Goal: Task Accomplishment & Management: Complete application form

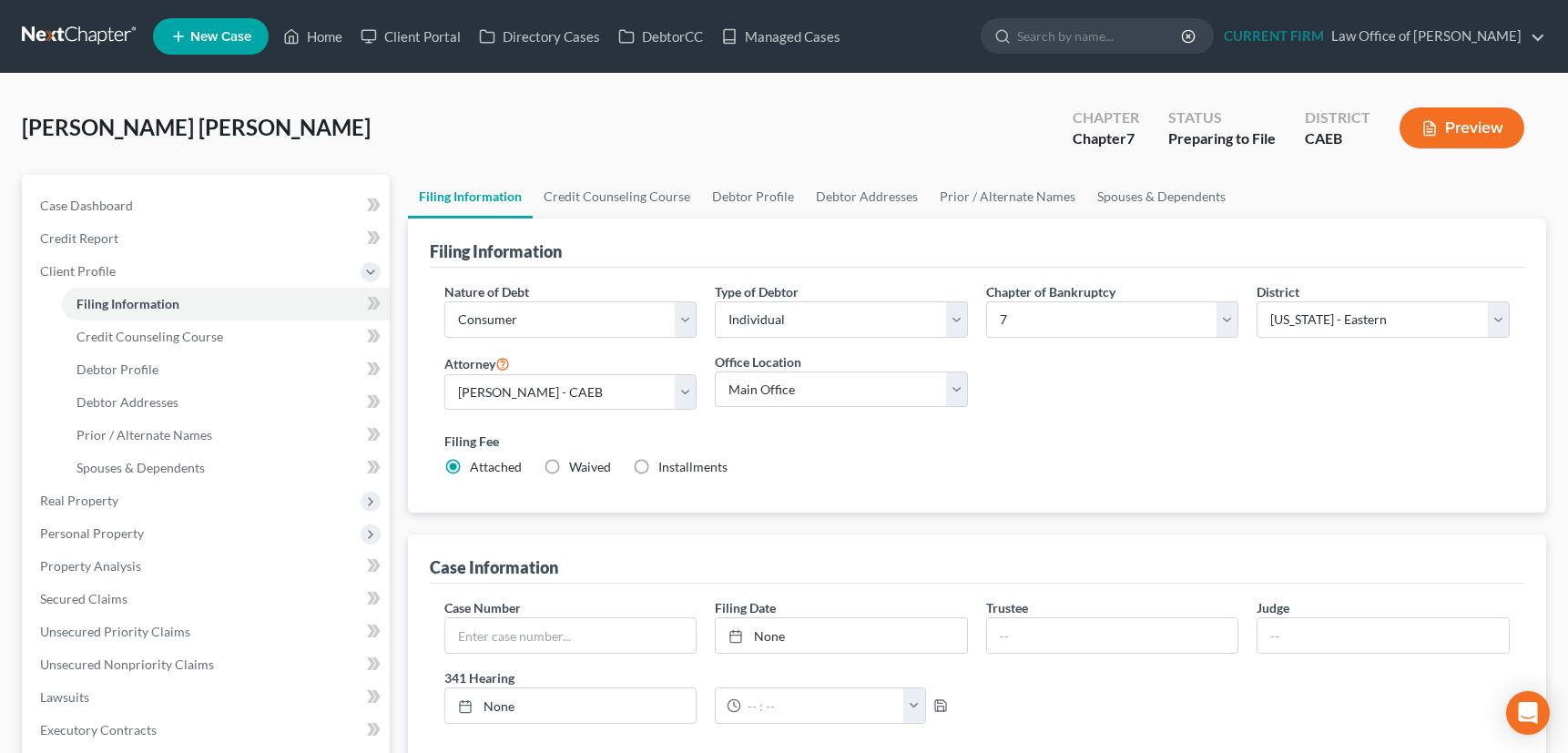
select select "1"
select select "0"
select select "8"
select select "0"
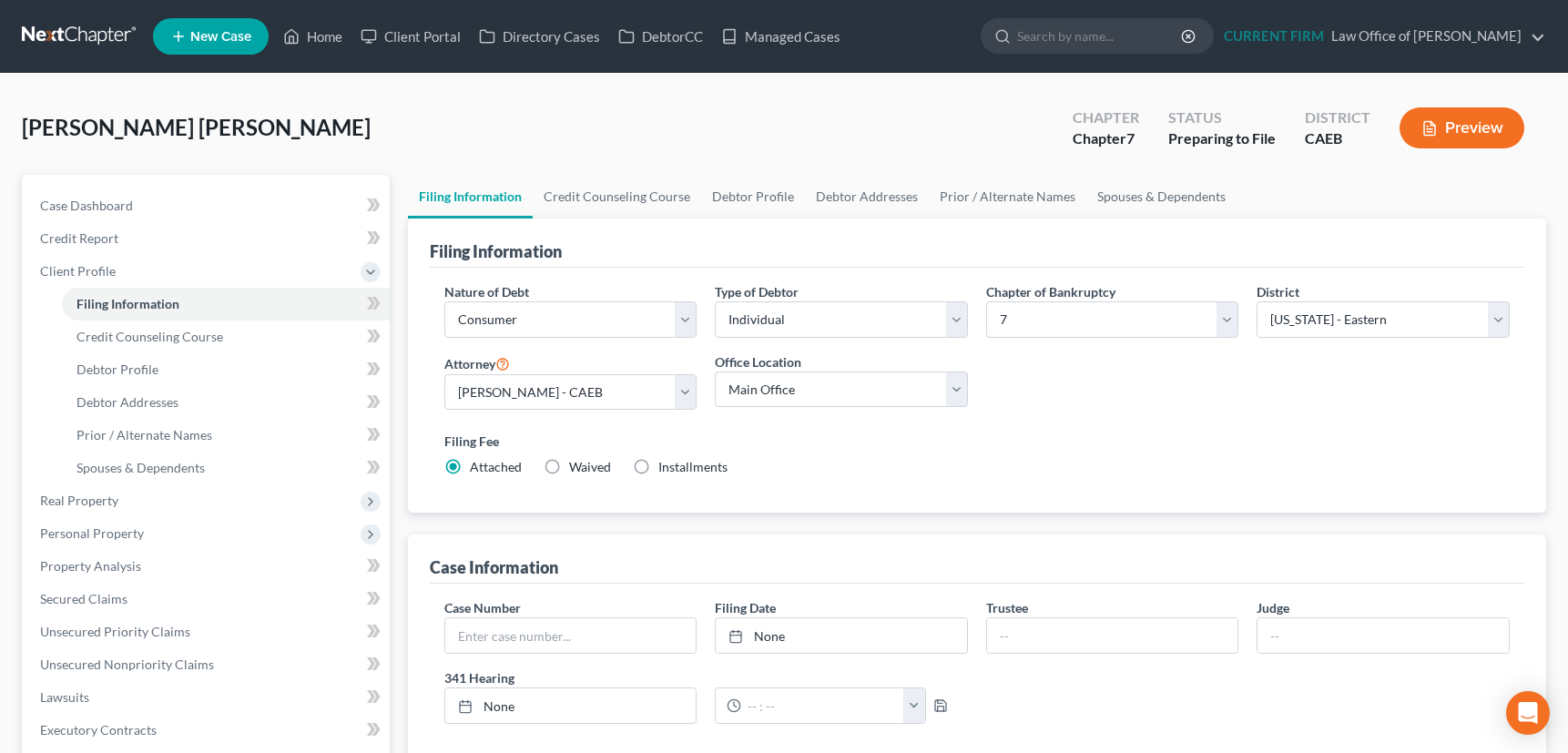
select select "4"
select select "0"
click at [325, 30] on link "Home" at bounding box center [312, 37] width 77 height 33
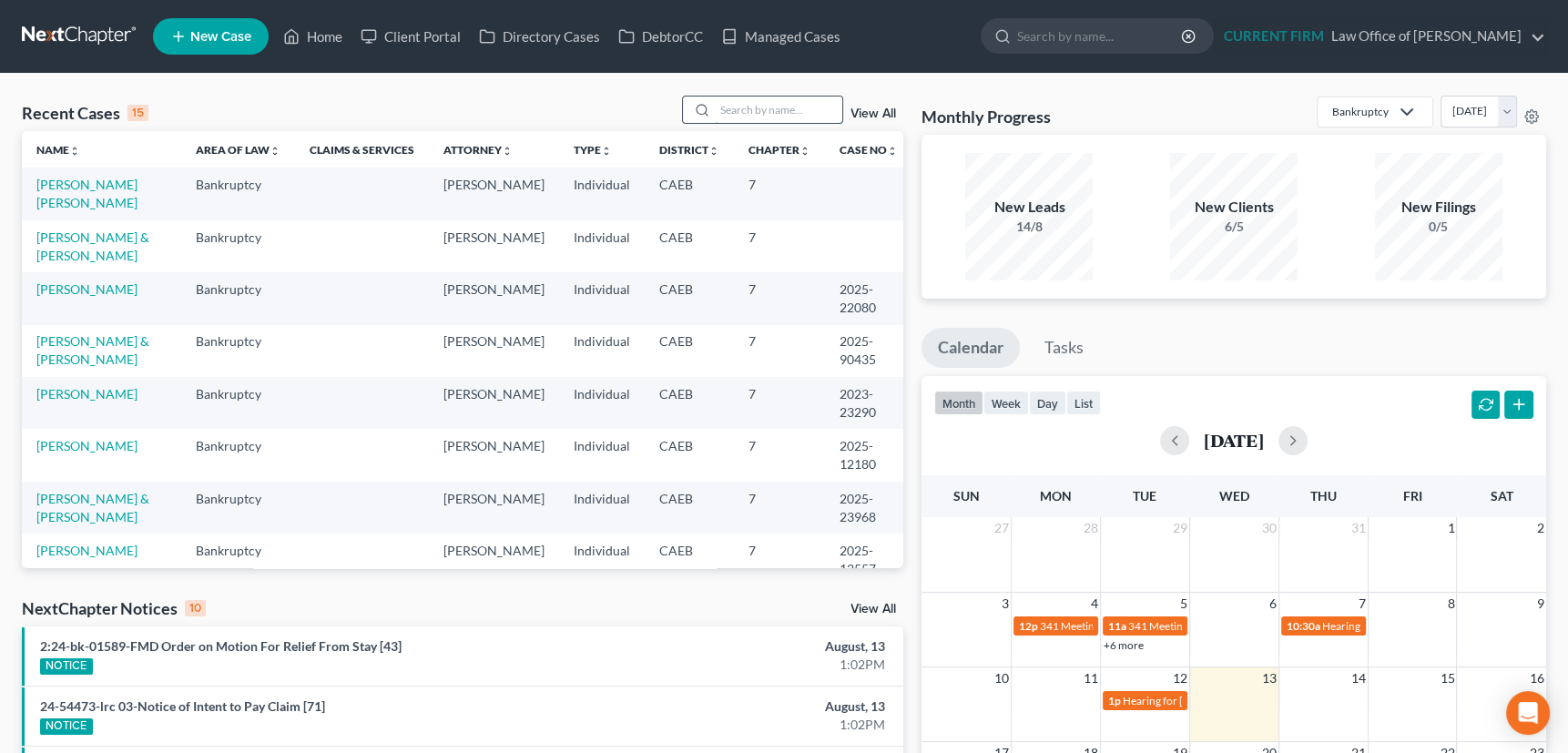
click at [744, 106] on input "search" at bounding box center [778, 109] width 128 height 26
type input "malik"
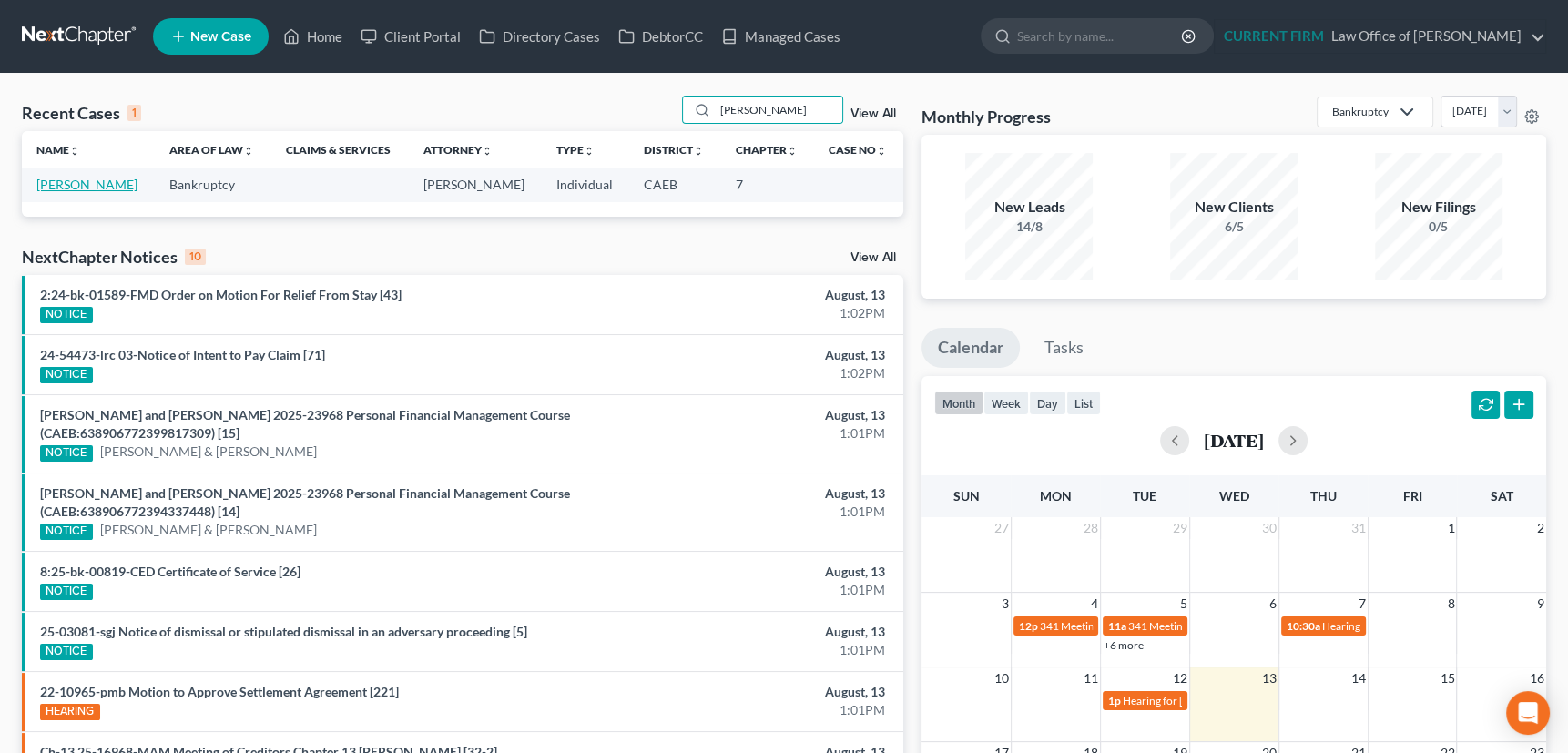
click at [92, 182] on link "Malik, Makarios" at bounding box center [87, 184] width 101 height 16
select select "17"
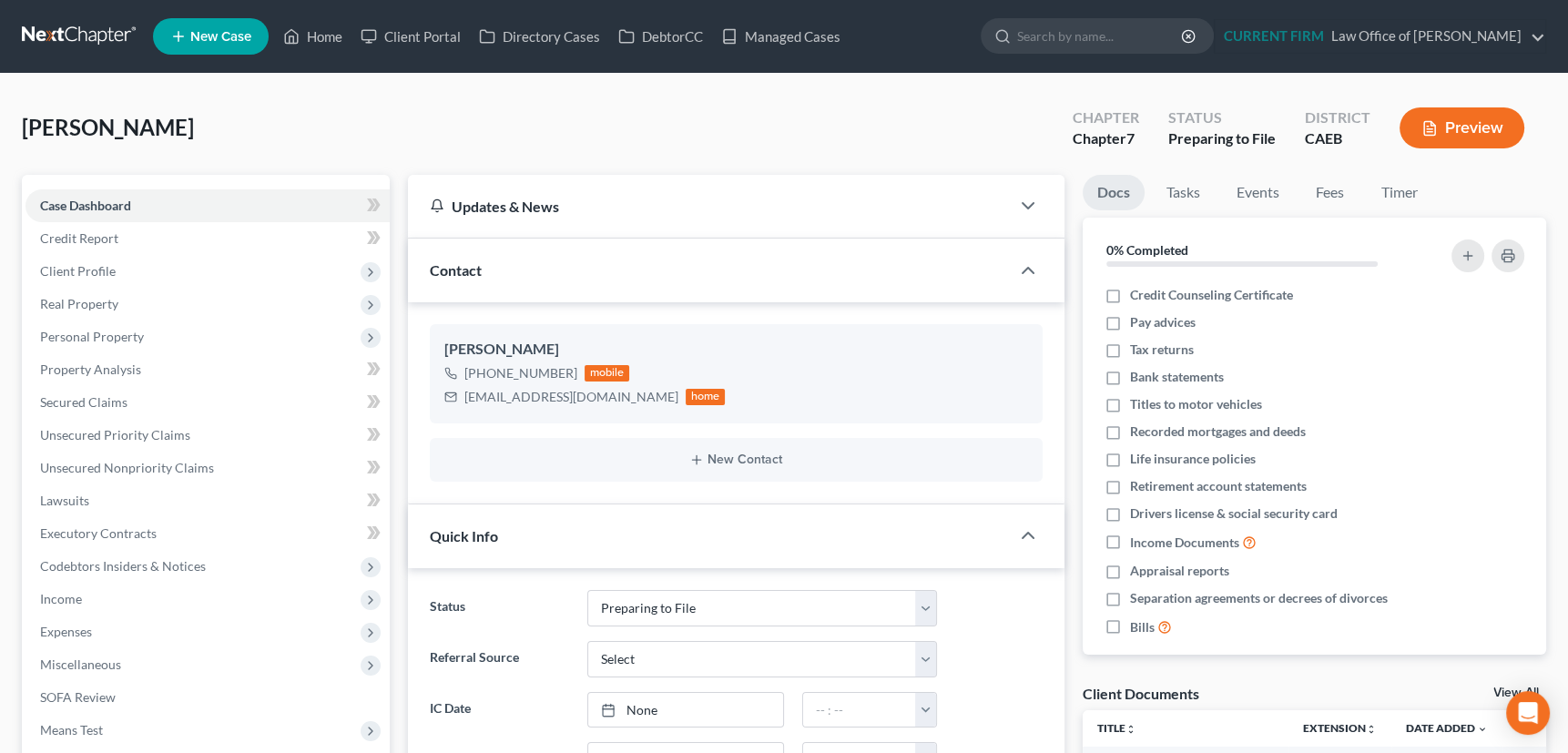
scroll to position [502, 0]
click at [71, 268] on span "Client Profile" at bounding box center [78, 271] width 76 height 16
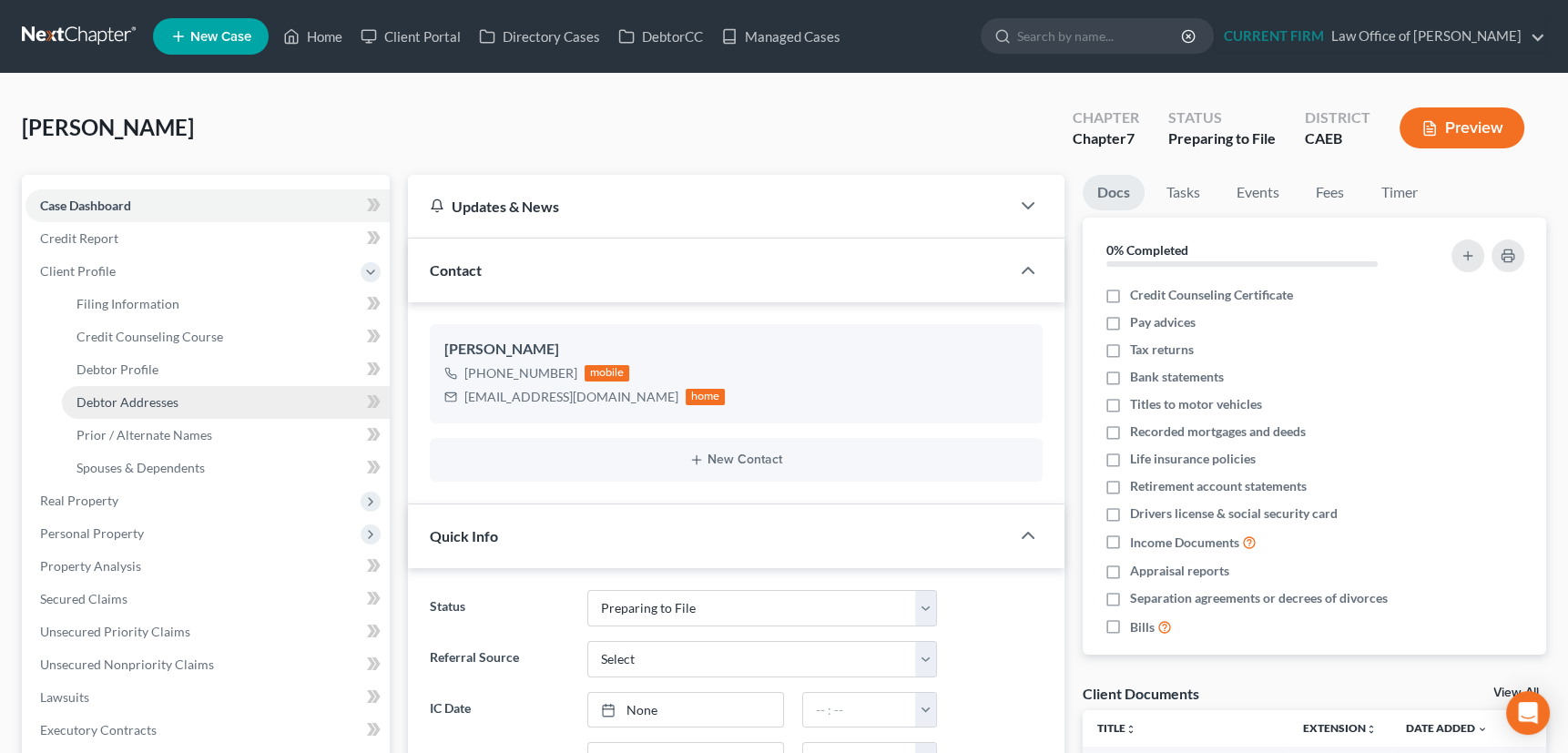
click at [108, 395] on span "Debtor Addresses" at bounding box center [127, 401] width 102 height 16
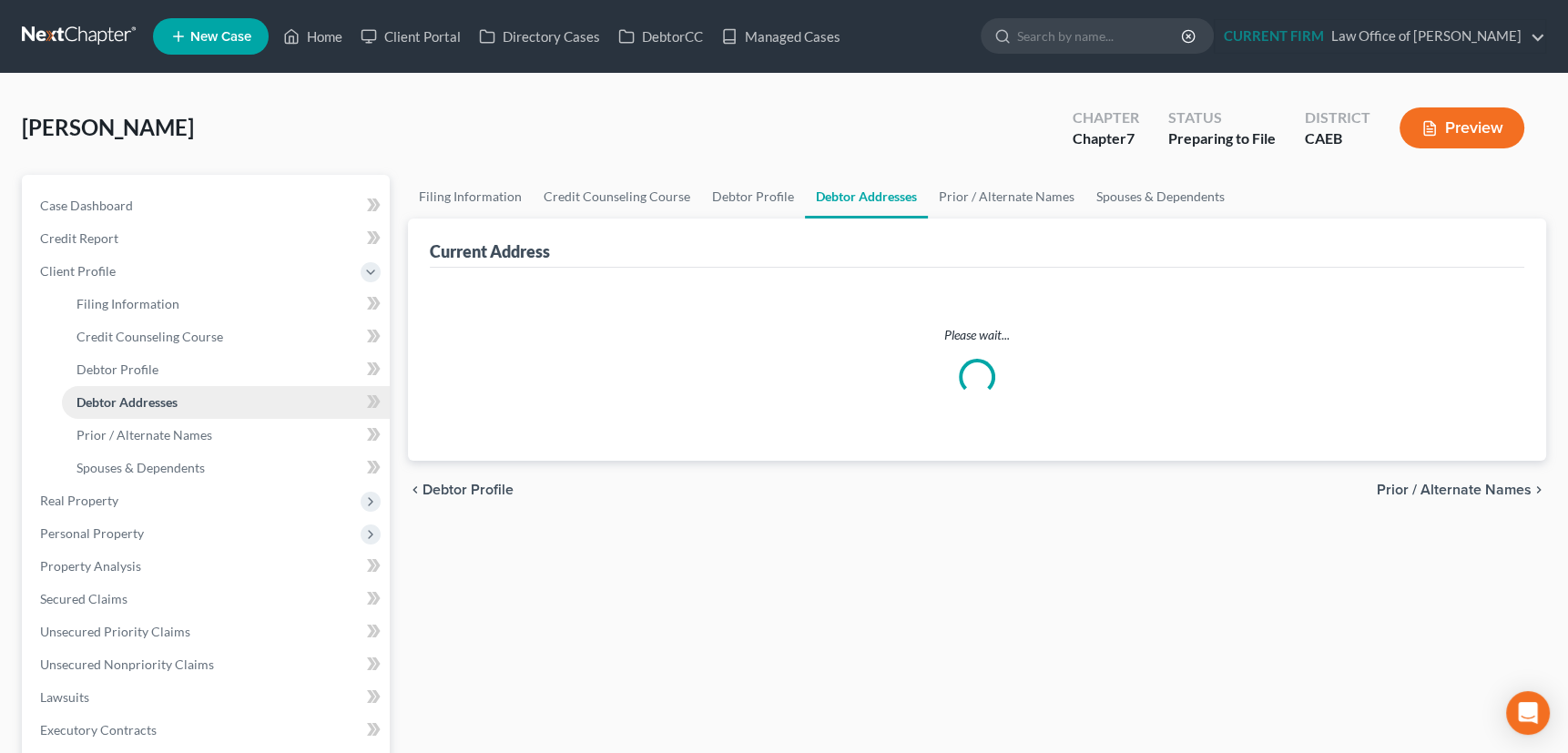
select select "0"
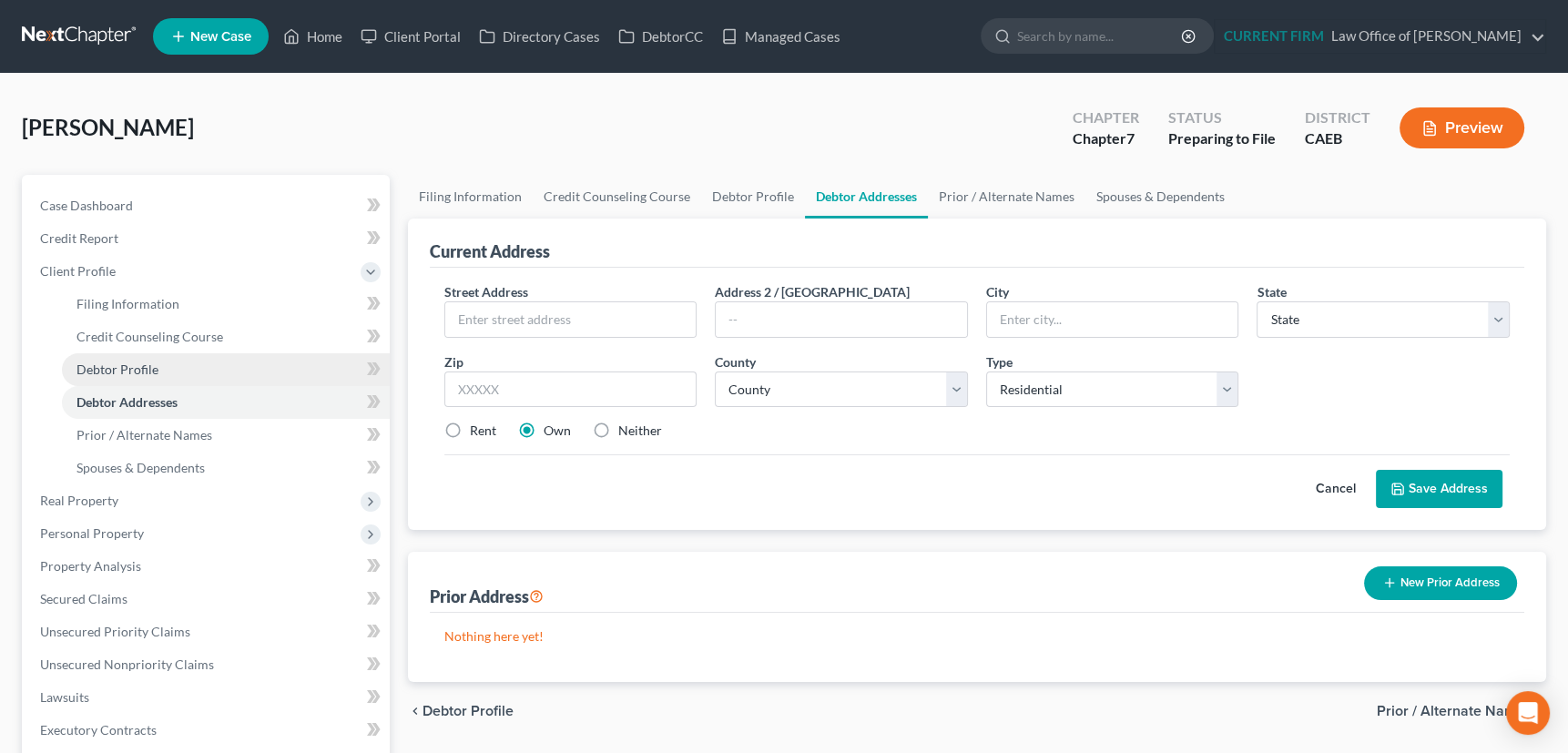
click at [115, 366] on span "Debtor Profile" at bounding box center [117, 369] width 82 height 16
select select "0"
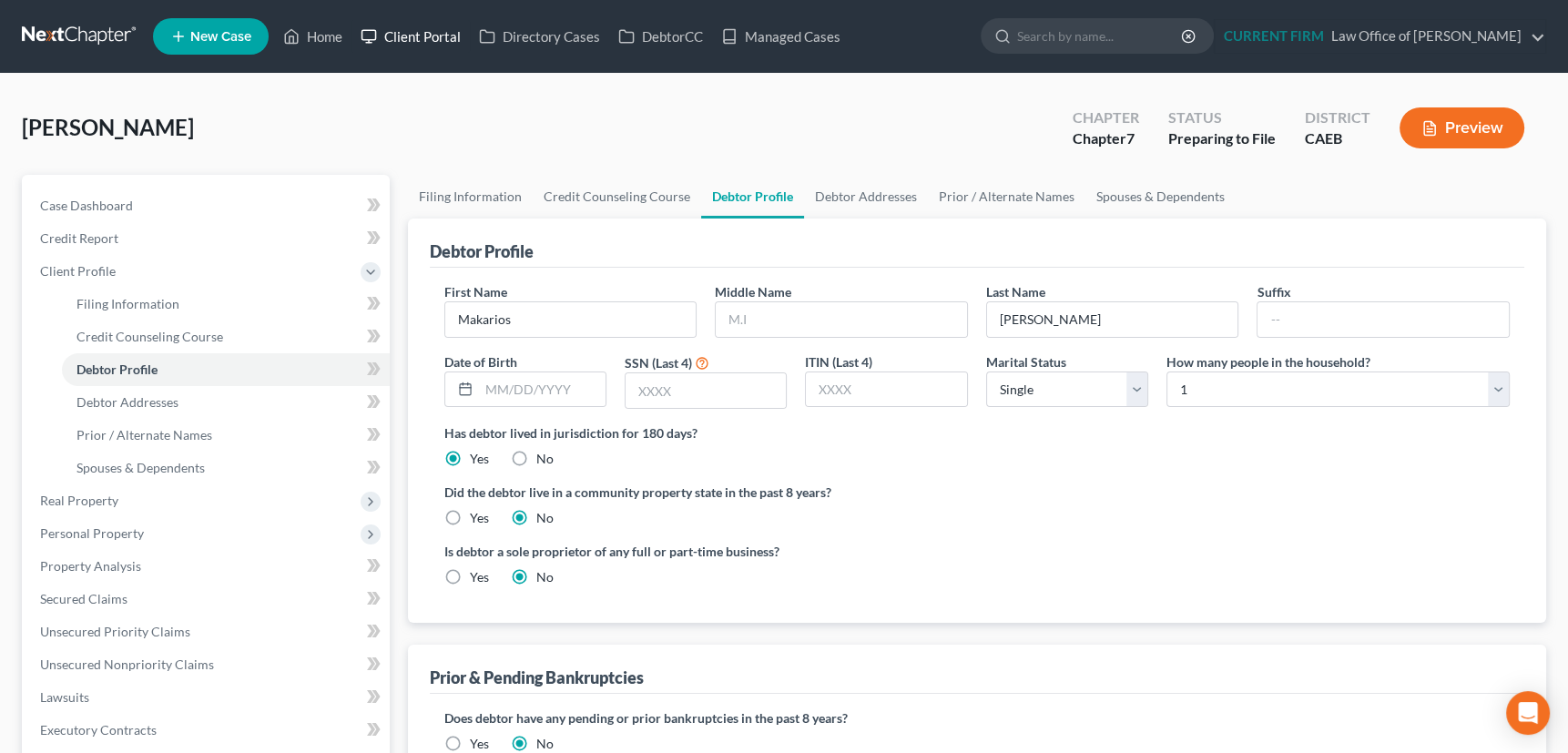
click at [415, 37] on link "Client Portal" at bounding box center [410, 37] width 118 height 33
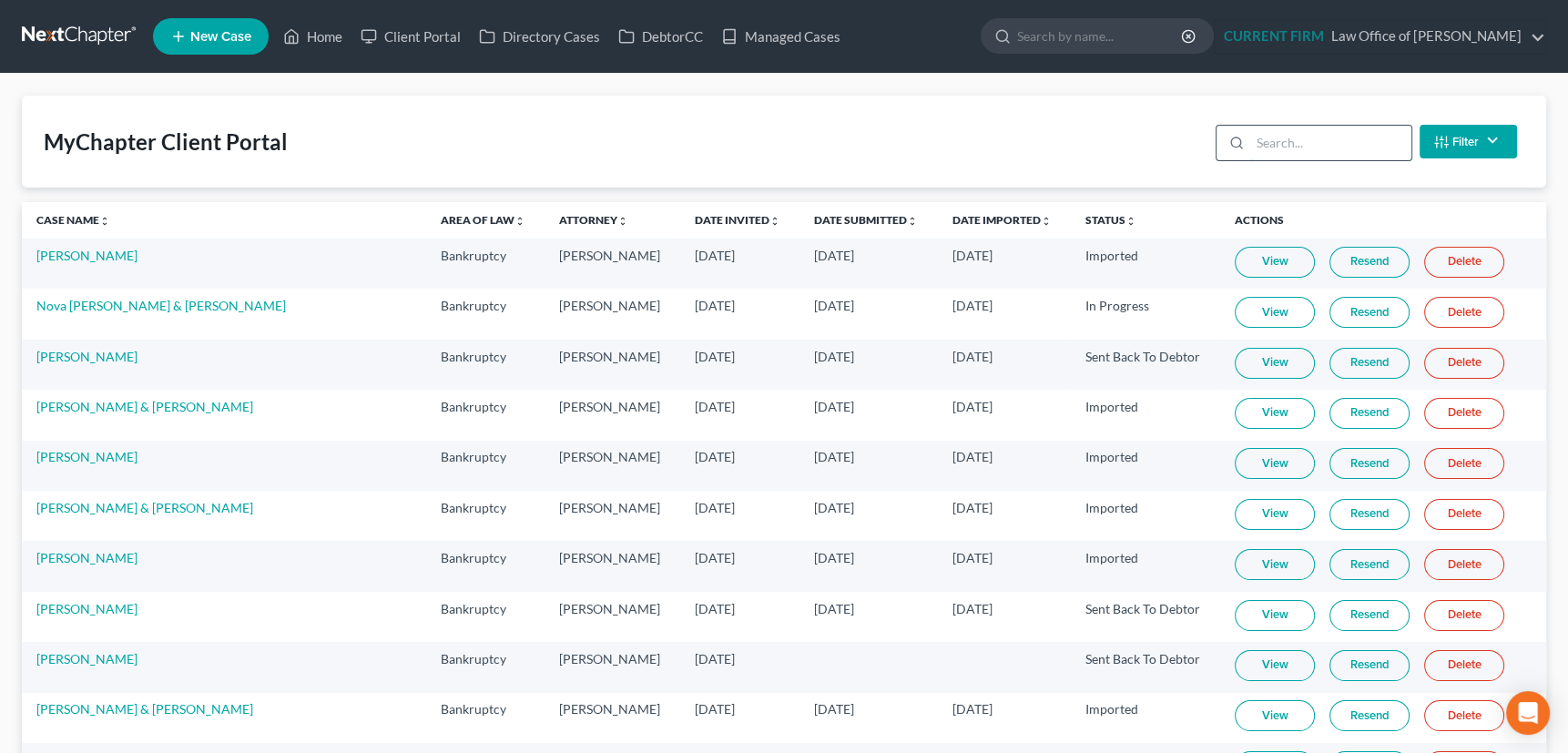
click at [1261, 143] on input "search" at bounding box center [1330, 142] width 161 height 34
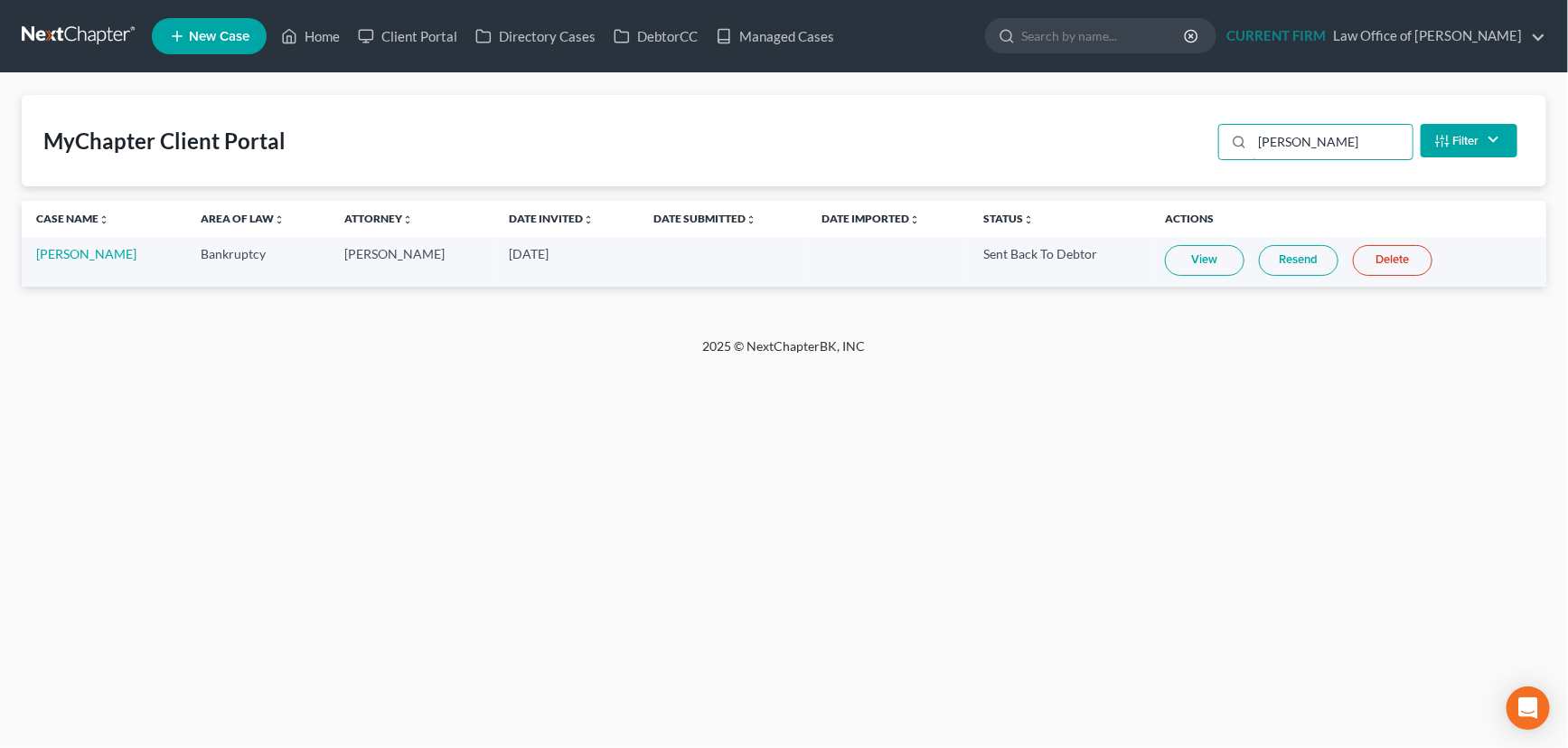
type input "malik"
click at [1187, 257] on link "View" at bounding box center [1204, 260] width 79 height 31
click at [1287, 254] on link "Resend" at bounding box center [1298, 260] width 79 height 31
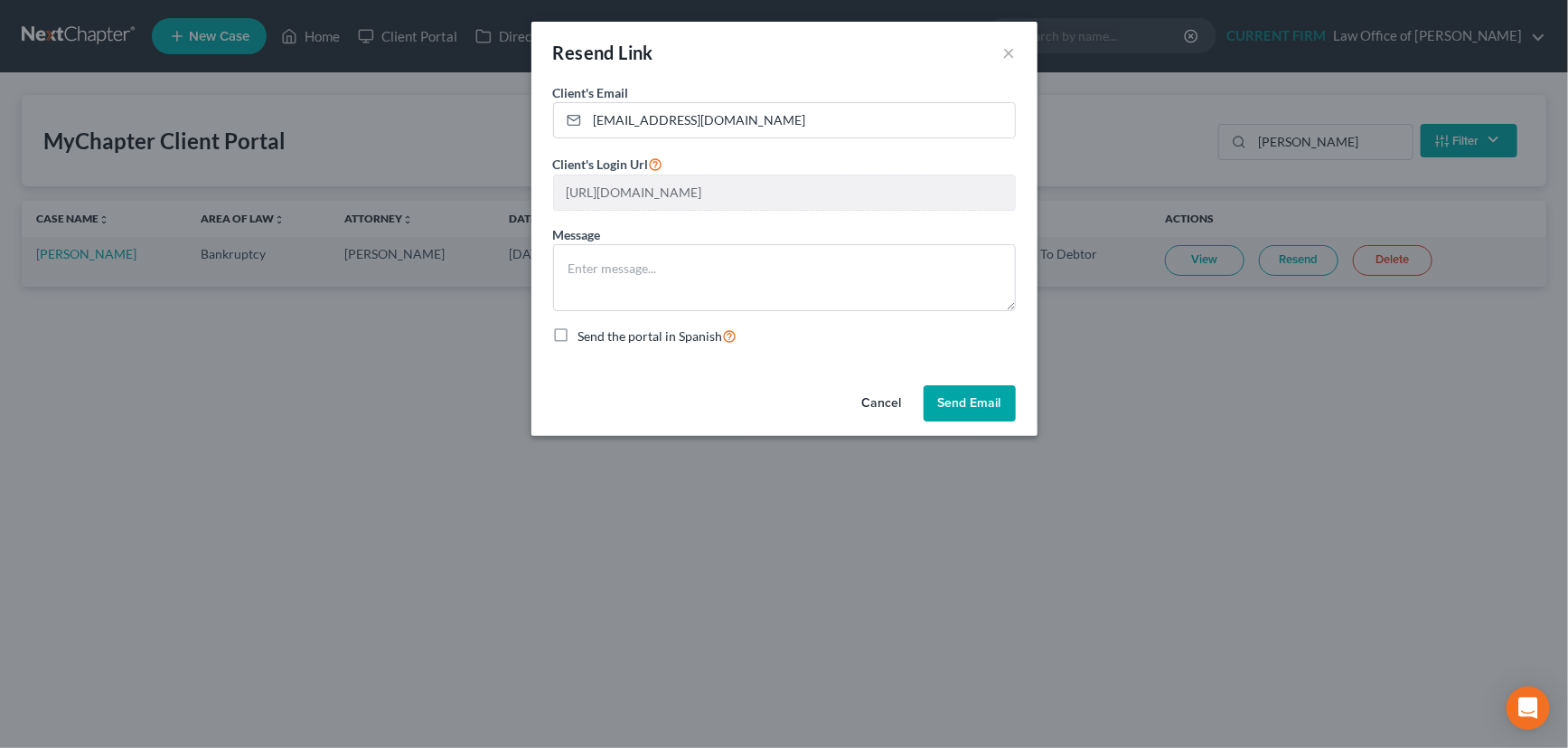
click at [961, 396] on button "Send Email" at bounding box center [969, 403] width 92 height 36
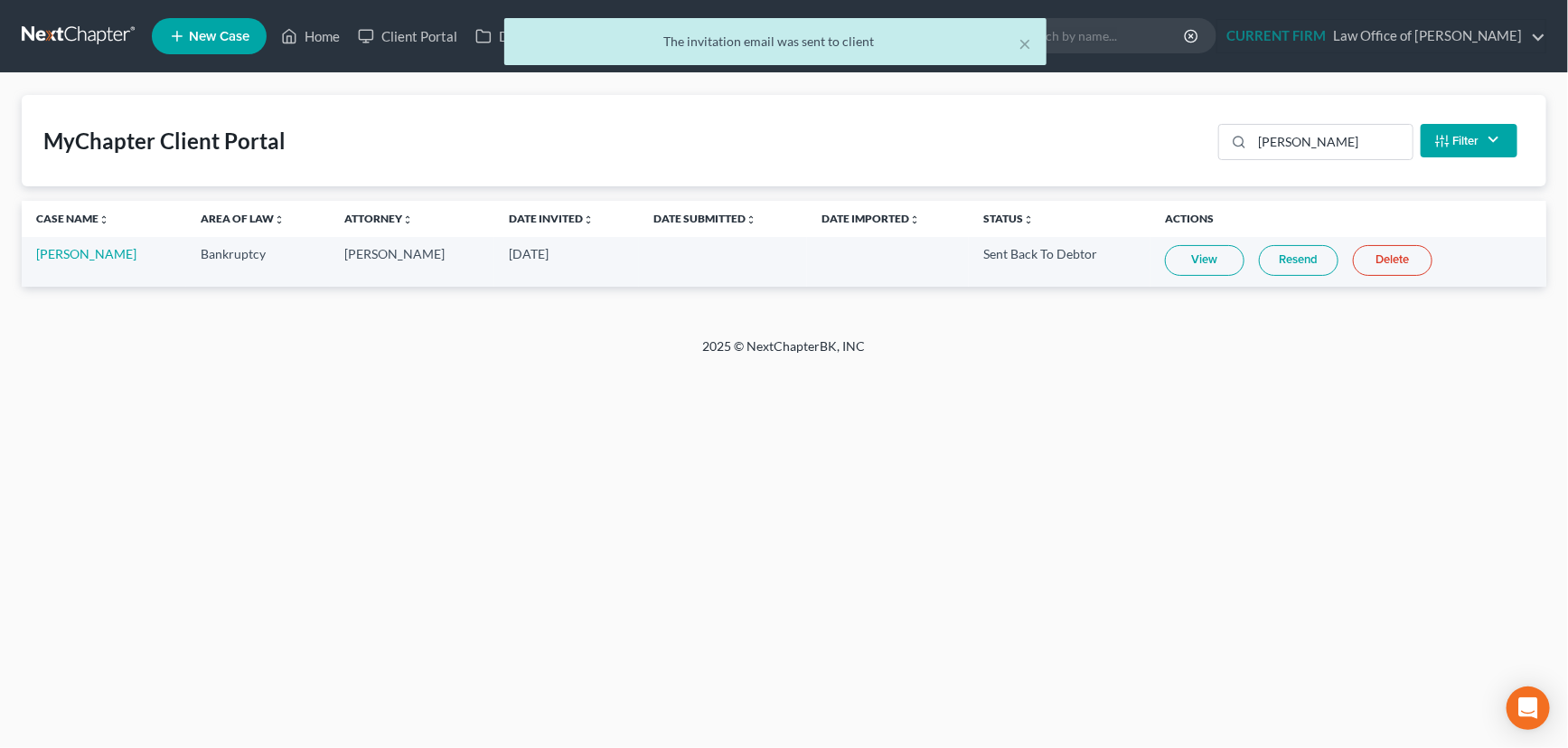
click at [308, 31] on div "× The invitation email was sent to client" at bounding box center [775, 46] width 1568 height 56
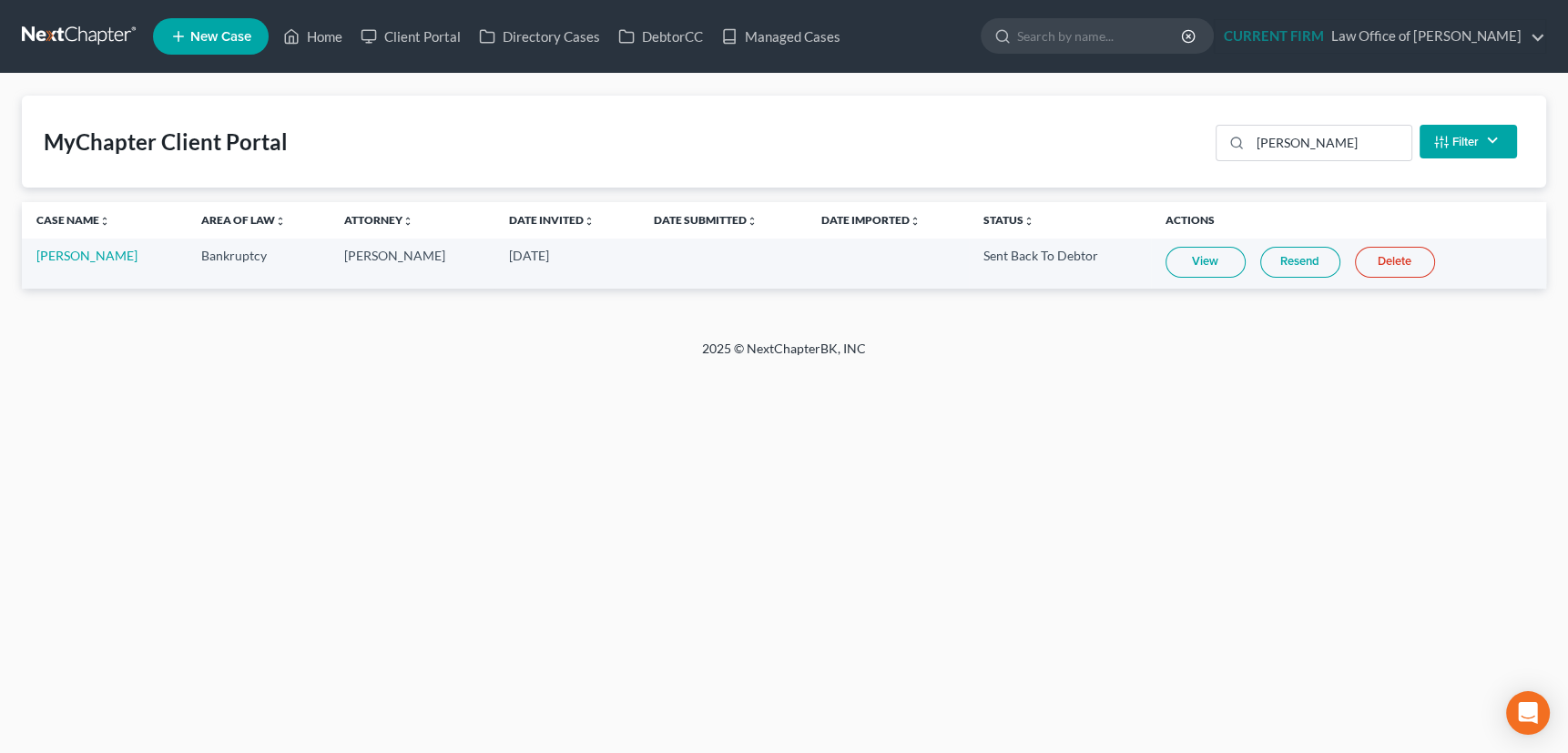
select select "0"
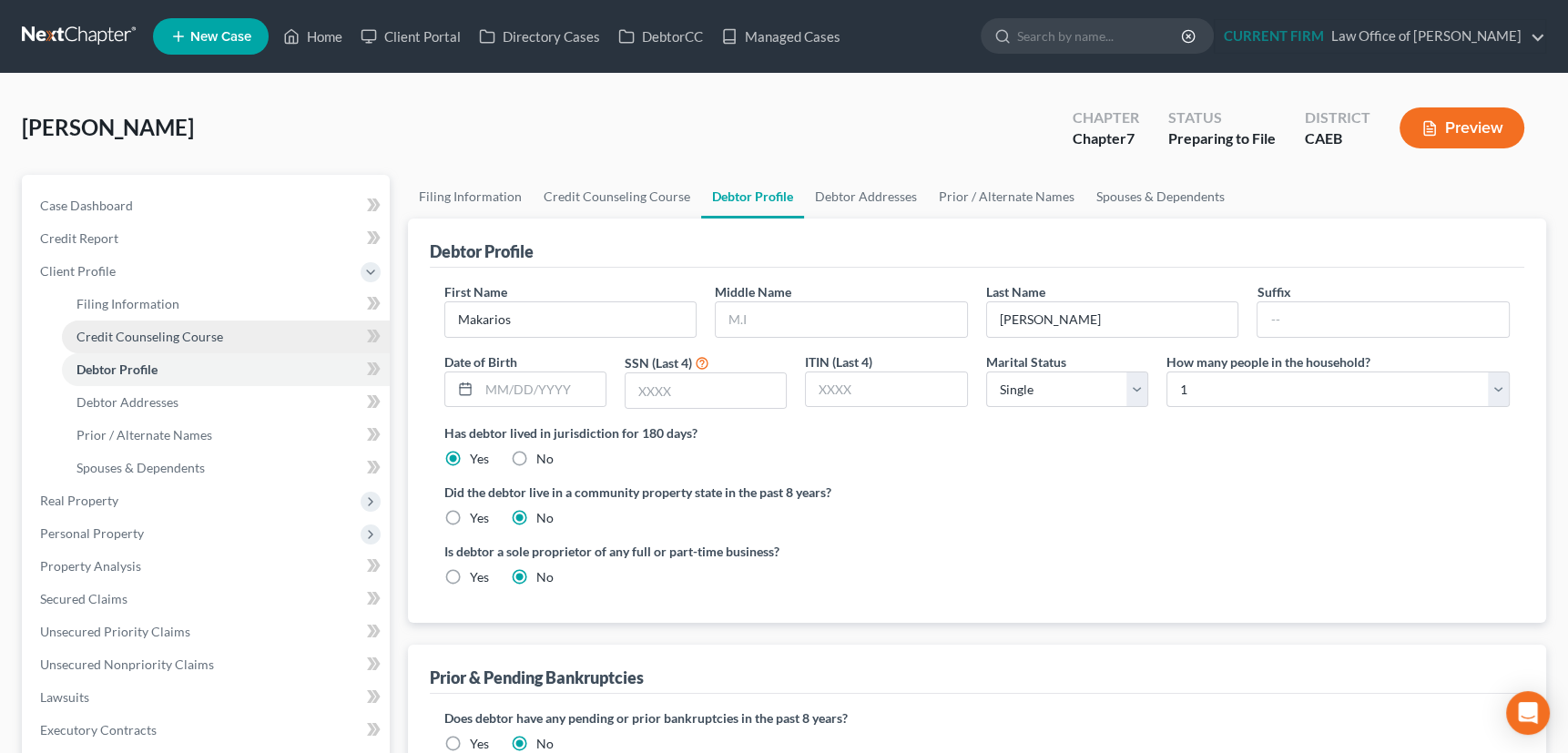
click at [107, 329] on span "Credit Counseling Course" at bounding box center [149, 336] width 146 height 16
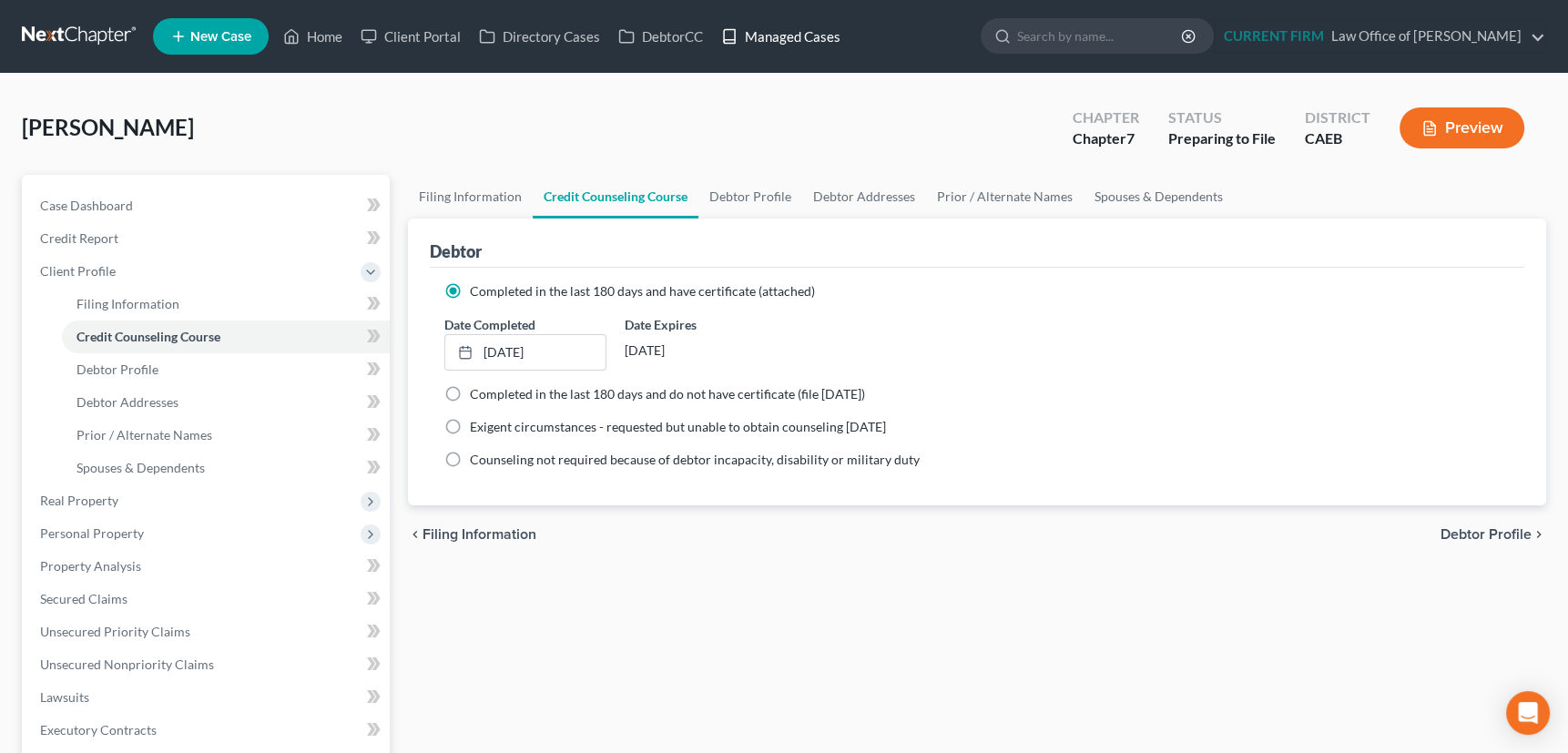
click at [802, 34] on link "Managed Cases" at bounding box center [781, 37] width 137 height 33
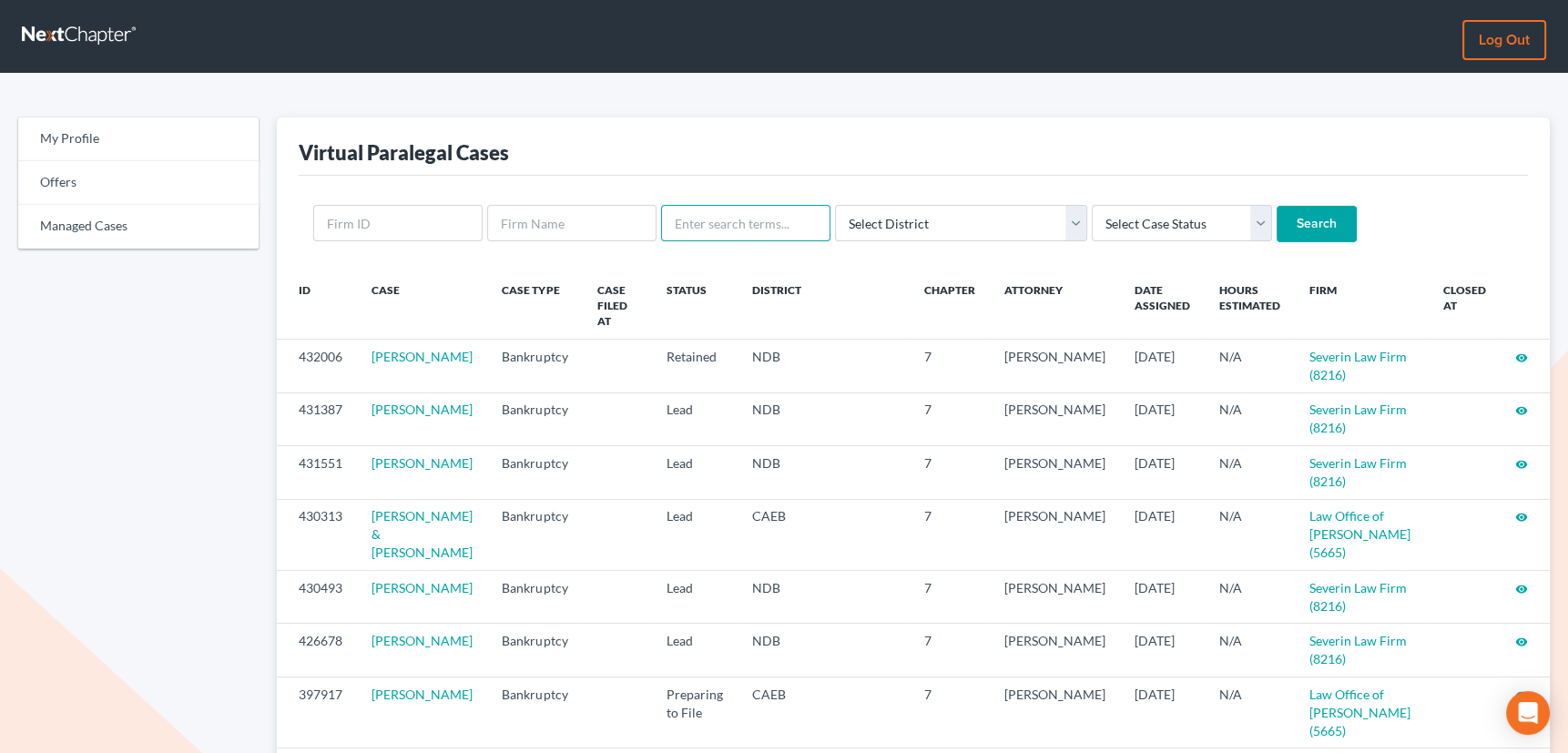
click at [723, 223] on input "text" at bounding box center [746, 222] width 170 height 36
type input "eastgate"
click at [1277, 206] on input "Search" at bounding box center [1317, 223] width 80 height 36
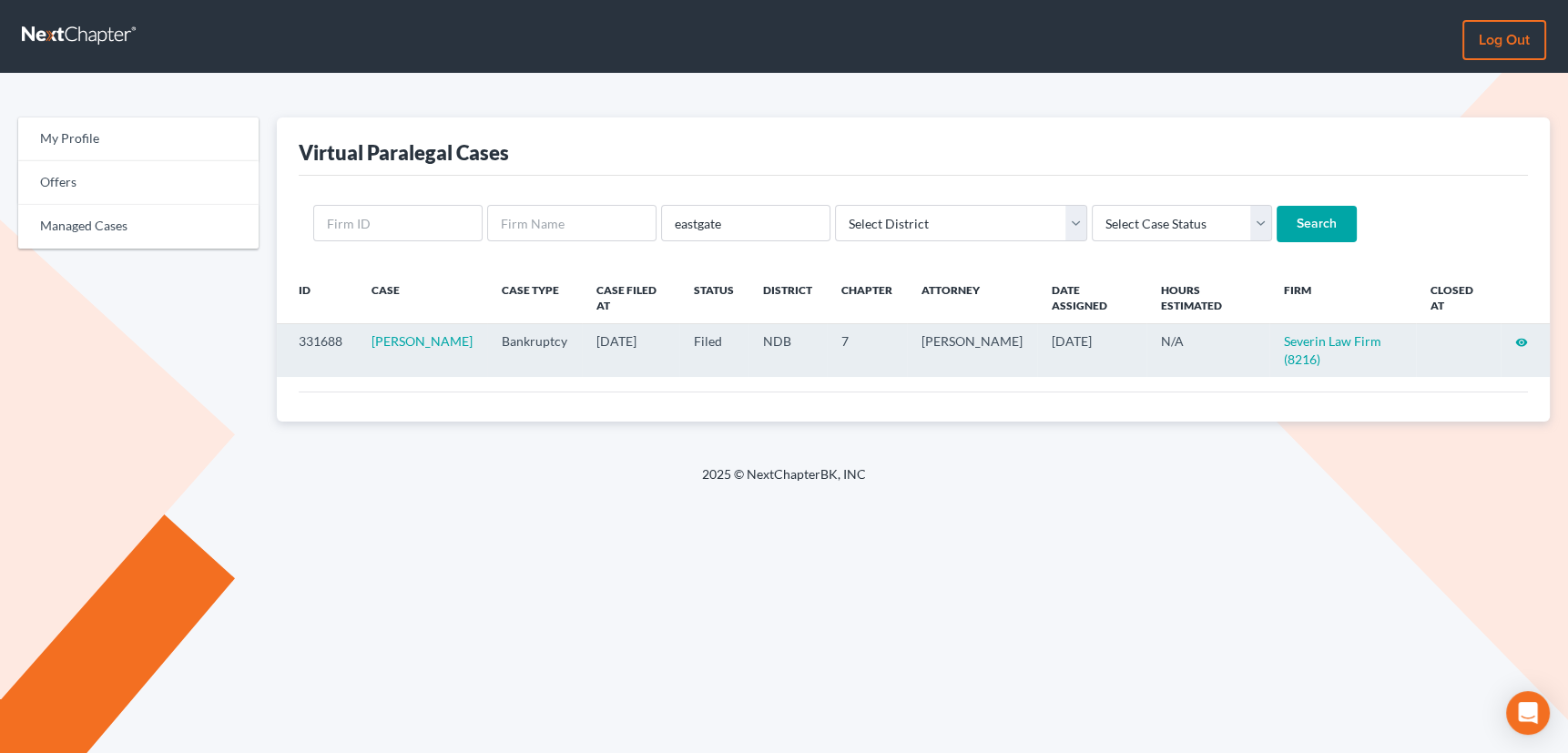
click at [1522, 342] on icon "visibility" at bounding box center [1520, 342] width 13 height 13
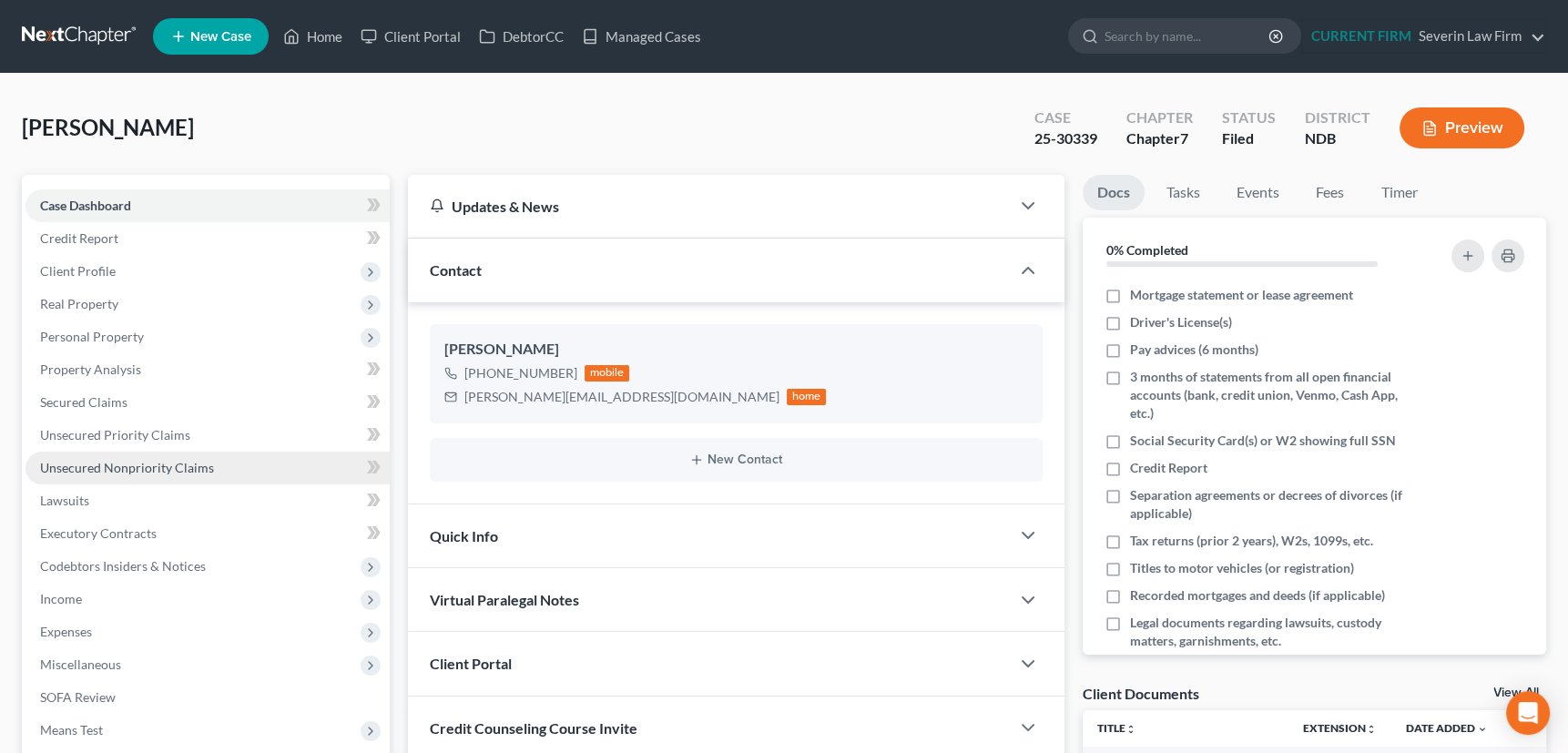
click at [139, 463] on span "Unsecured Nonpriority Claims" at bounding box center [127, 468] width 173 height 16
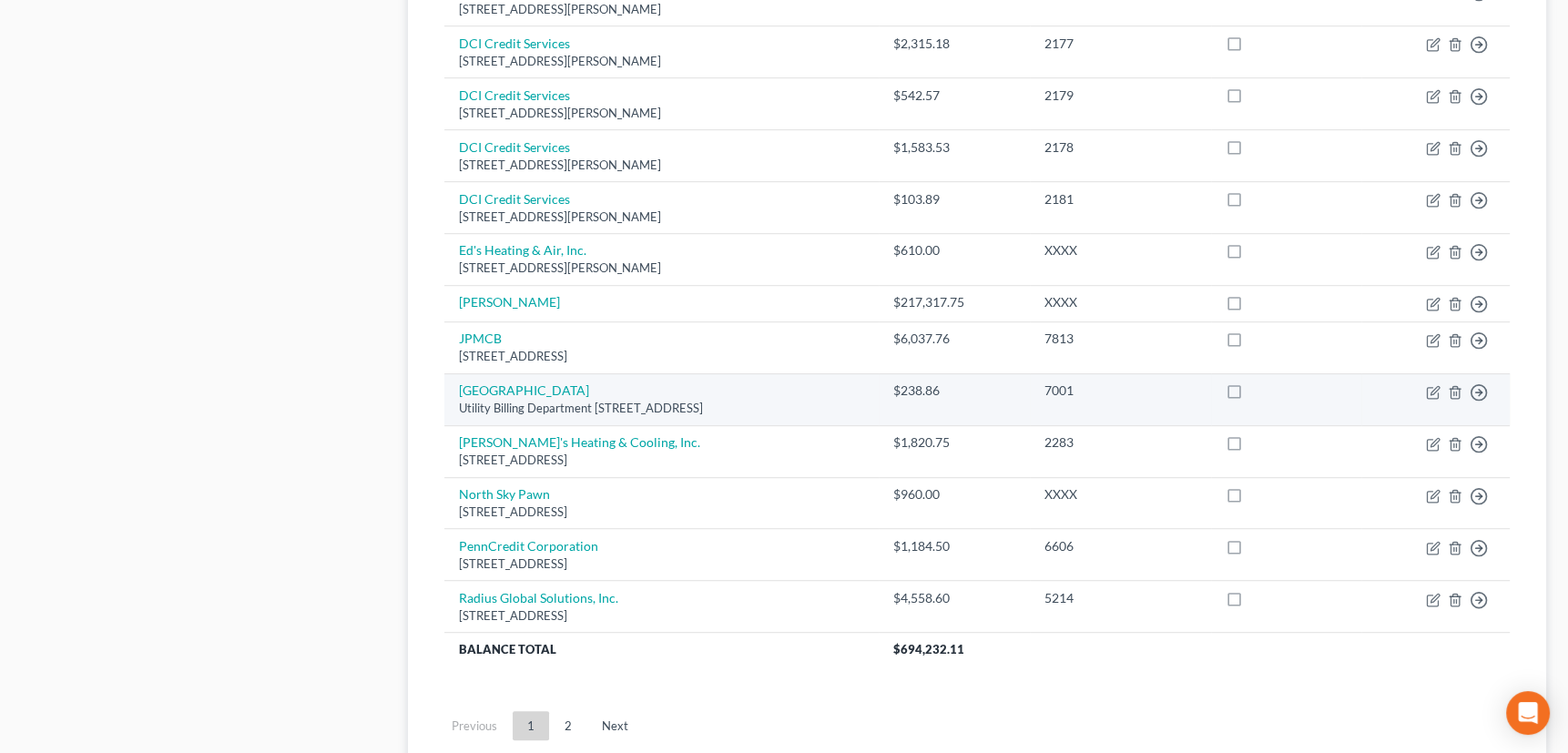
scroll to position [1240, 0]
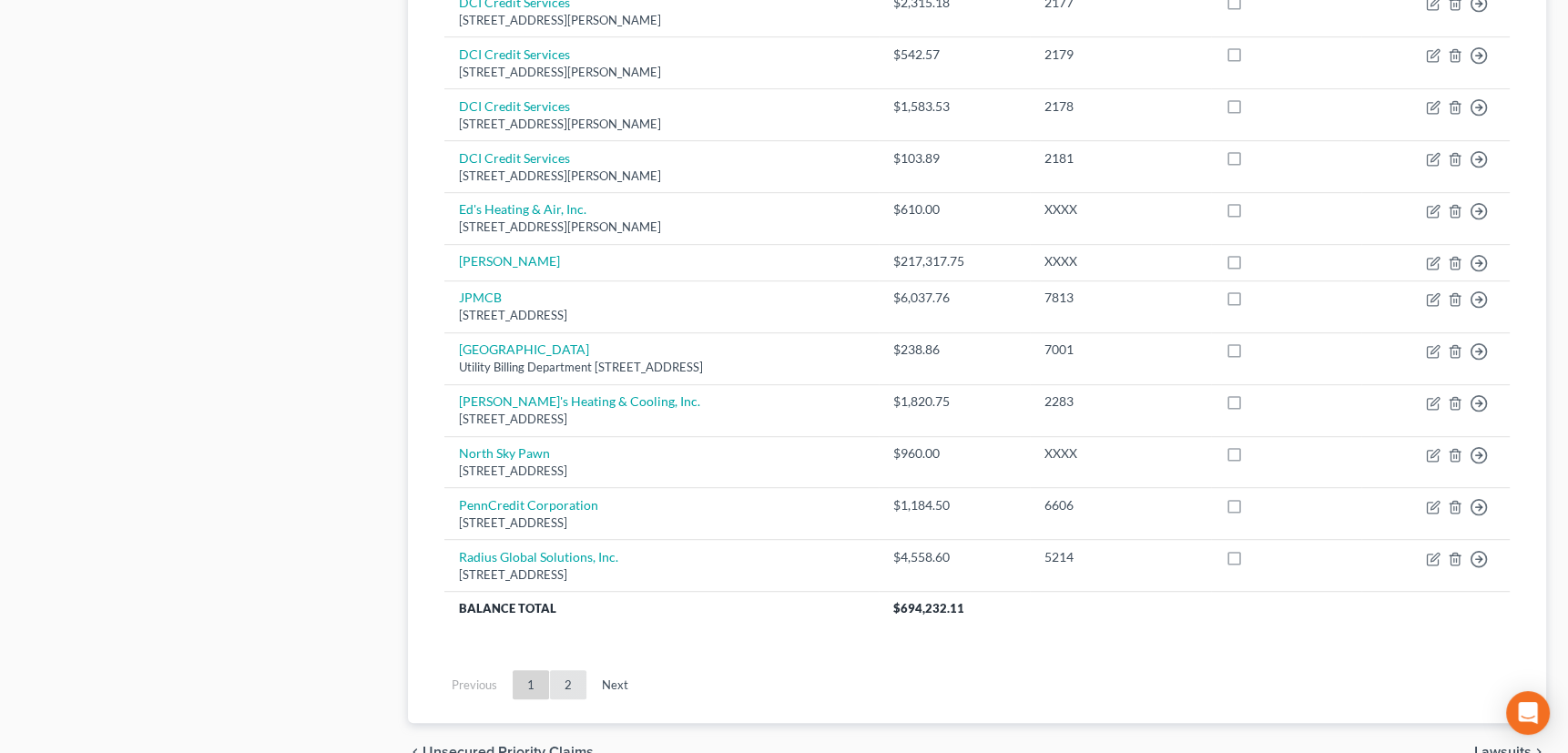
click at [562, 675] on link "2" at bounding box center [567, 685] width 36 height 29
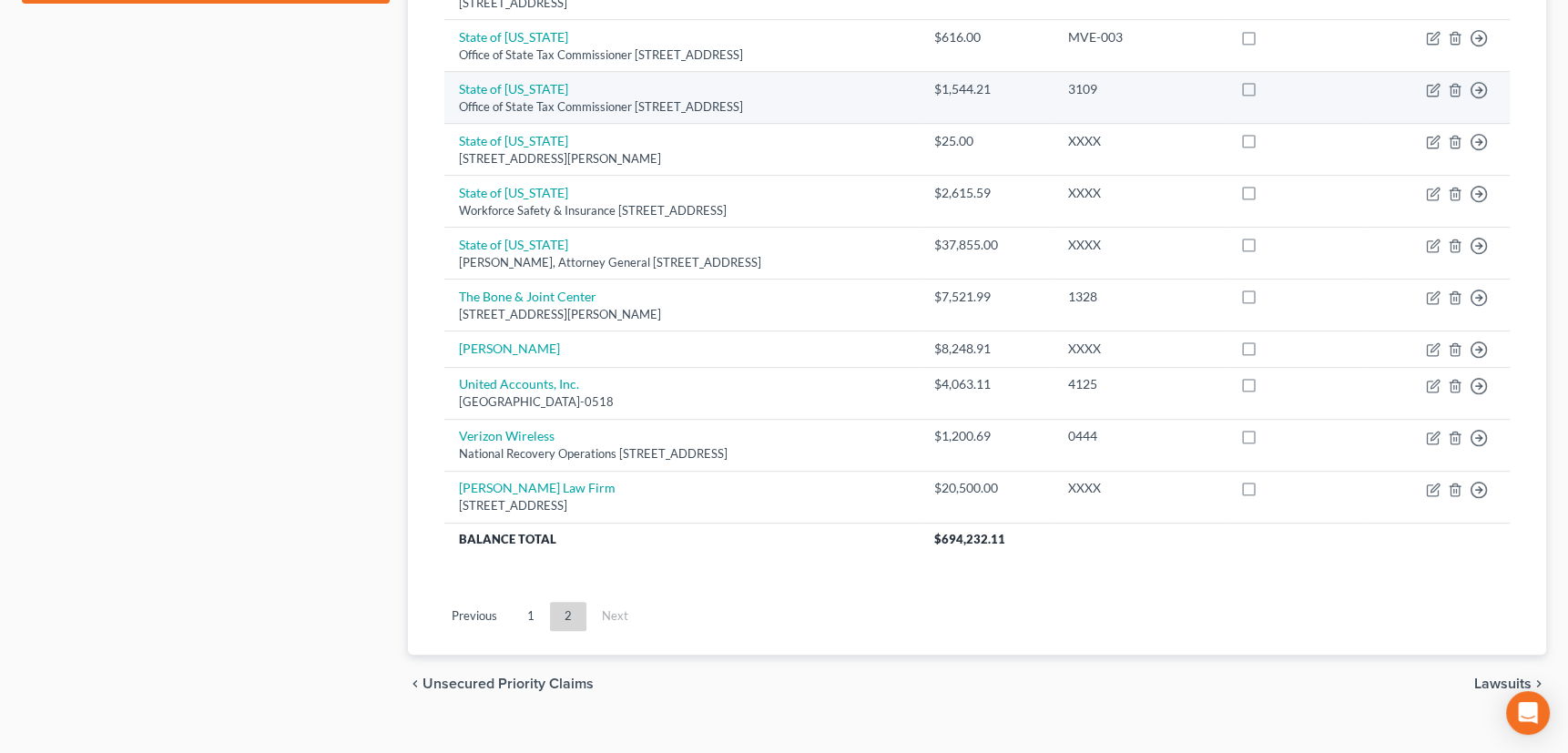
scroll to position [920, 0]
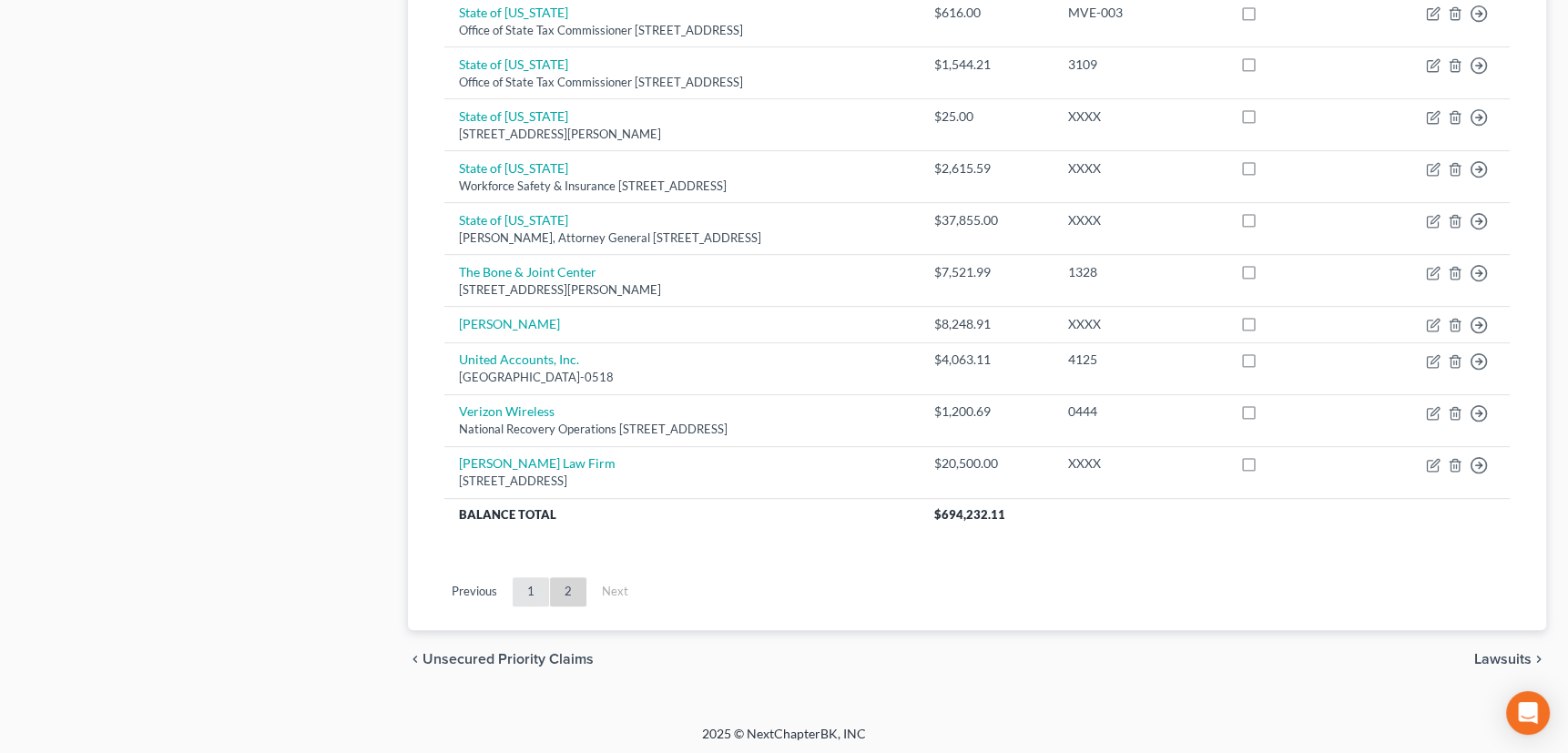
click at [527, 588] on link "1" at bounding box center [530, 591] width 36 height 29
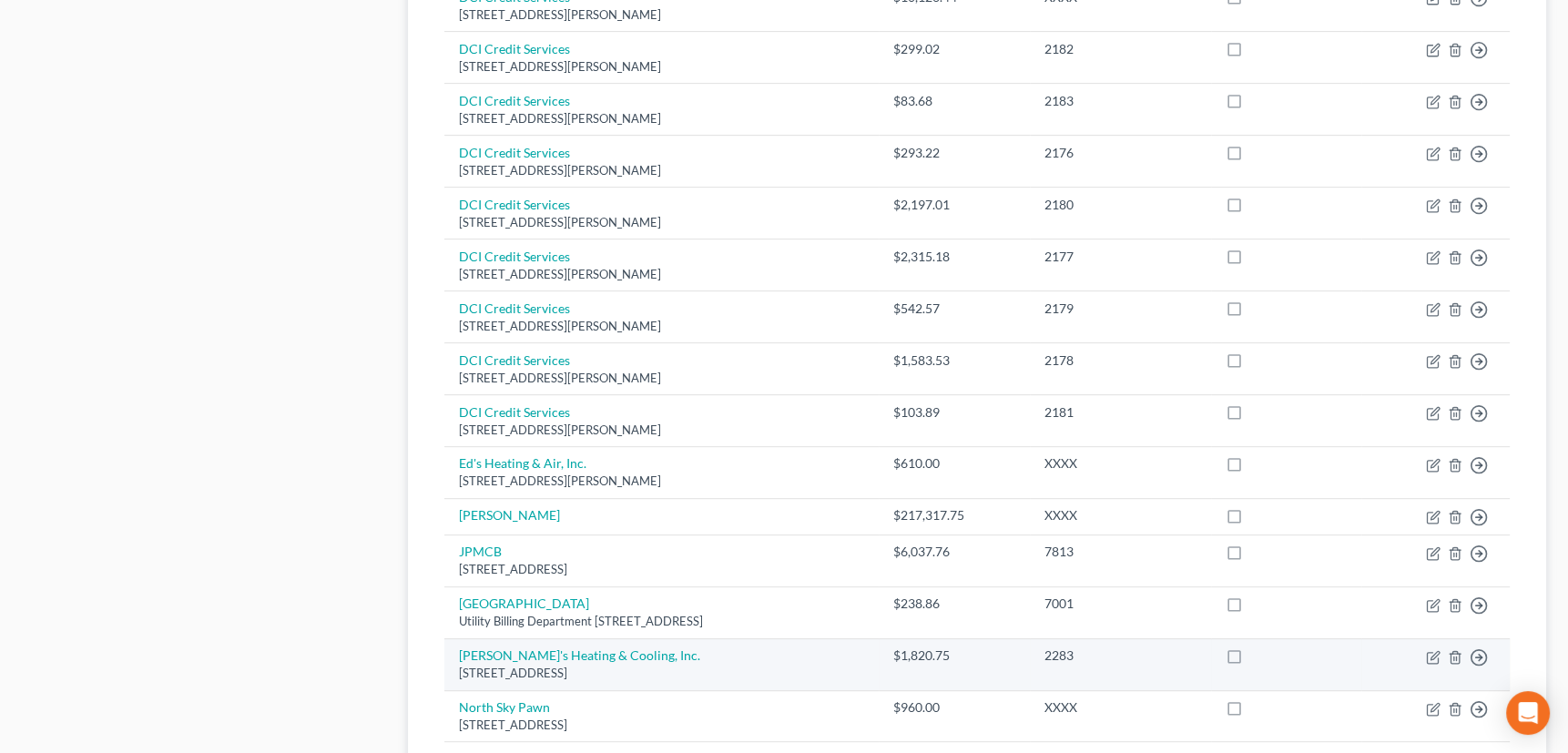
scroll to position [1334, 0]
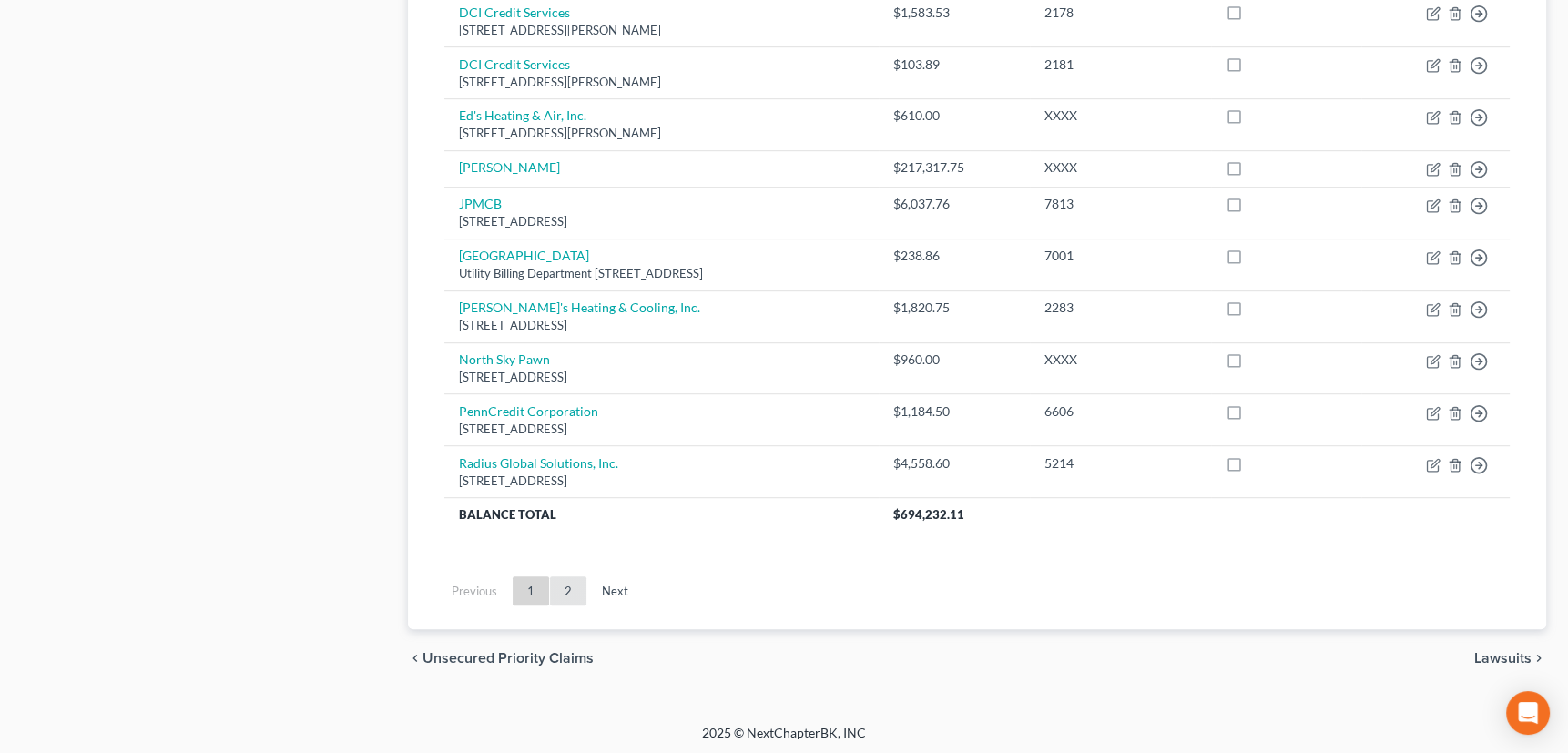
click at [570, 580] on link "2" at bounding box center [567, 590] width 36 height 29
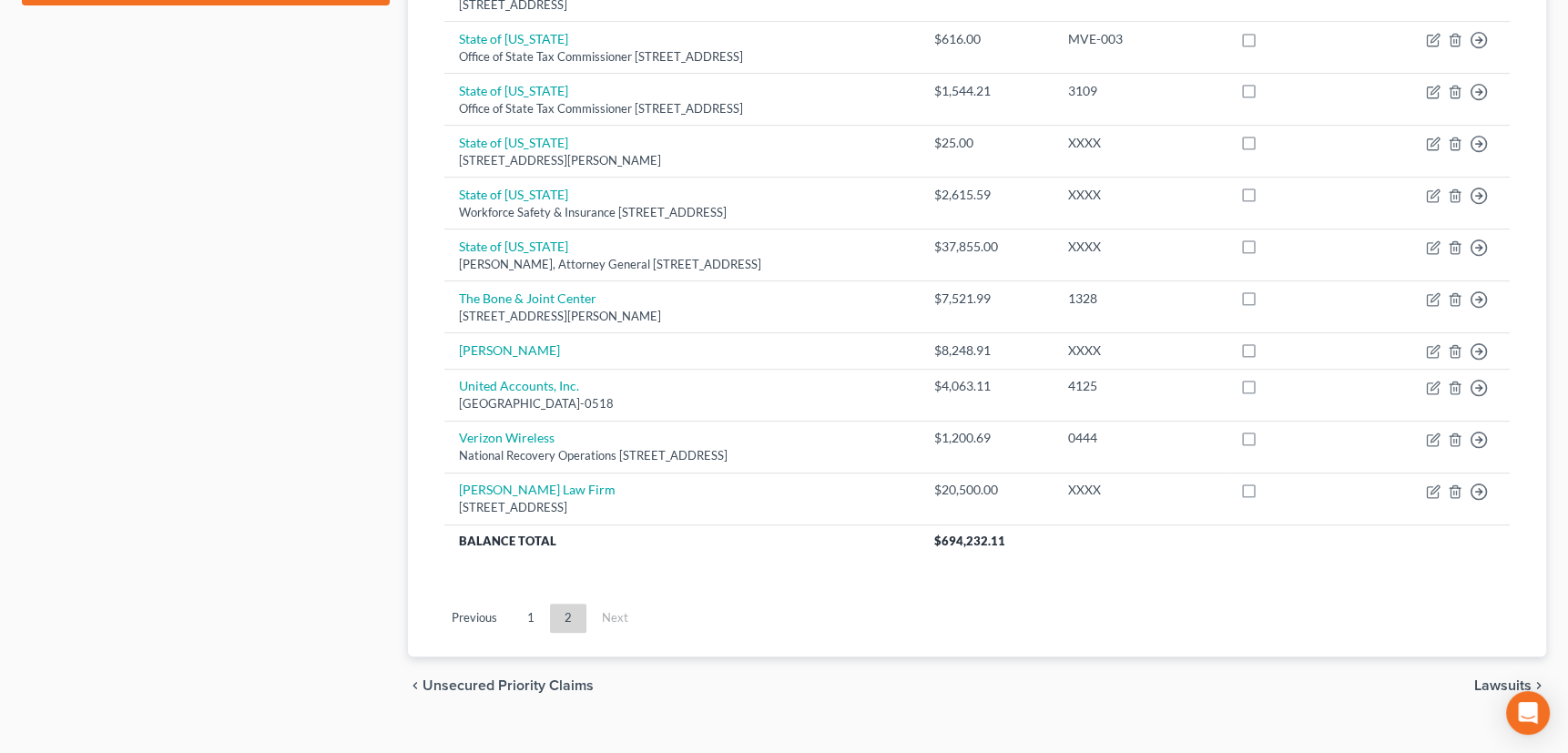
scroll to position [837, 0]
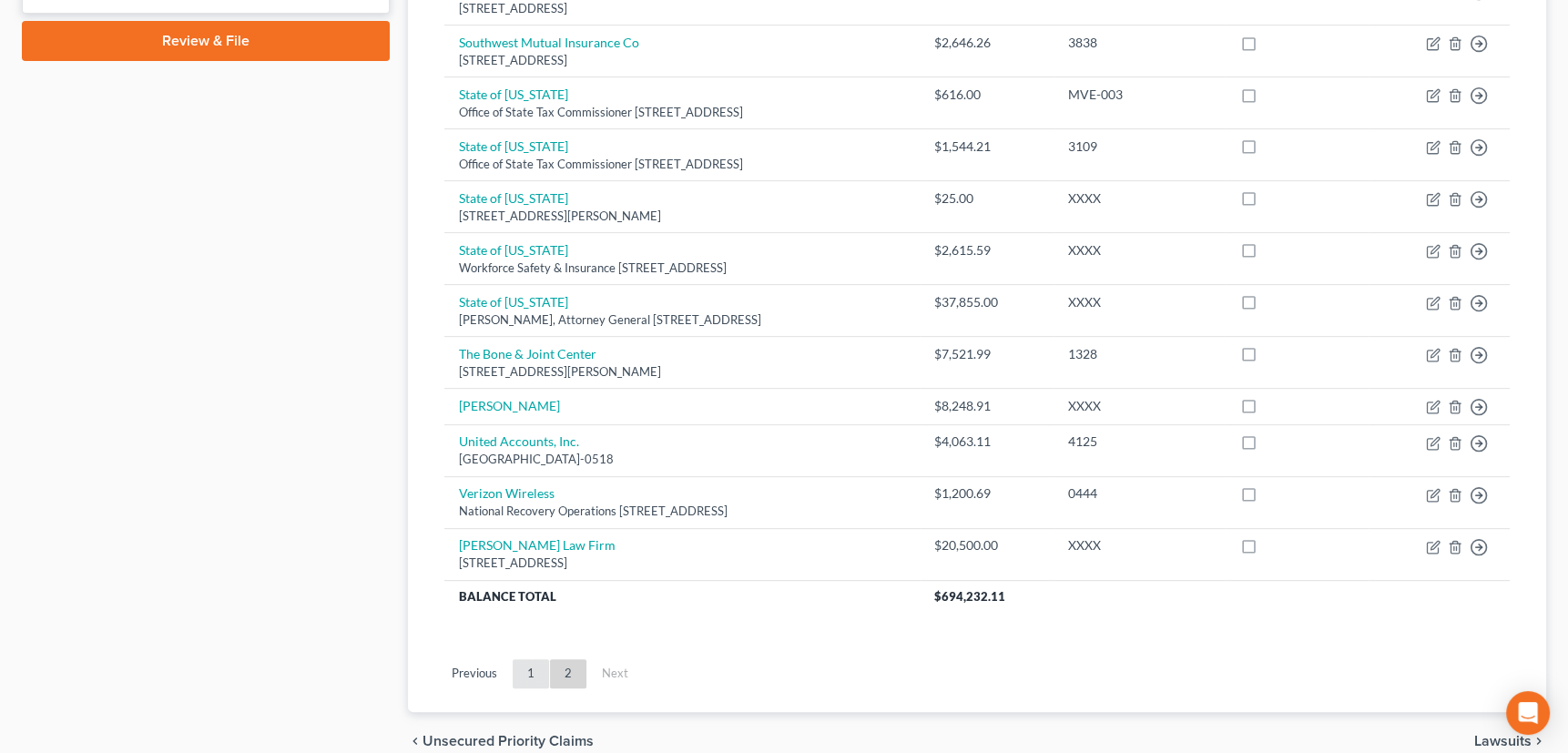
click at [521, 667] on link "1" at bounding box center [530, 673] width 36 height 29
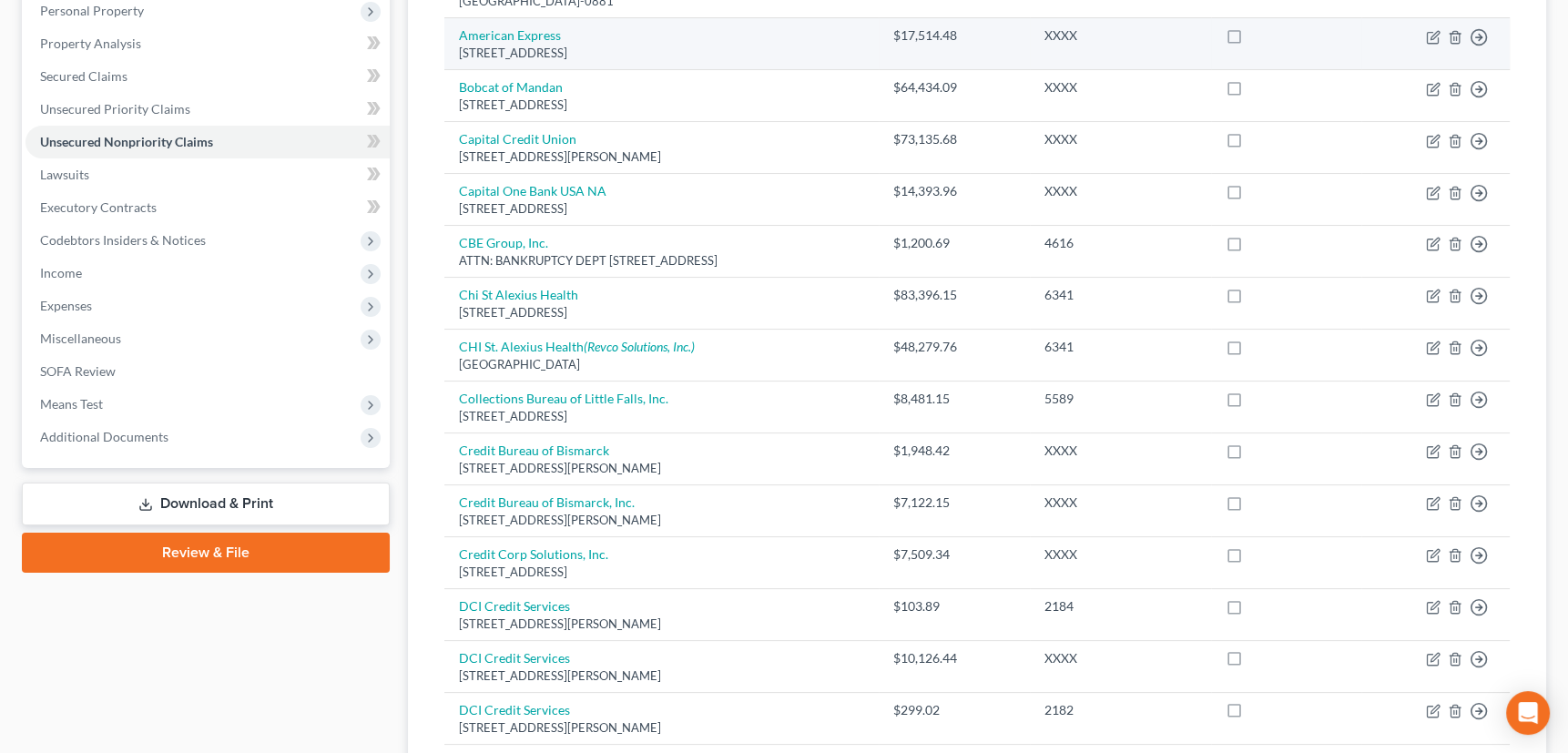
scroll to position [92, 0]
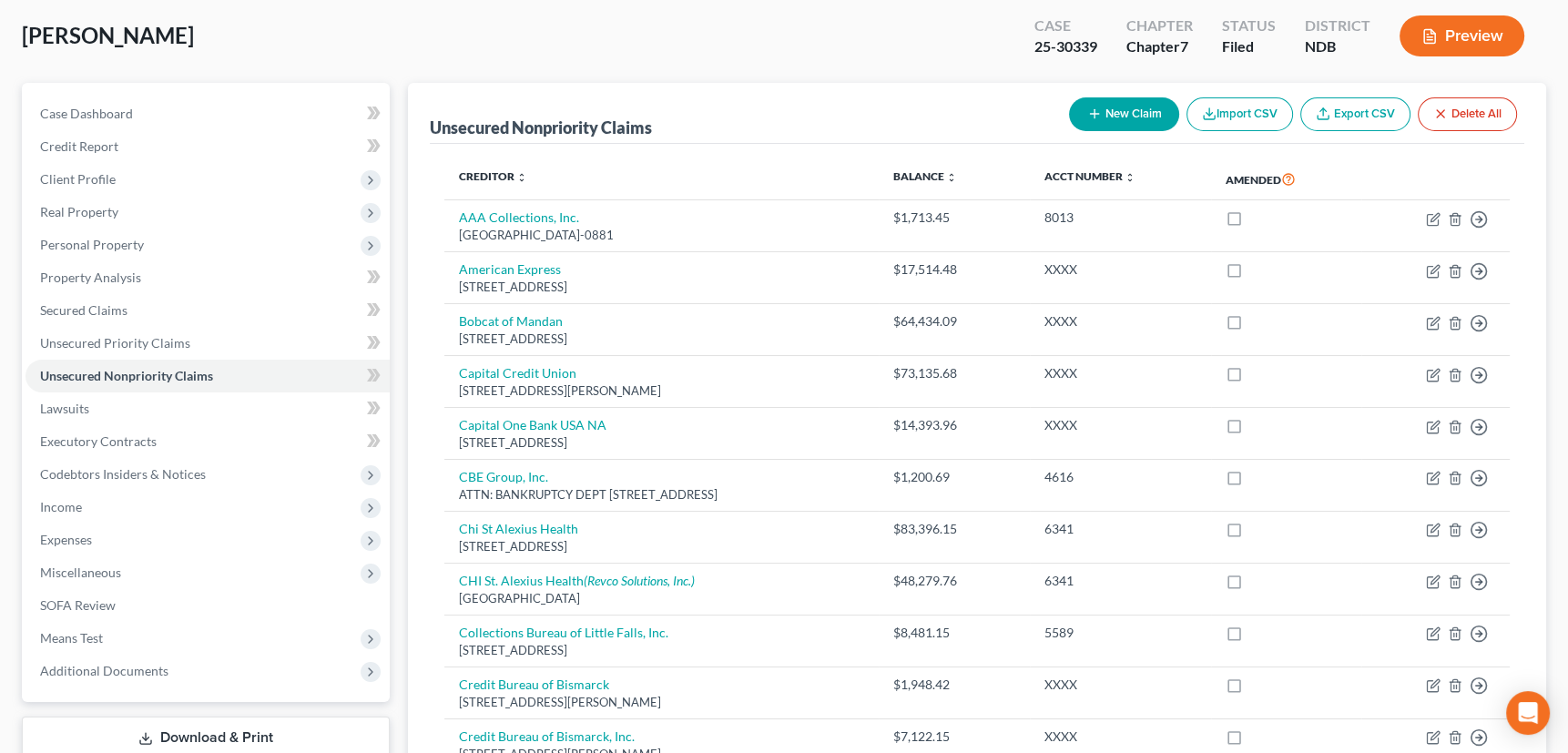
click at [1090, 114] on line "button" at bounding box center [1093, 114] width 8 height 0
select select "0"
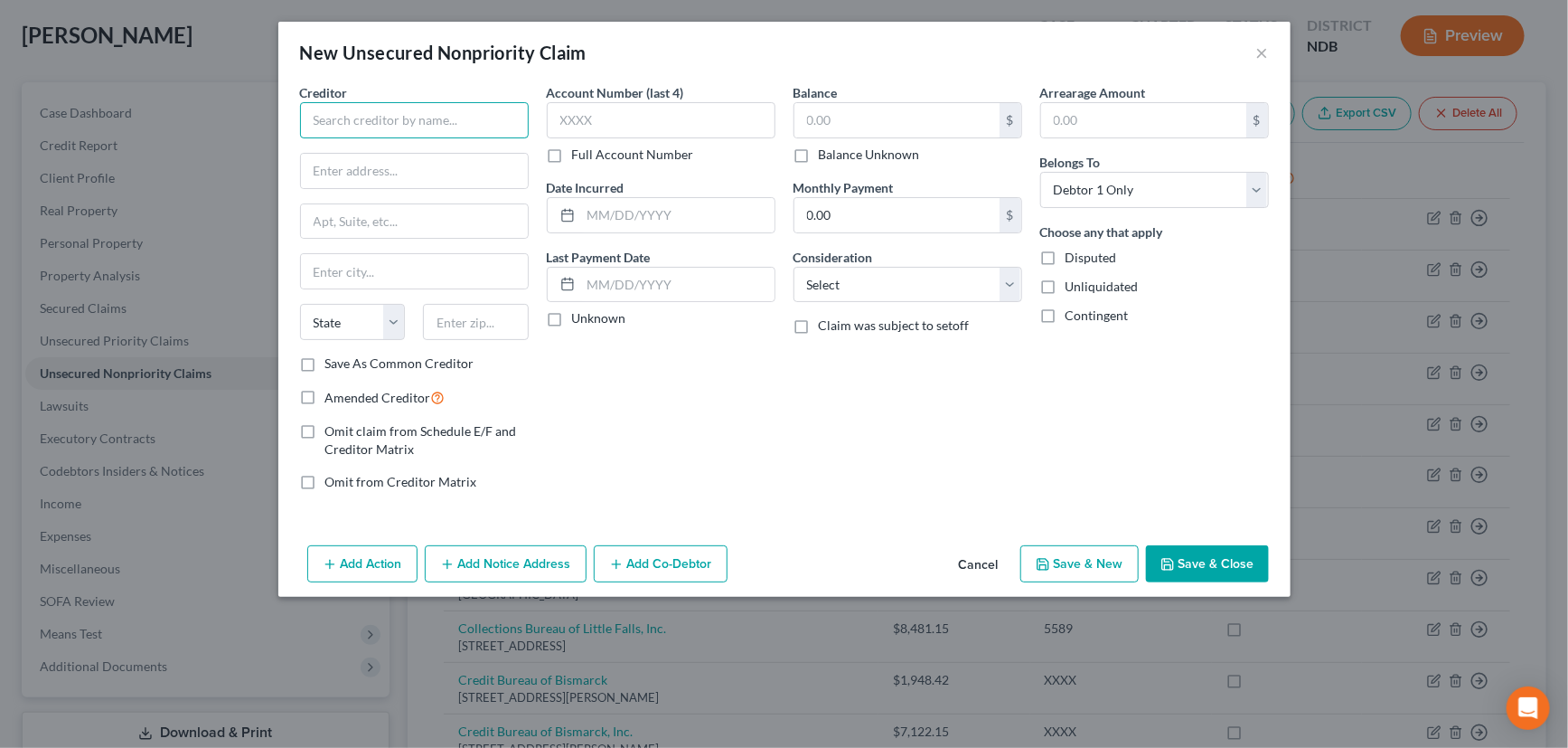
click at [379, 117] on input "text" at bounding box center [414, 120] width 228 height 36
type input "Advanced Truss Fabricators, Inc."
type input "PO Box 2282"
click at [460, 324] on input "text" at bounding box center [475, 321] width 105 height 36
type input "58502"
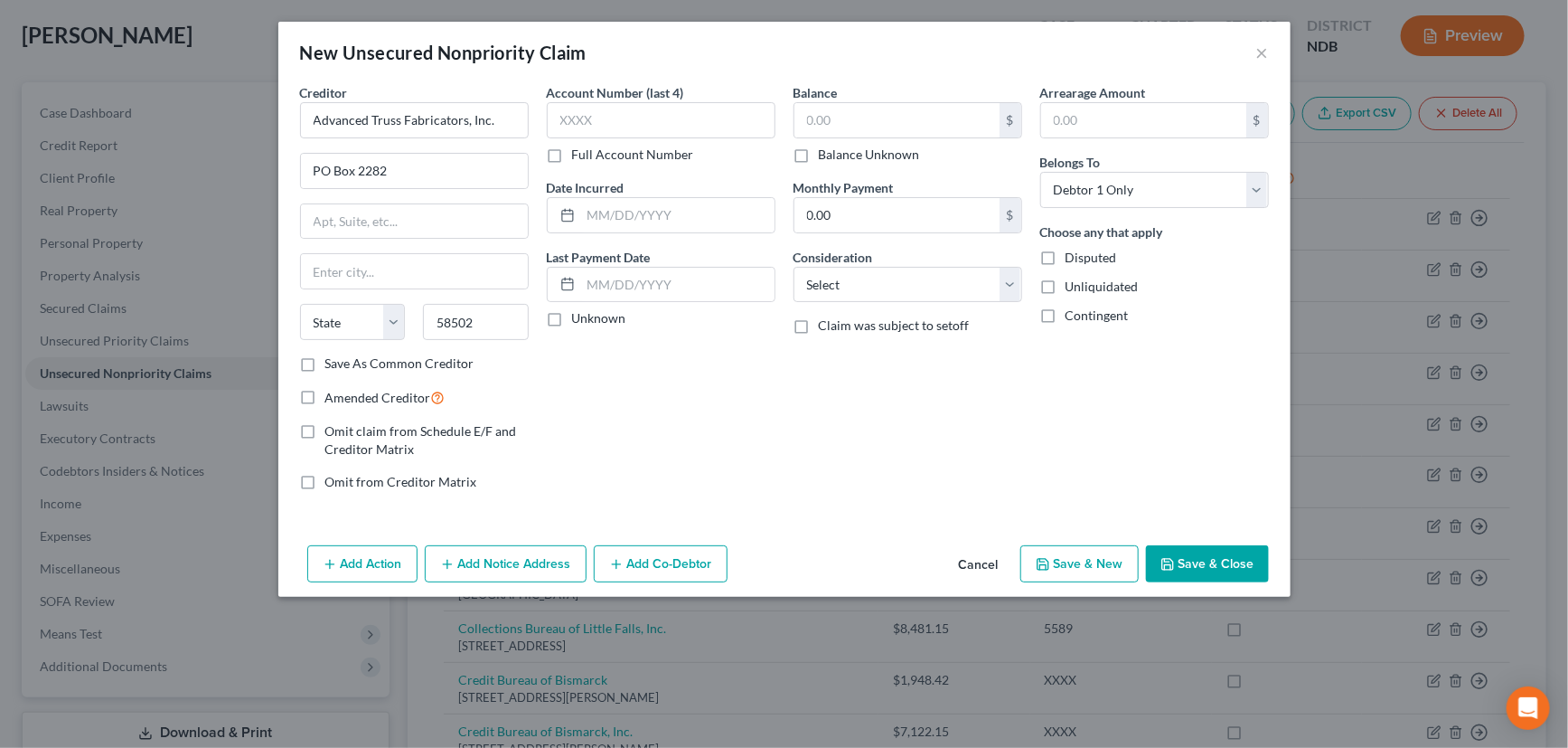
click at [620, 380] on div "Account Number (last 4) Full Account Number Date Incurred Last Payment Date Unk…" at bounding box center [661, 294] width 247 height 422
type input "Bismarck"
select select "29"
click at [490, 322] on input "58502" at bounding box center [475, 321] width 105 height 36
type input "58502-2282"
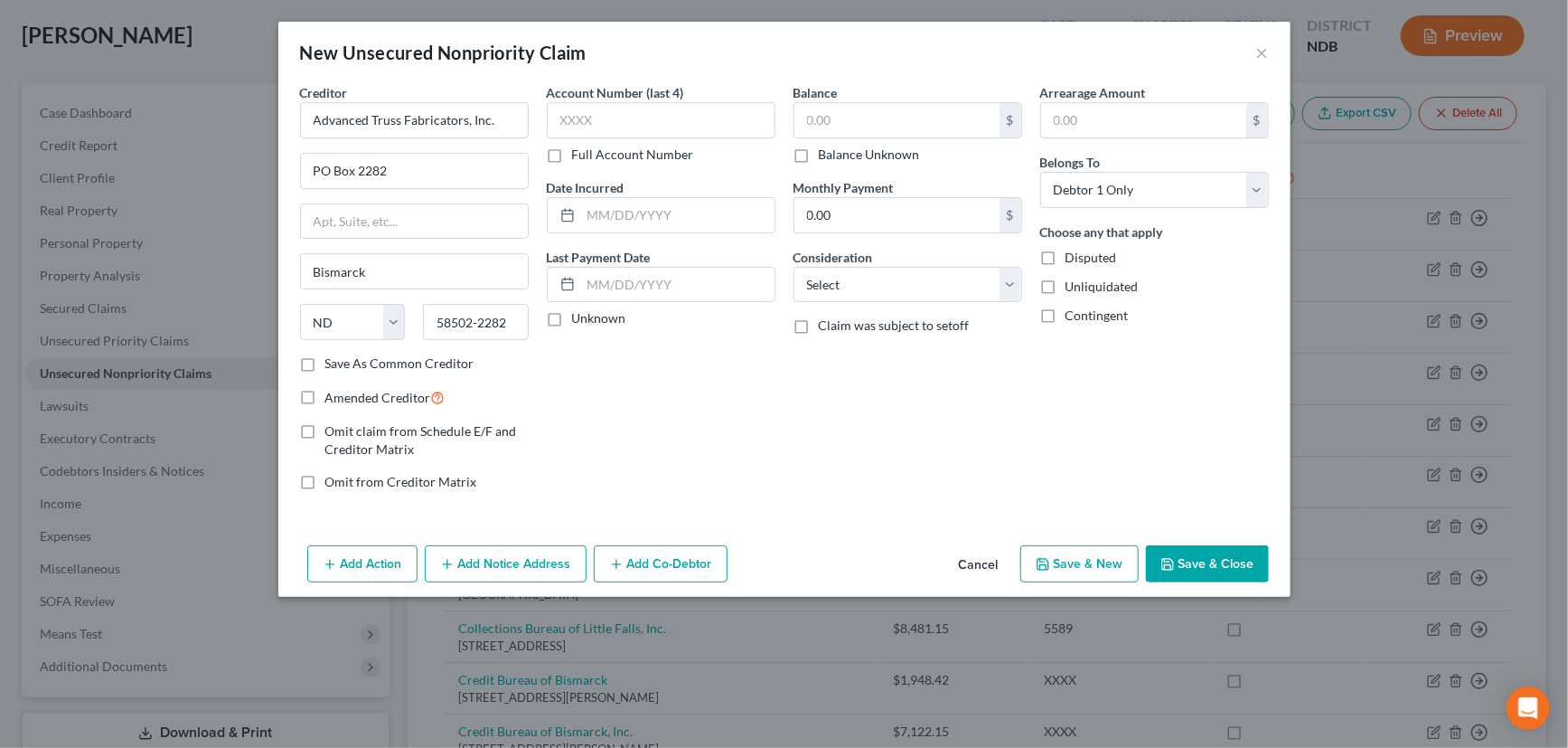
click at [325, 362] on label "Save As Common Creditor" at bounding box center [399, 363] width 149 height 18
click at [333, 362] on input "Save As Common Creditor" at bounding box center [339, 360] width 12 height 12
checkbox input "true"
click at [626, 110] on input "text" at bounding box center [661, 120] width 228 height 36
click at [628, 113] on input "693." at bounding box center [661, 120] width 228 height 36
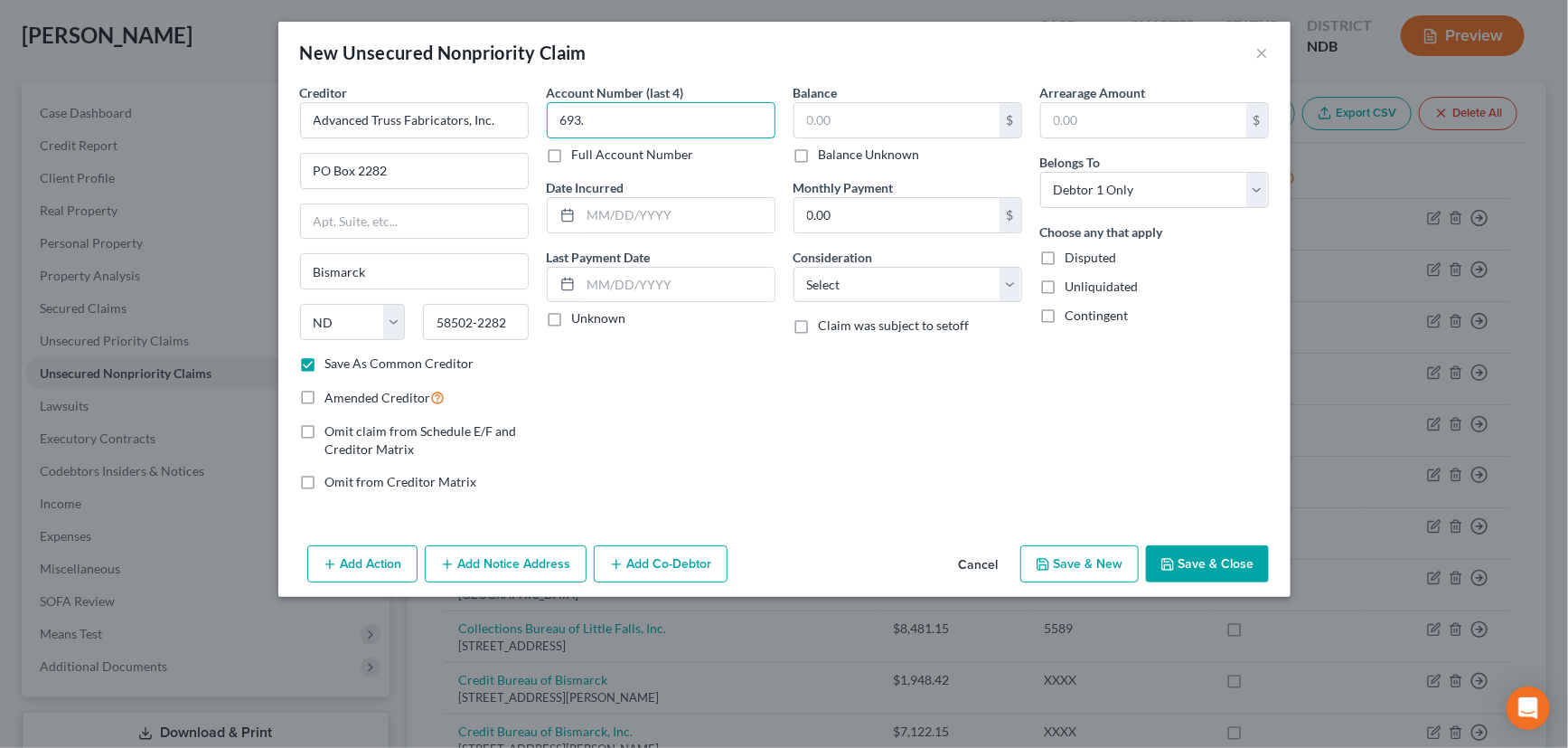
type input "693."
drag, startPoint x: 628, startPoint y: 113, endPoint x: 554, endPoint y: 130, distance: 75.9
click at [554, 130] on input "693." at bounding box center [661, 120] width 228 height 36
type input "XXXX"
click at [838, 117] on input "text" at bounding box center [897, 119] width 205 height 34
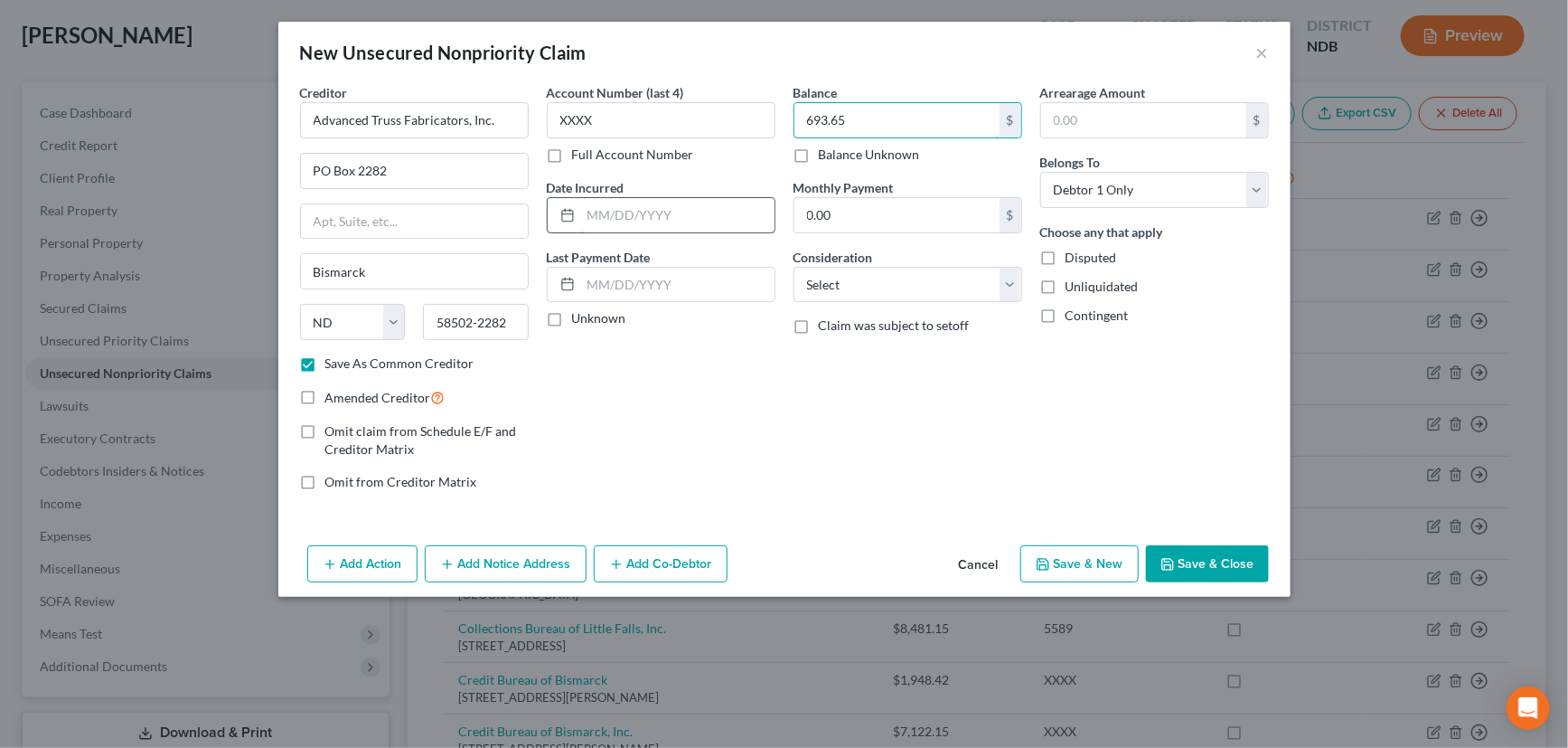
type input "693.65"
click at [741, 207] on input "text" at bounding box center [678, 215] width 193 height 34
type input "2020"
click at [572, 320] on label "Unknown" at bounding box center [599, 317] width 54 height 18
click at [579, 320] on input "Unknown" at bounding box center [585, 314] width 12 height 12
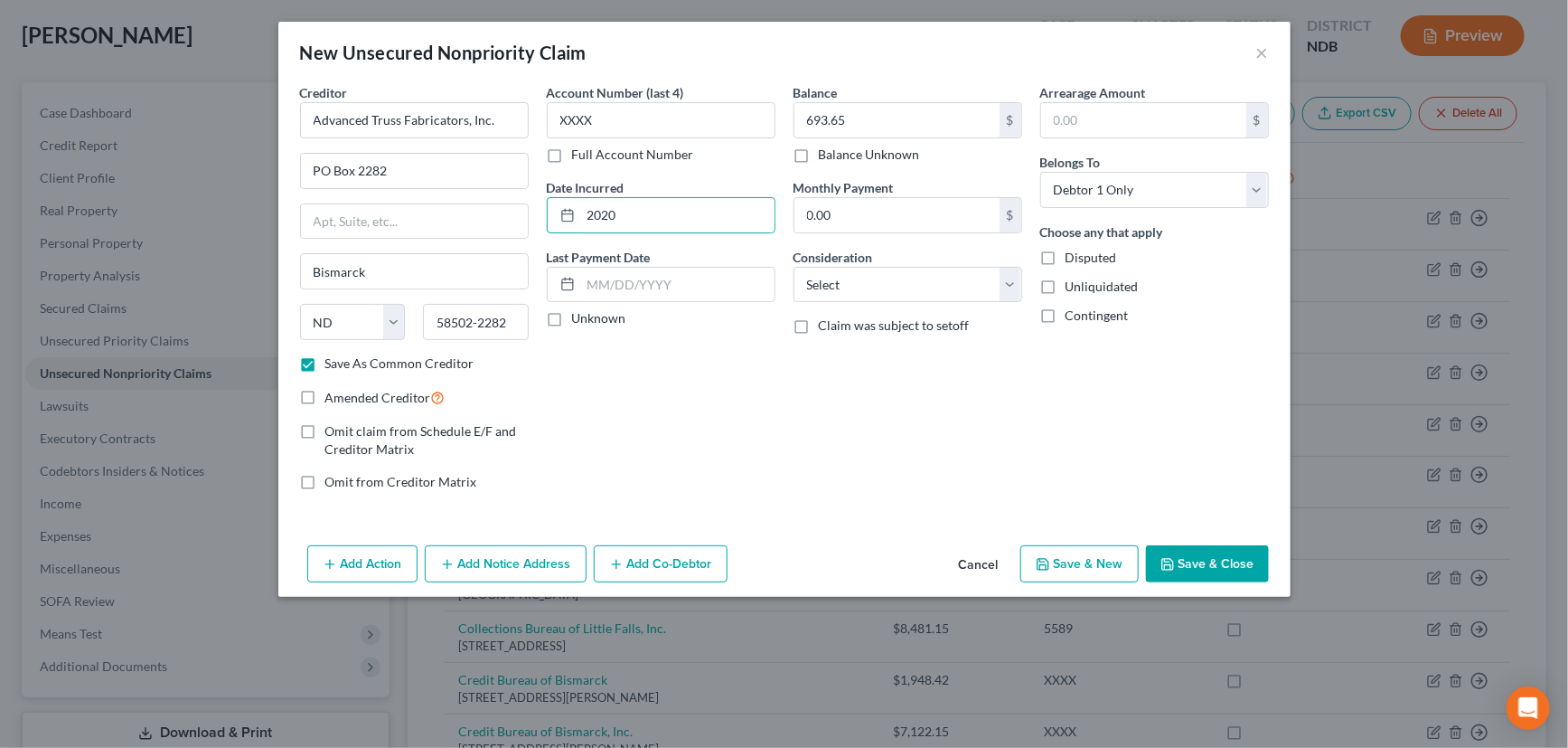
checkbox input "true"
click at [1017, 281] on select "Select Cable / Satellite Services Collection Agency Credit Card Debt Debt Couns…" at bounding box center [907, 284] width 228 height 36
select select "18"
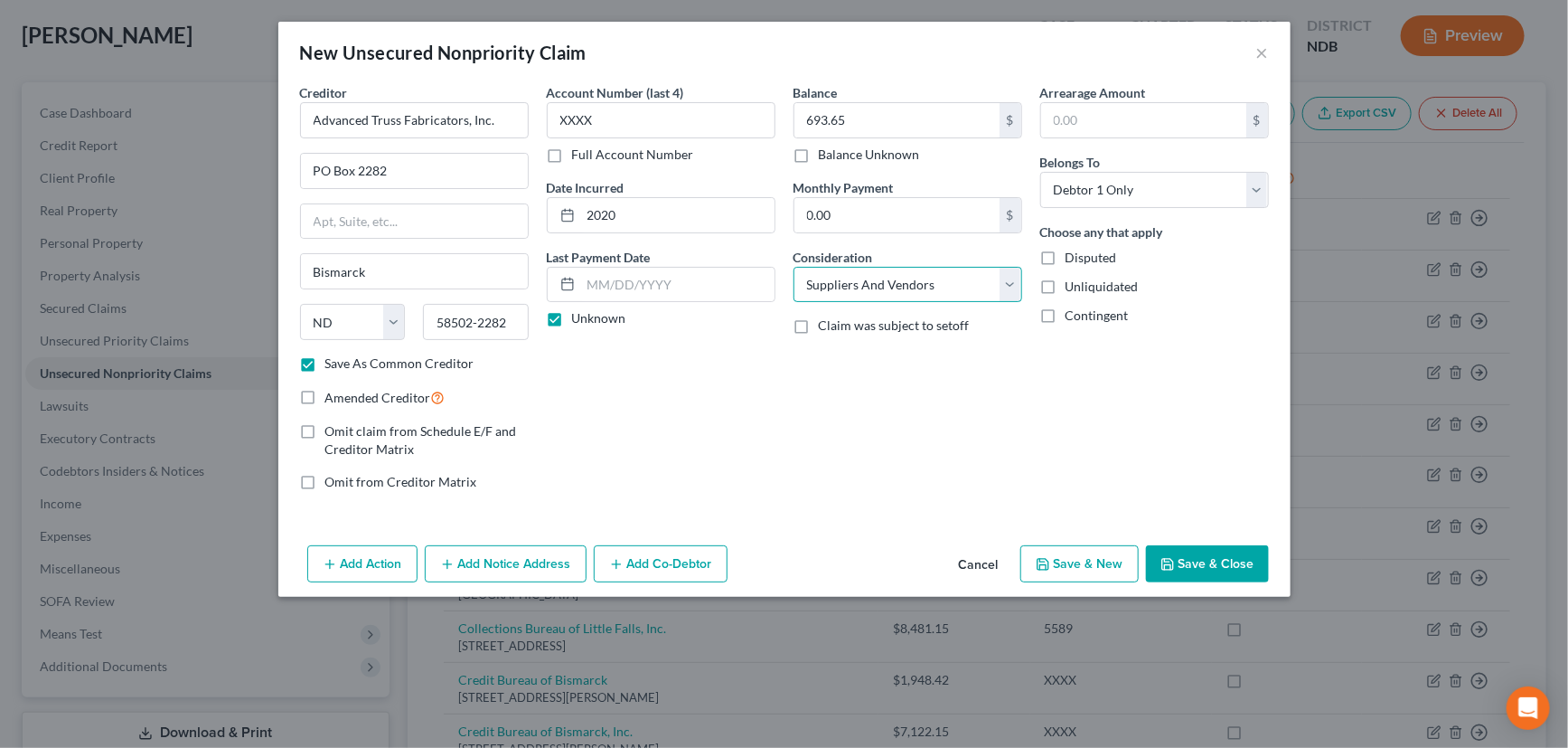
click at [793, 267] on select "Select Cable / Satellite Services Collection Agency Credit Card Debt Debt Couns…" at bounding box center [907, 284] width 228 height 36
click at [1084, 552] on button "Save & New" at bounding box center [1080, 563] width 118 height 38
select select "0"
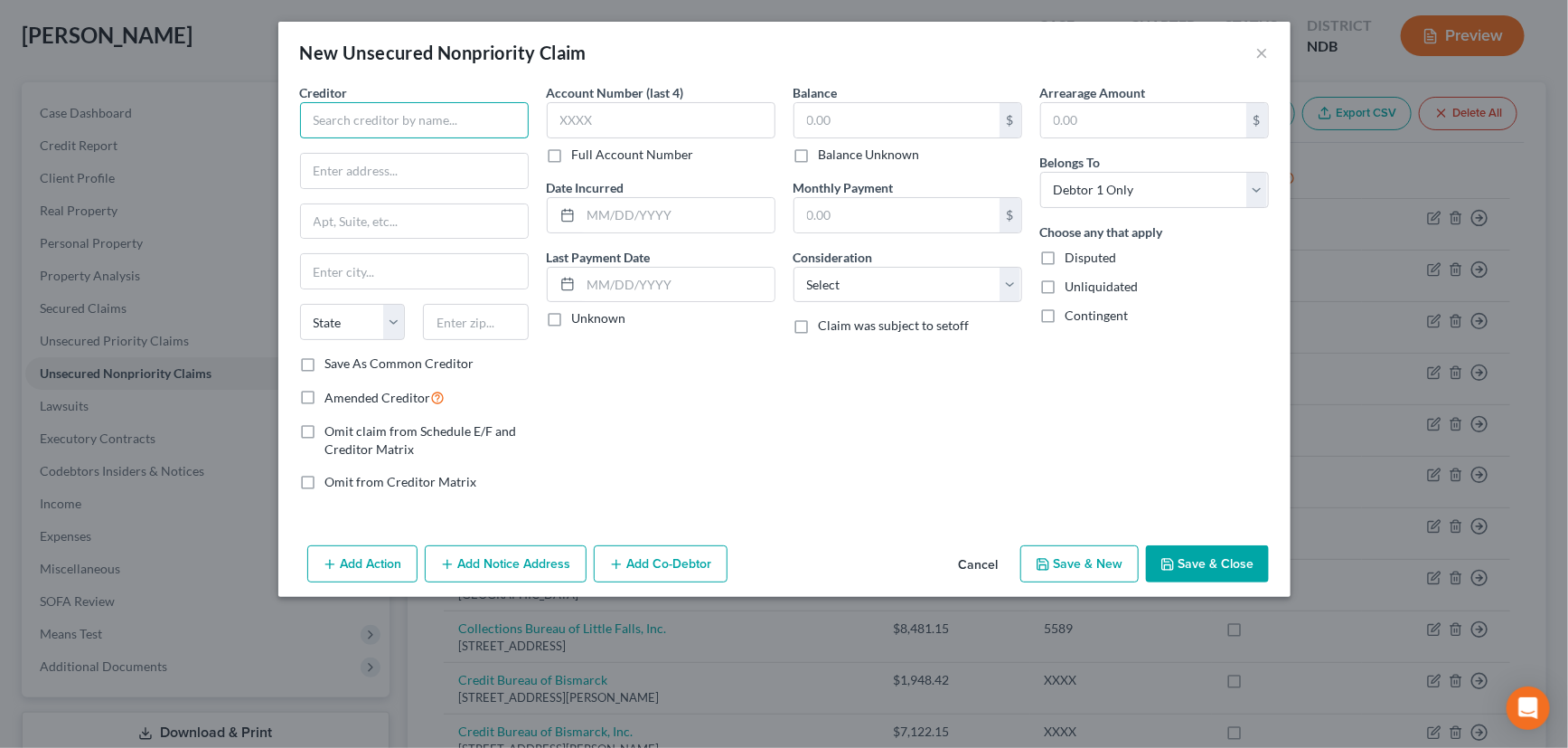
click at [423, 108] on input "text" at bounding box center [414, 120] width 228 height 36
type input "Spiffy Biffs"
click at [405, 162] on input "text" at bounding box center [414, 170] width 226 height 34
type input "1414 Continental Ave"
click at [472, 328] on input "text" at bounding box center [475, 321] width 105 height 36
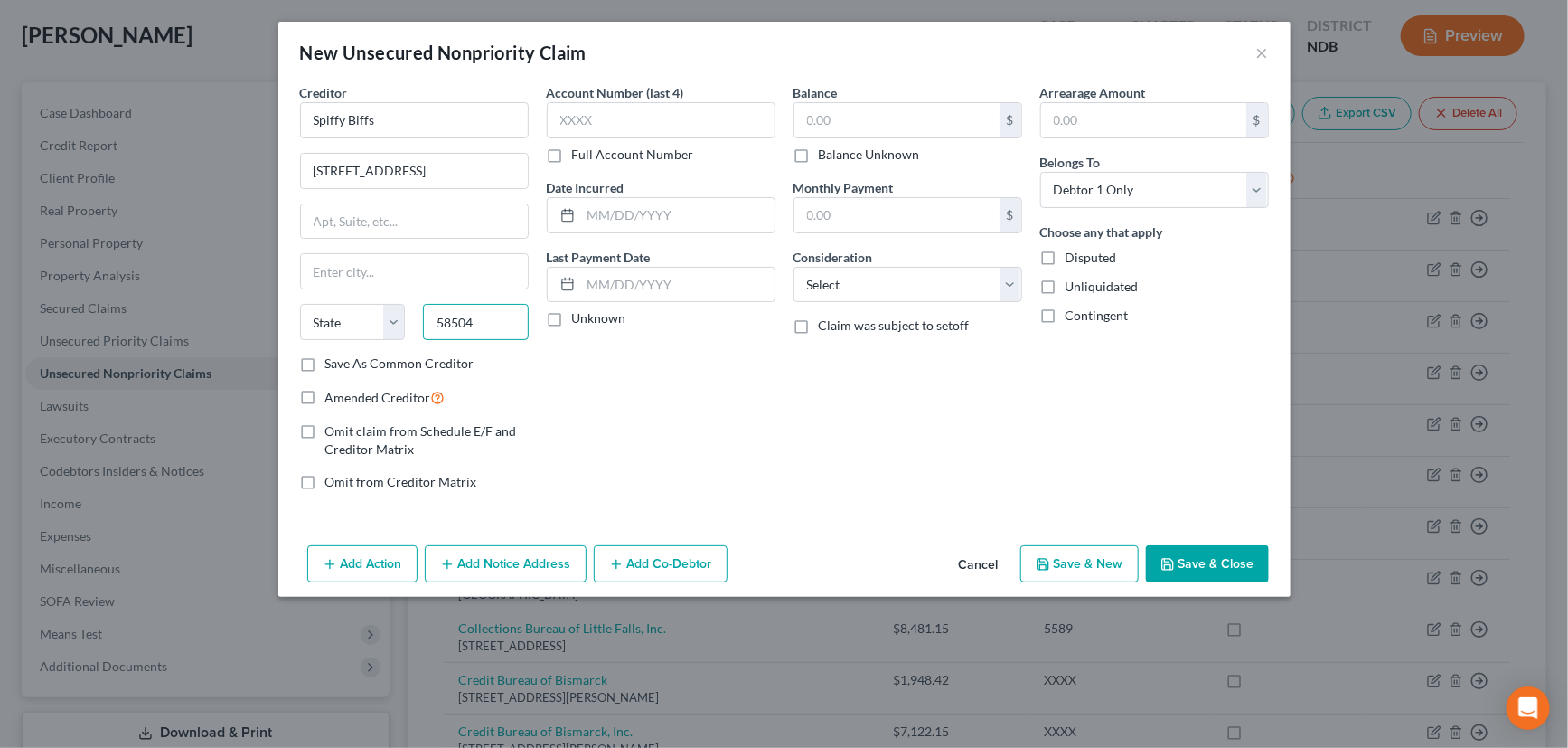
type input "58504"
click at [617, 391] on div "Account Number (last 4) Full Account Number Date Incurred Last Payment Date Unk…" at bounding box center [661, 294] width 247 height 422
type input "Bismarck"
select select "29"
click at [597, 119] on input "text" at bounding box center [661, 120] width 228 height 36
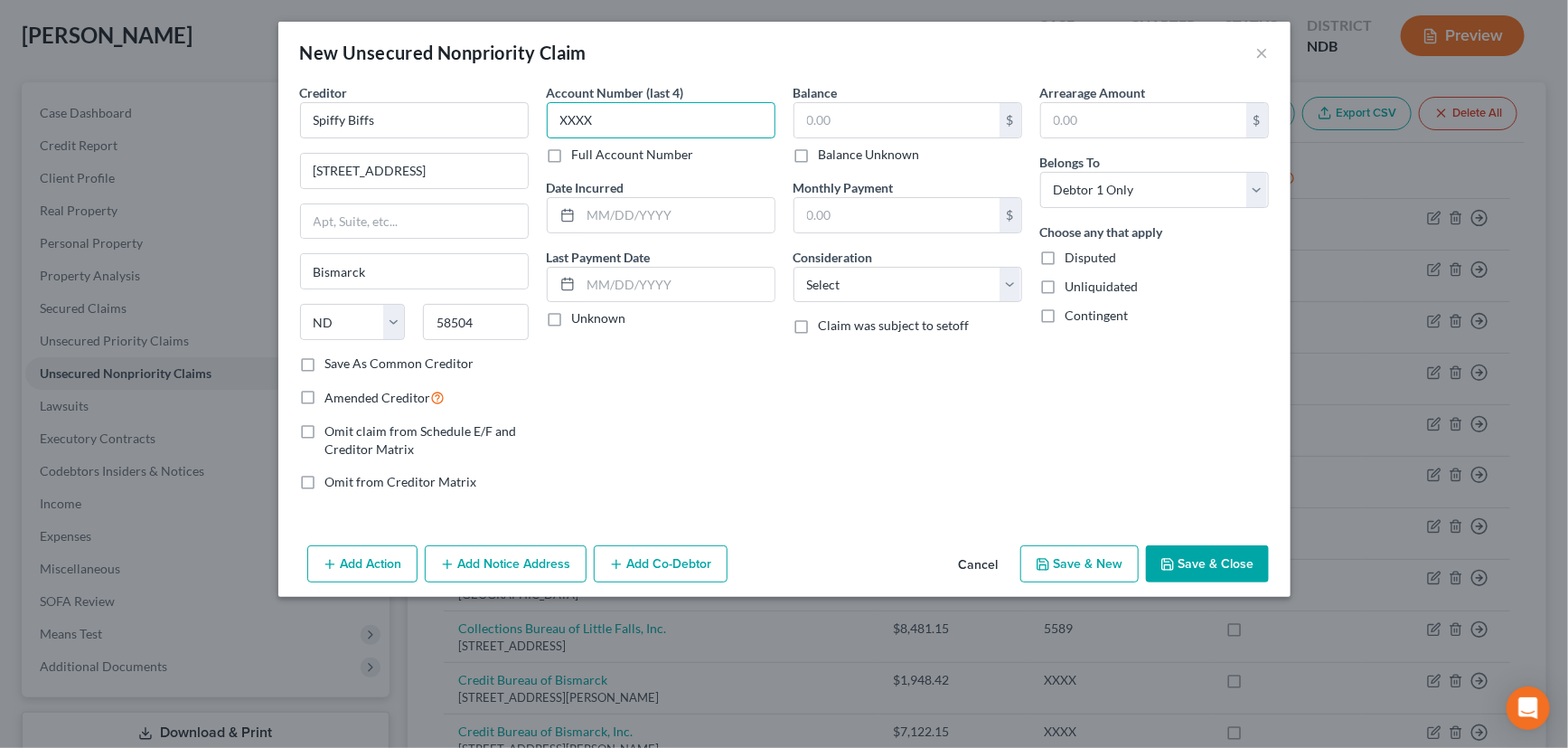
type input "XXXX"
click at [325, 363] on label "Save As Common Creditor" at bounding box center [399, 363] width 149 height 18
click at [333, 363] on input "Save As Common Creditor" at bounding box center [339, 360] width 12 height 12
checkbox input "true"
click at [612, 210] on input "text" at bounding box center [678, 215] width 193 height 34
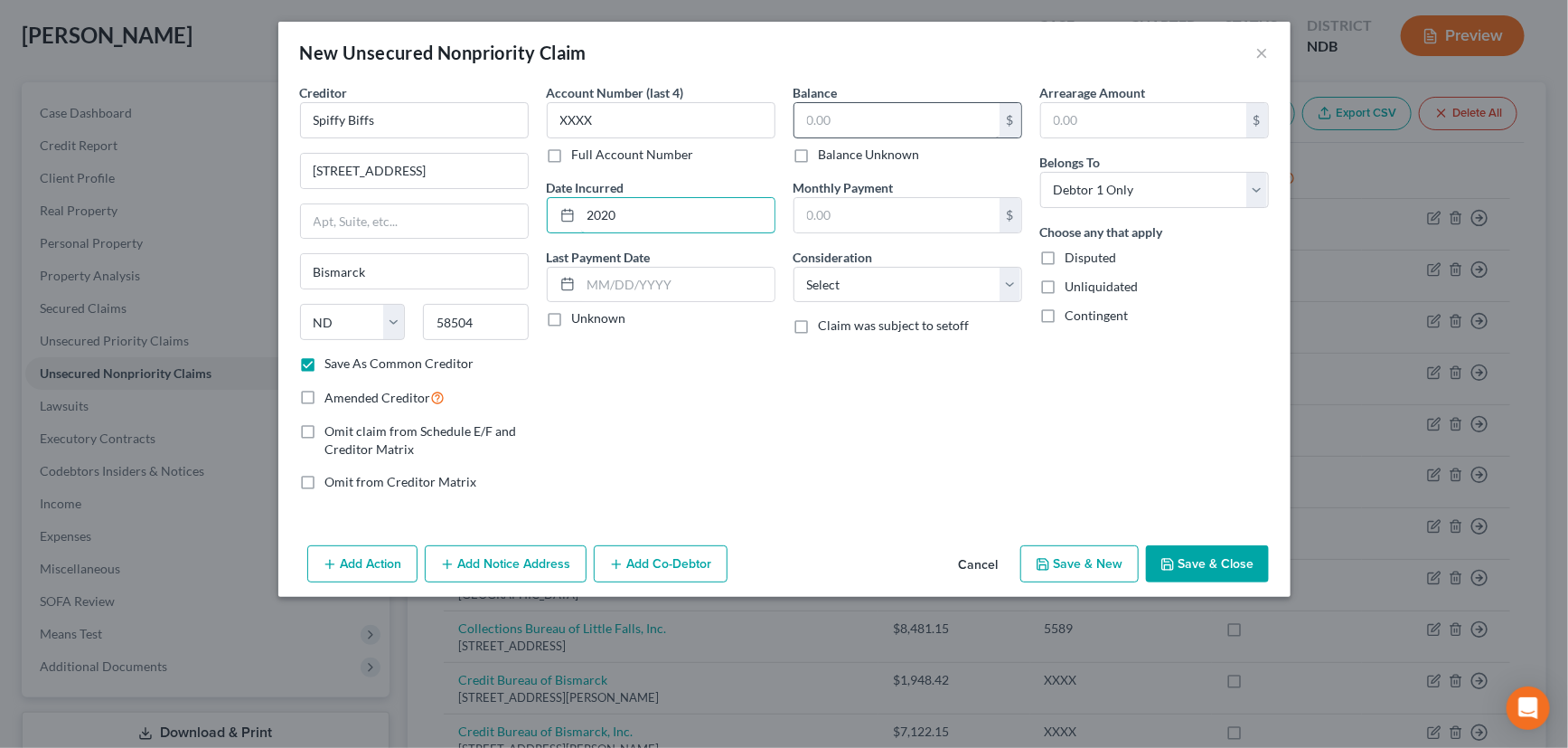
type input "2020"
click at [836, 118] on input "text" at bounding box center [897, 119] width 205 height 34
type input "115.70"
click at [572, 323] on label "Unknown" at bounding box center [599, 317] width 54 height 18
click at [579, 321] on input "Unknown" at bounding box center [585, 314] width 12 height 12
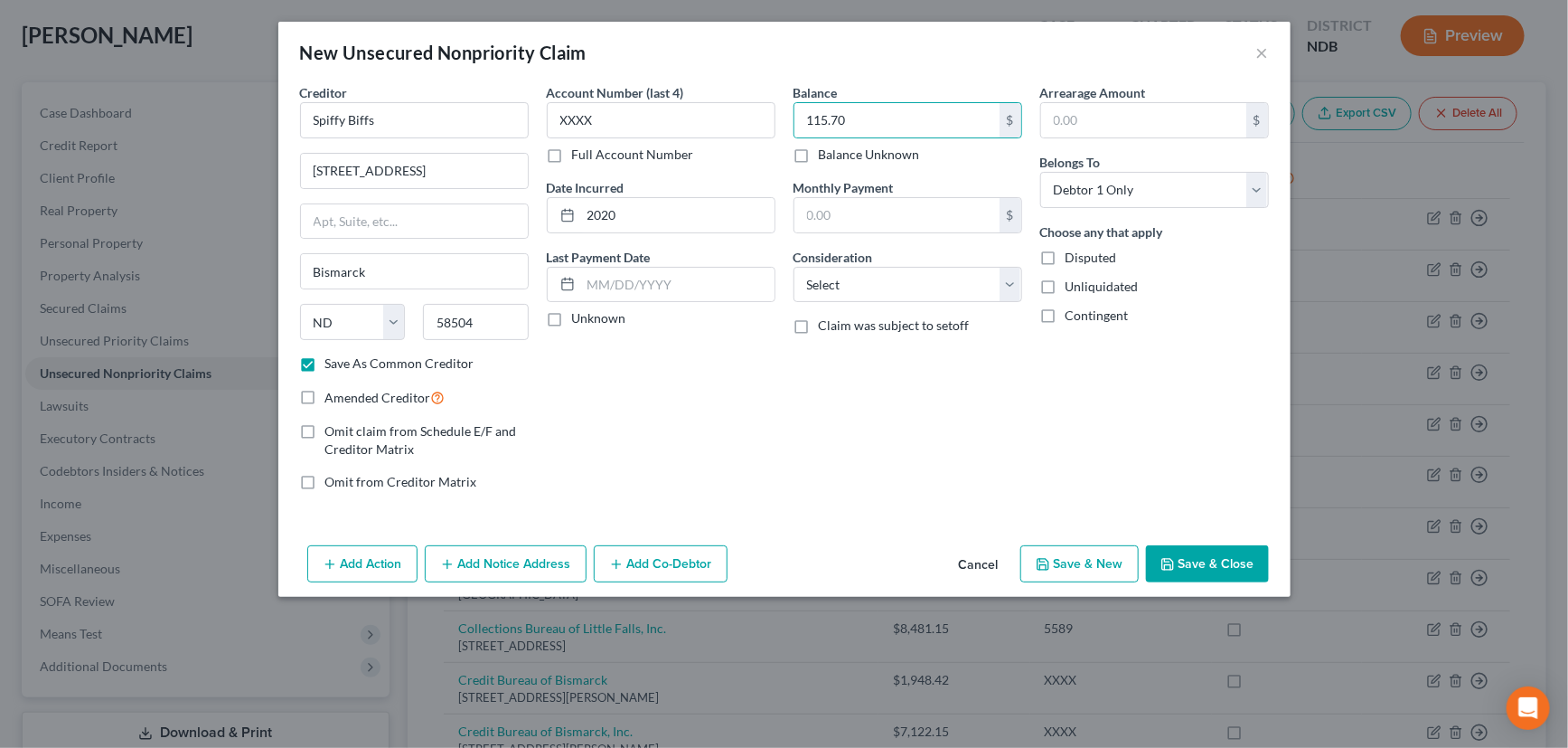
checkbox input "true"
click at [890, 281] on select "Select Cable / Satellite Services Collection Agency Credit Card Debt Debt Couns…" at bounding box center [907, 284] width 228 height 36
select select "18"
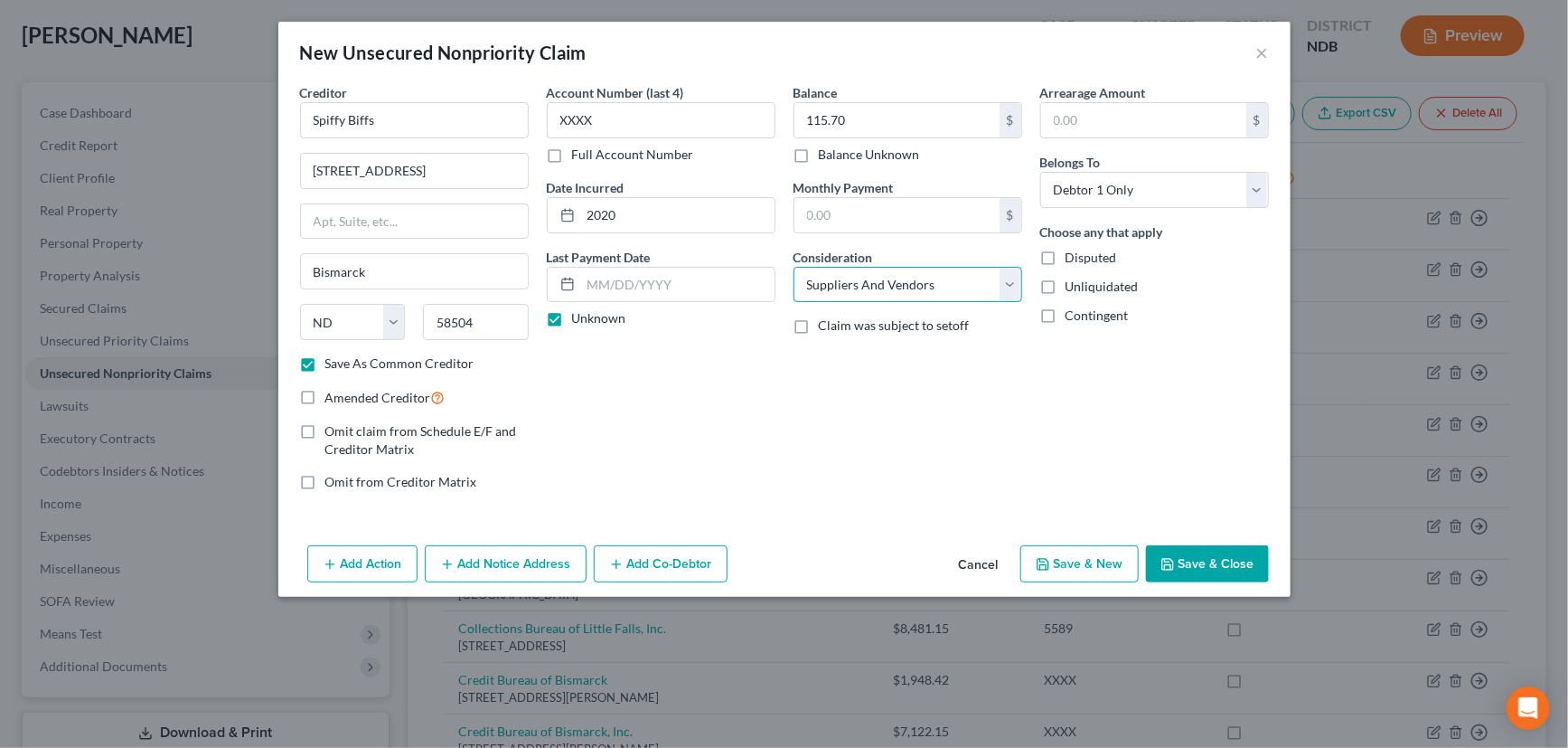
click at [793, 267] on select "Select Cable / Satellite Services Collection Agency Credit Card Debt Debt Couns…" at bounding box center [907, 284] width 228 height 36
click at [1090, 548] on button "Save & New" at bounding box center [1080, 563] width 118 height 38
select select "0"
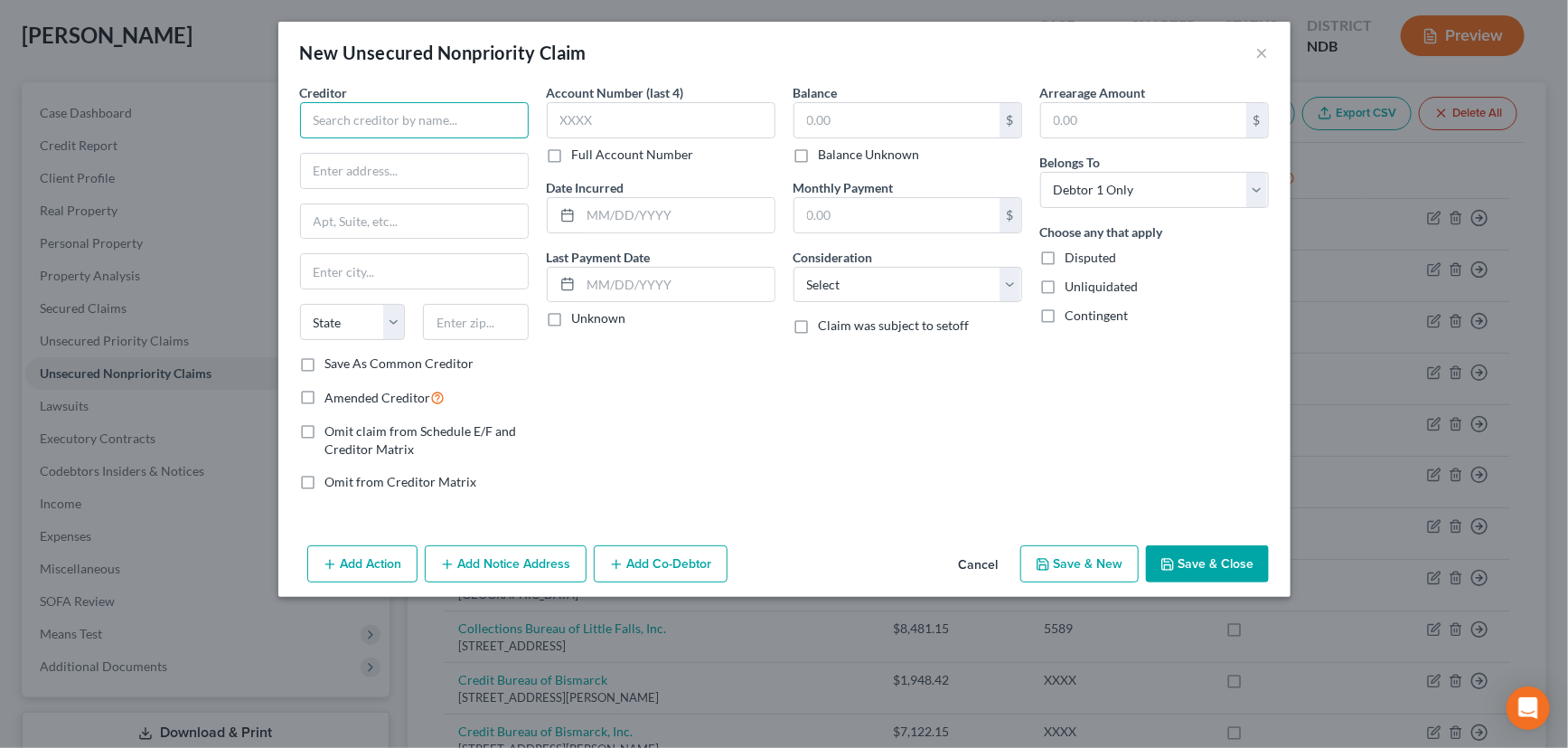
click at [422, 119] on input "text" at bounding box center [414, 120] width 228 height 36
type input "Raevin, Inc."
click at [314, 171] on input "{P Box 2662" at bounding box center [414, 170] width 226 height 34
type input "PO Box 2662"
click at [463, 317] on input "text" at bounding box center [475, 321] width 105 height 36
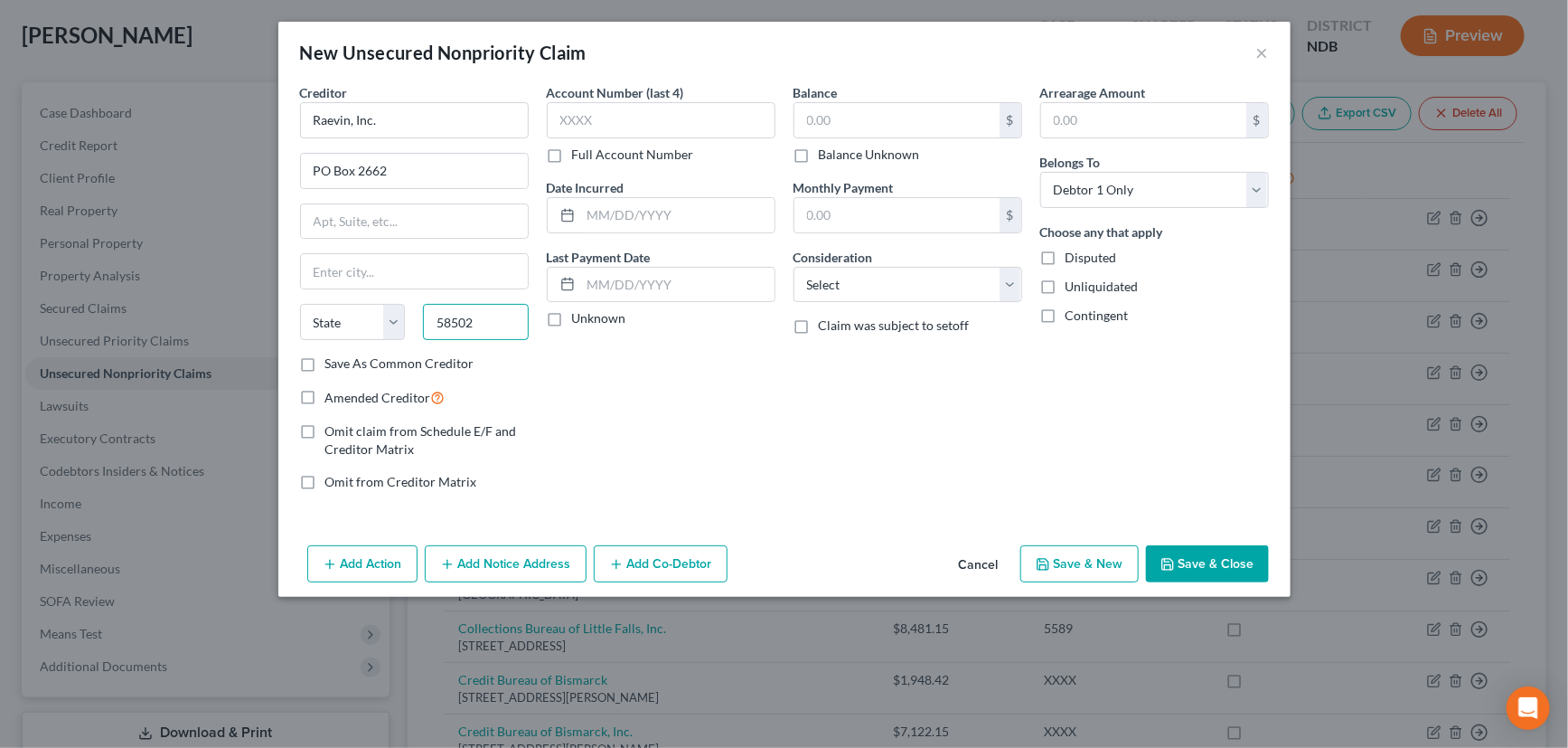
type input "58502"
type input "Bismarck"
select select "29"
click at [638, 382] on div "Account Number (last 4) Full Account Number Date Incurred Last Payment Date Unk…" at bounding box center [661, 294] width 247 height 422
click at [325, 362] on label "Save As Common Creditor" at bounding box center [399, 363] width 149 height 18
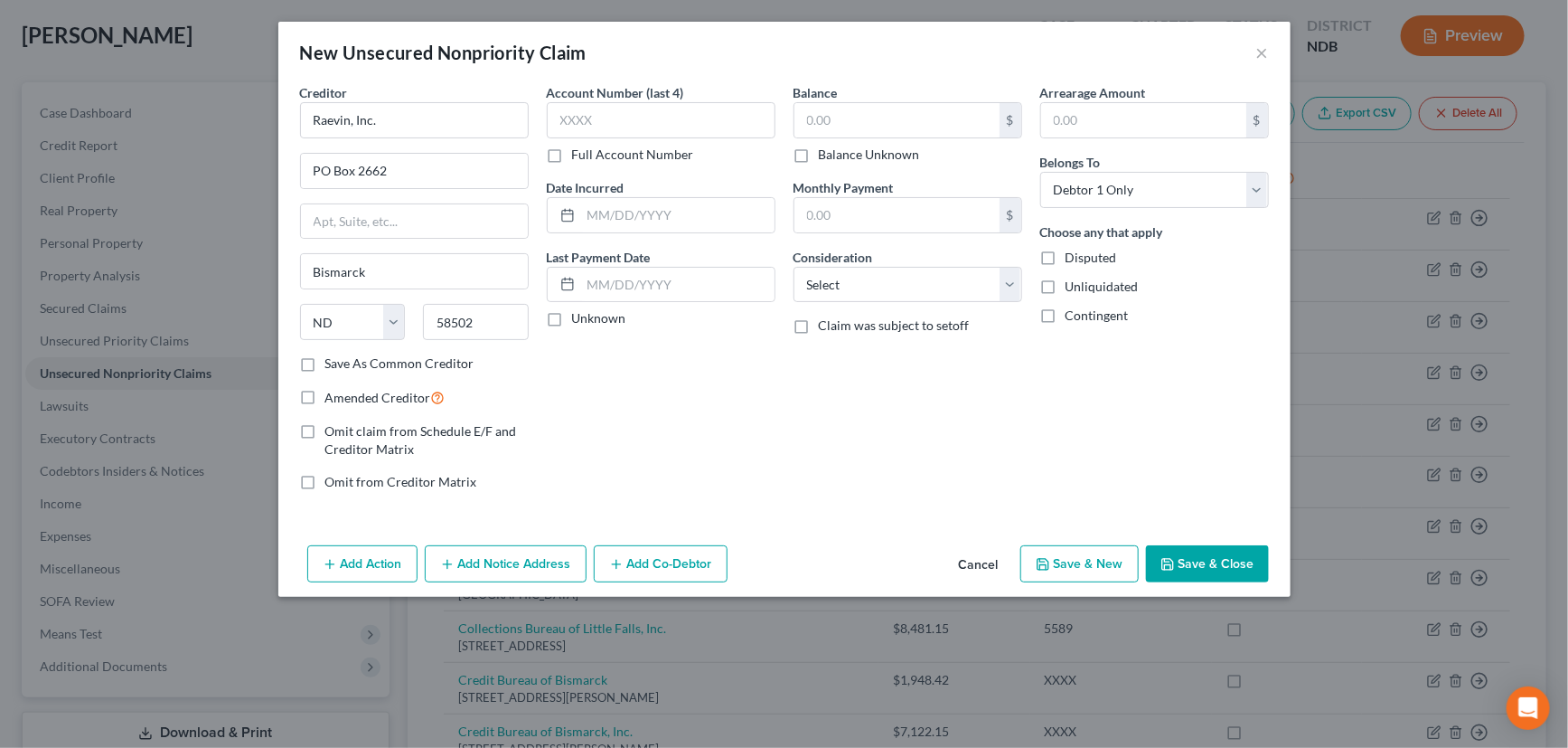
click at [333, 362] on input "Save As Common Creditor" at bounding box center [339, 360] width 12 height 12
checkbox input "true"
click at [600, 122] on input "text" at bounding box center [661, 120] width 228 height 36
type input "0766"
click at [572, 316] on label "Unknown" at bounding box center [599, 317] width 54 height 18
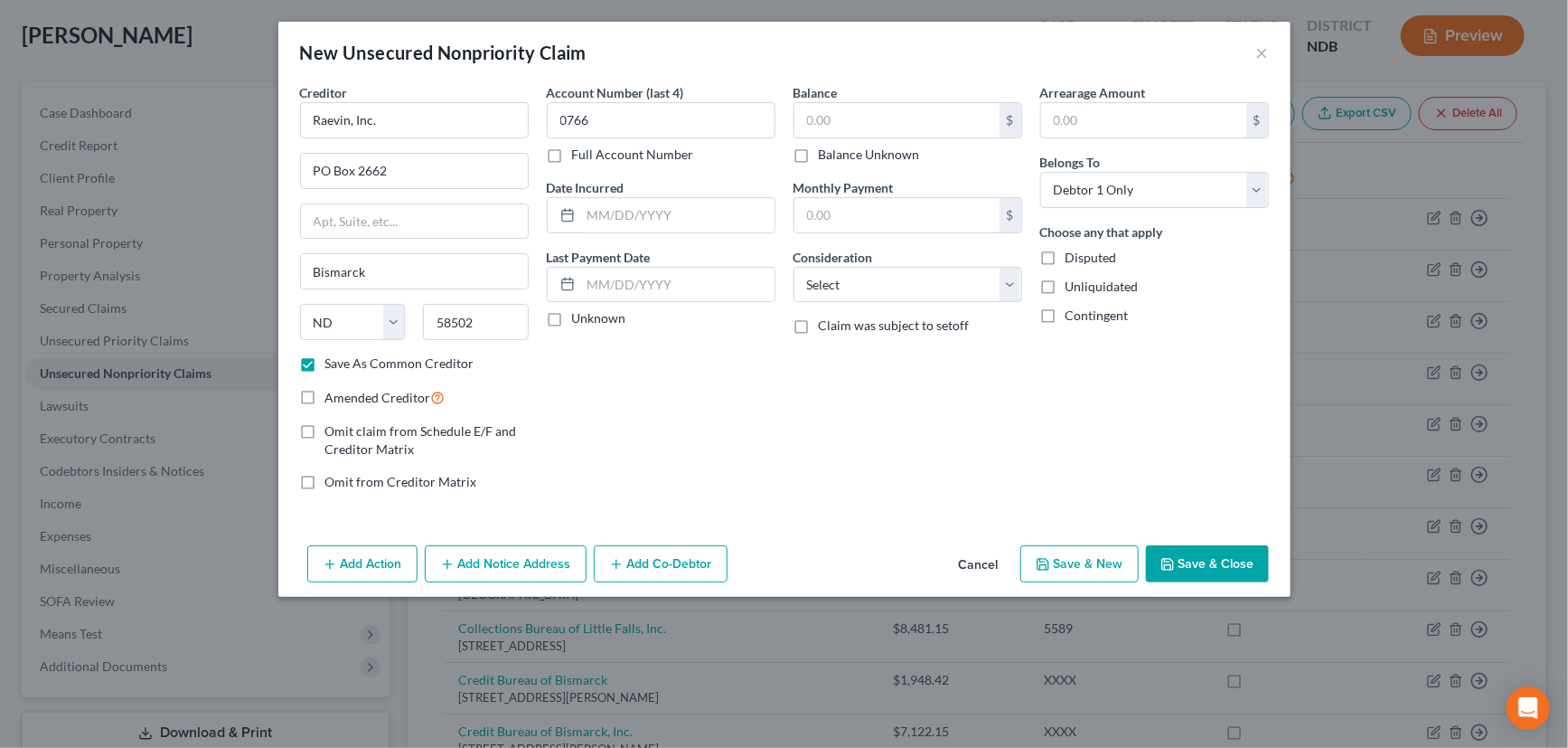
click at [579, 316] on input "Unknown" at bounding box center [585, 314] width 12 height 12
checkbox input "true"
click at [612, 209] on input "text" at bounding box center [678, 215] width 193 height 34
type input "2021"
click at [856, 125] on input "text" at bounding box center [897, 119] width 205 height 34
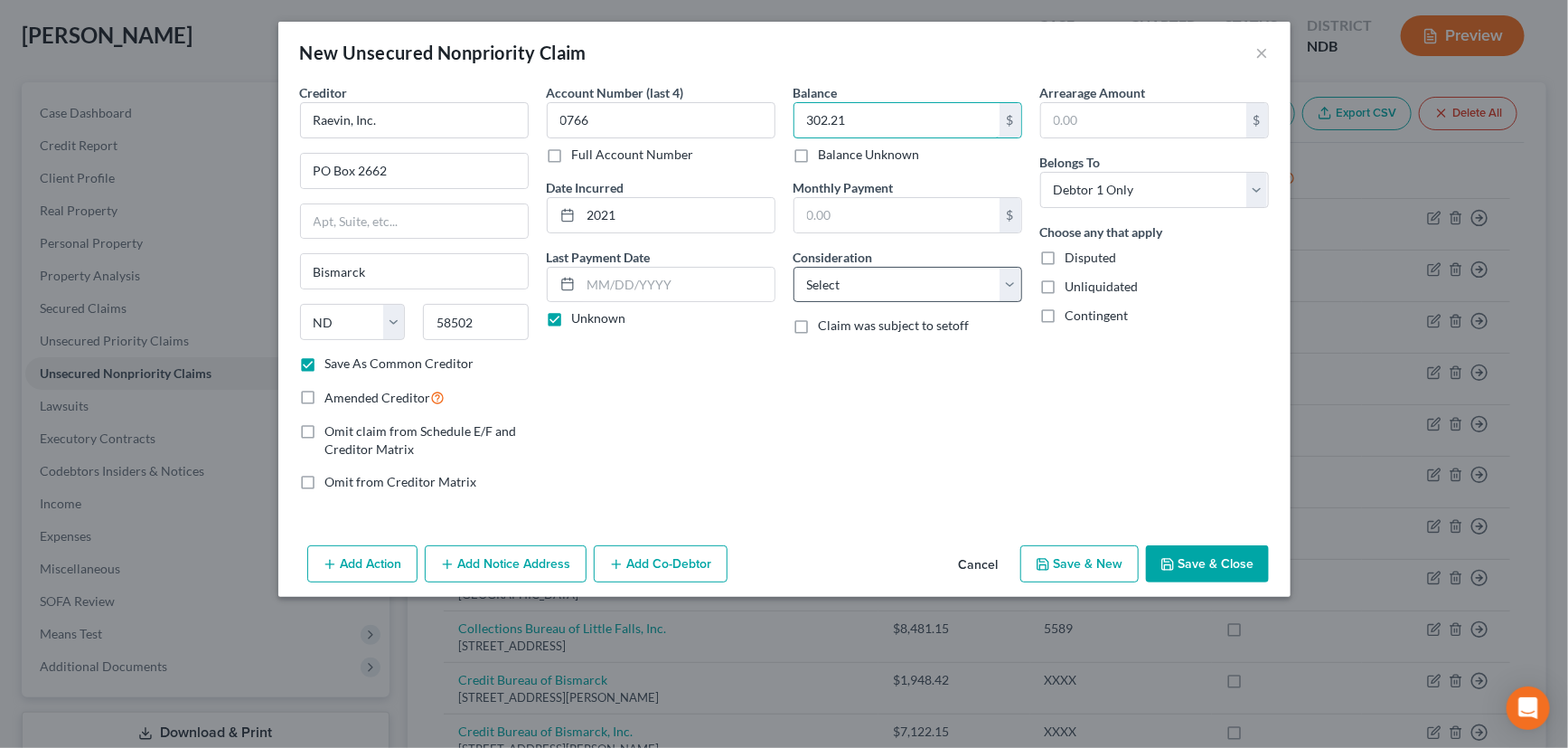
type input "302.21"
click at [902, 284] on select "Select Cable / Satellite Services Collection Agency Credit Card Debt Debt Couns…" at bounding box center [907, 284] width 228 height 36
select select "18"
click at [793, 267] on select "Select Cable / Satellite Services Collection Agency Credit Card Debt Debt Couns…" at bounding box center [907, 284] width 228 height 36
click at [1085, 554] on button "Save & New" at bounding box center [1080, 563] width 118 height 38
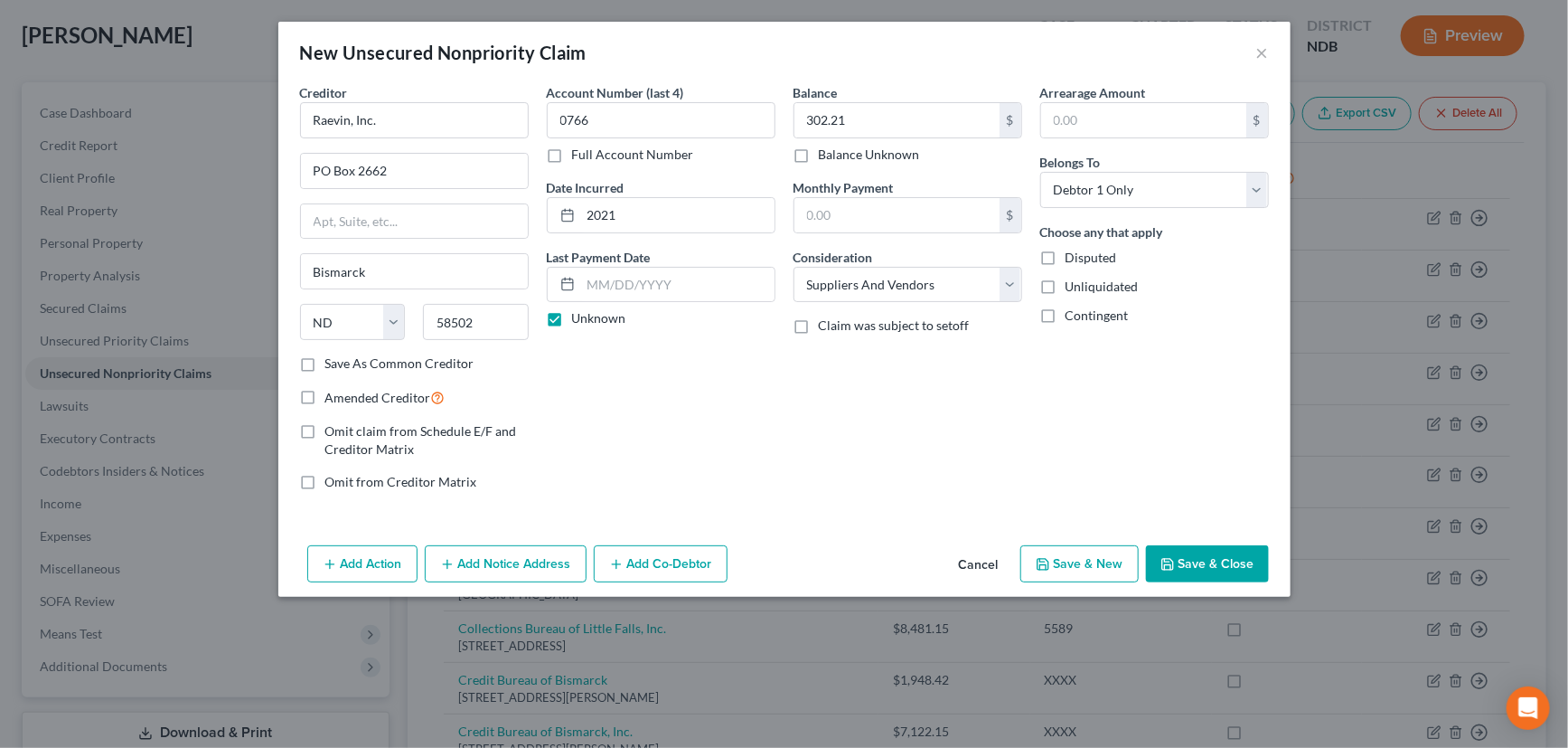
select select "0"
click at [451, 113] on input "text" at bounding box center [414, 120] width 228 height 36
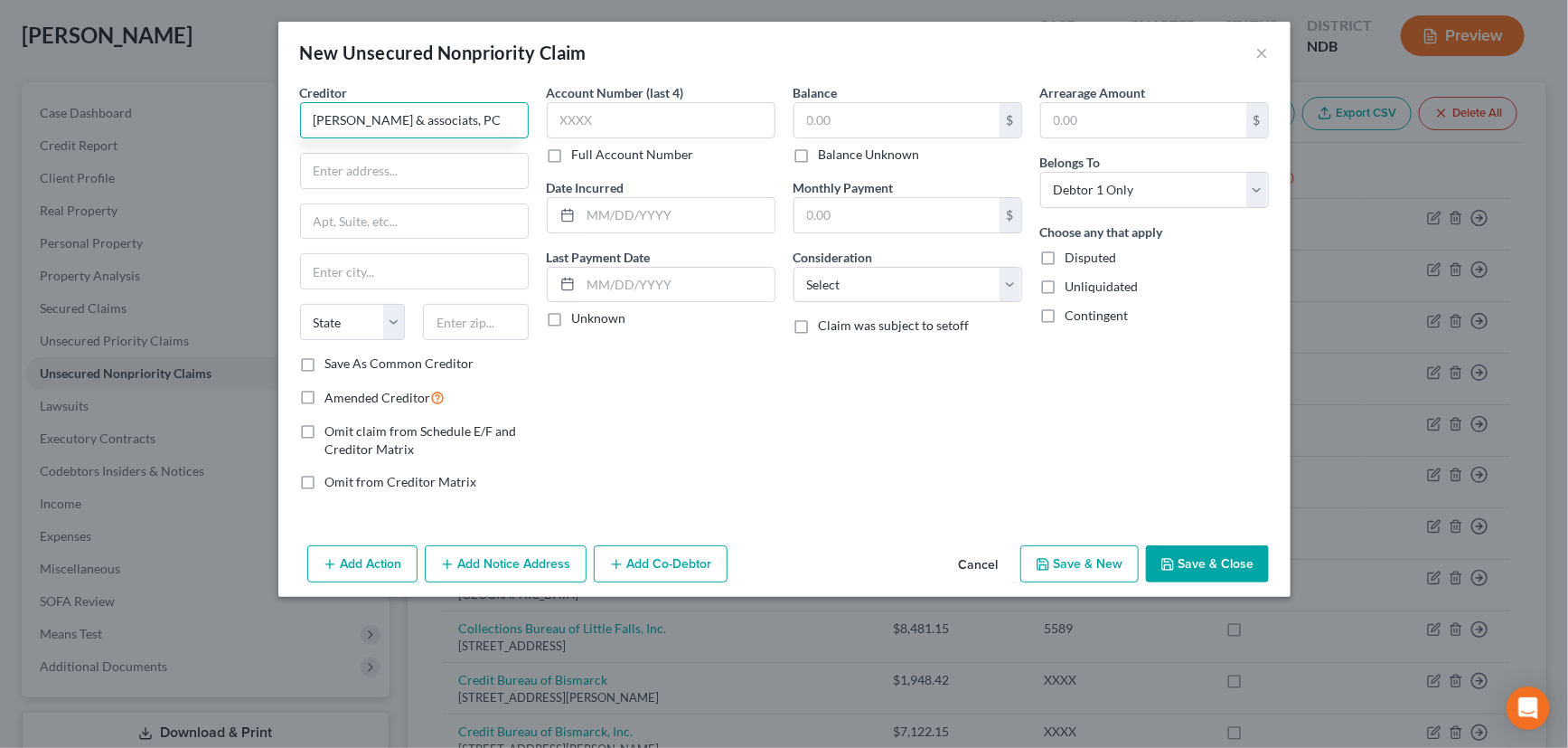
drag, startPoint x: 459, startPoint y: 118, endPoint x: 394, endPoint y: 122, distance: 65.1
click at [394, 122] on input "Ritter Adair & associats, PC" at bounding box center [414, 120] width 228 height 36
click at [413, 122] on input "Ritter Adair & associats, PC" at bounding box center [414, 120] width 228 height 36
click at [398, 121] on input "Ritter Adair & associates, PC" at bounding box center [414, 120] width 228 height 36
type input "Ritter Adair & Associates, PC"
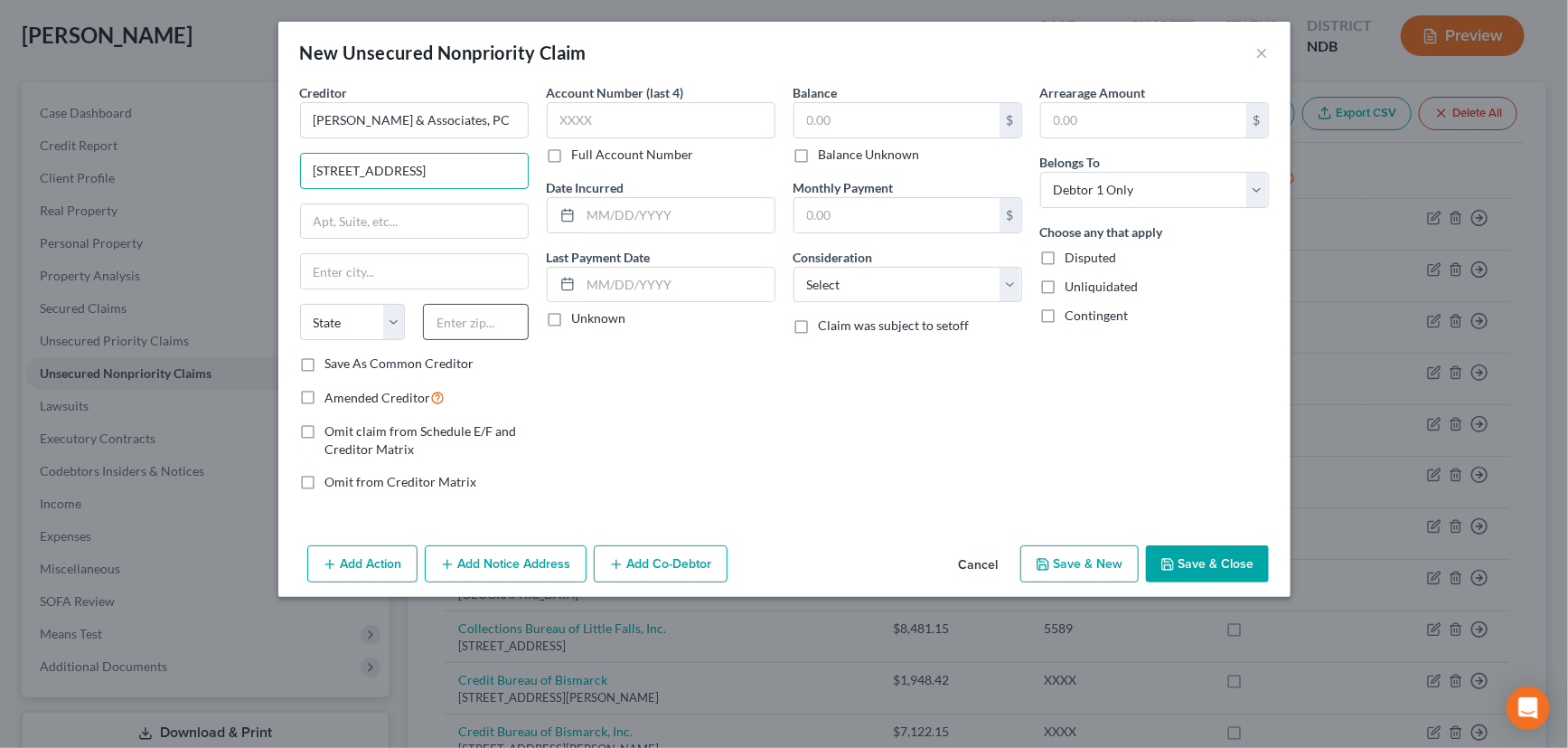
type input "1900 Burnt Boat Dr., Ste. 102"
click at [450, 315] on input "text" at bounding box center [475, 321] width 105 height 36
type input "58503"
click at [625, 392] on div "Account Number (last 4) Full Account Number Date Incurred Last Payment Date Unk…" at bounding box center [661, 294] width 247 height 422
type input "Bismarck"
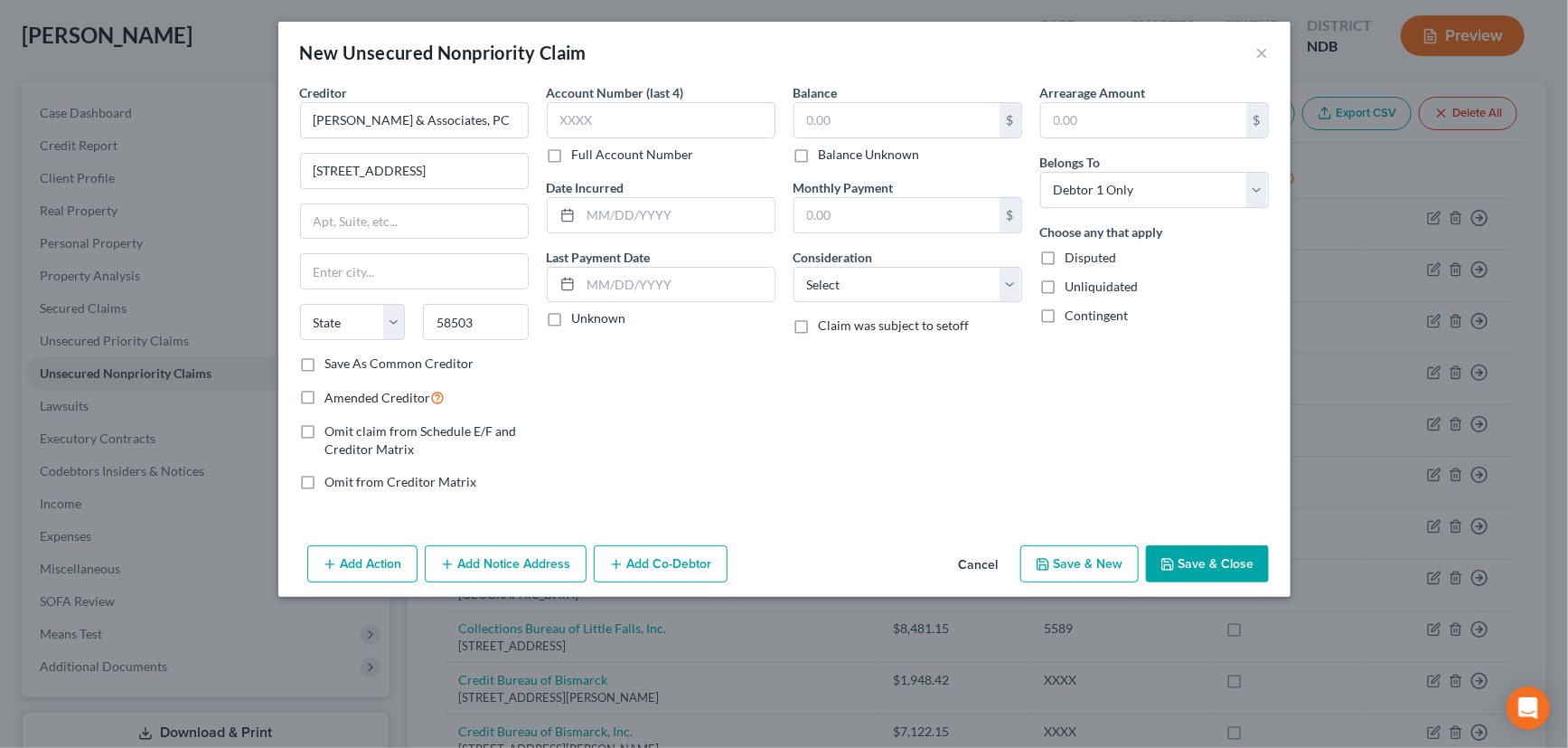
select select "29"
click at [325, 362] on label "Save As Common Creditor" at bounding box center [399, 363] width 149 height 18
click at [333, 362] on input "Save As Common Creditor" at bounding box center [339, 360] width 12 height 12
checkbox input "true"
click at [610, 117] on input "text" at bounding box center [661, 120] width 228 height 36
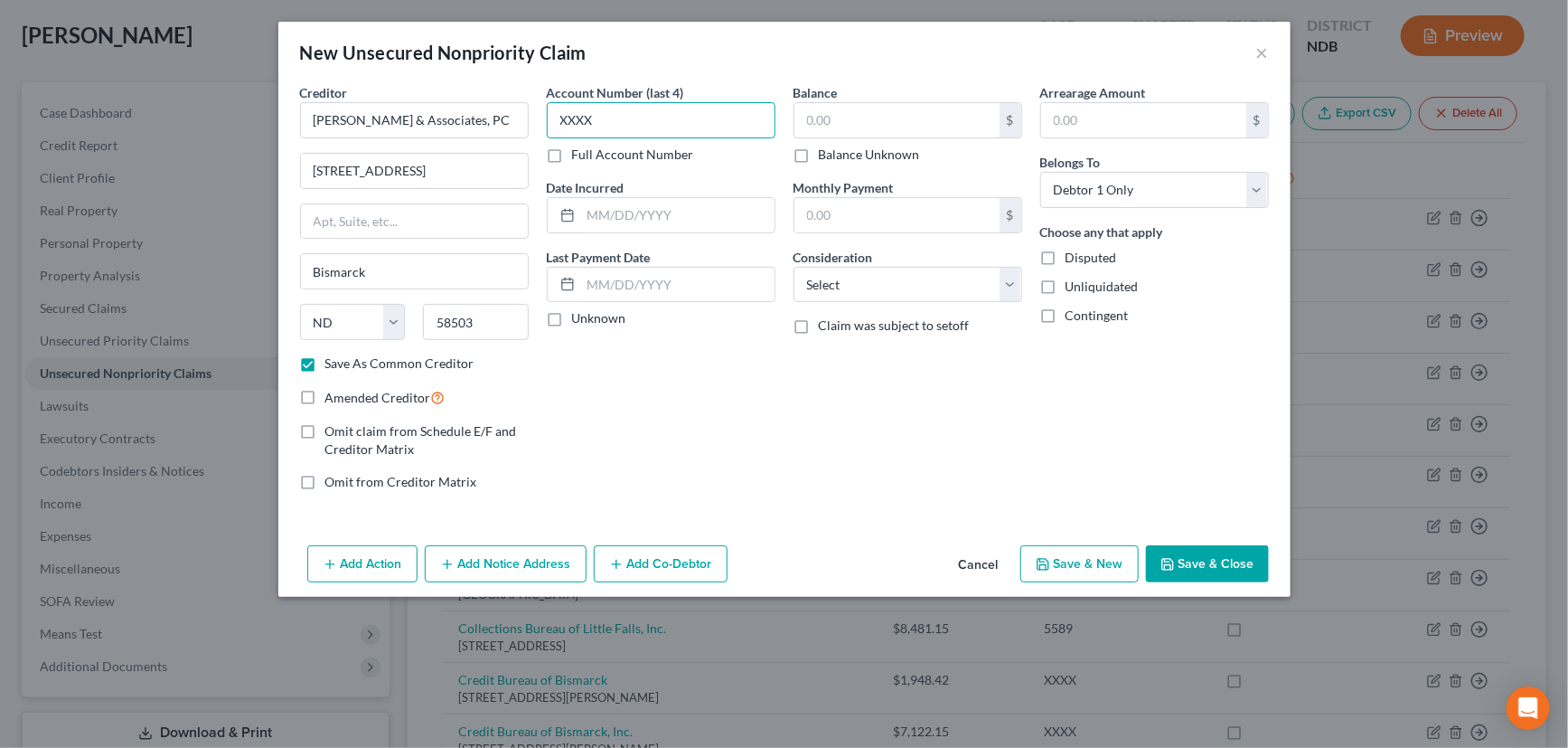
type input "XXXX"
click at [627, 211] on input "text" at bounding box center [678, 215] width 193 height 34
type input "2020"
click at [849, 114] on input "text" at bounding box center [897, 119] width 205 height 34
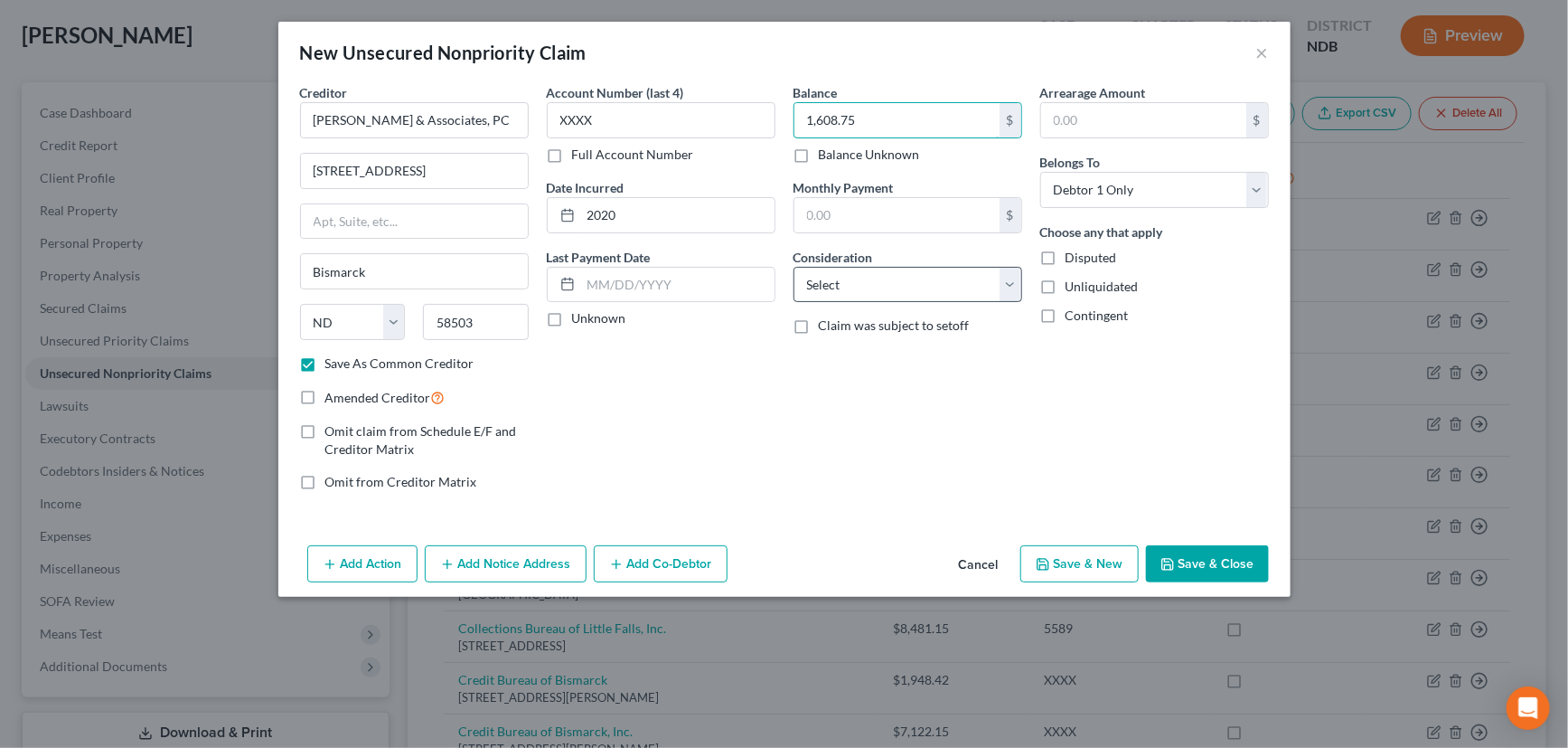
type input "1,608.75"
click at [843, 282] on select "Select Cable / Satellite Services Collection Agency Credit Card Debt Debt Couns…" at bounding box center [907, 284] width 228 height 36
select select "18"
click at [793, 267] on select "Select Cable / Satellite Services Collection Agency Credit Card Debt Debt Couns…" at bounding box center [907, 284] width 228 height 36
click at [572, 314] on label "Unknown" at bounding box center [599, 317] width 54 height 18
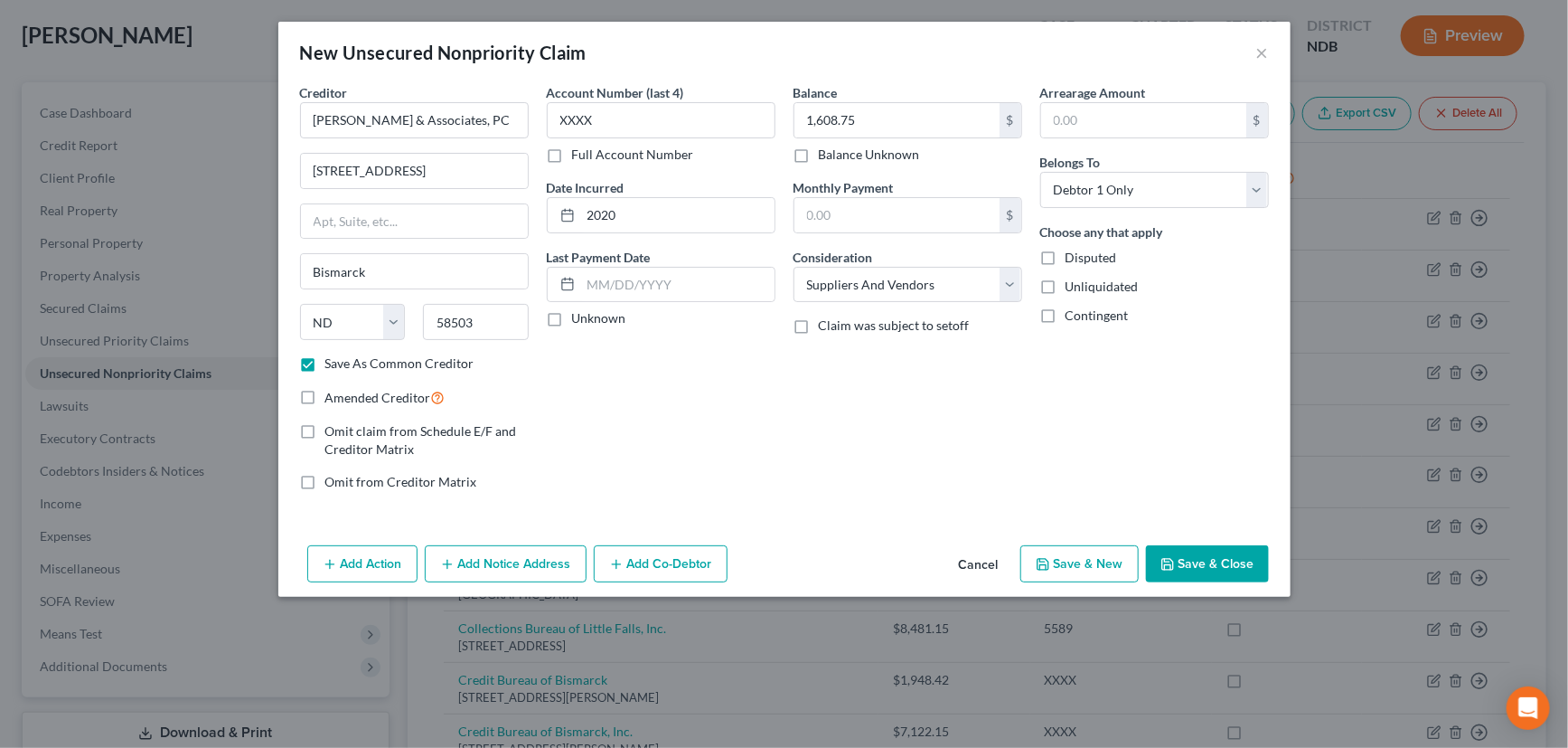
click at [579, 314] on input "Unknown" at bounding box center [585, 314] width 12 height 12
checkbox input "true"
click at [1093, 563] on button "Save & New" at bounding box center [1080, 563] width 118 height 38
checkbox input "false"
select select "0"
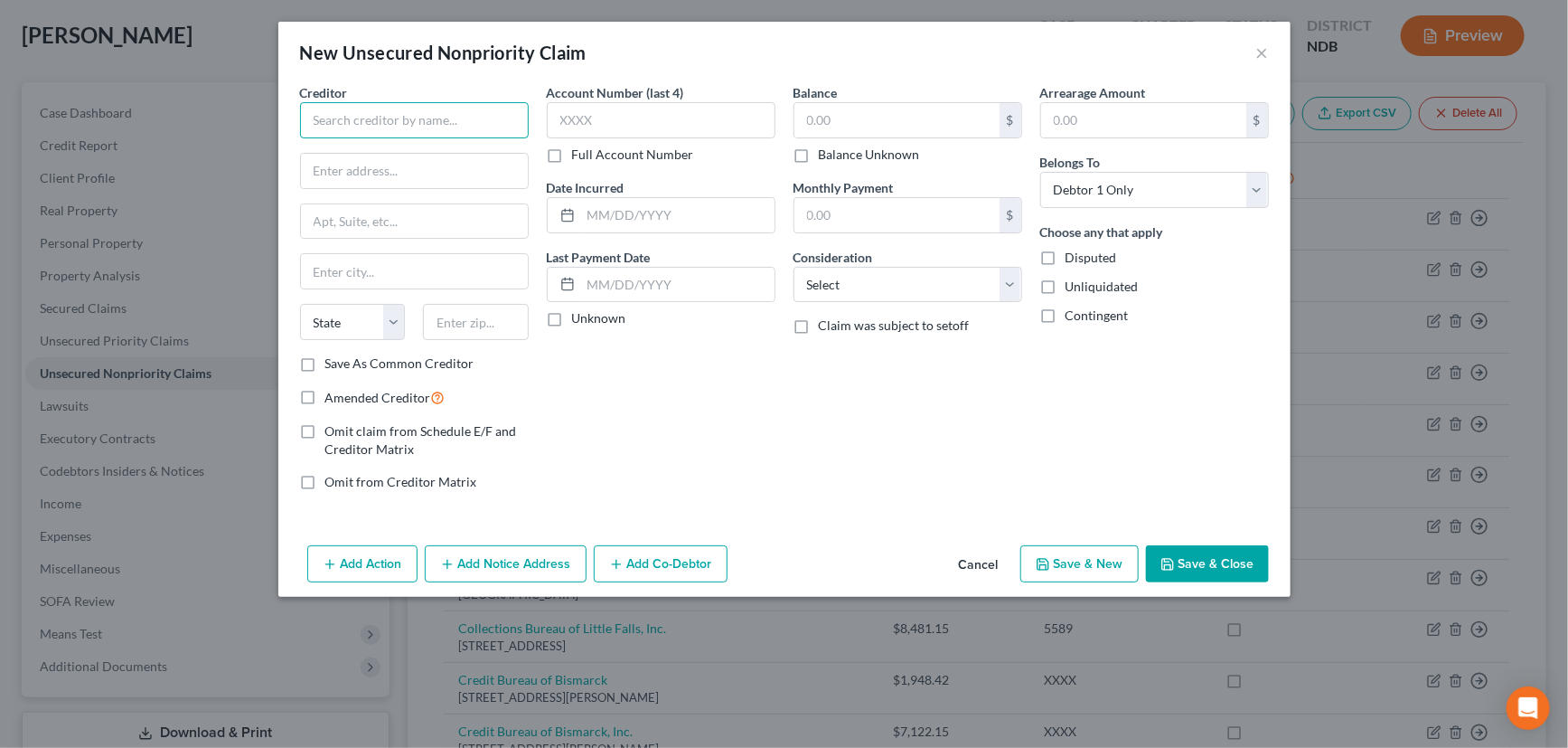
click at [457, 114] on input "text" at bounding box center [414, 120] width 228 height 36
type input "Carpet World Bismarck"
type input "501 Airport Rd"
click at [482, 324] on input "text" at bounding box center [475, 321] width 105 height 36
type input "58504"
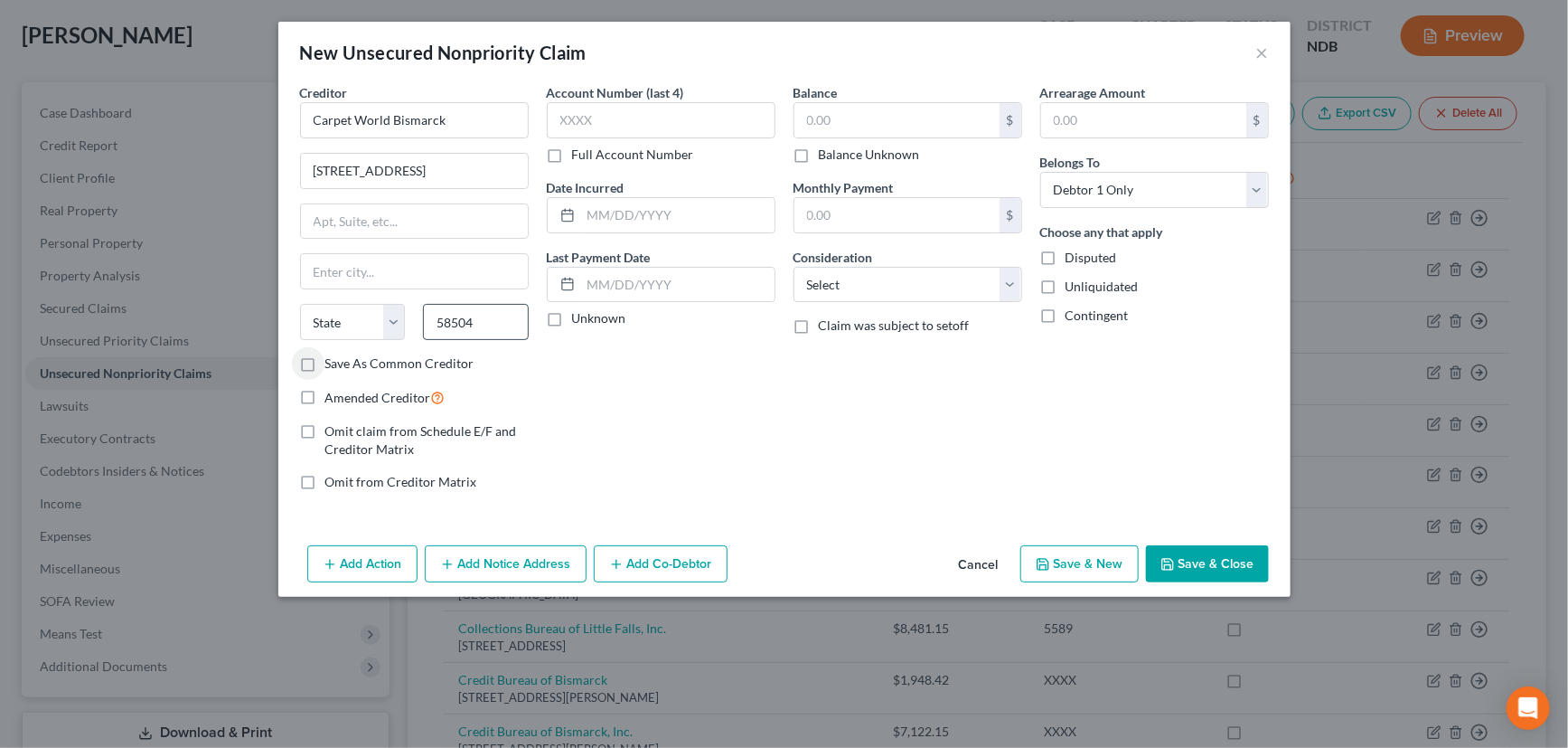
type input "Bismarck"
select select "29"
click at [325, 360] on label "Save As Common Creditor" at bounding box center [399, 363] width 149 height 18
click at [333, 360] on input "Save As Common Creditor" at bounding box center [339, 360] width 12 height 12
checkbox input "true"
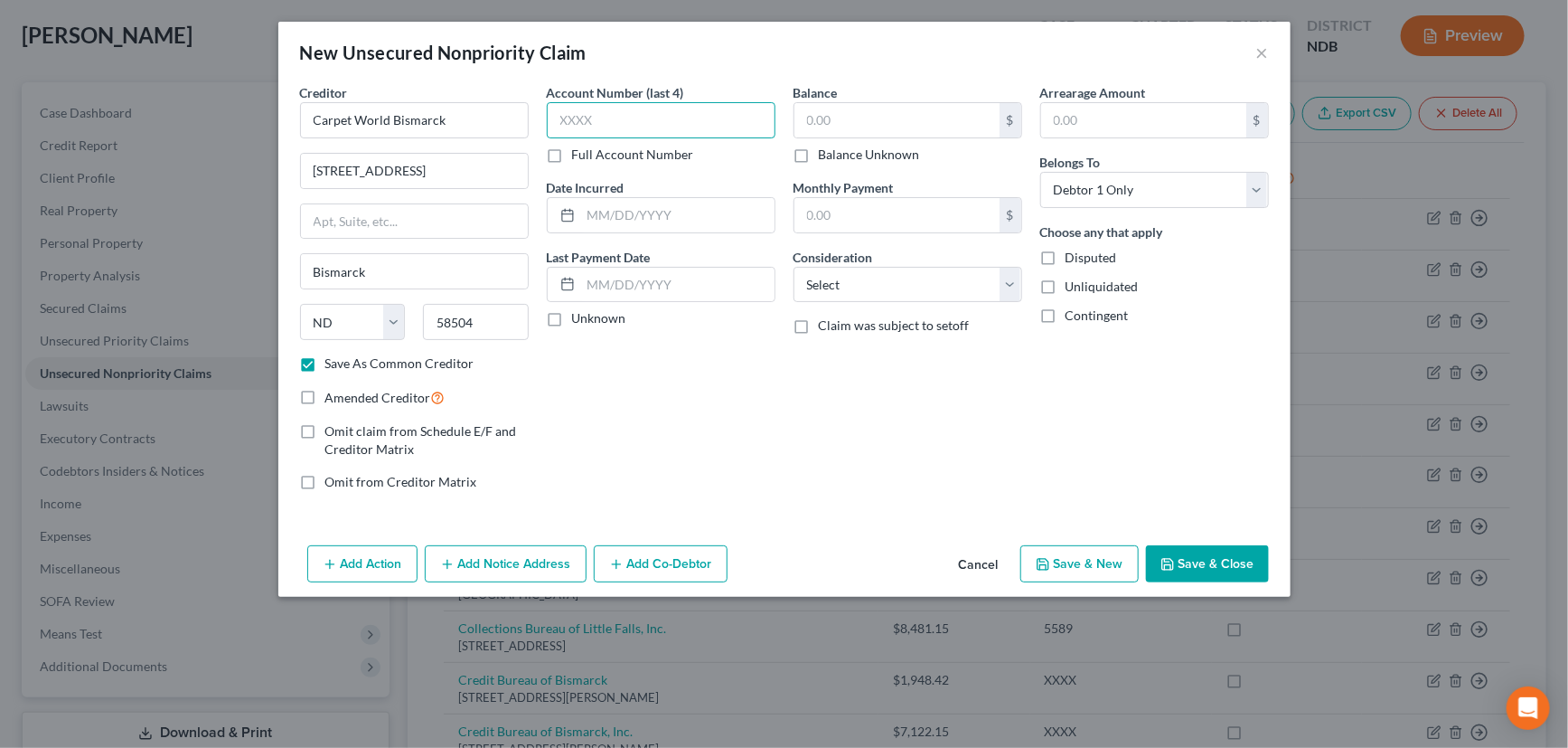
click at [633, 119] on input "text" at bounding box center [661, 120] width 228 height 36
type input "XXXX"
click at [637, 213] on input "text" at bounding box center [678, 215] width 193 height 34
type input "2020"
click at [572, 319] on label "Unknown" at bounding box center [599, 317] width 54 height 18
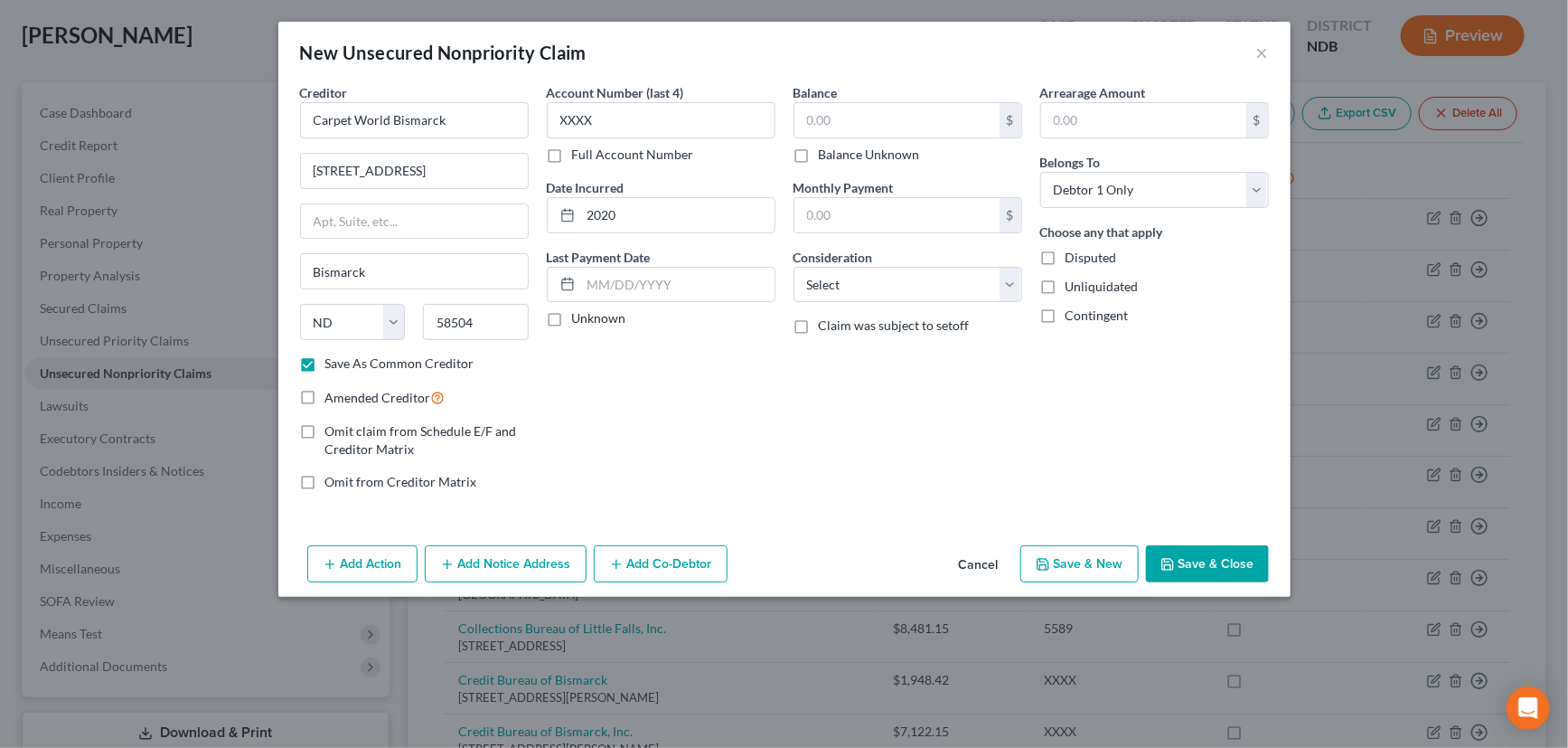
click at [579, 319] on input "Unknown" at bounding box center [585, 314] width 12 height 12
checkbox input "true"
click at [873, 117] on input "text" at bounding box center [897, 119] width 205 height 34
type input "10,570.05"
click at [872, 282] on select "Select Cable / Satellite Services Collection Agency Credit Card Debt Debt Couns…" at bounding box center [907, 284] width 228 height 36
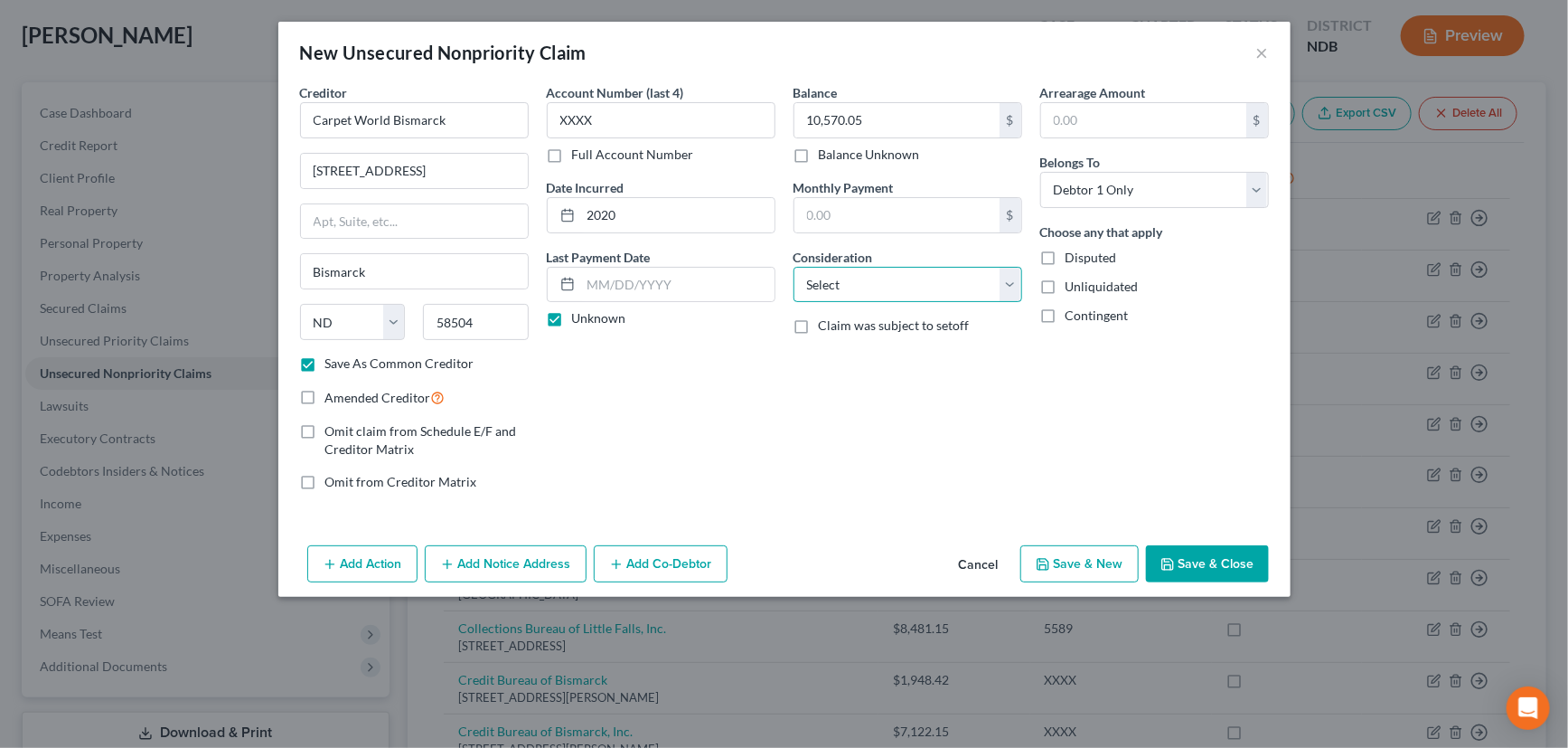
select select "18"
click at [793, 267] on select "Select Cable / Satellite Services Collection Agency Credit Card Debt Debt Couns…" at bounding box center [907, 284] width 228 height 36
click at [1086, 556] on button "Save & New" at bounding box center [1080, 563] width 118 height 38
select select "0"
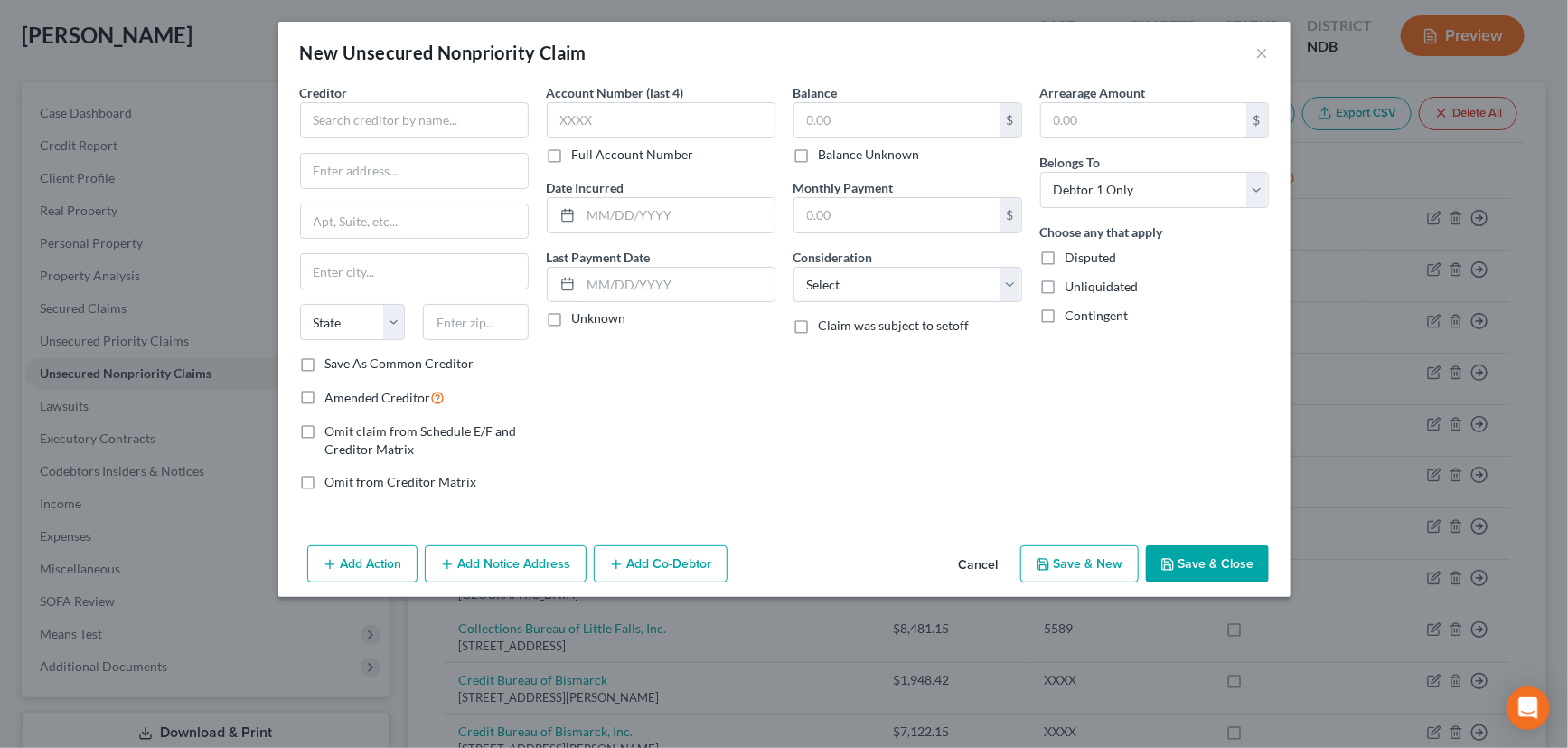
click at [986, 559] on button "Cancel" at bounding box center [978, 564] width 69 height 36
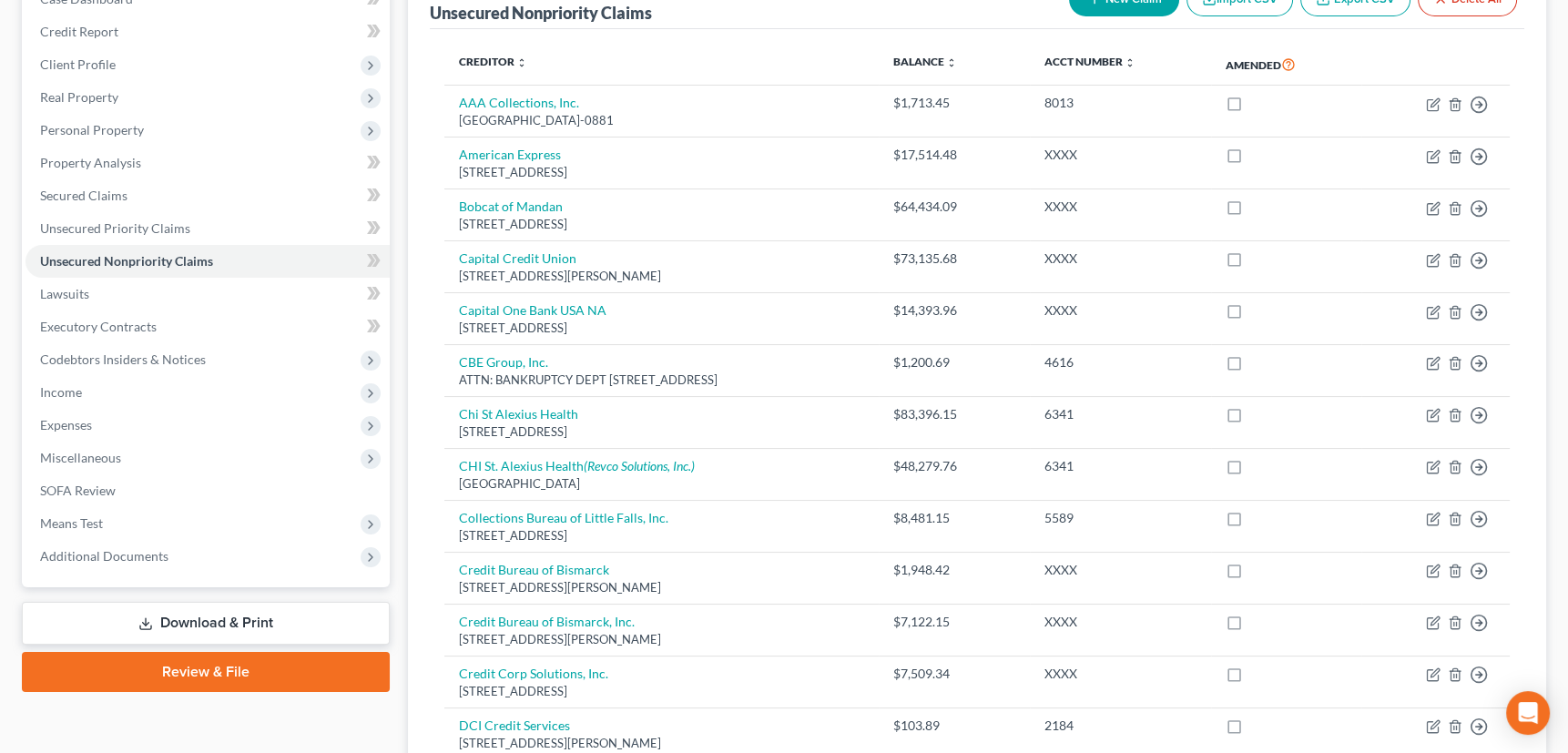
scroll to position [166, 0]
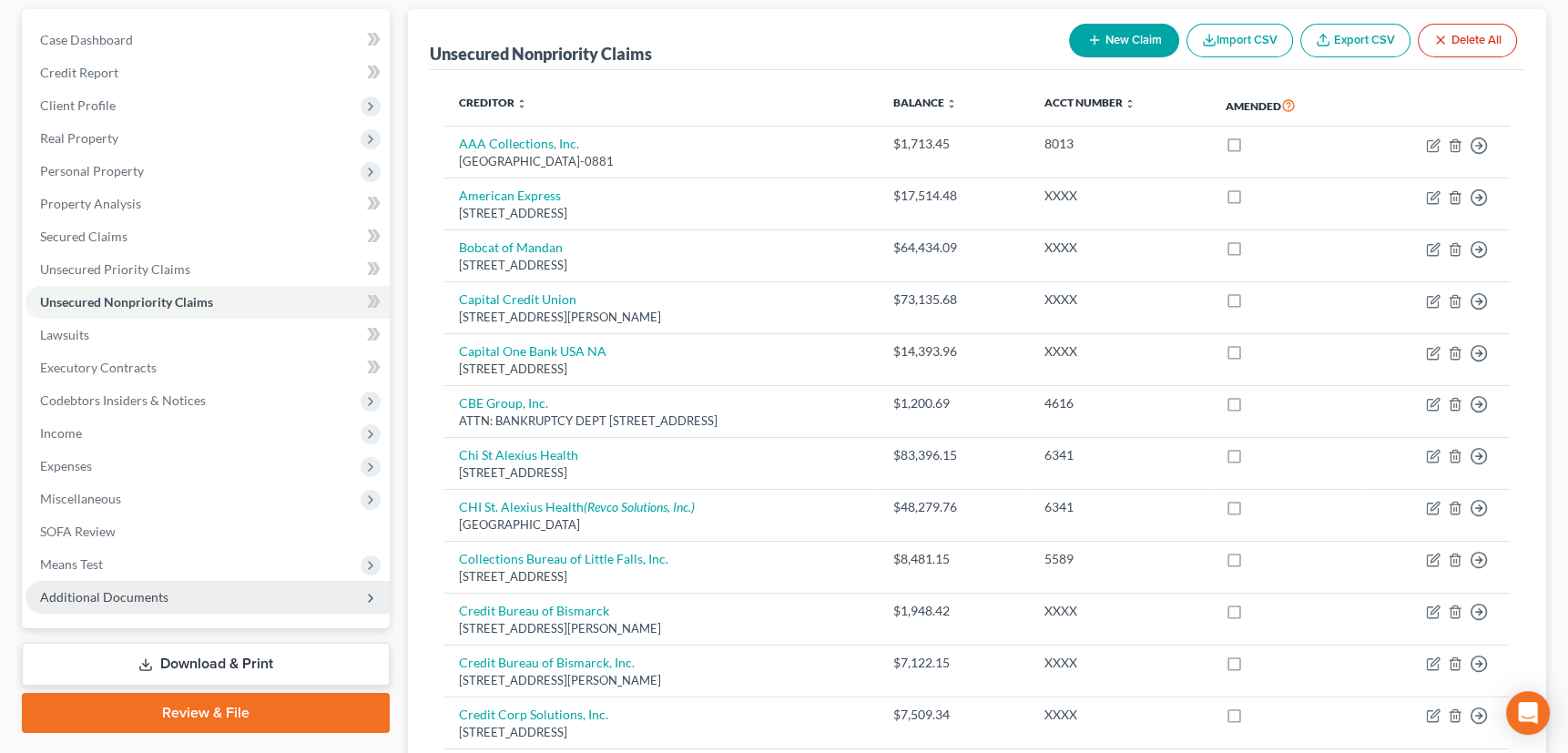
click at [117, 595] on span "Additional Documents" at bounding box center [104, 596] width 129 height 16
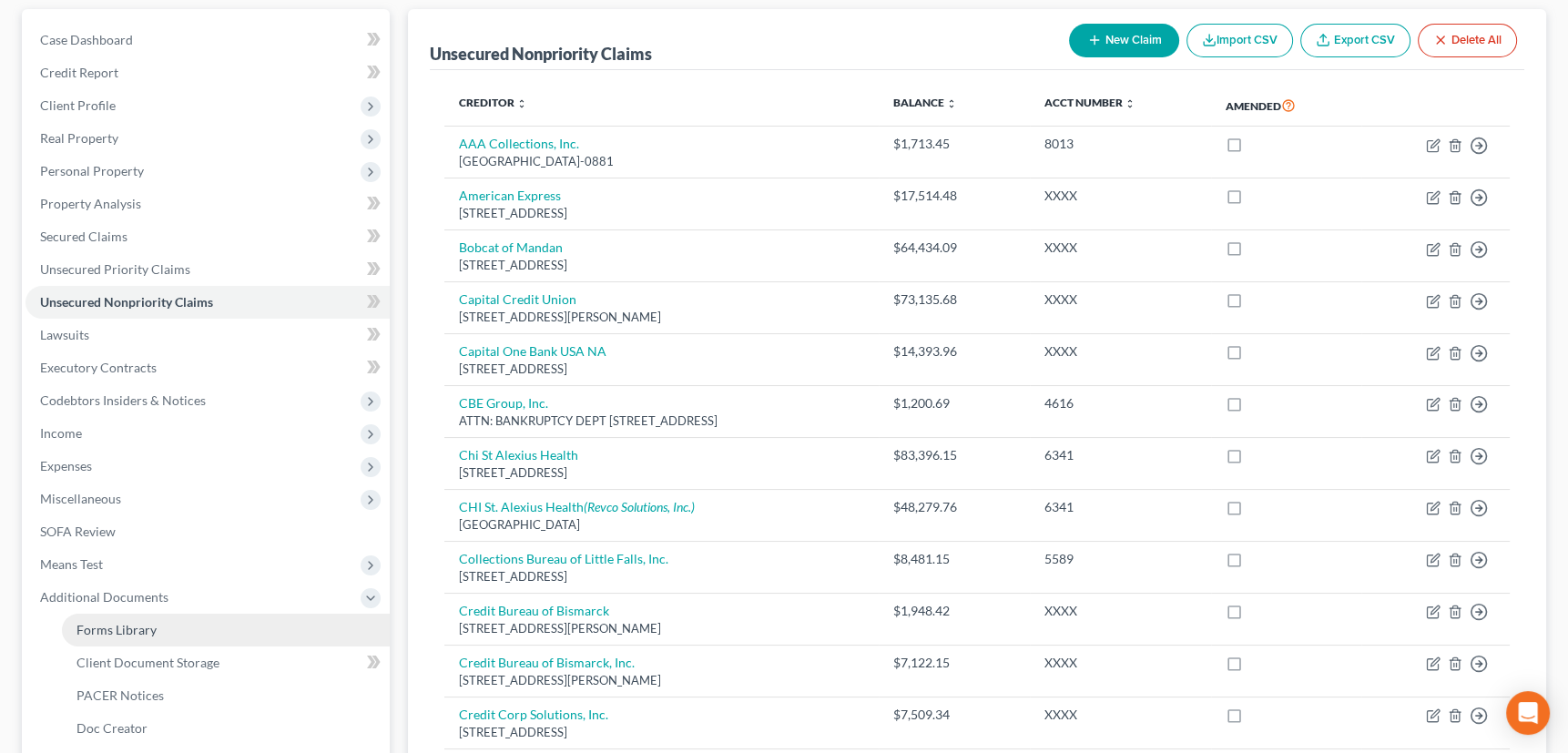
click at [116, 626] on span "Forms Library" at bounding box center [116, 629] width 80 height 16
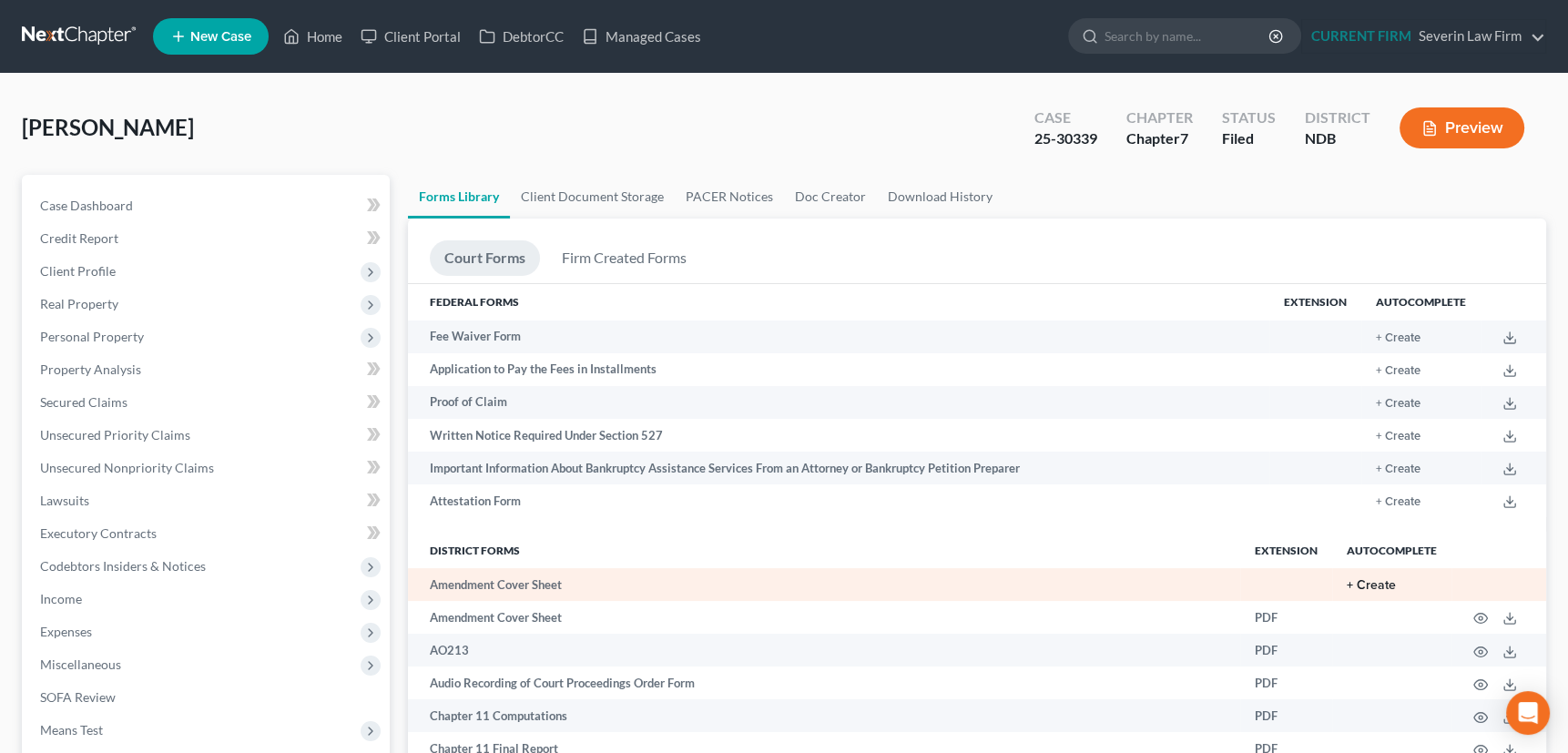
click at [1348, 579] on button "+ Create" at bounding box center [1371, 584] width 49 height 13
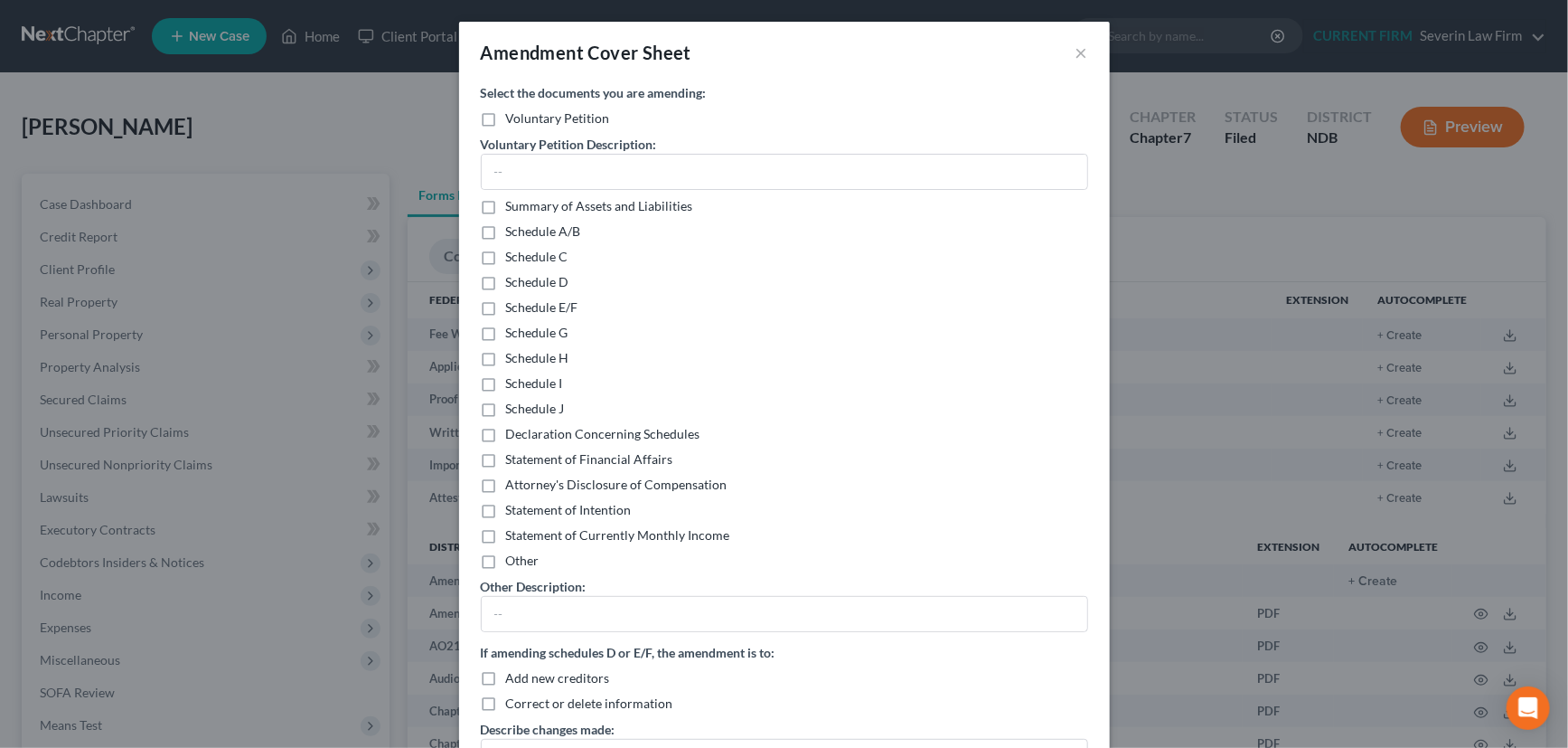
click at [506, 207] on label "Summary of Assets and Liabilities" at bounding box center [599, 206] width 187 height 18
click at [514, 207] on input "Summary of Assets and Liabilities" at bounding box center [519, 203] width 12 height 12
checkbox input "true"
click at [506, 309] on label "Schedule E/F" at bounding box center [542, 307] width 73 height 18
click at [514, 309] on input "Schedule E/F" at bounding box center [519, 304] width 12 height 12
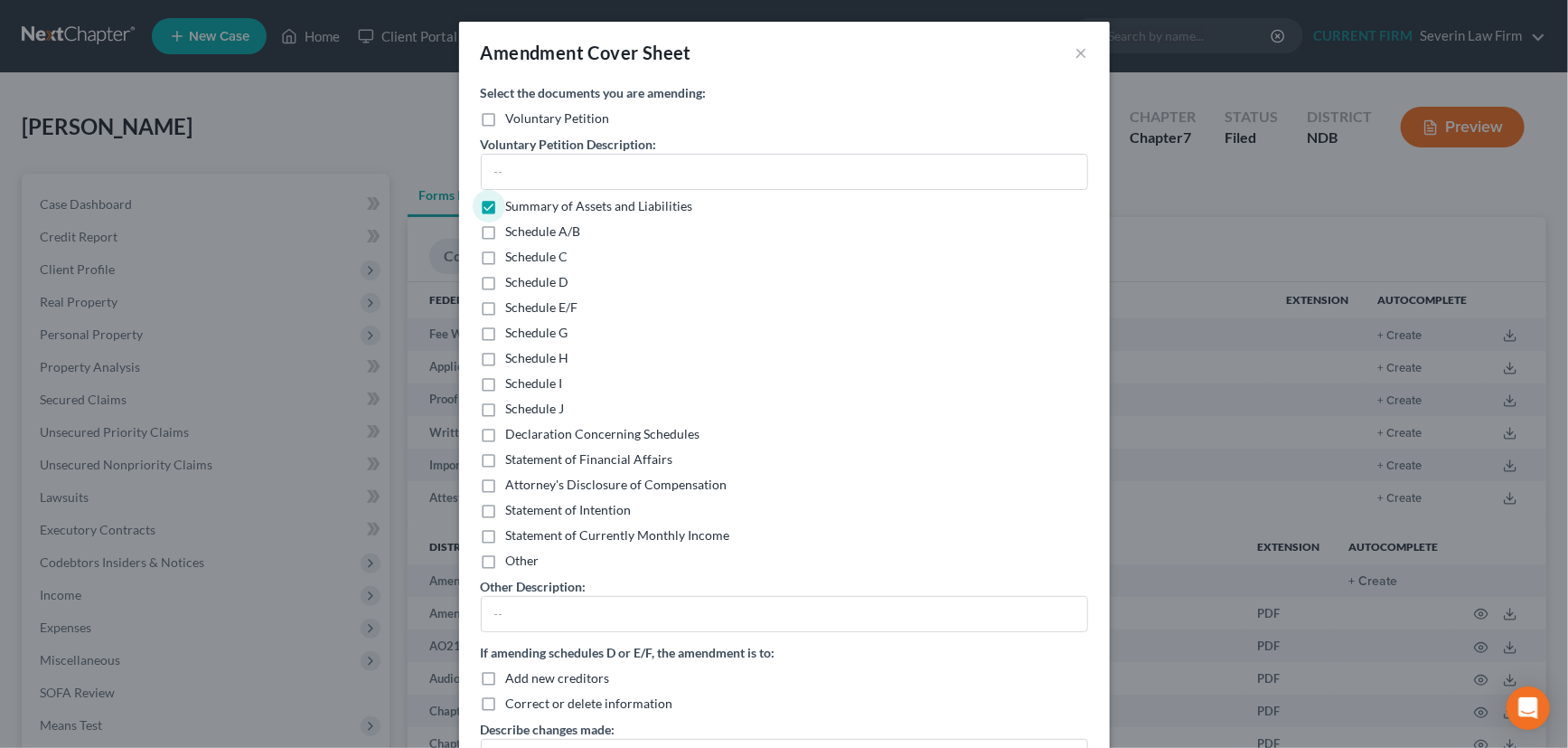
checkbox input "true"
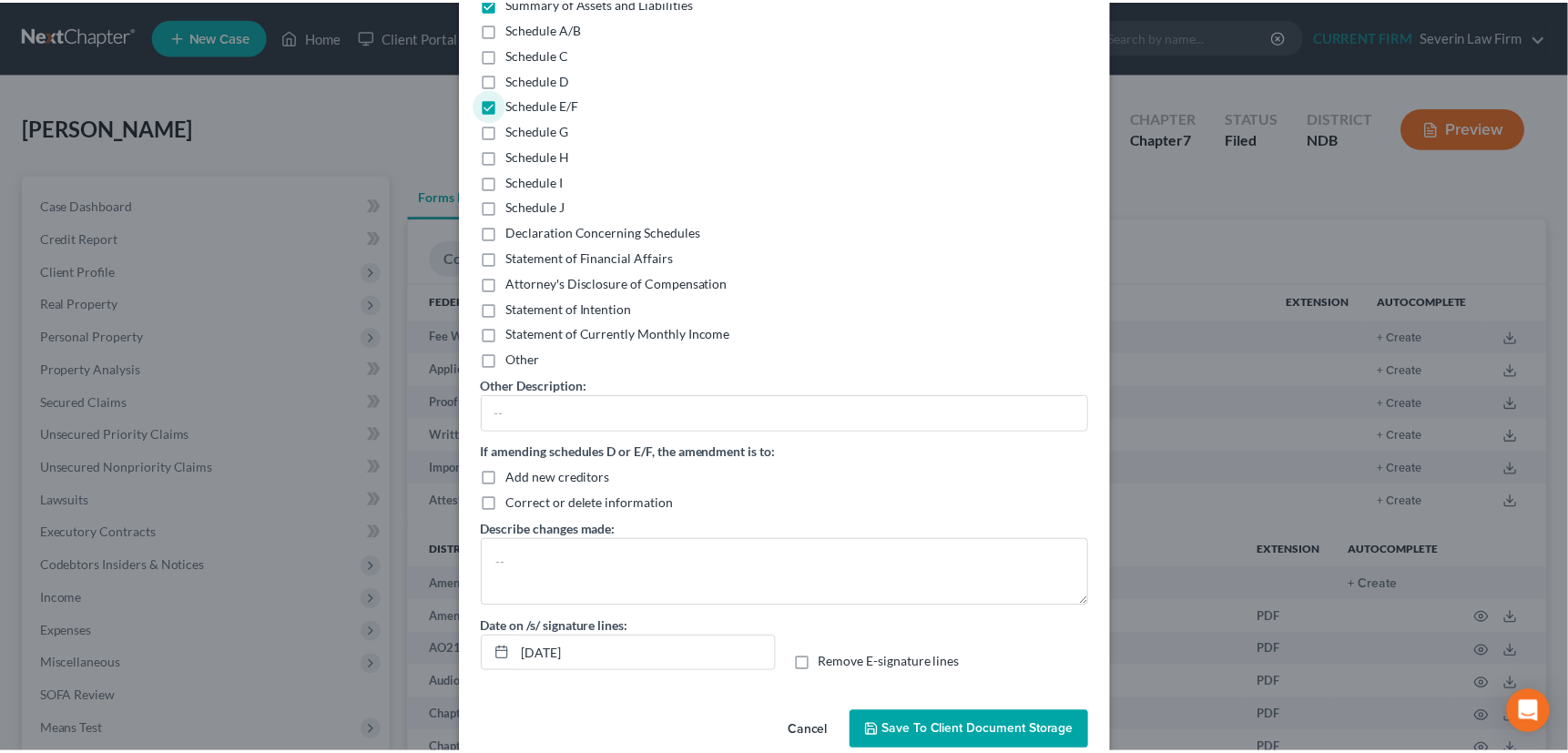
scroll to position [237, 0]
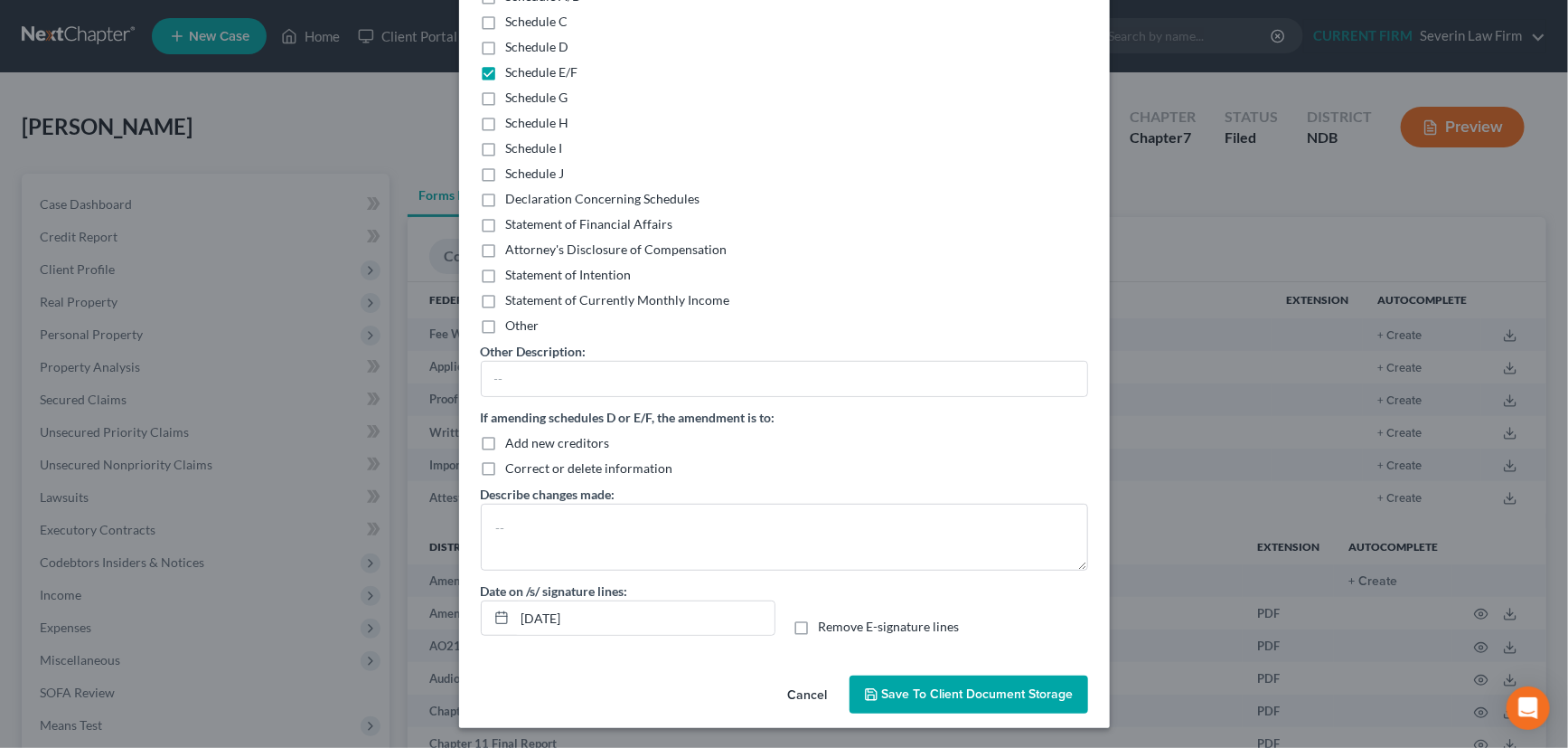
click at [506, 438] on label "Add new creditors" at bounding box center [557, 442] width 104 height 18
click at [514, 438] on input "Add new creditors" at bounding box center [519, 439] width 12 height 12
checkbox input "true"
click at [966, 693] on span "Save to Client Document Storage" at bounding box center [978, 694] width 192 height 15
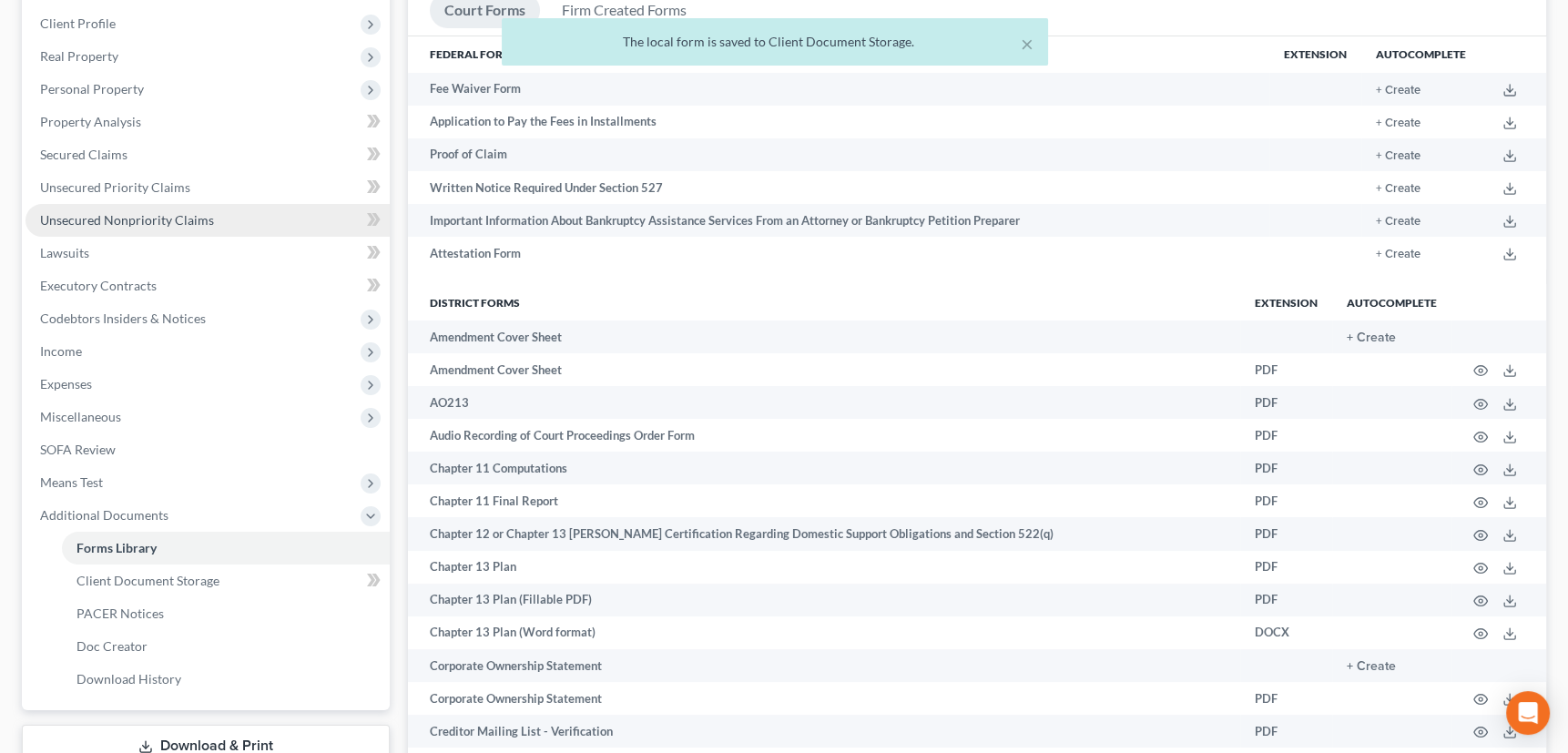
scroll to position [330, 0]
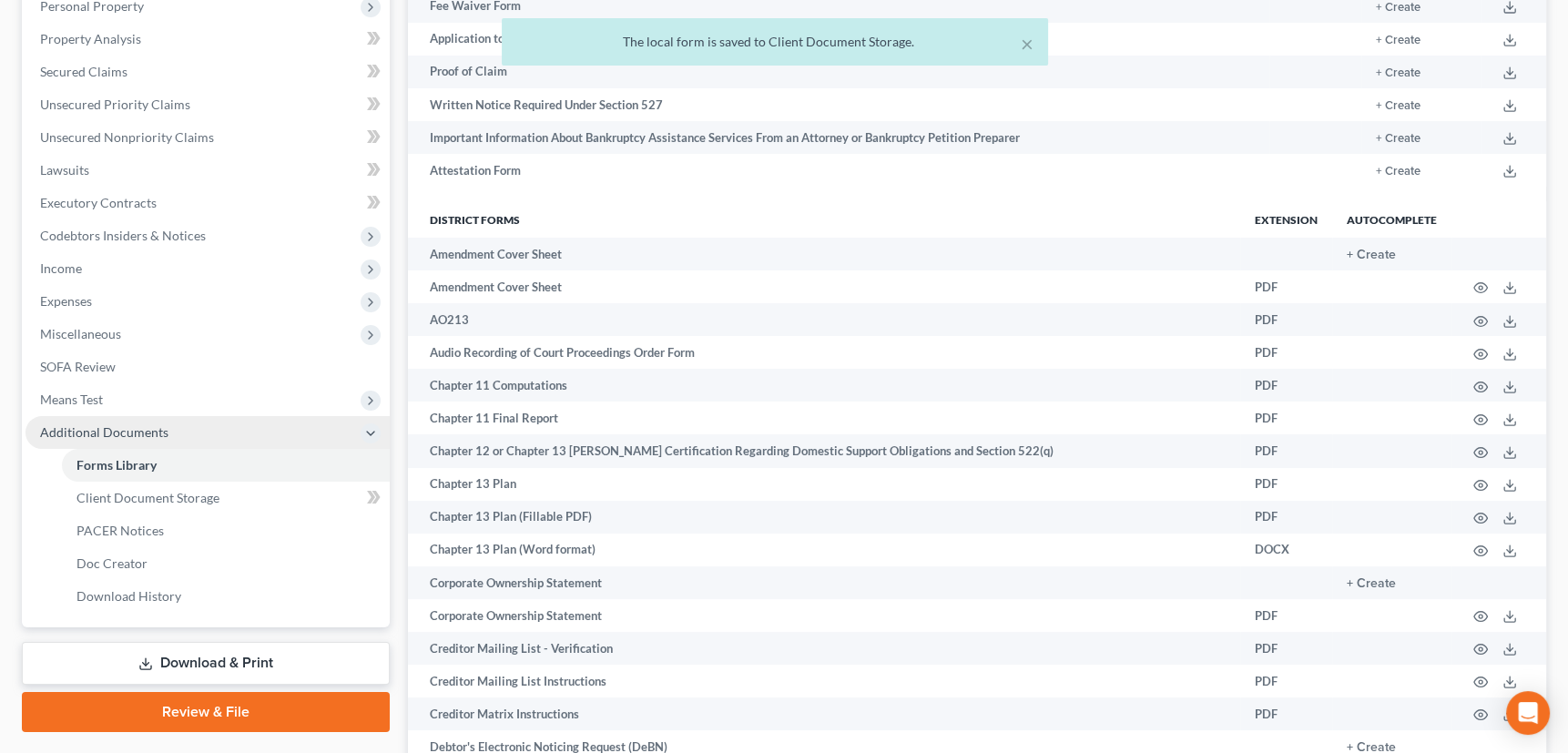
click at [154, 433] on span "Additional Documents" at bounding box center [104, 432] width 129 height 16
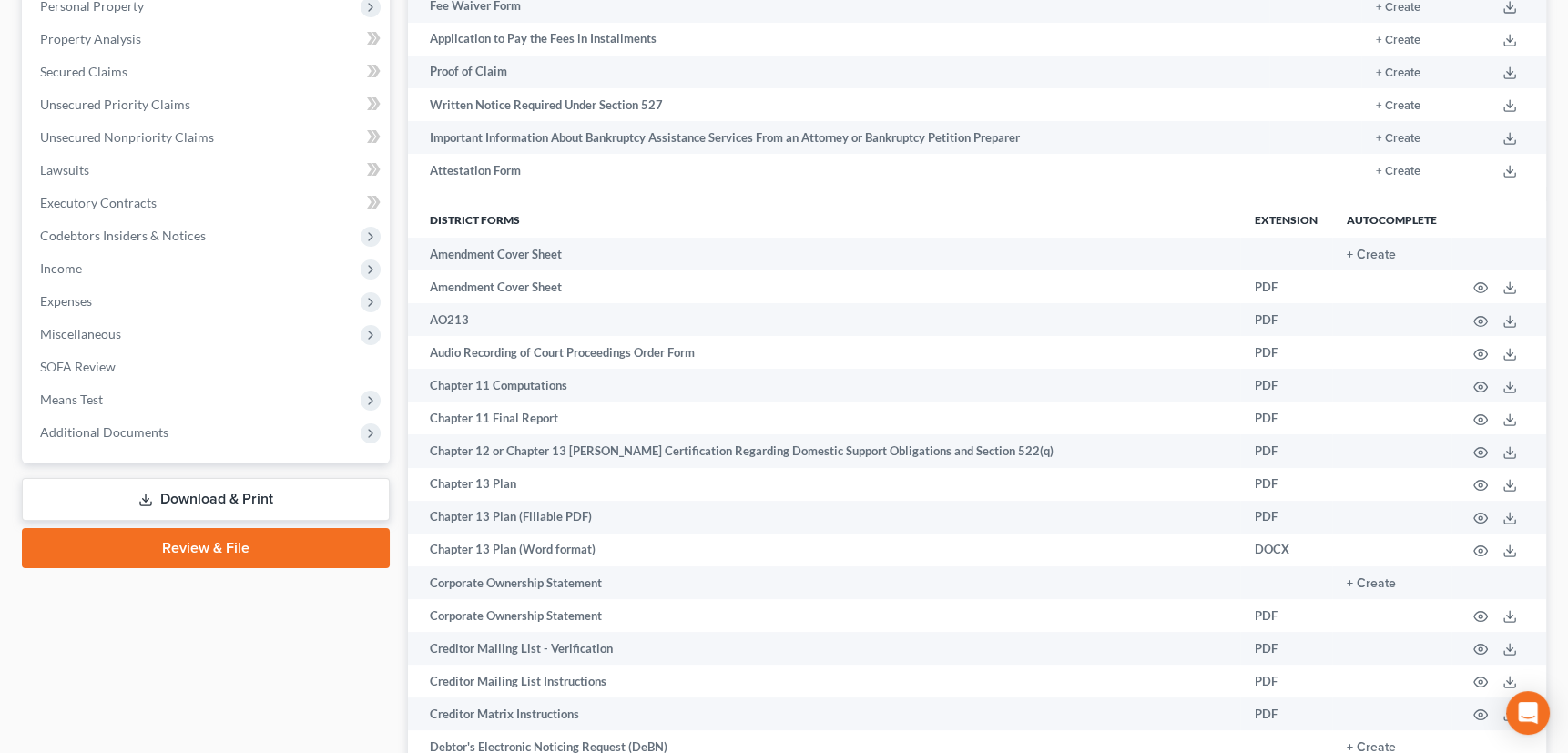
click at [175, 492] on link "Download & Print" at bounding box center [205, 499] width 367 height 43
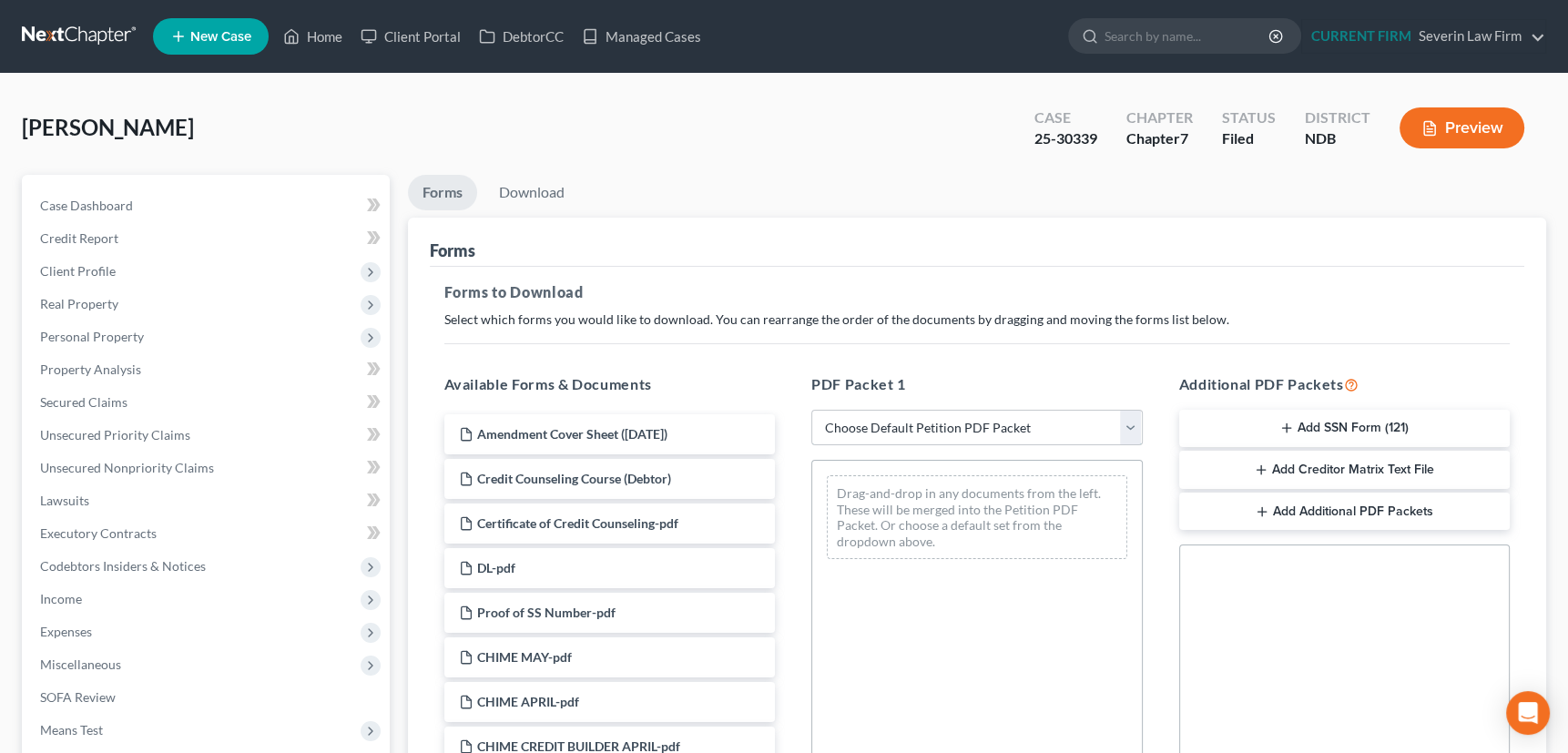
click at [1123, 426] on select "Choose Default Petition PDF Packet Complete Bankruptcy Petition (all forms and …" at bounding box center [976, 427] width 331 height 36
select select "2"
click at [811, 409] on select "Choose Default Petition PDF Packet Complete Bankruptcy Petition (all forms and …" at bounding box center [976, 427] width 331 height 36
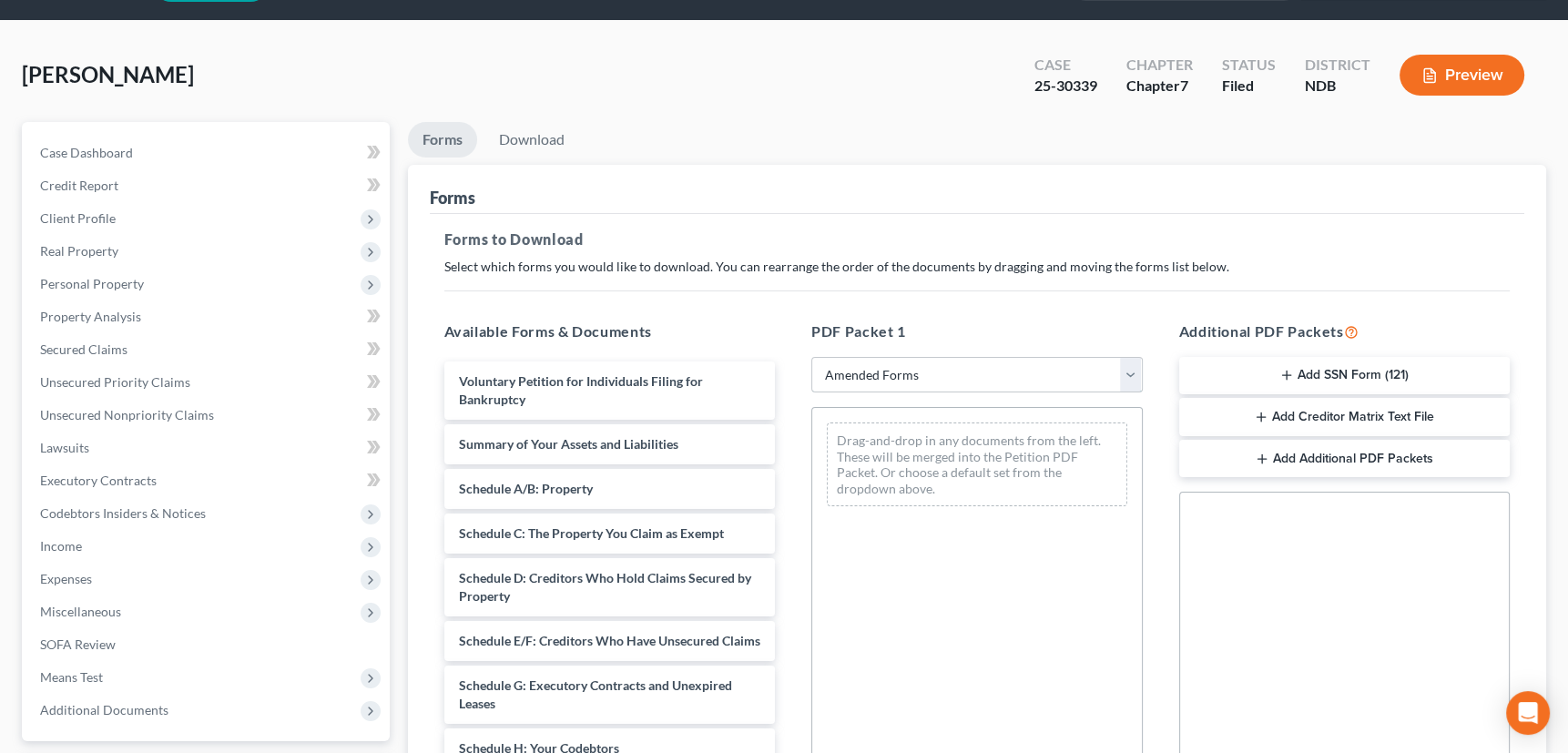
scroll to position [82, 0]
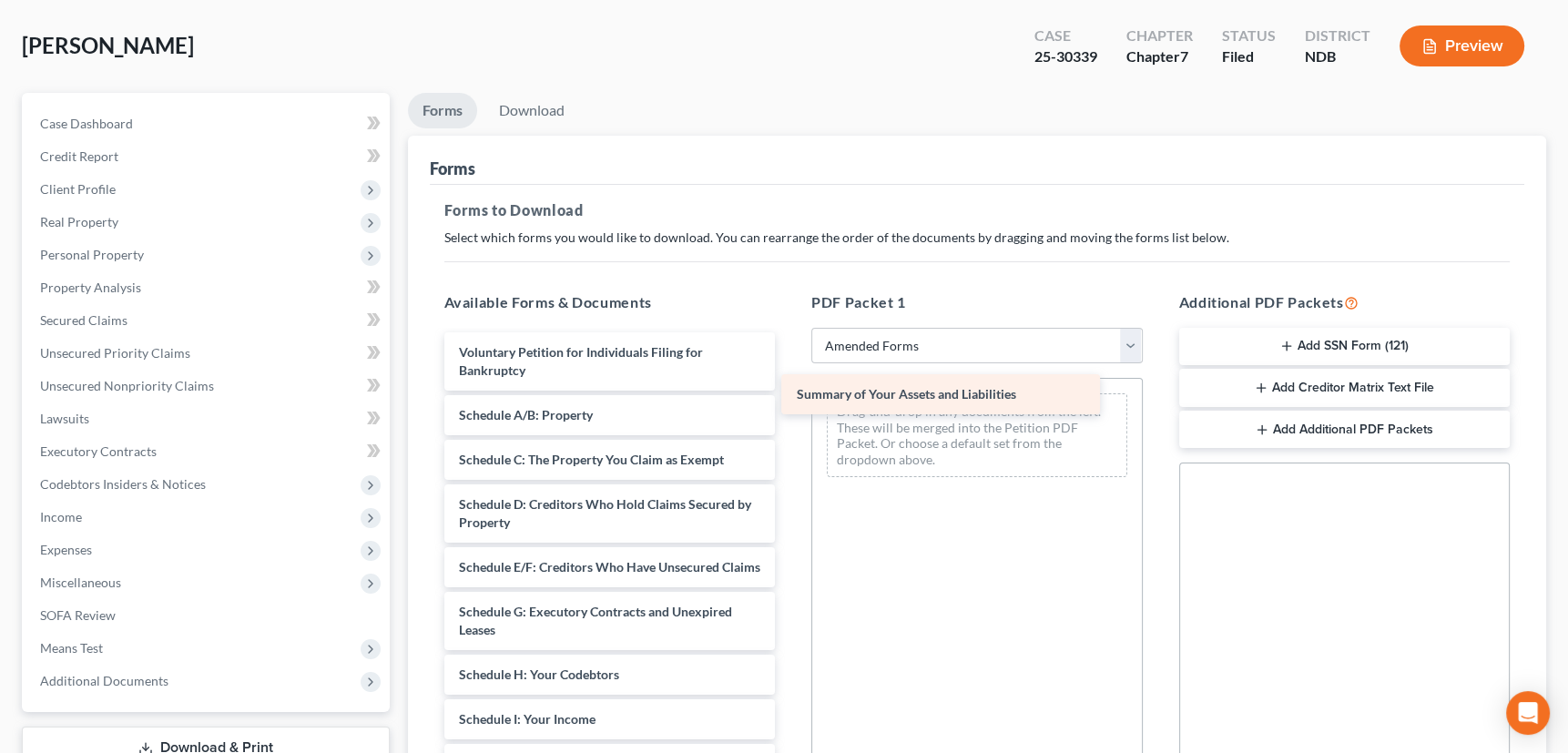
drag, startPoint x: 610, startPoint y: 405, endPoint x: 947, endPoint y: 387, distance: 337.5
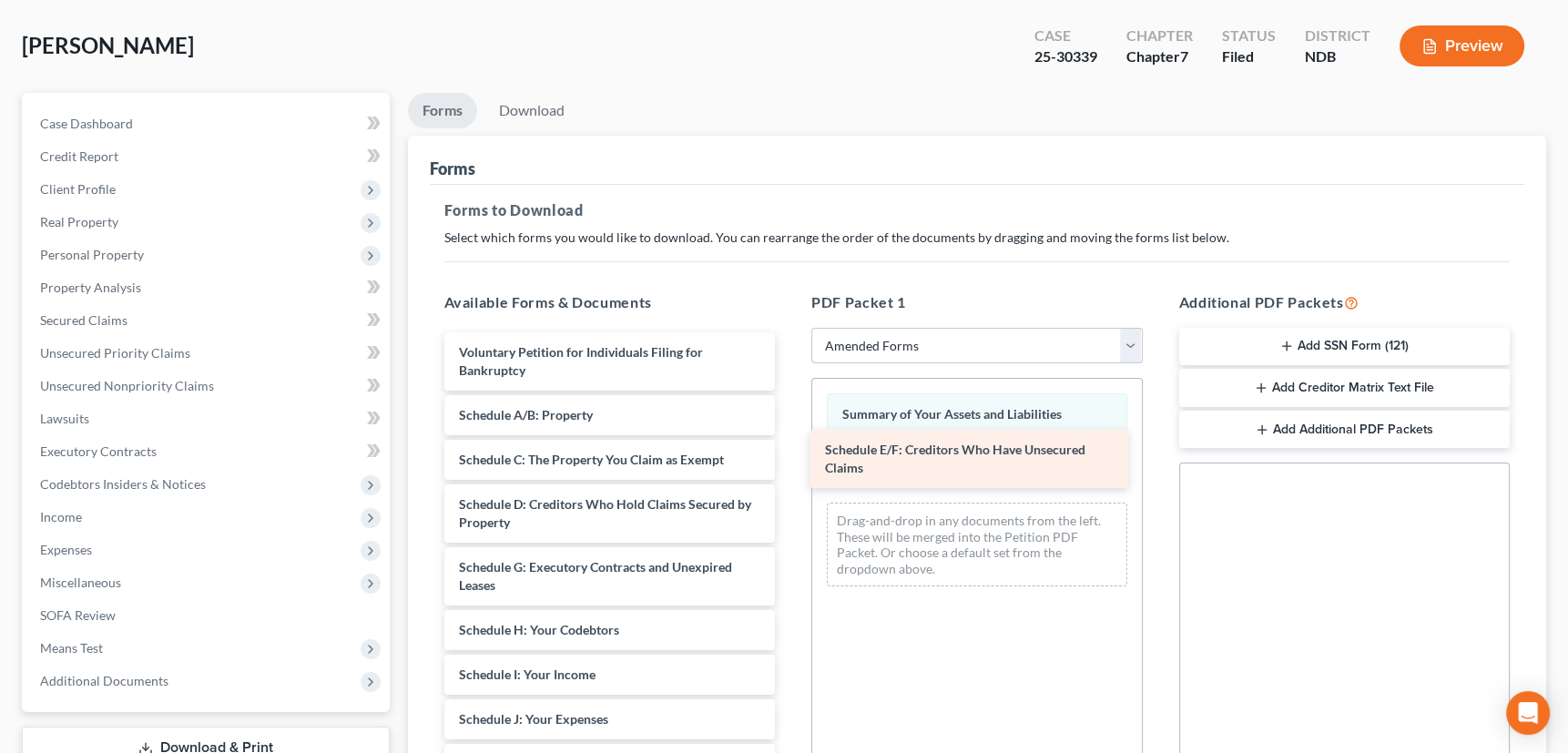
drag, startPoint x: 592, startPoint y: 560, endPoint x: 959, endPoint y: 445, distance: 384.6
click at [790, 445] on div "Schedule E/F: Creditors Who Have Unsecured Claims Voluntary Petition for Indivi…" at bounding box center [610, 750] width 361 height 836
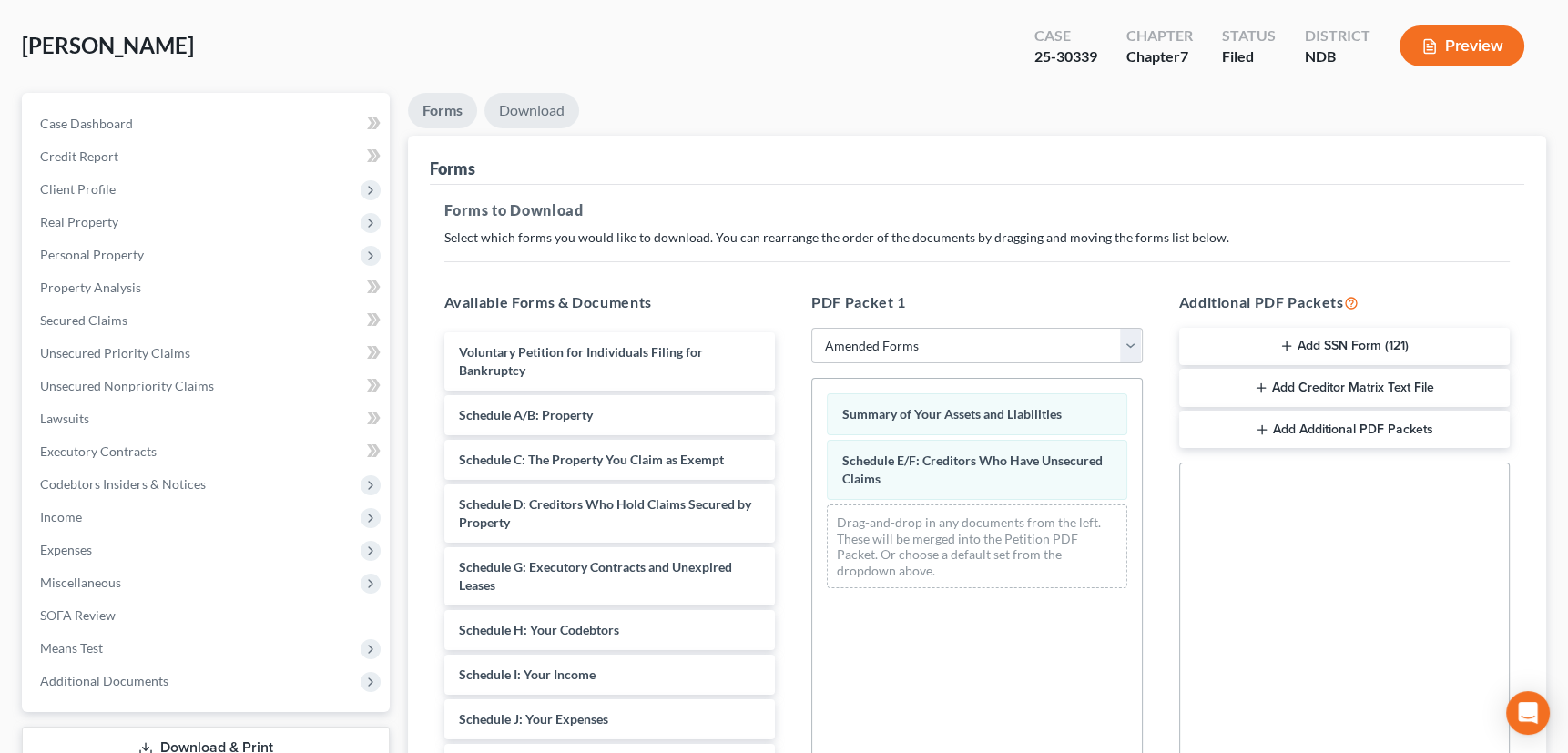
click at [529, 110] on link "Download" at bounding box center [531, 110] width 95 height 35
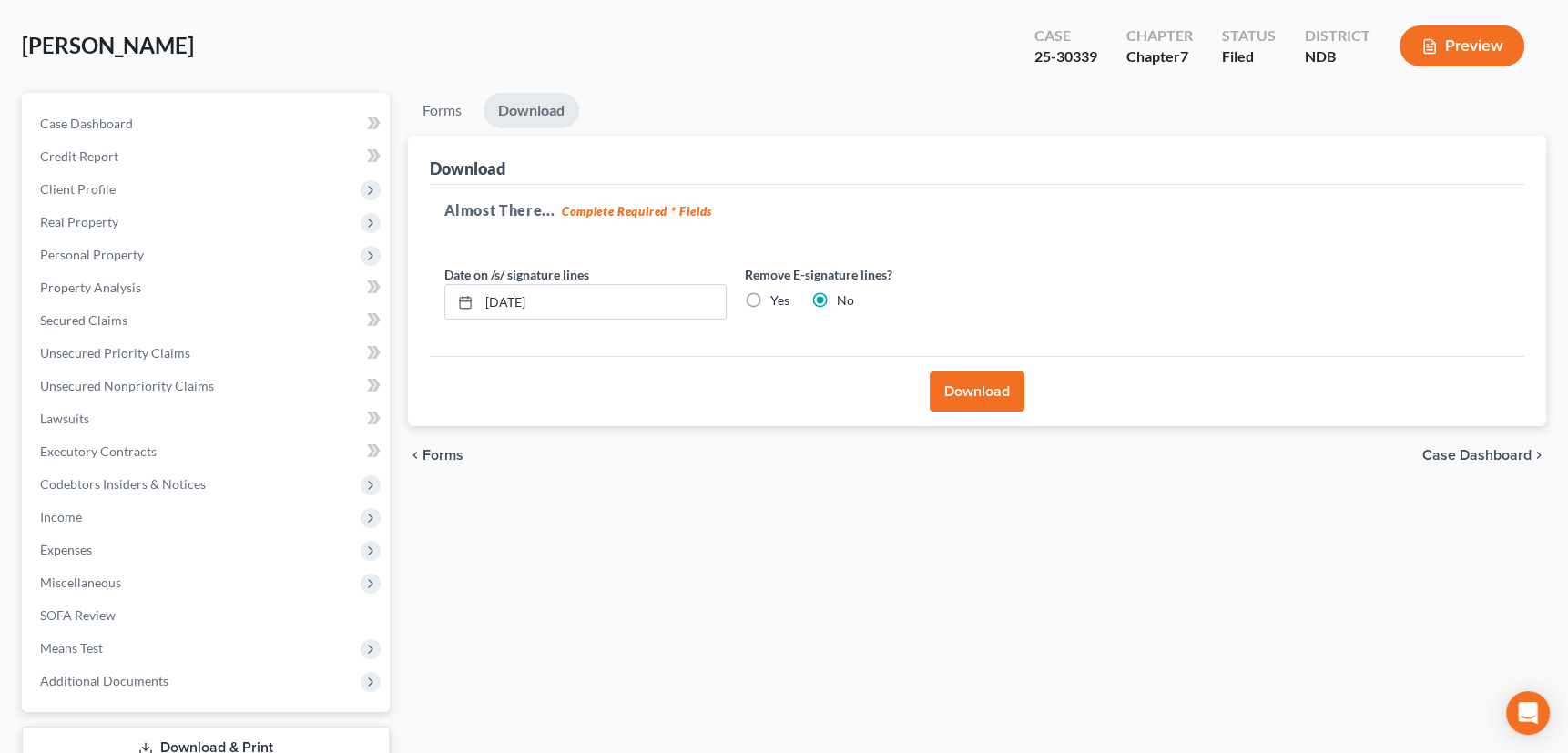
click at [974, 382] on button "Download" at bounding box center [976, 391] width 95 height 40
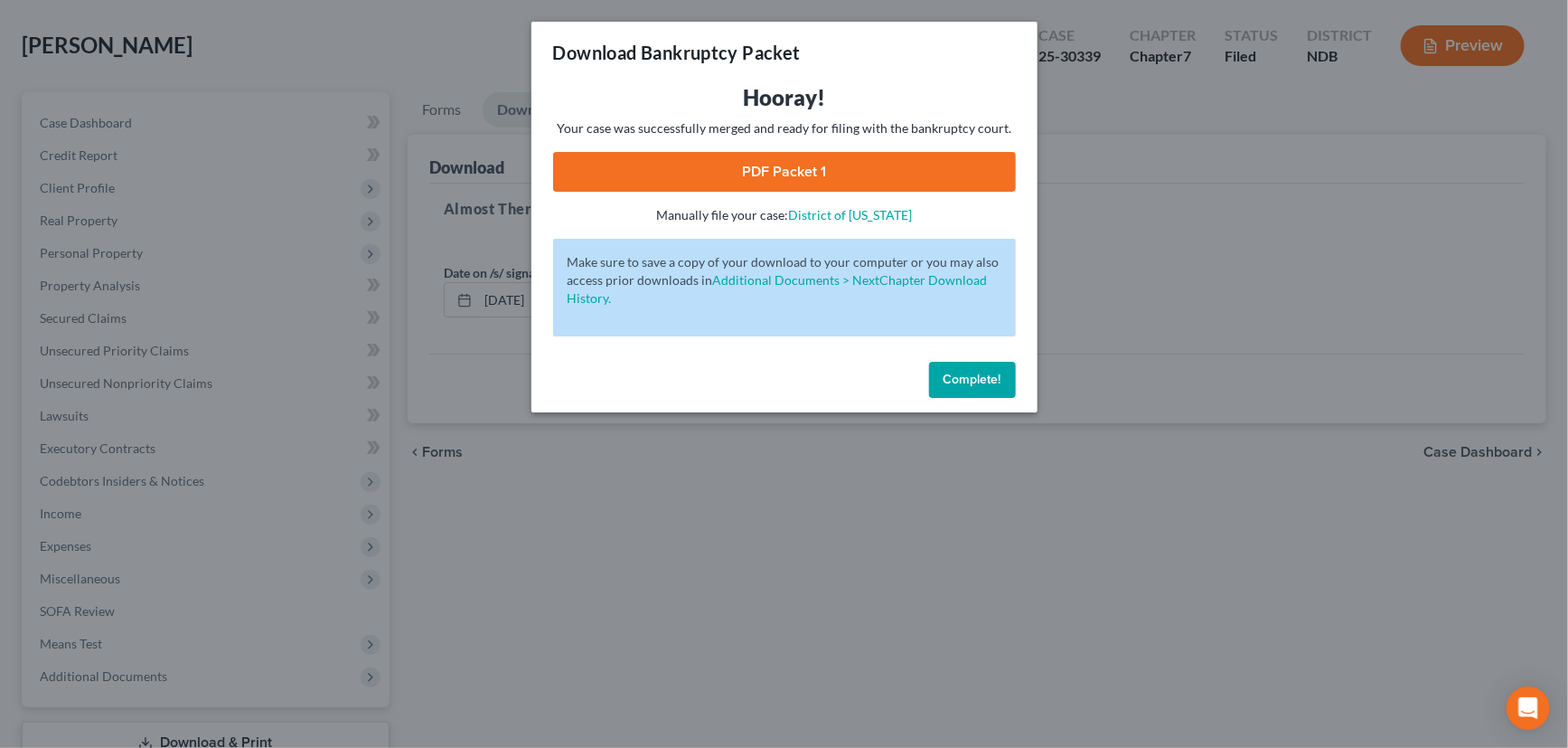
click at [797, 167] on link "PDF Packet 1" at bounding box center [784, 171] width 462 height 40
click at [976, 374] on span "Complete!" at bounding box center [972, 379] width 58 height 15
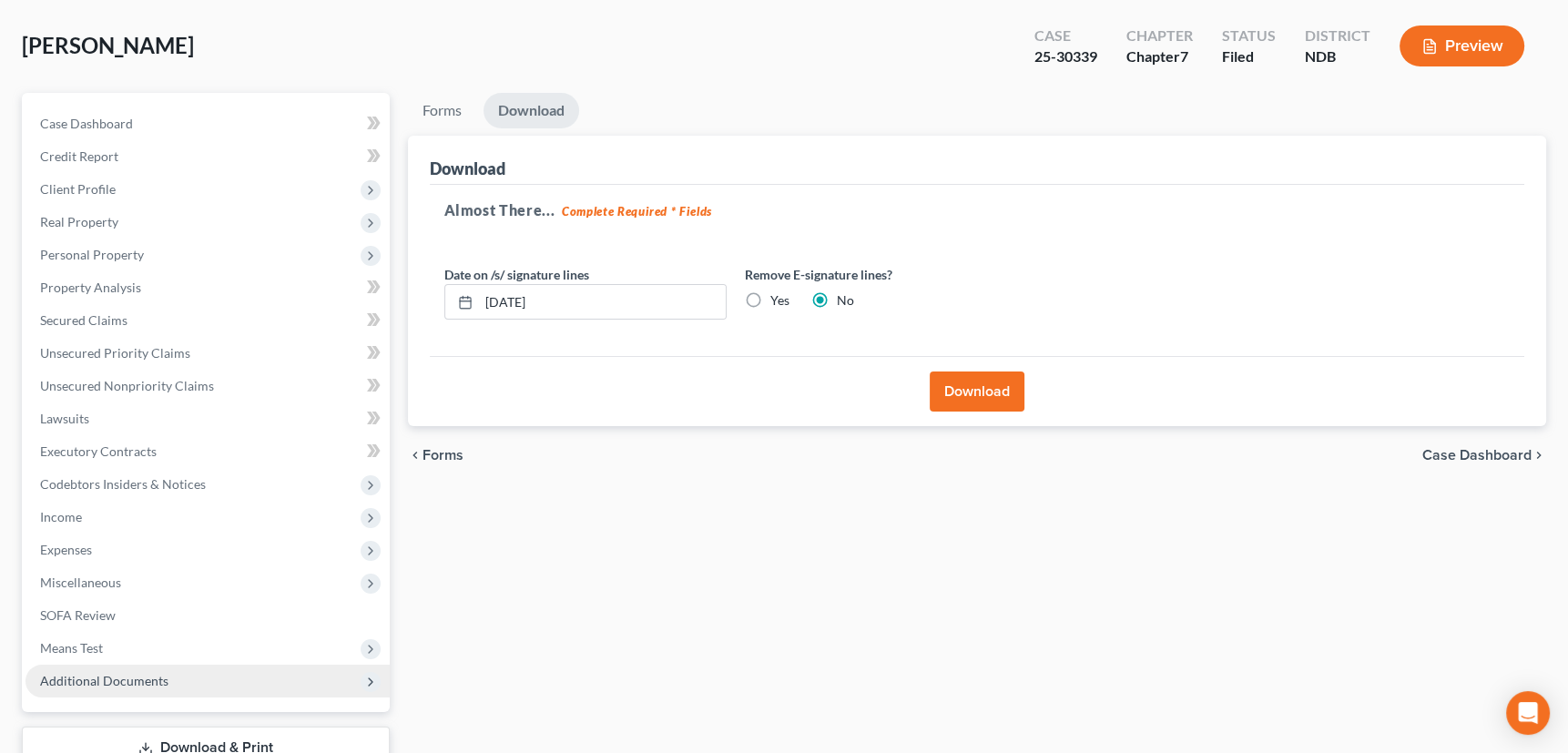
click at [91, 674] on span "Additional Documents" at bounding box center [104, 680] width 129 height 16
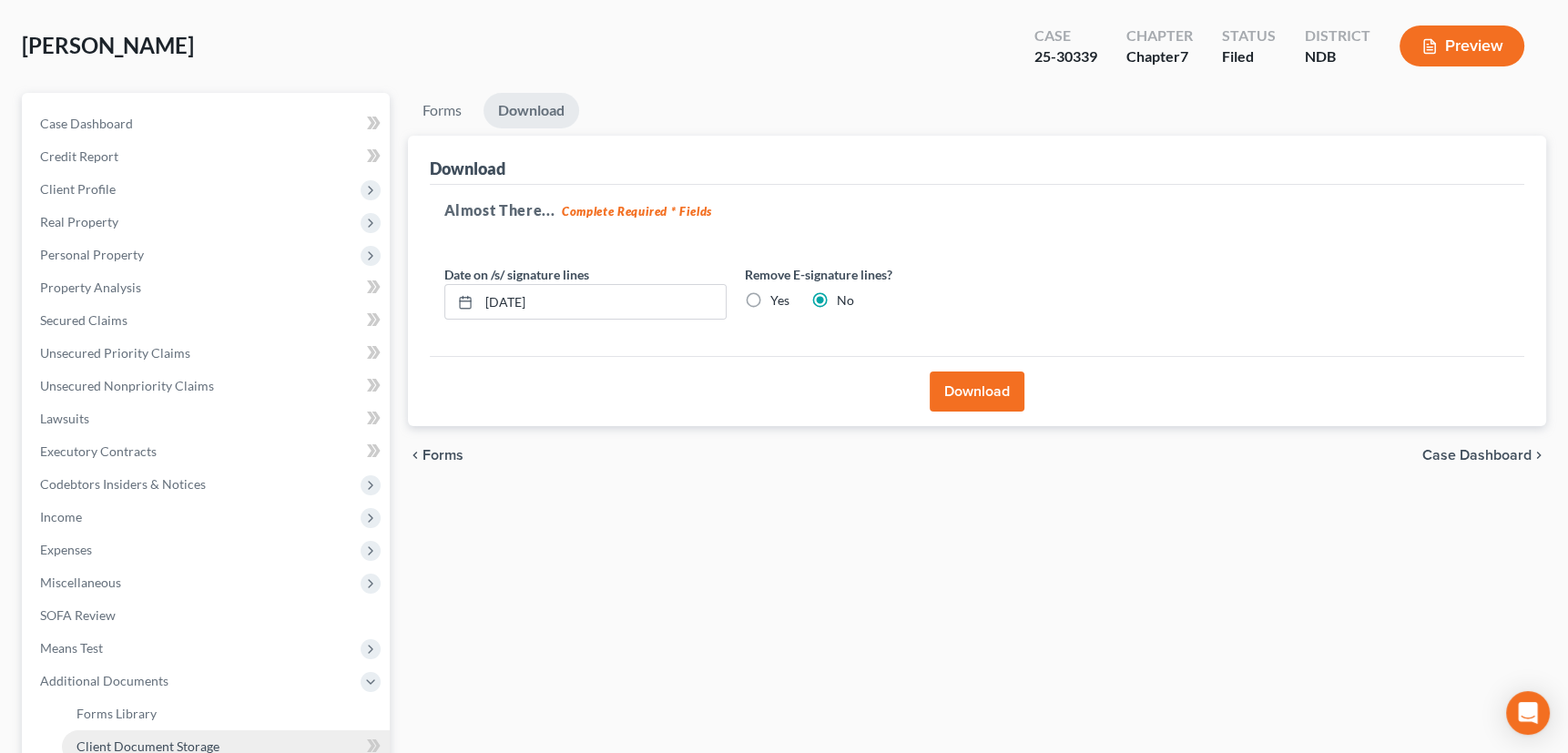
click at [106, 739] on span "Client Document Storage" at bounding box center [147, 746] width 143 height 16
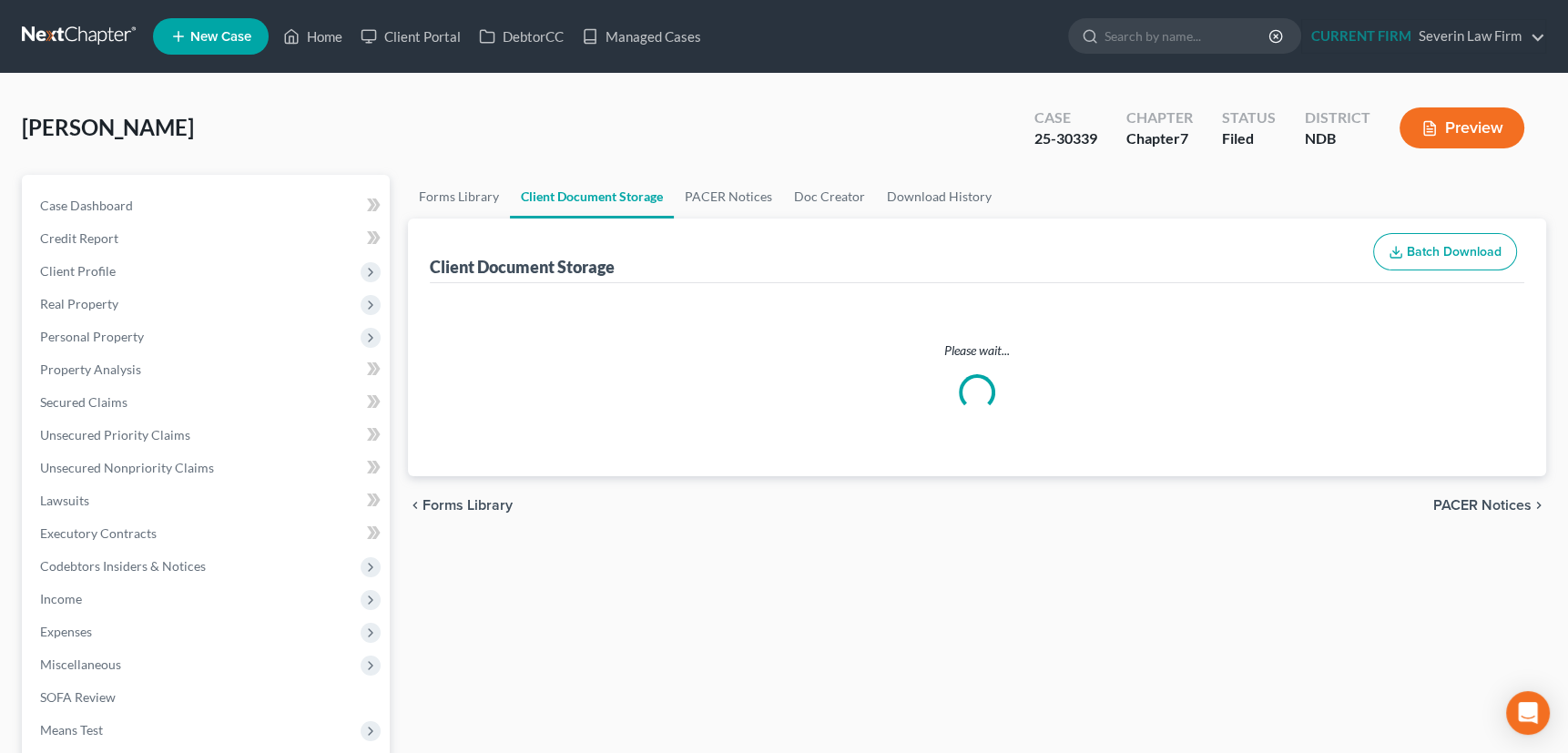
select select "0"
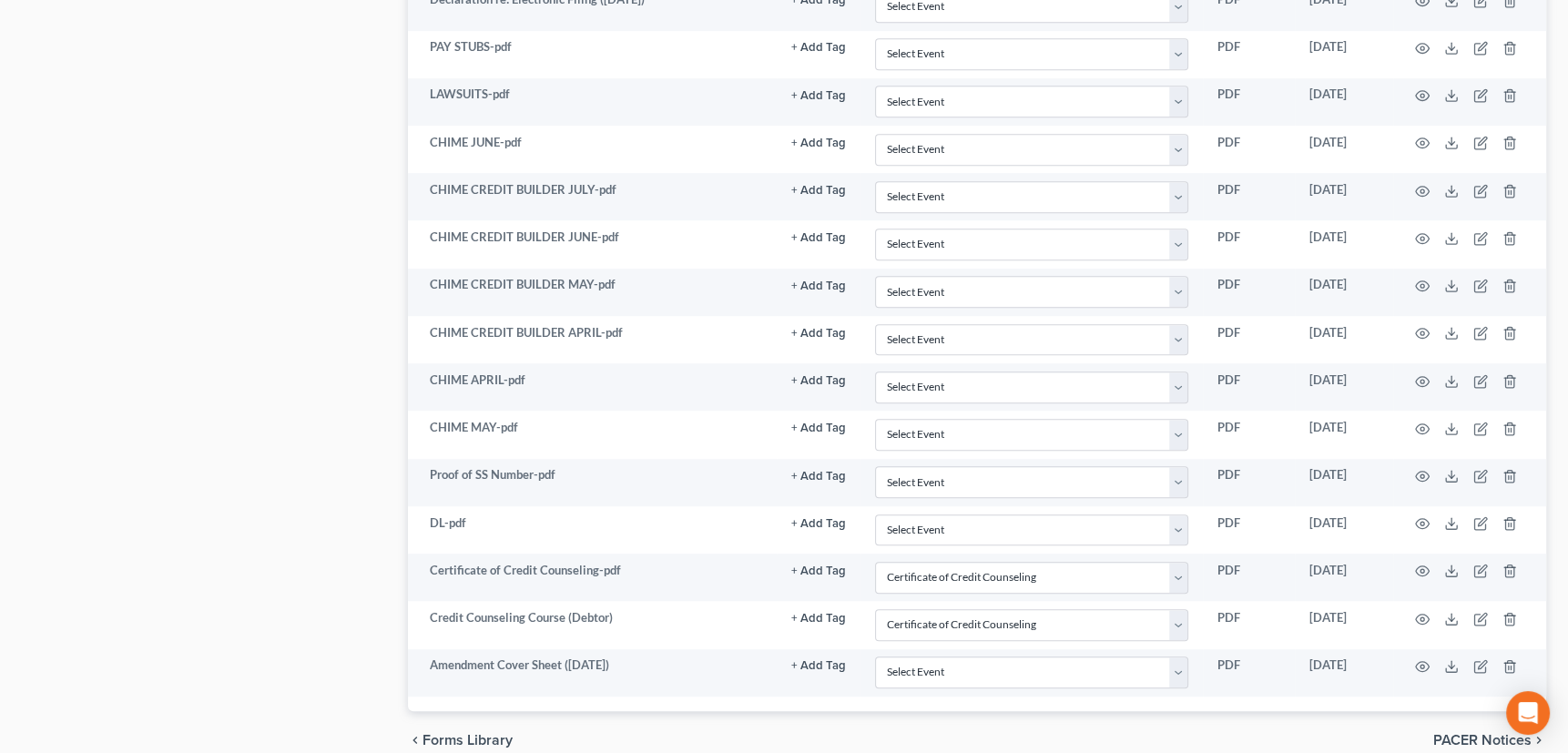
scroll to position [1436, 0]
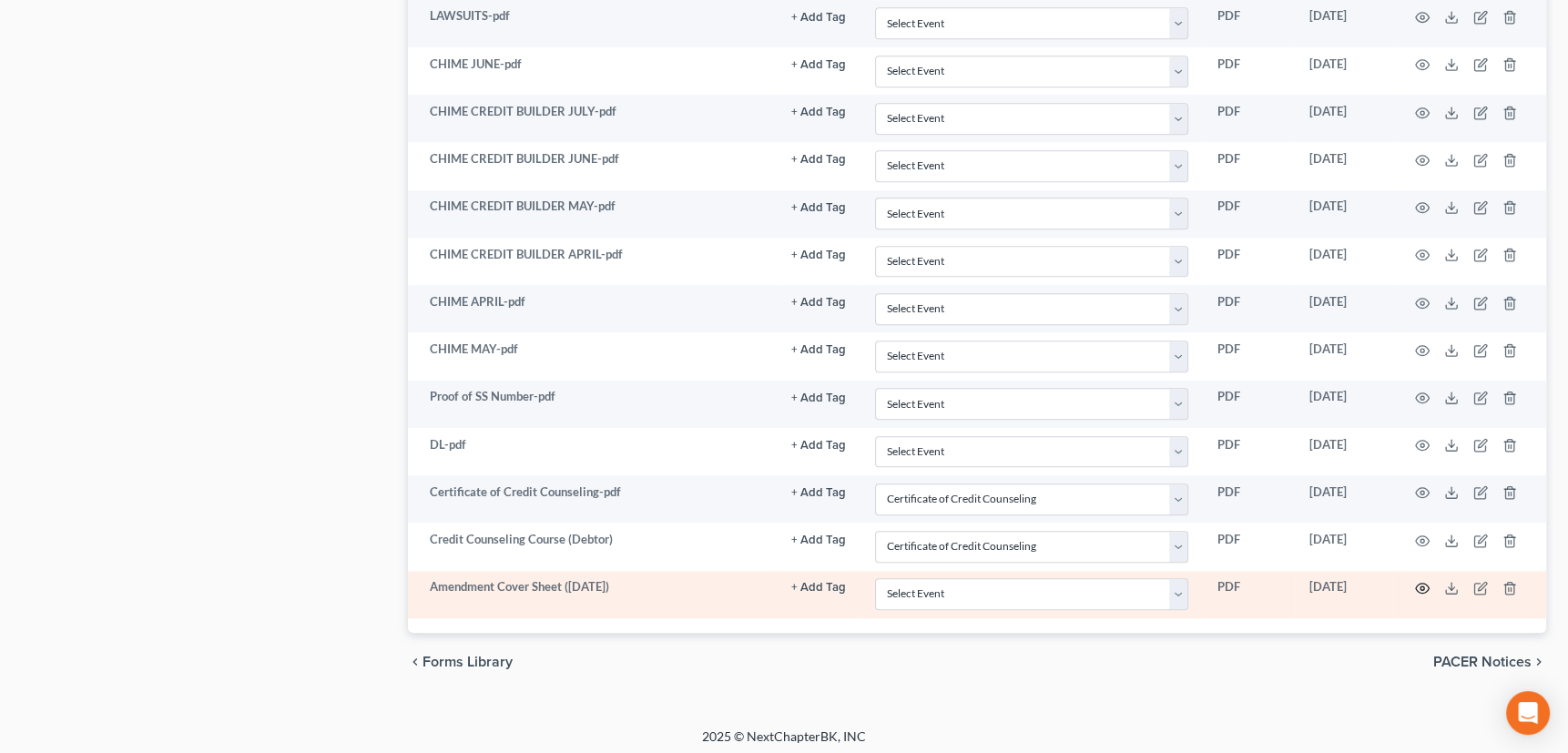
click at [1422, 582] on icon "button" at bounding box center [1422, 587] width 15 height 15
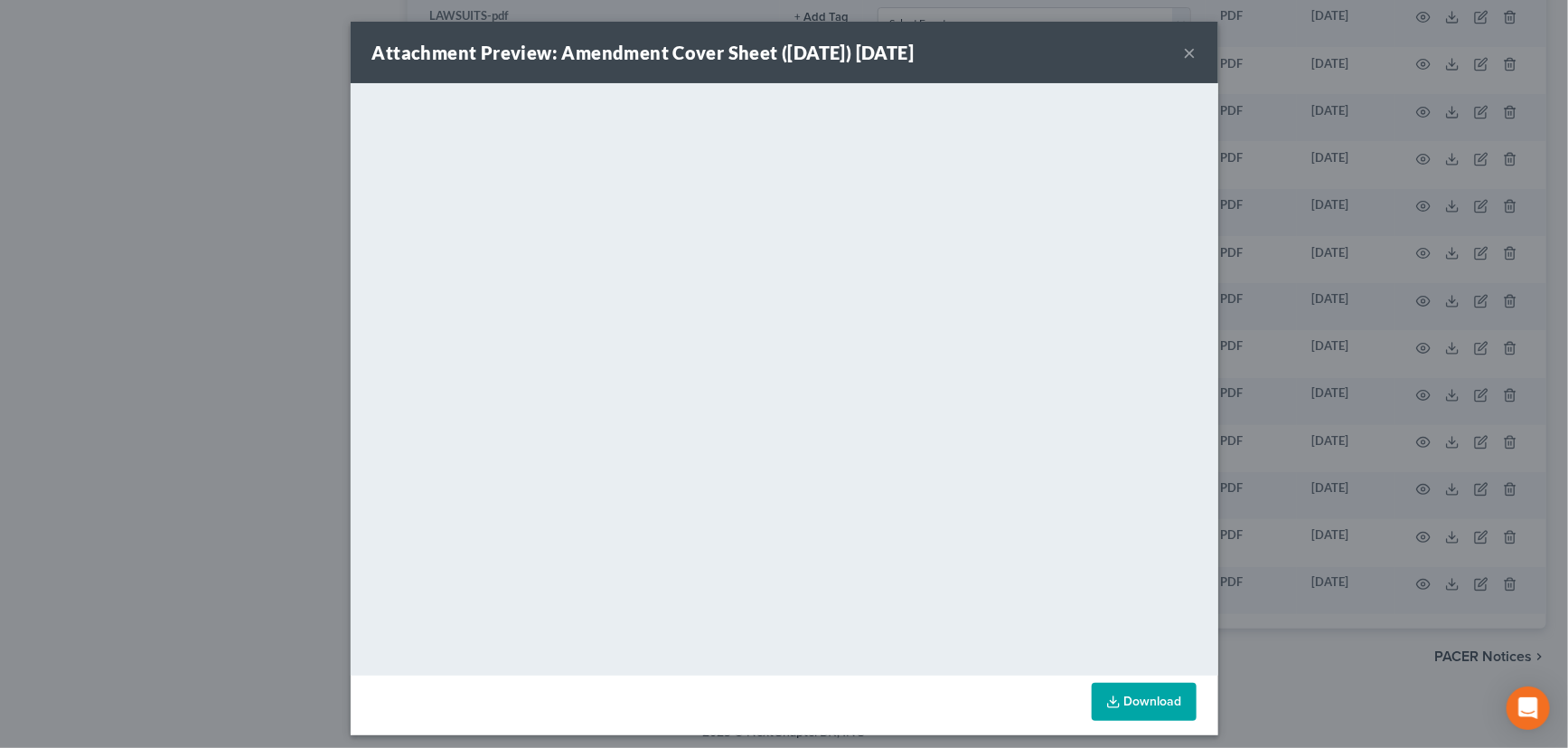
click at [1184, 50] on button "×" at bounding box center [1190, 52] width 13 height 21
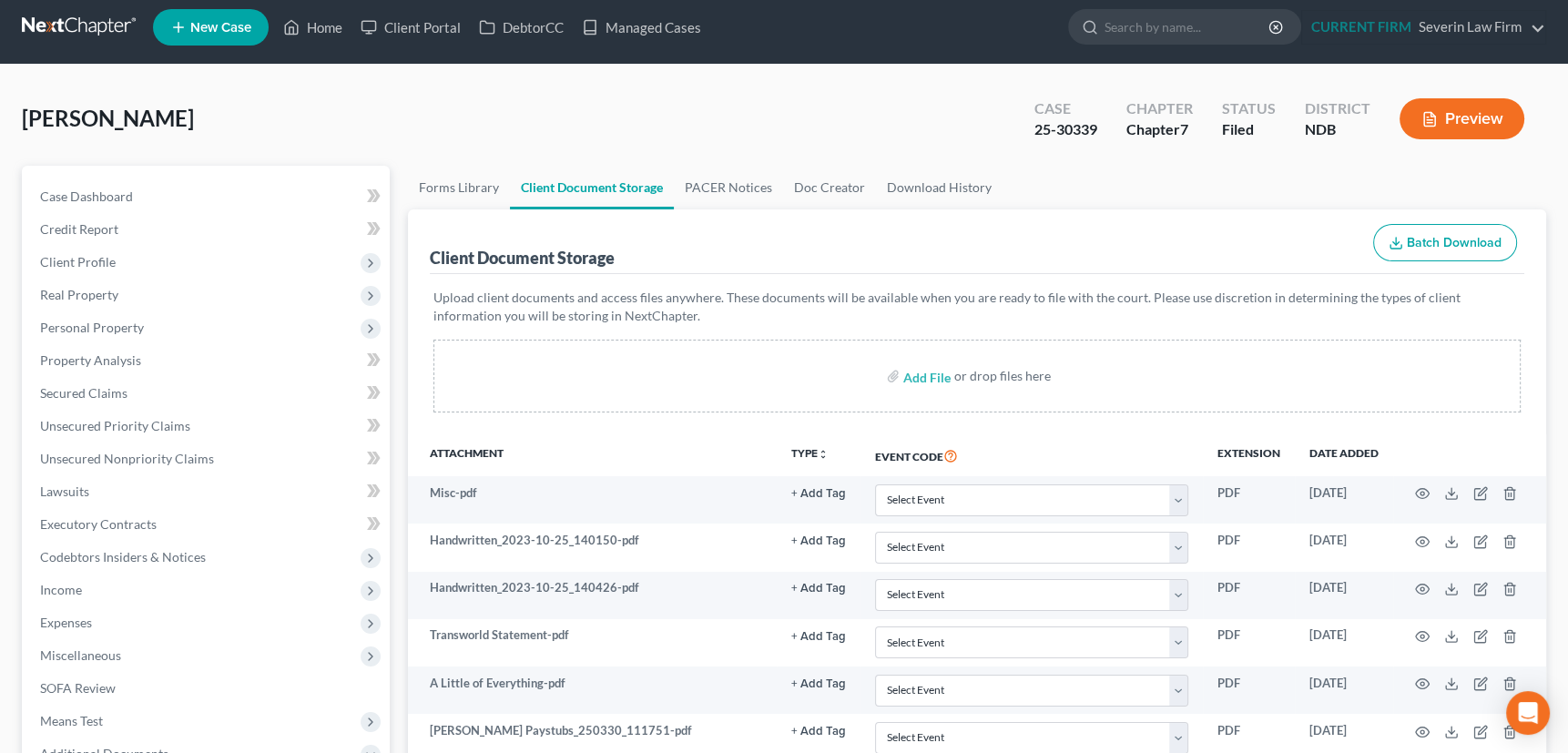
scroll to position [0, 0]
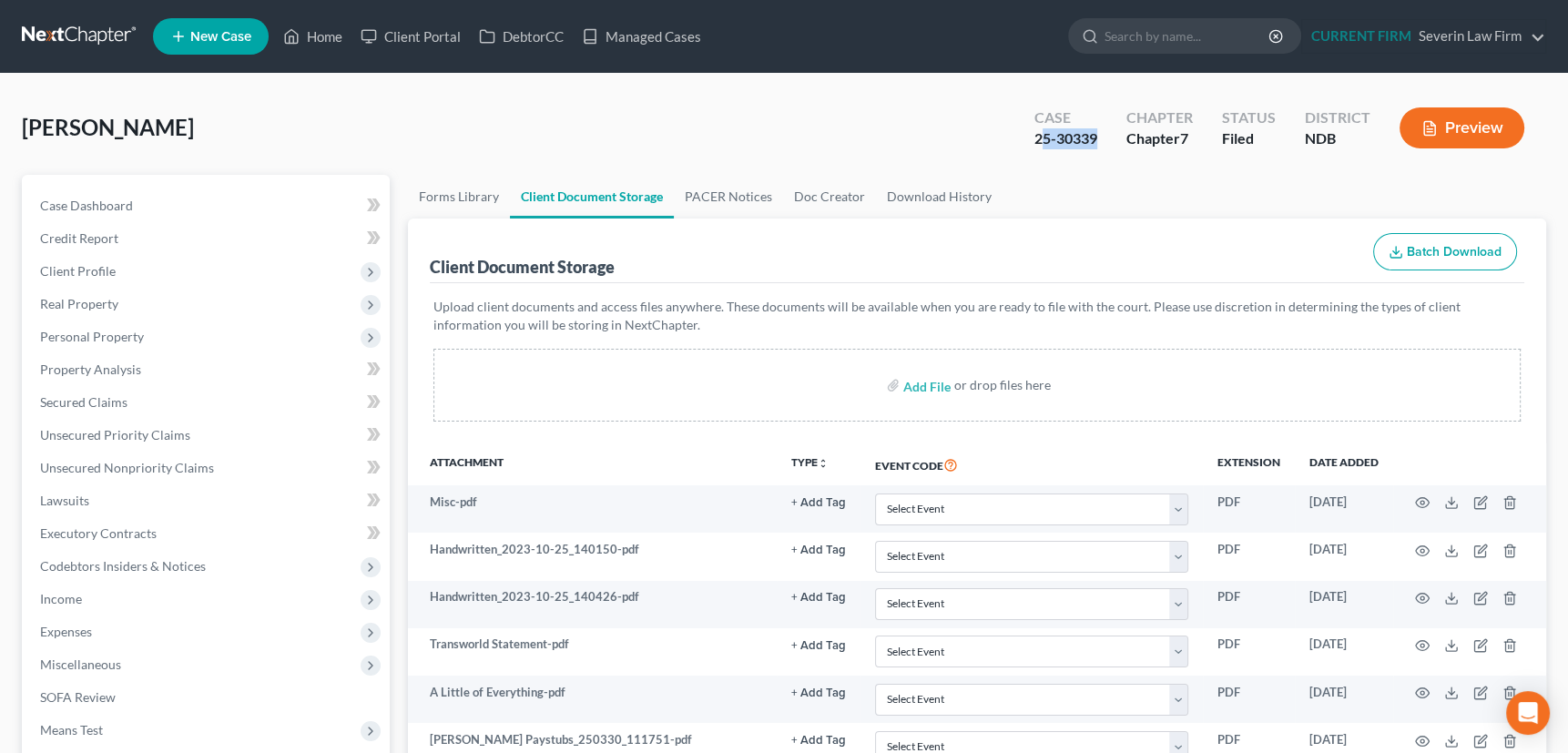
drag, startPoint x: 1040, startPoint y: 142, endPoint x: 1102, endPoint y: 136, distance: 62.3
click at [1102, 136] on div "Case 25-30339" at bounding box center [1065, 130] width 92 height 54
click at [1087, 162] on div "Eastgate, Thomas Upgraded Case 25-30339 Chapter Chapter 7 Status Filed District…" at bounding box center [784, 134] width 1524 height 79
drag, startPoint x: 1034, startPoint y: 135, endPoint x: 1099, endPoint y: 132, distance: 65.1
click at [1099, 132] on div "Case 25-30339" at bounding box center [1065, 130] width 92 height 54
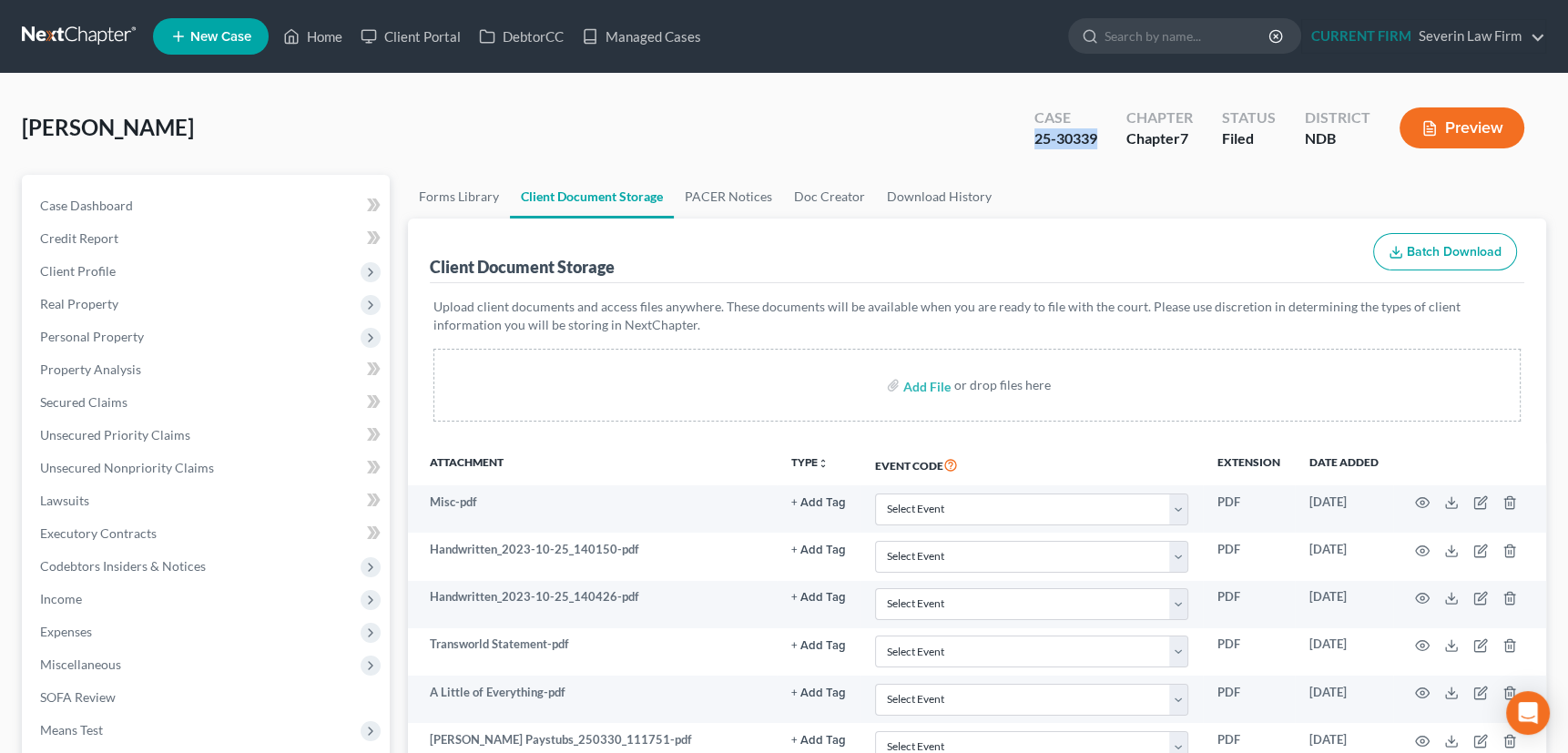
copy div "25-30339"
click at [136, 470] on span "Unsecured Nonpriority Claims" at bounding box center [127, 468] width 173 height 16
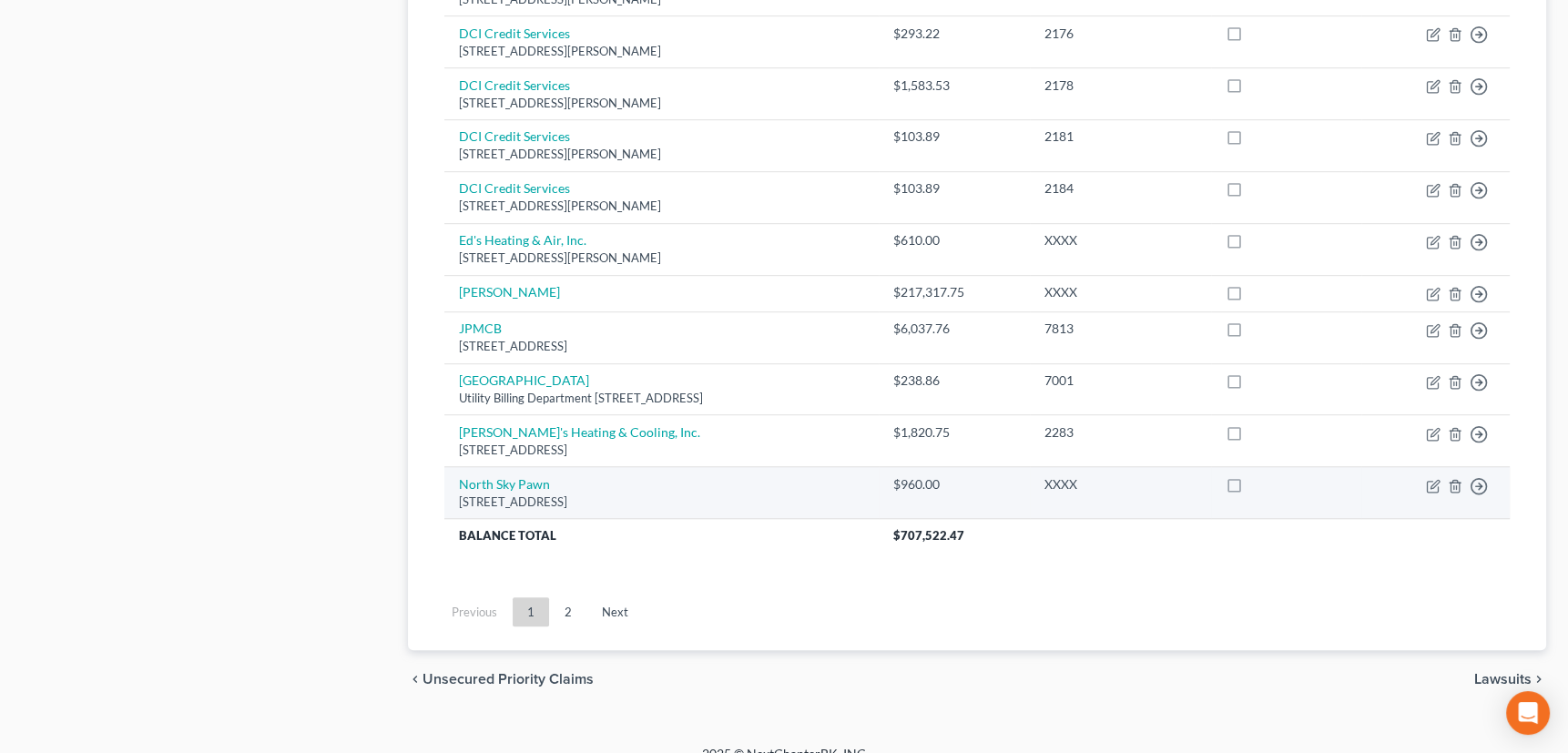
scroll to position [1334, 0]
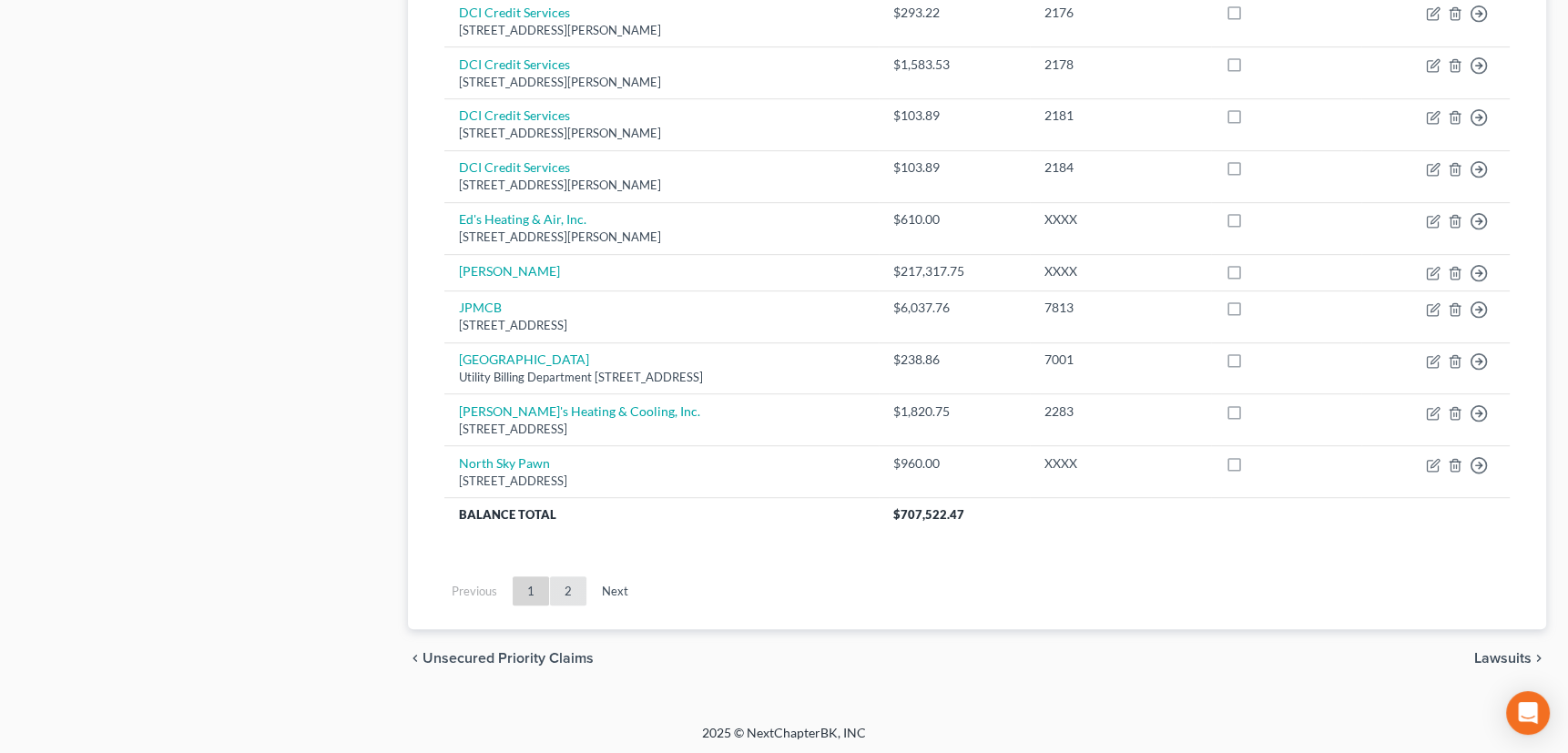
click at [570, 584] on link "2" at bounding box center [567, 590] width 36 height 29
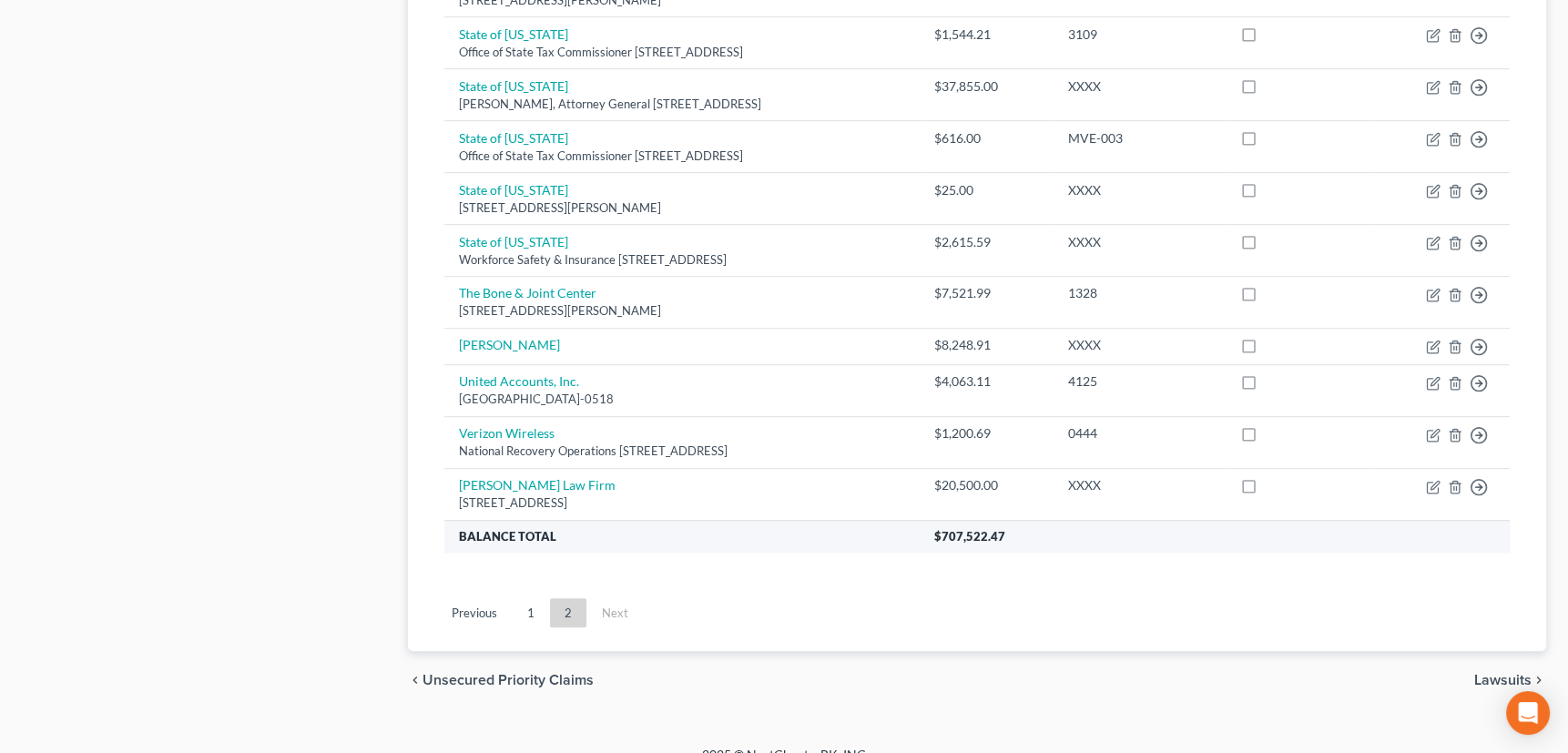
scroll to position [1179, 0]
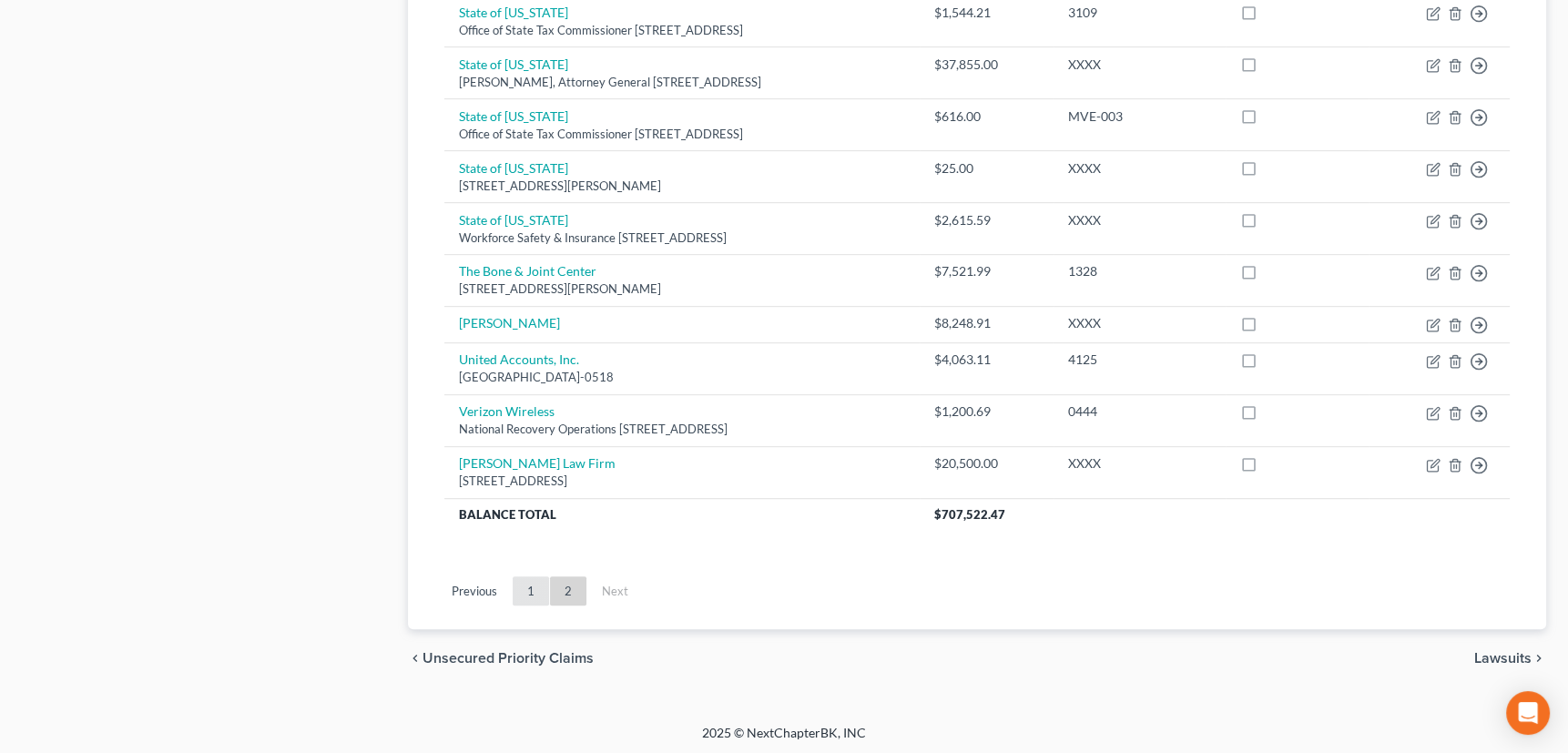
click at [525, 587] on link "1" at bounding box center [530, 590] width 36 height 29
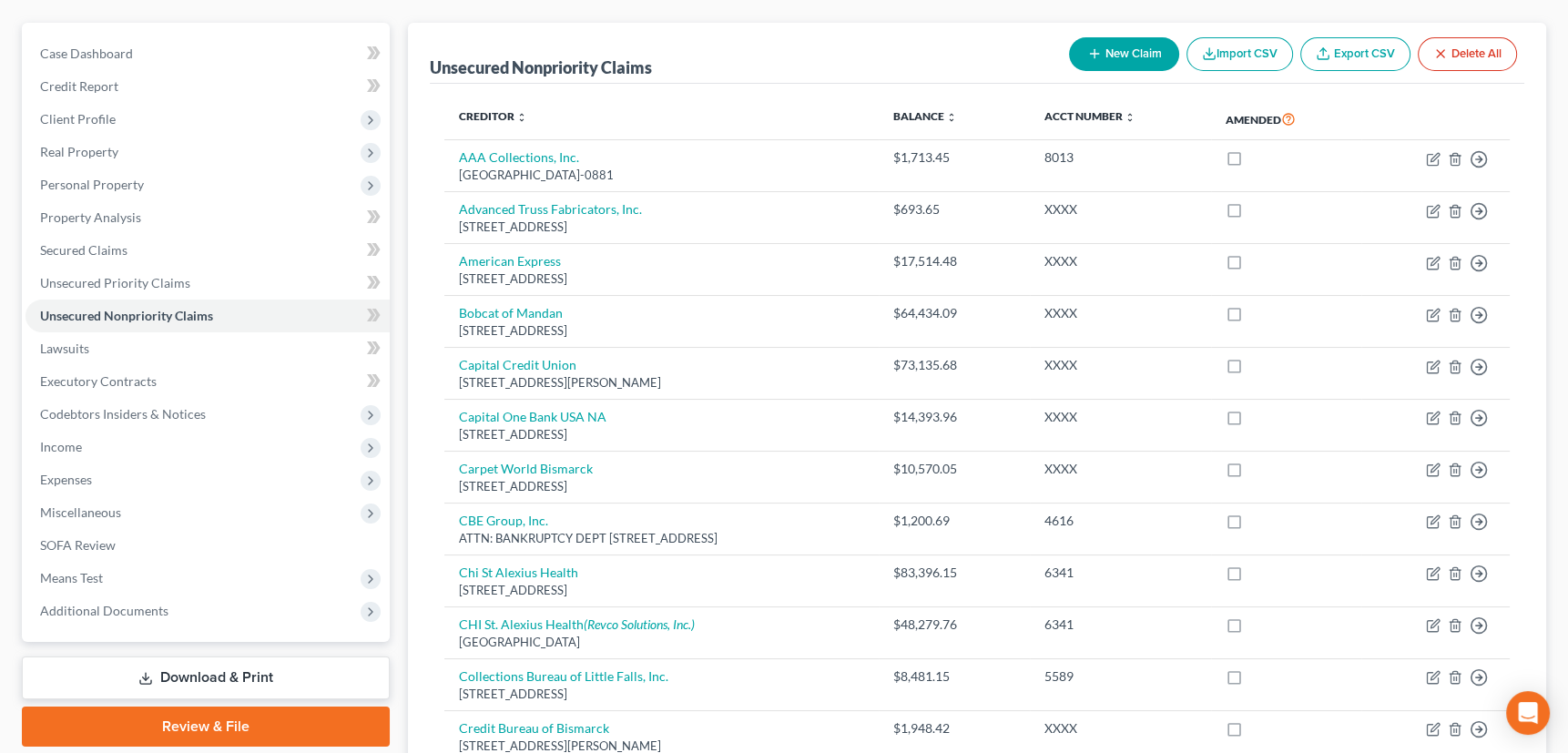
scroll to position [0, 0]
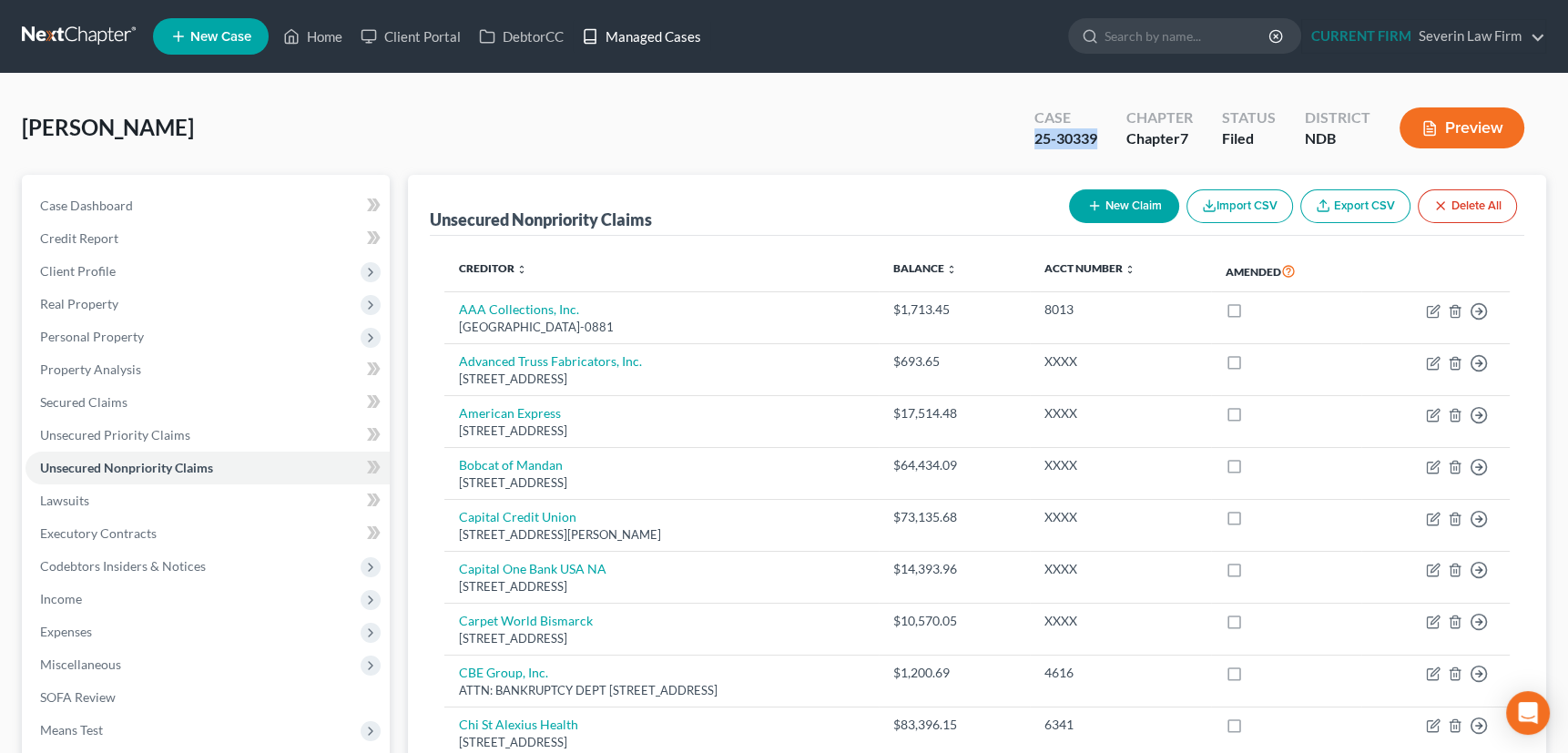
click at [651, 30] on link "Managed Cases" at bounding box center [641, 37] width 137 height 33
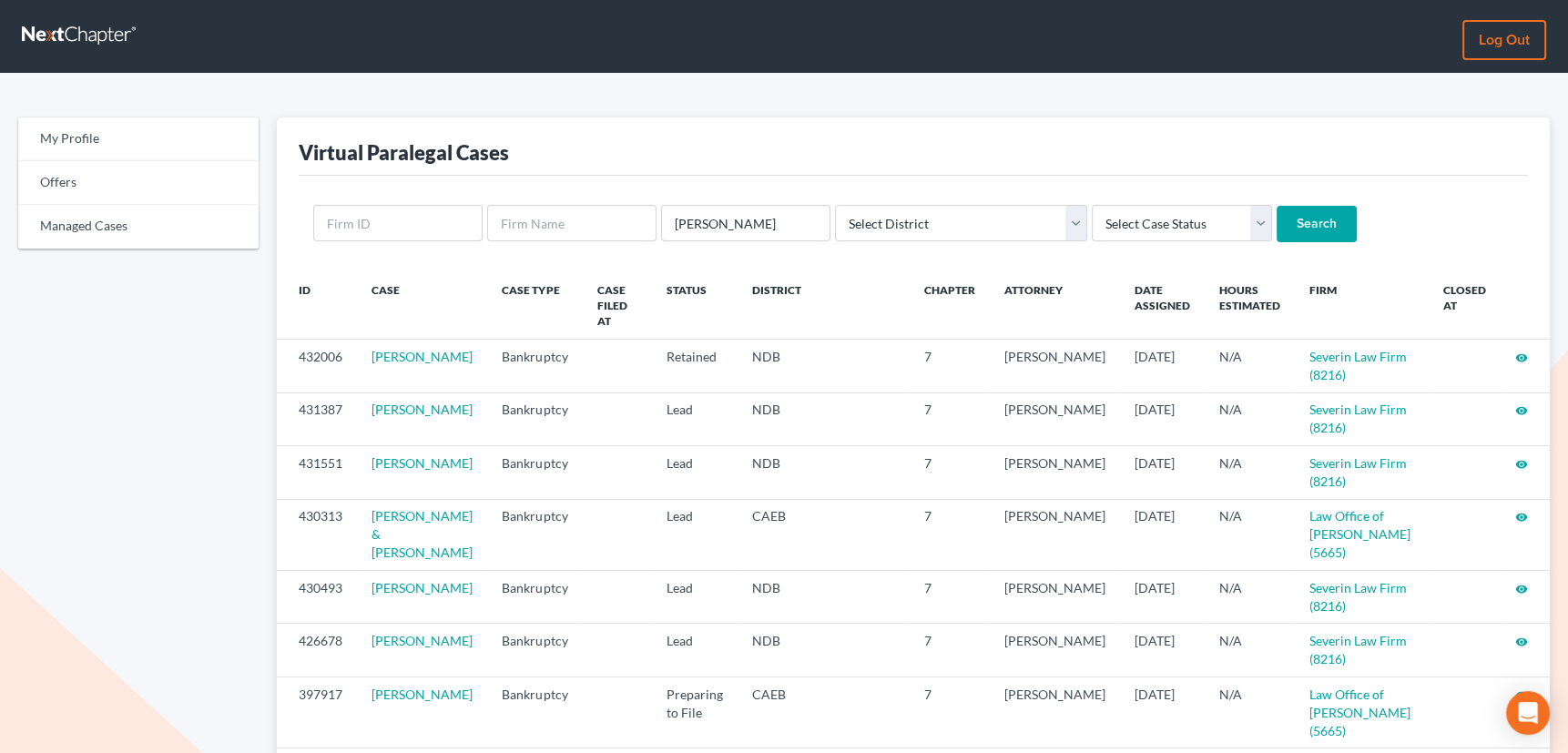
type input "[PERSON_NAME]"
click at [1277, 206] on input "Search" at bounding box center [1317, 223] width 80 height 36
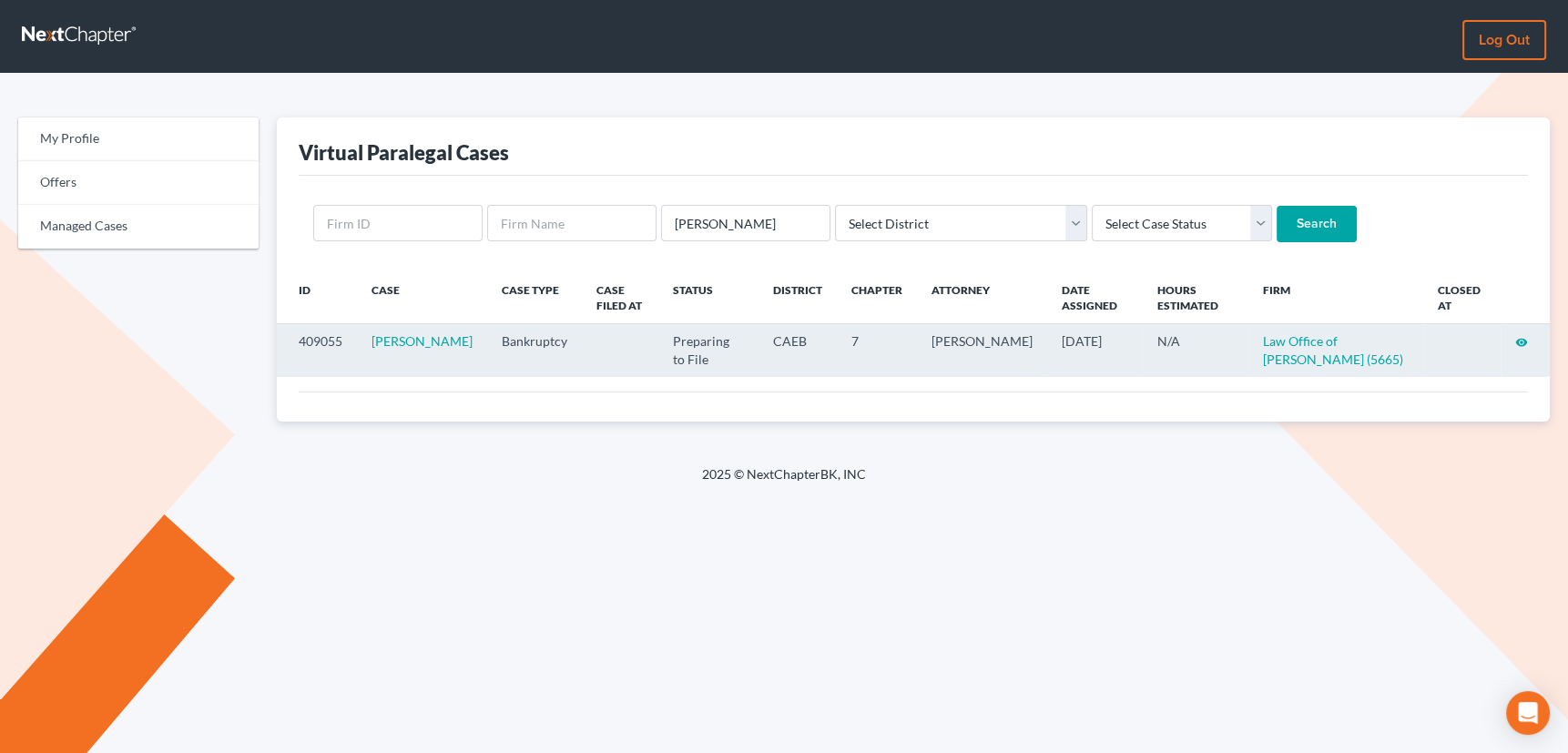
click at [1520, 342] on icon "visibility" at bounding box center [1520, 342] width 13 height 13
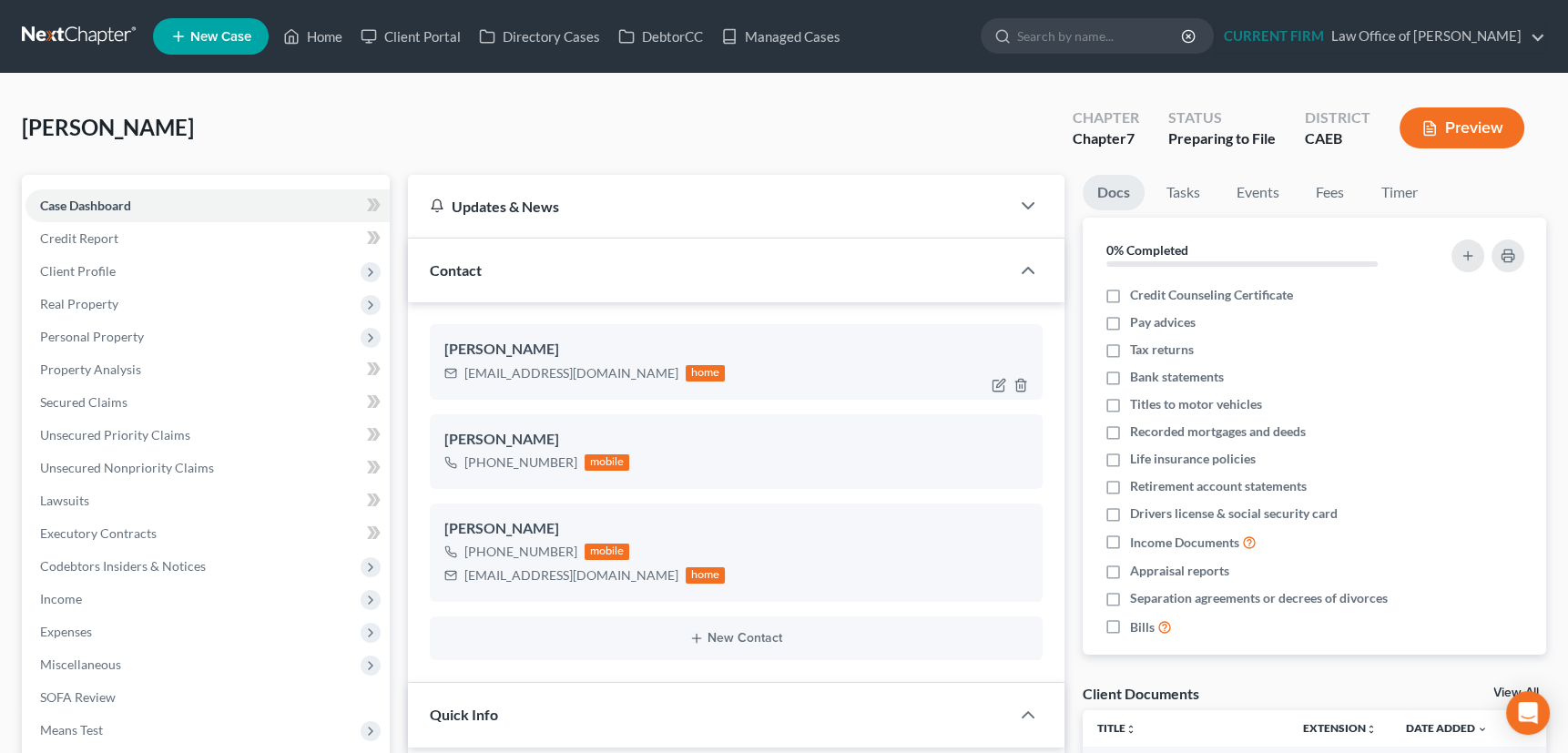
scroll to position [851, 0]
click at [77, 274] on span "Client Profile" at bounding box center [78, 271] width 76 height 16
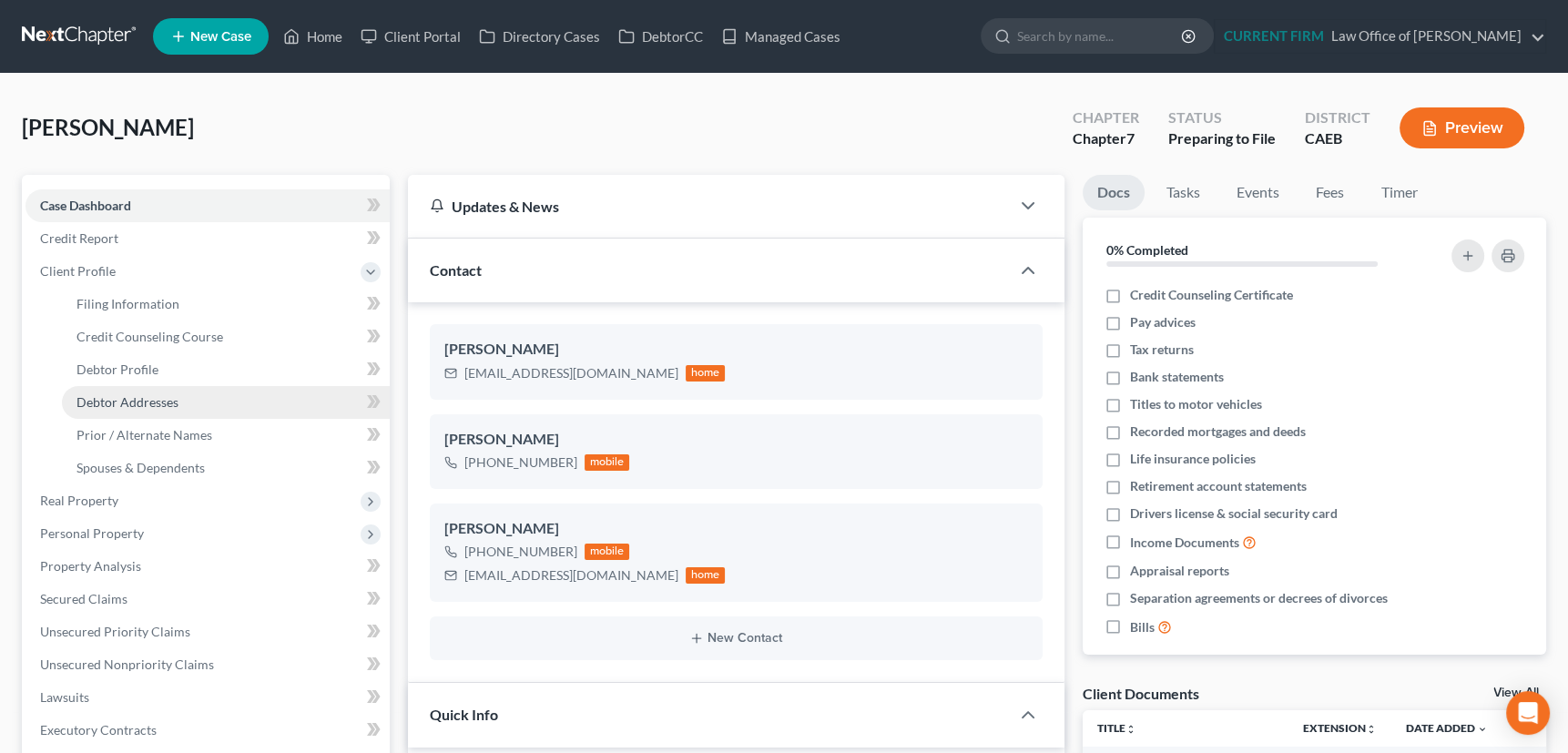
click at [97, 401] on span "Debtor Addresses" at bounding box center [127, 401] width 102 height 16
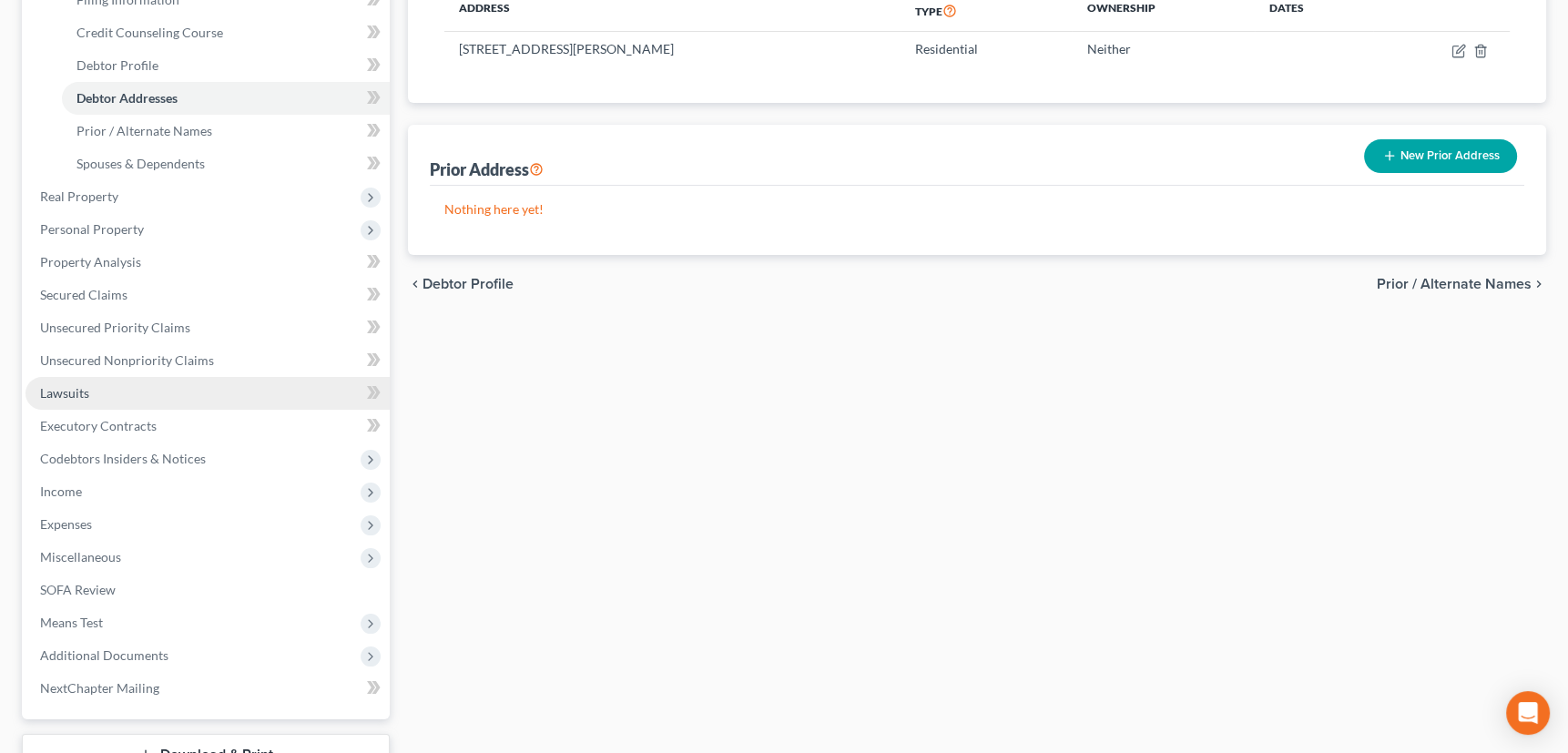
scroll to position [330, 0]
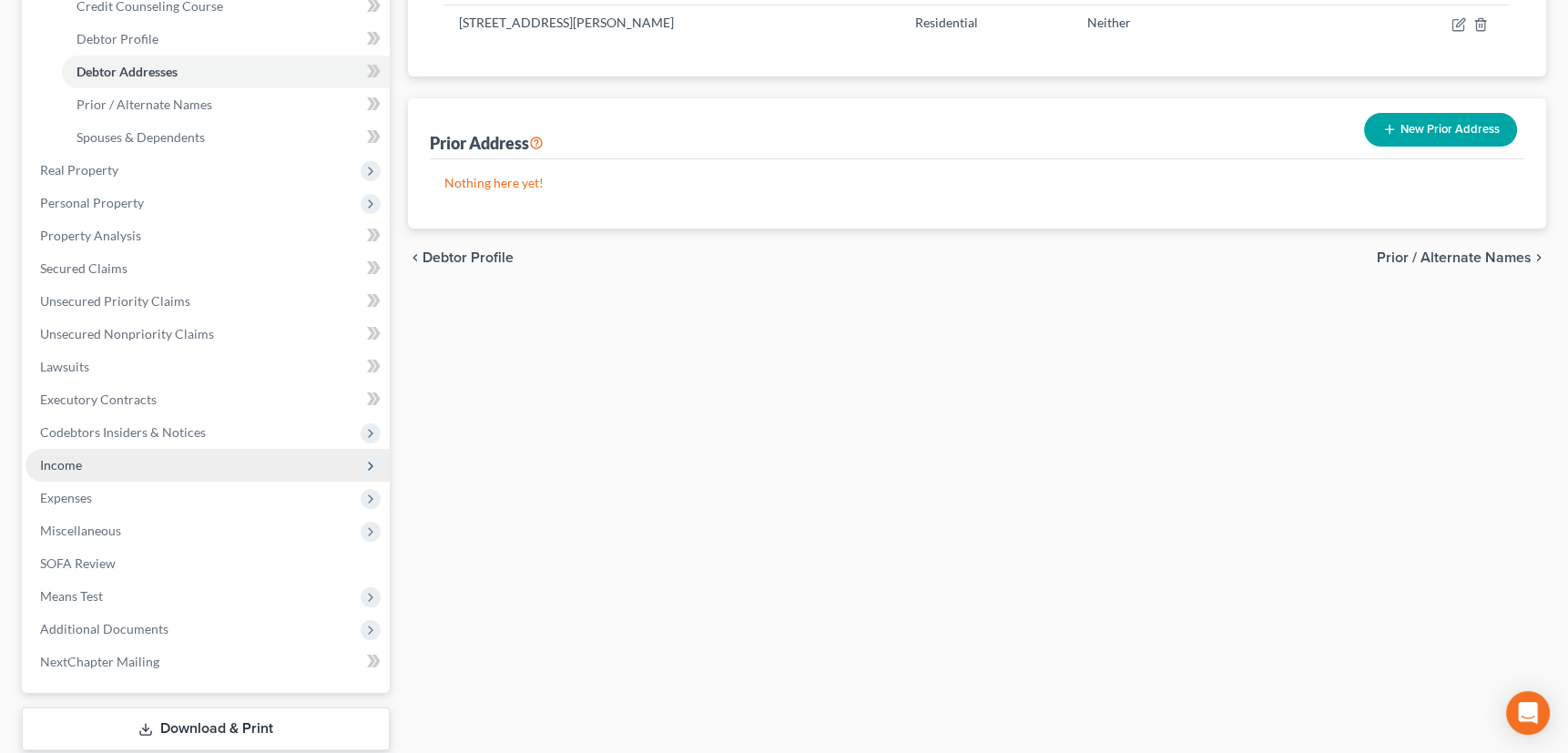
click at [55, 470] on span "Income" at bounding box center [60, 465] width 42 height 16
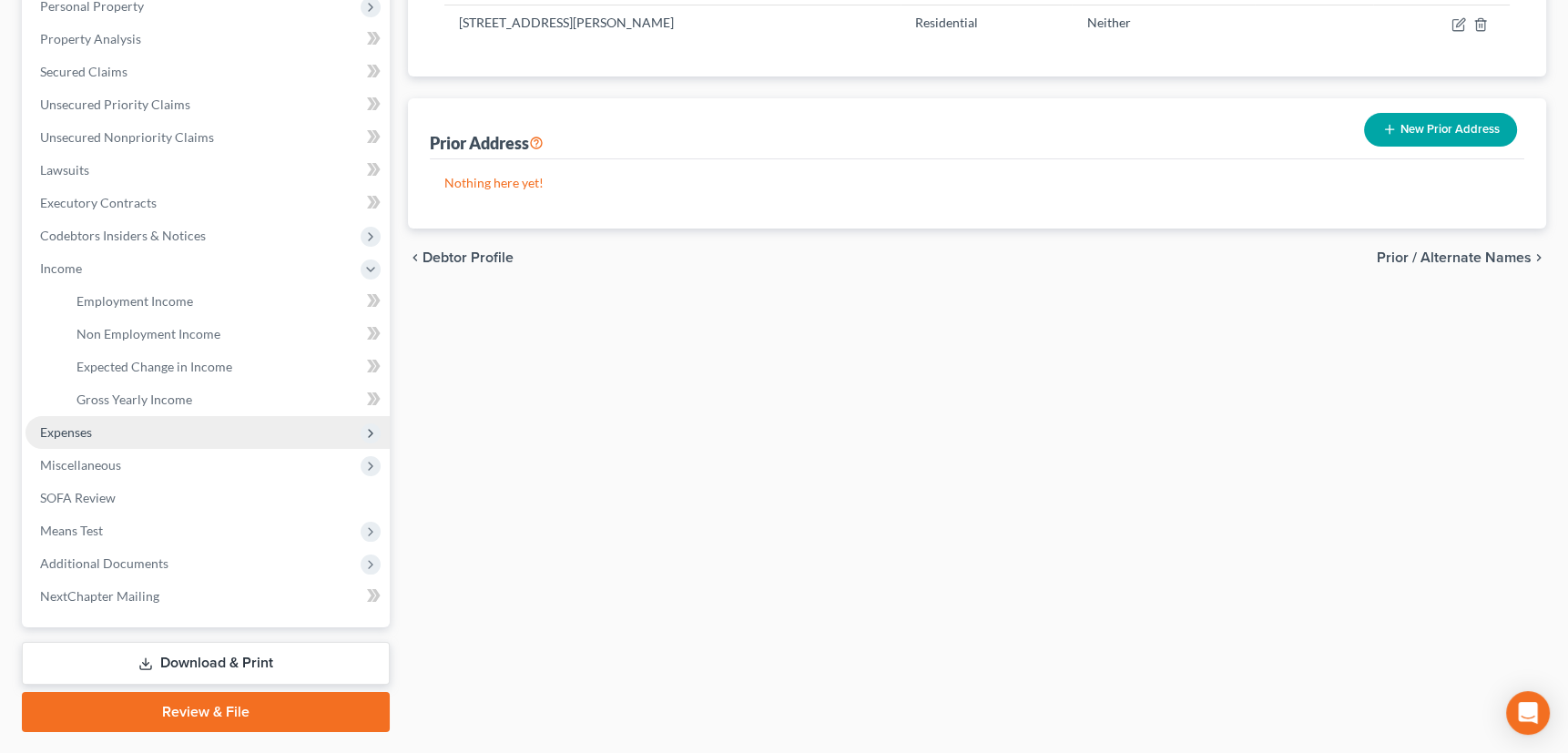
click at [64, 433] on span "Expenses" at bounding box center [65, 432] width 52 height 16
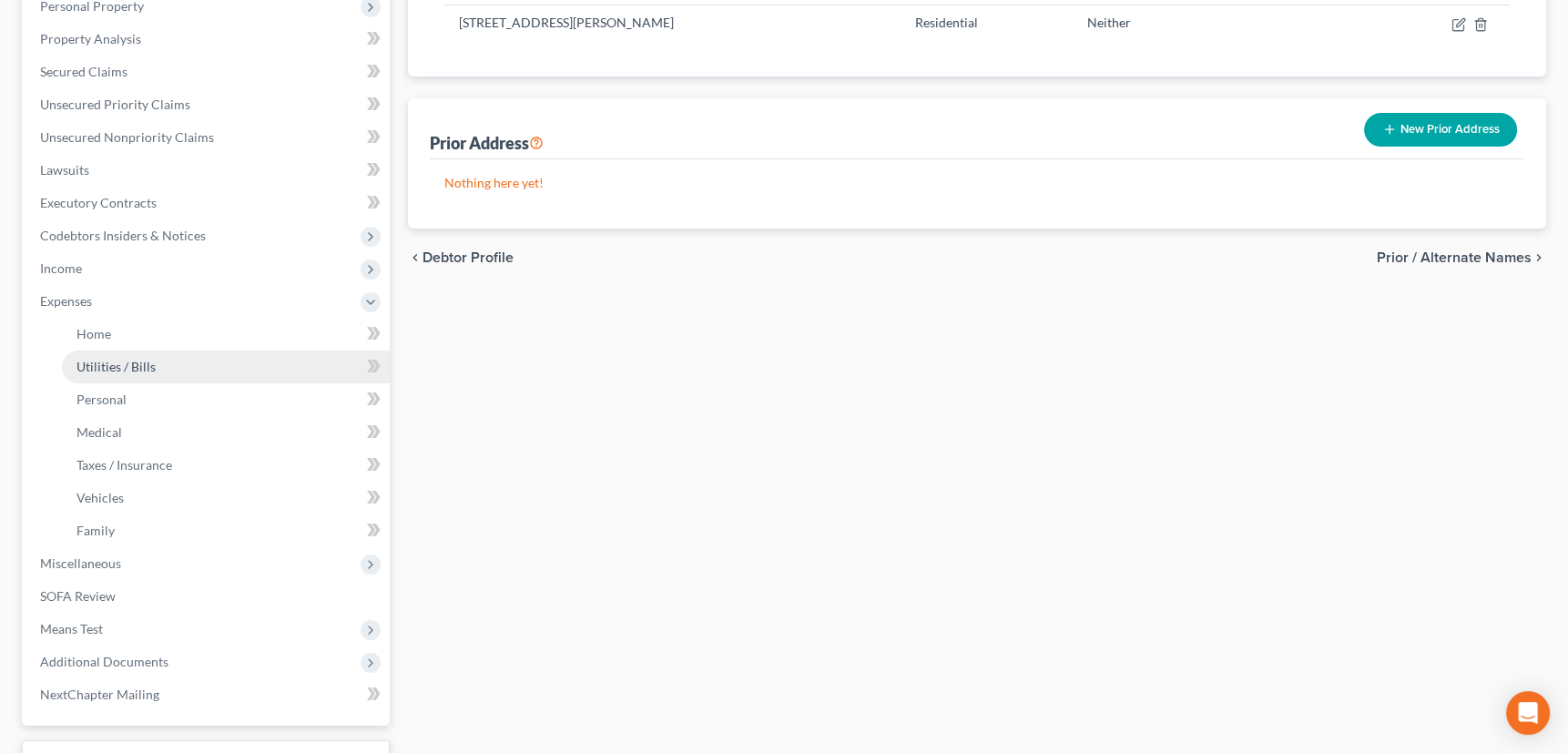
click at [92, 364] on span "Utilities / Bills" at bounding box center [115, 366] width 79 height 16
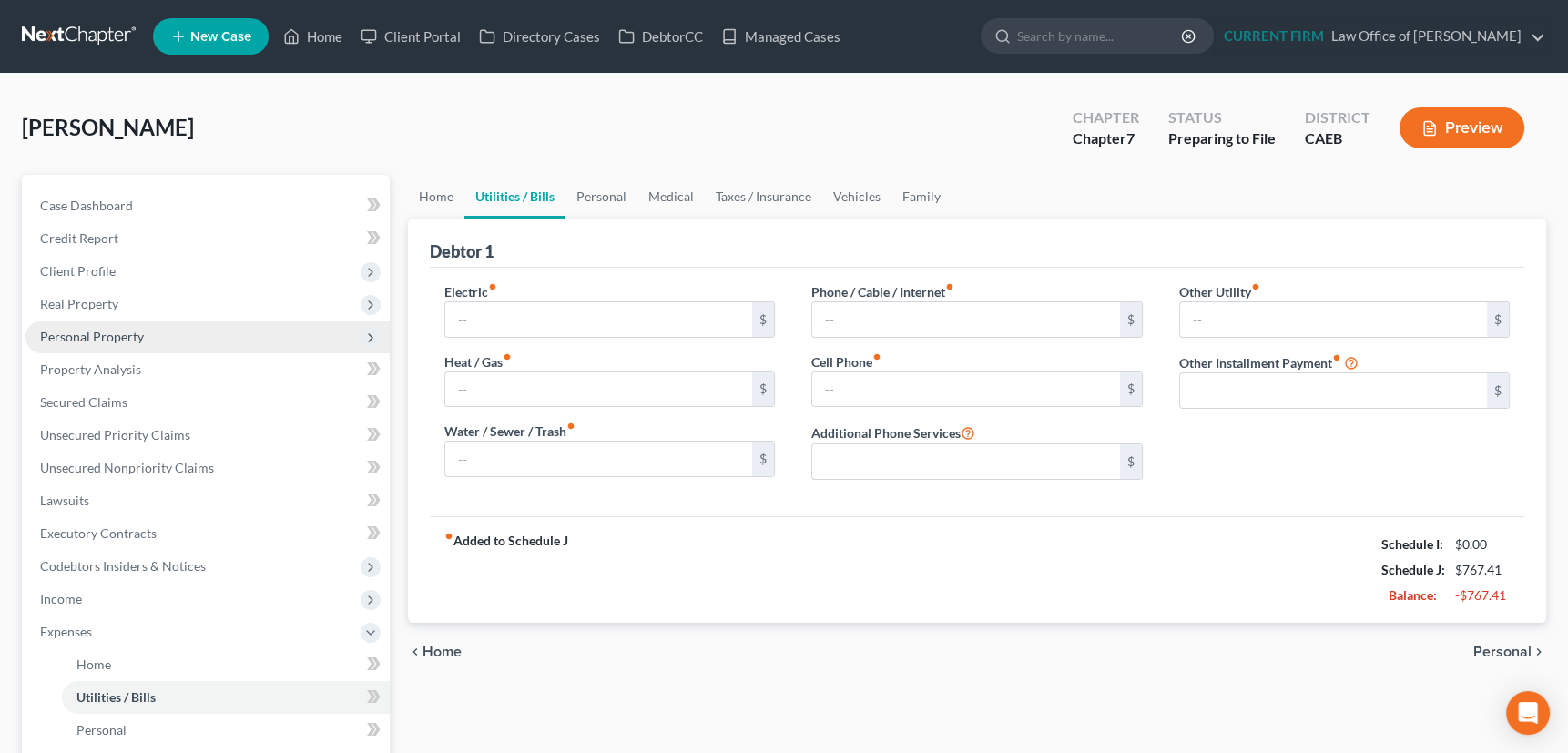
click at [94, 338] on span "Personal Property" at bounding box center [92, 336] width 103 height 16
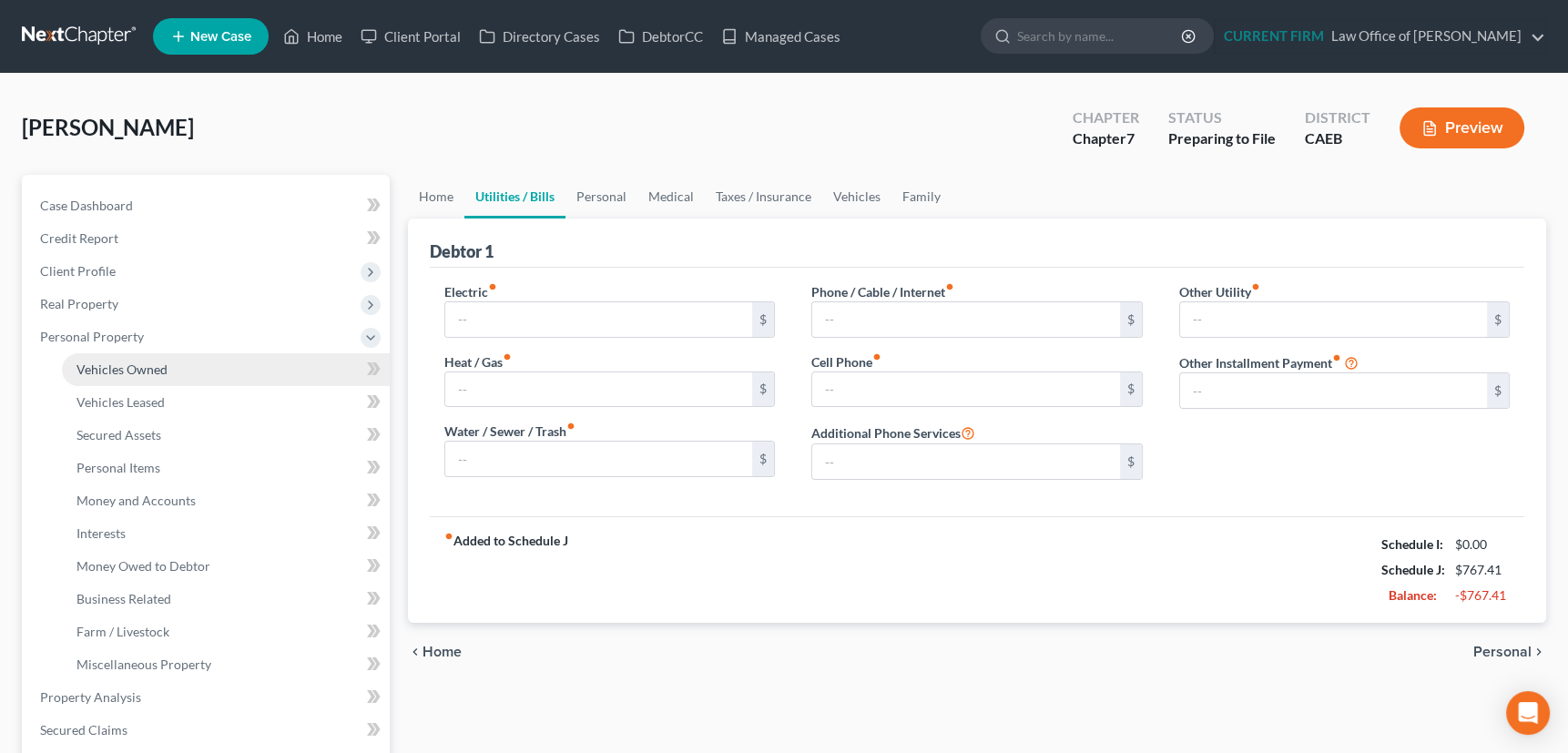
click at [108, 368] on span "Vehicles Owned" at bounding box center [121, 369] width 91 height 16
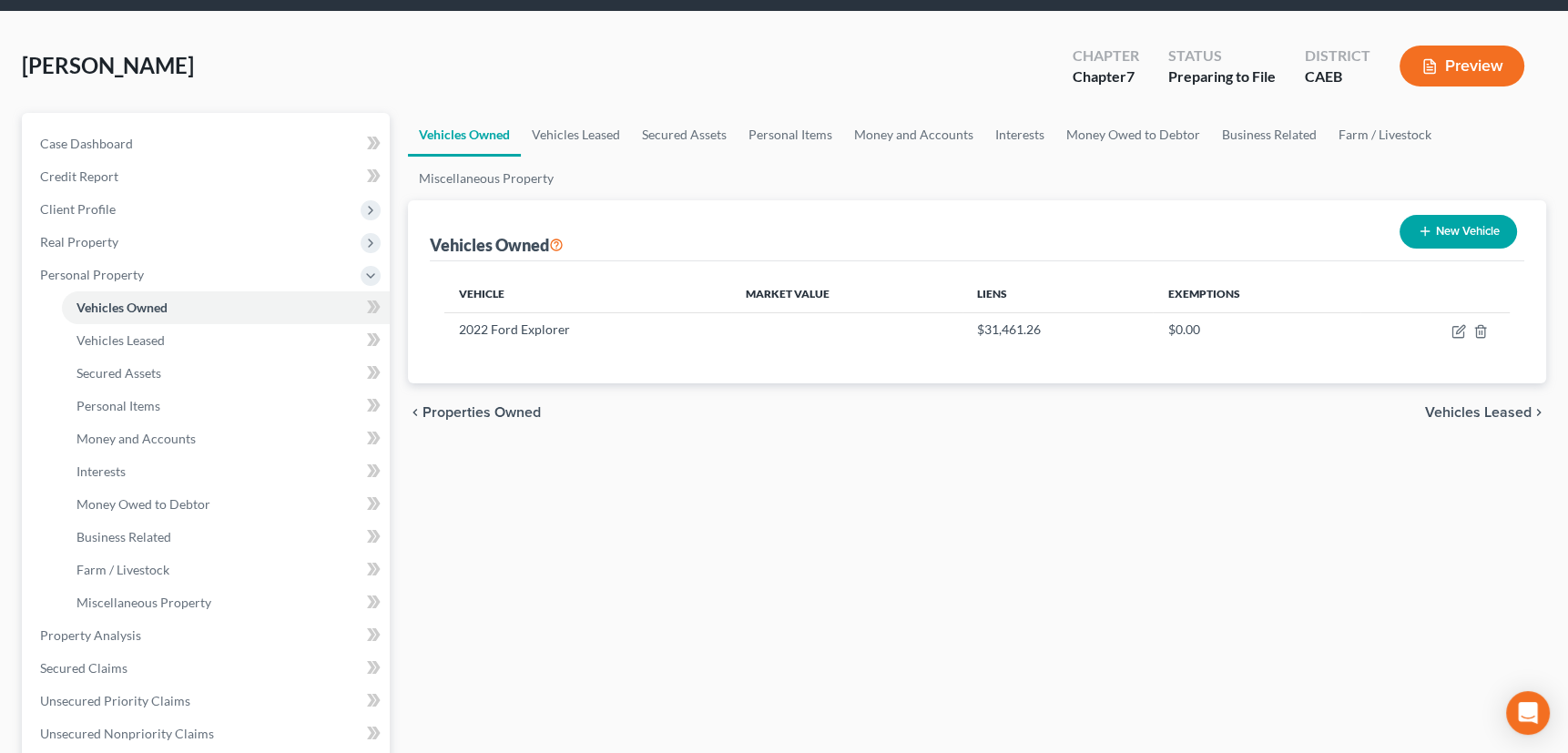
scroll to position [82, 0]
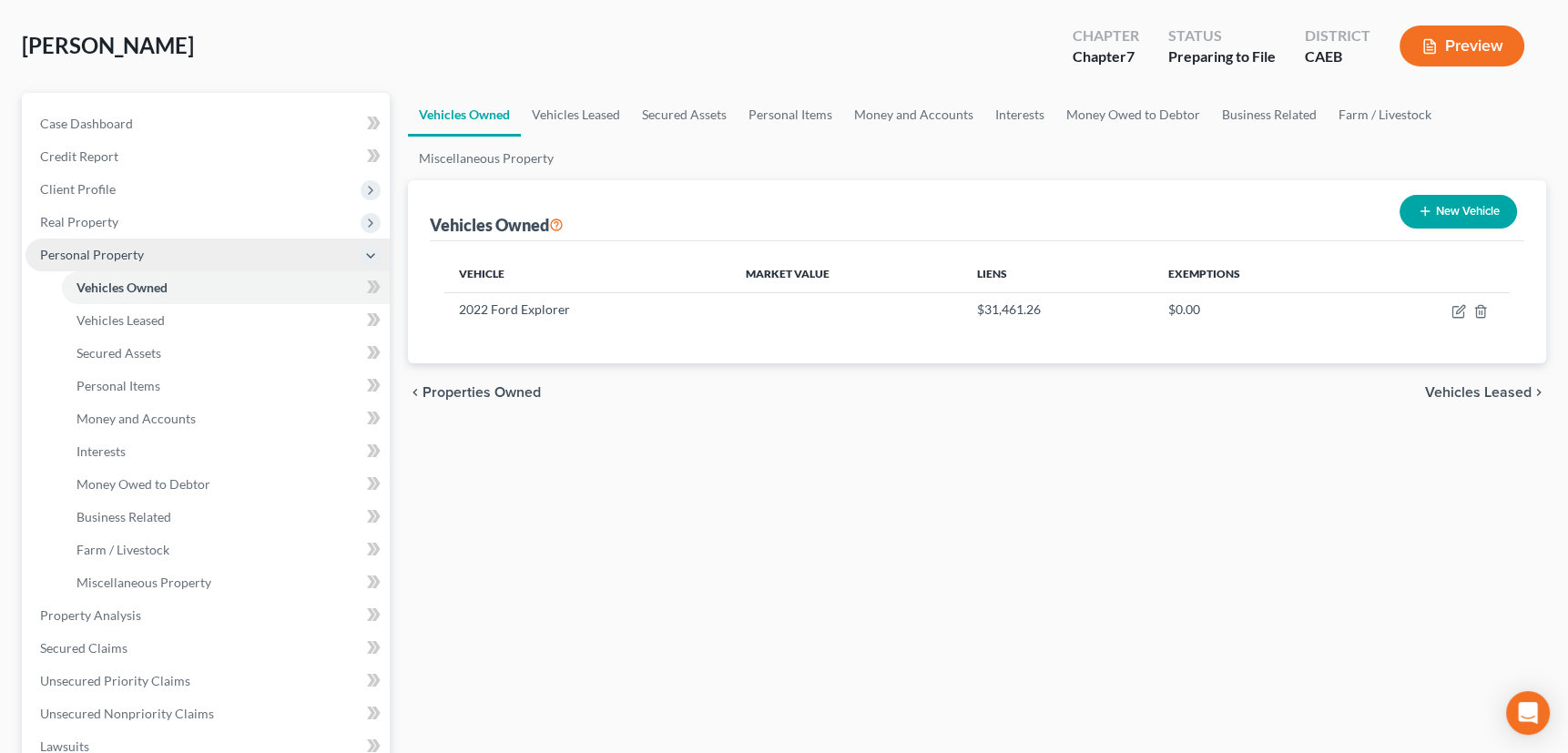
click at [80, 254] on span "Personal Property" at bounding box center [92, 254] width 103 height 16
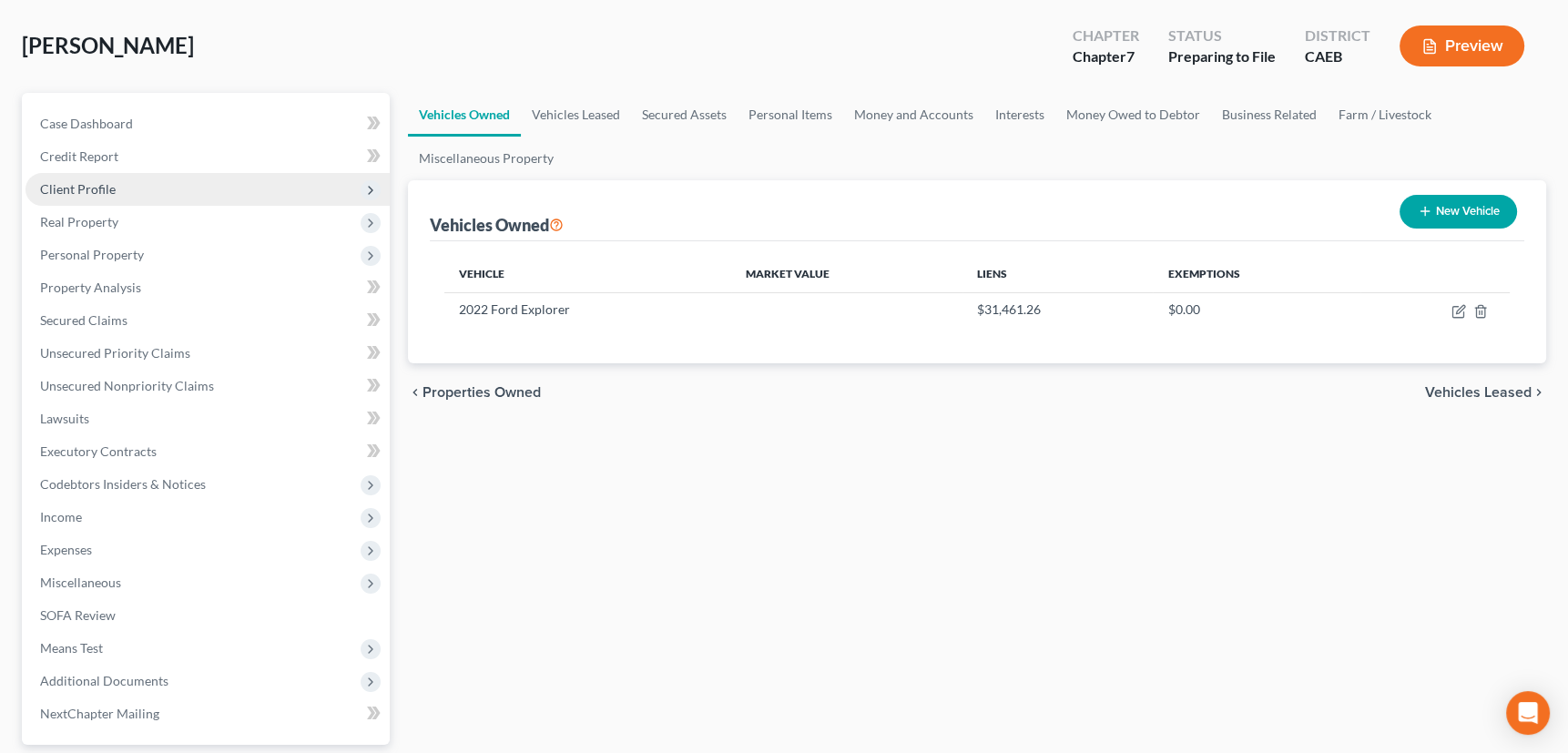
click at [87, 187] on span "Client Profile" at bounding box center [78, 189] width 76 height 16
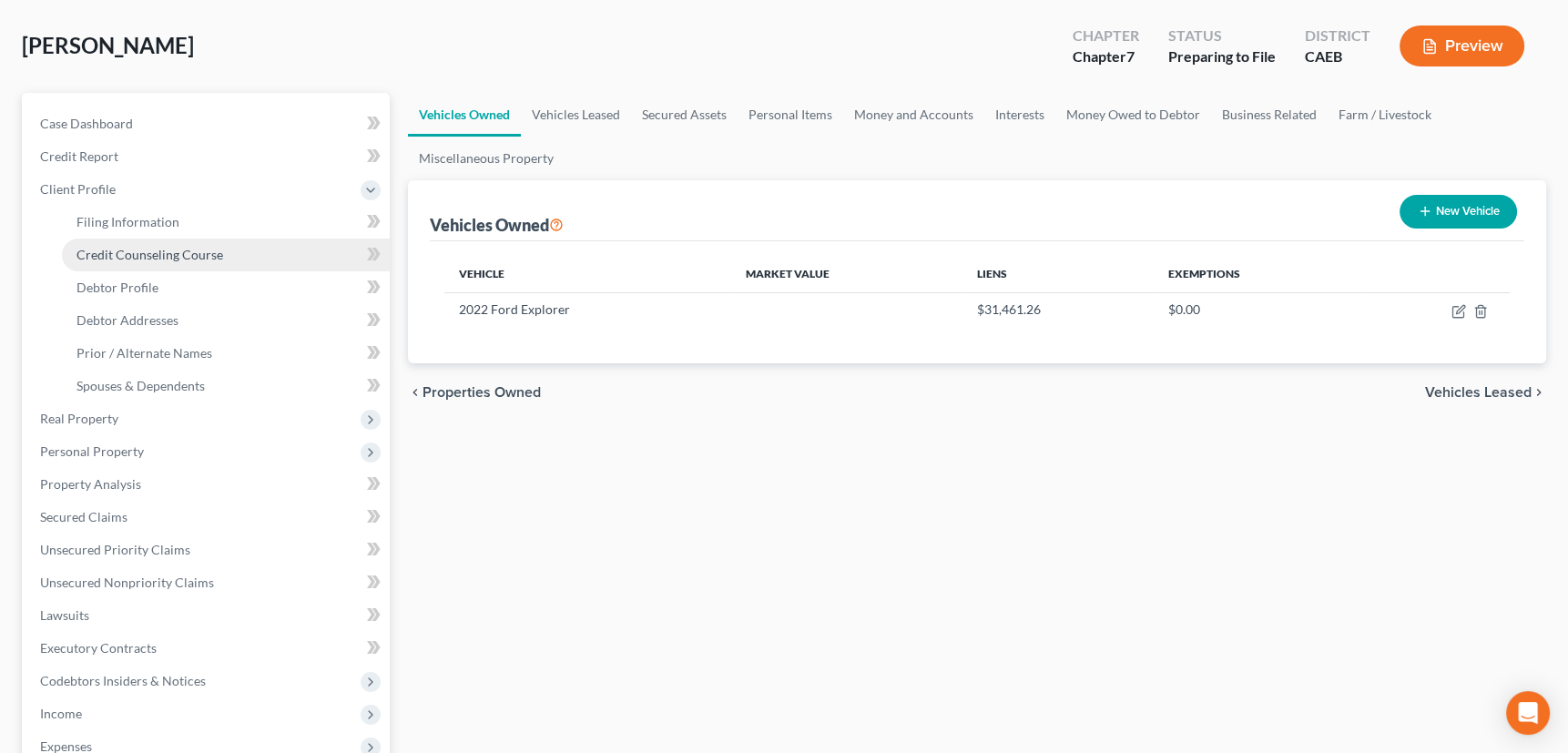
click at [98, 254] on span "Credit Counseling Course" at bounding box center [149, 254] width 146 height 16
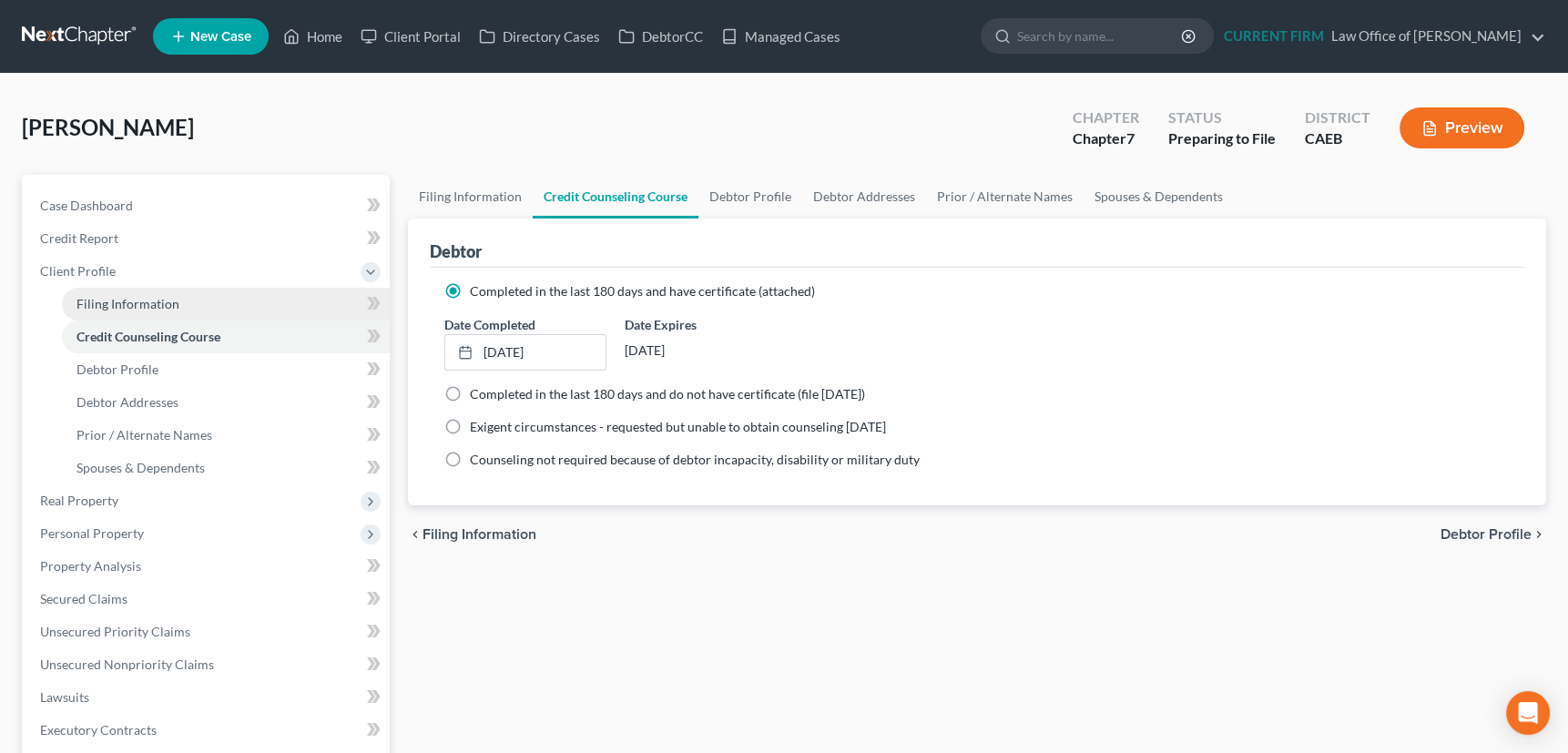
click at [132, 301] on span "Filing Information" at bounding box center [128, 304] width 103 height 16
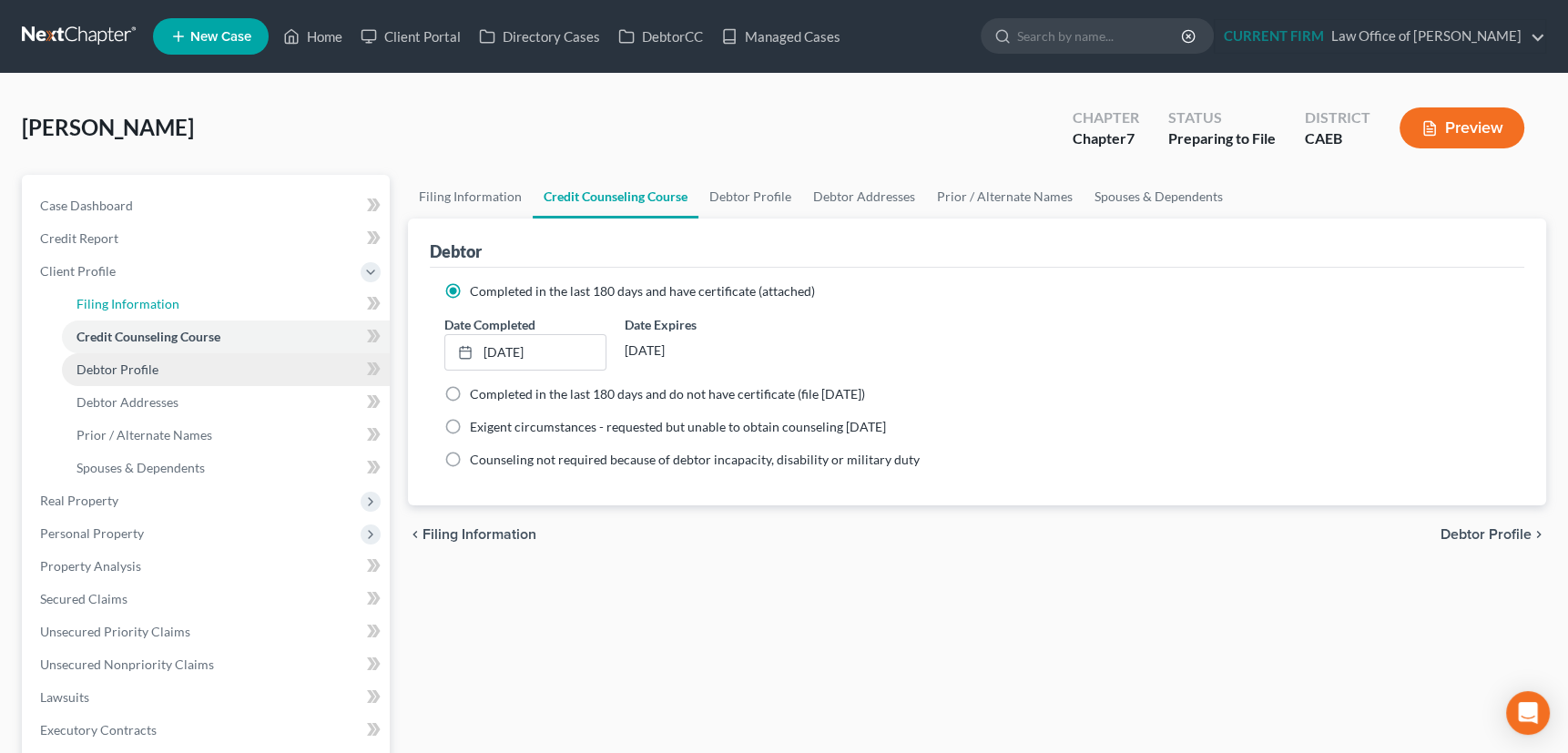
select select "1"
select select "0"
select select "4"
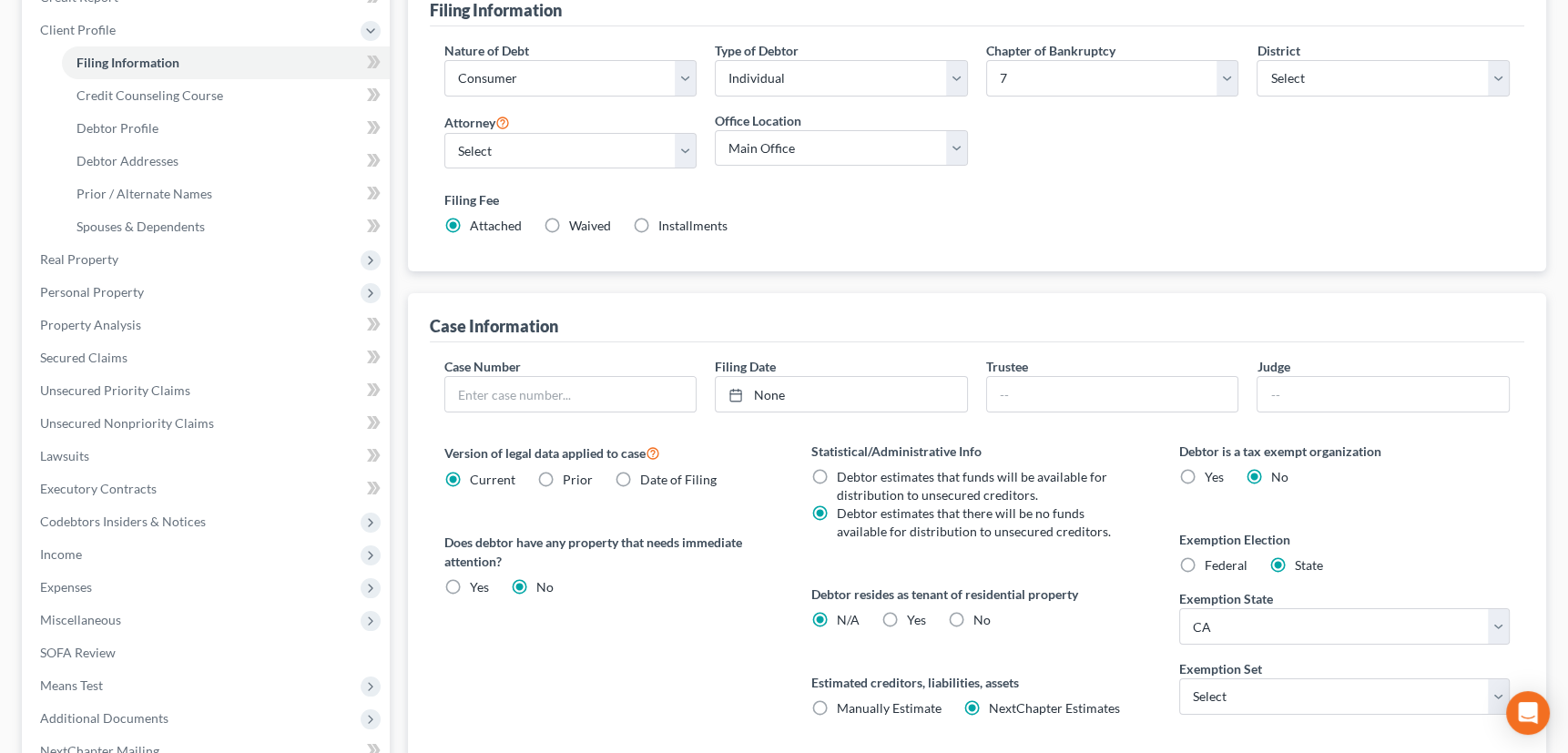
scroll to position [330, 0]
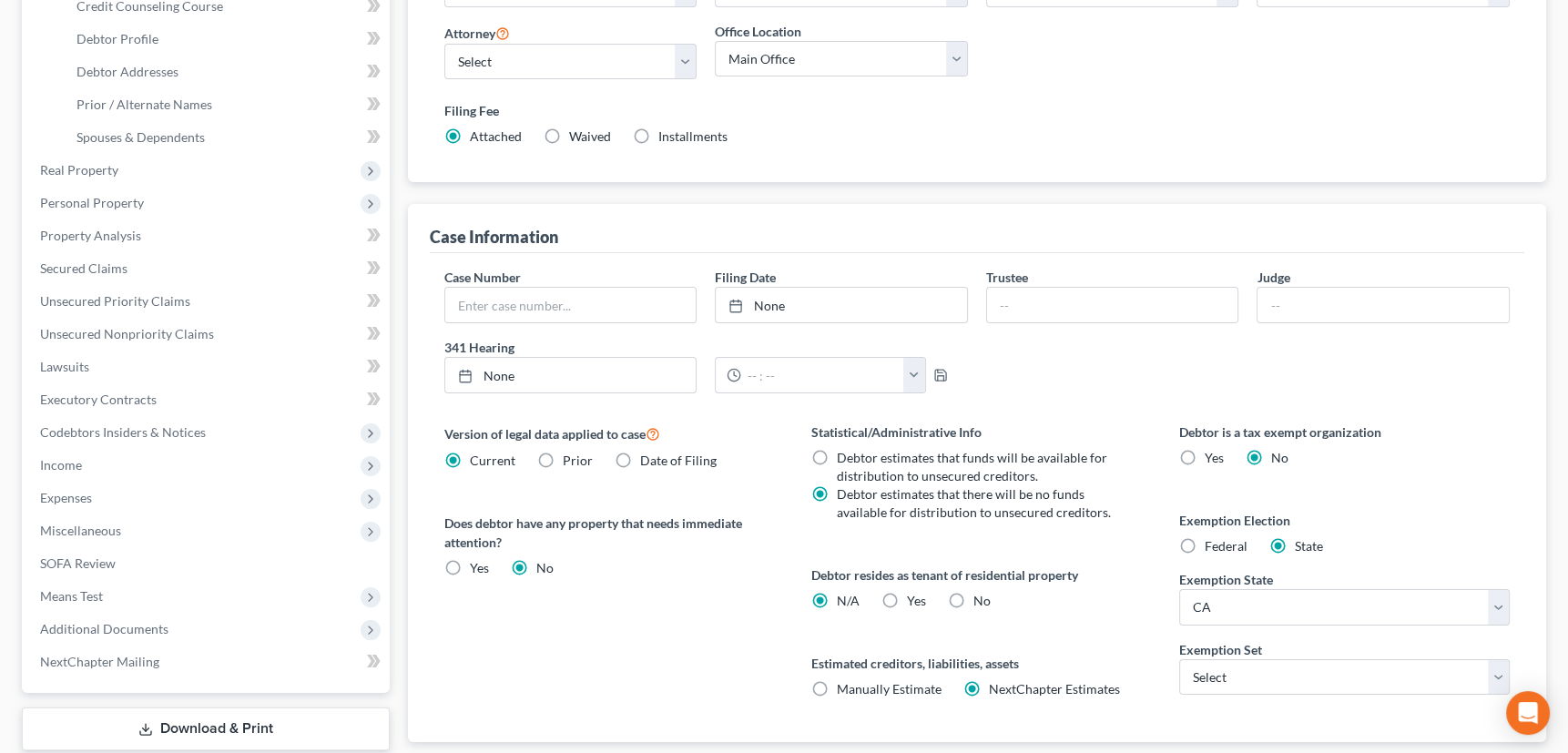
click at [906, 594] on label "Yes Yes" at bounding box center [916, 600] width 19 height 19
click at [914, 594] on input "Yes Yes" at bounding box center [920, 597] width 12 height 12
radio input "true"
radio input "false"
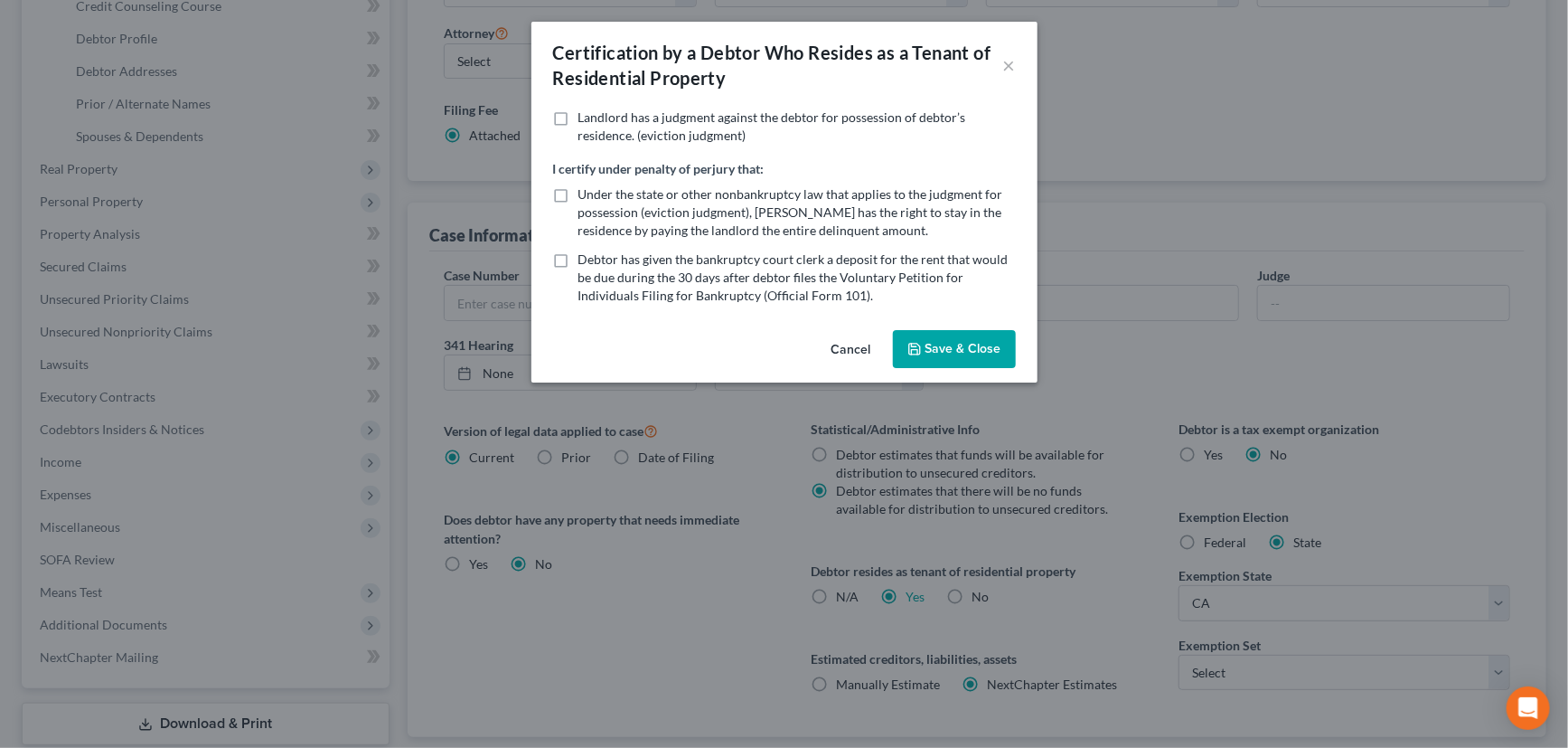
click at [957, 338] on button "Save & Close" at bounding box center [954, 348] width 123 height 38
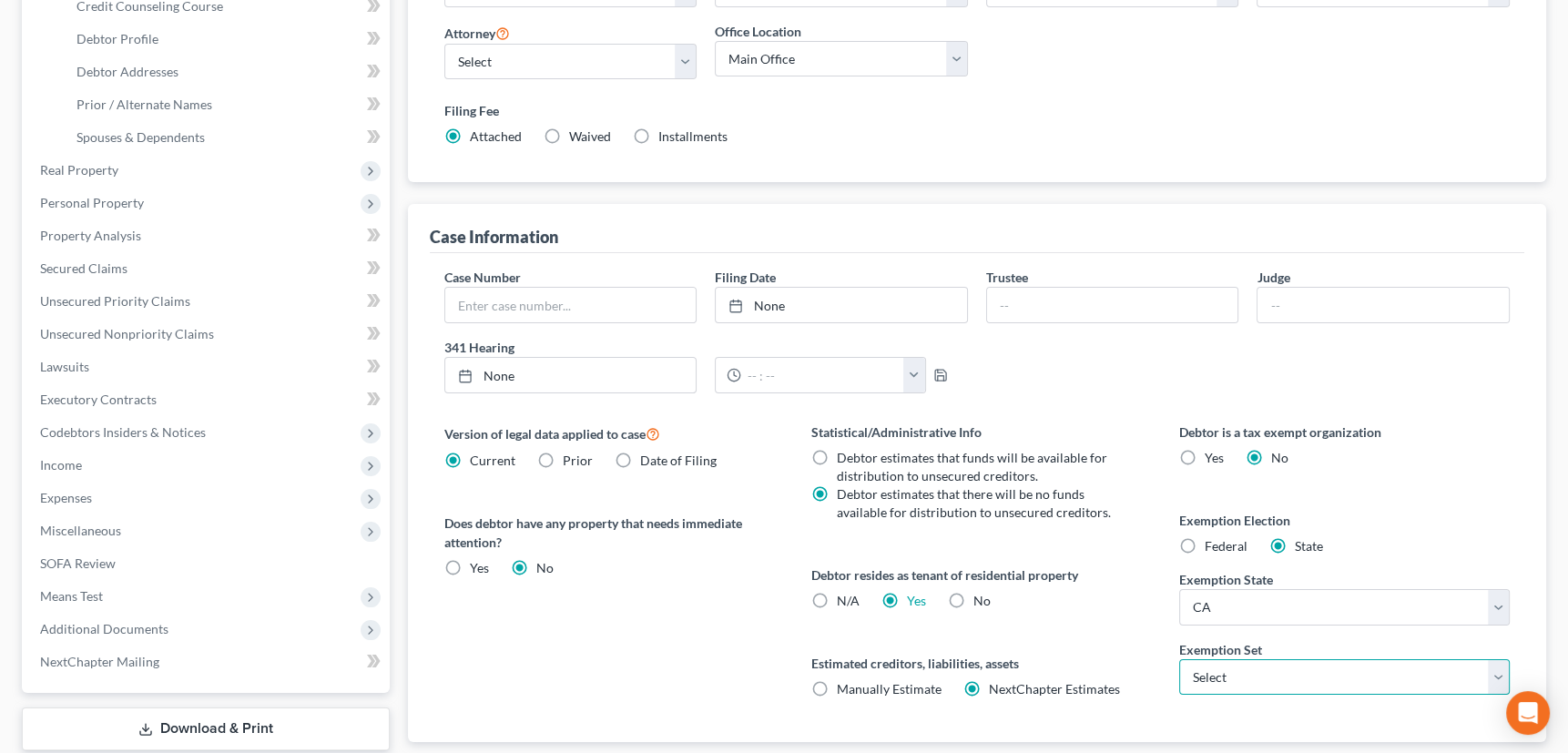
click at [1277, 670] on select "Select 703 704" at bounding box center [1345, 676] width 331 height 36
select select "0"
click at [1179, 659] on select "Select 703 704" at bounding box center [1345, 676] width 331 height 36
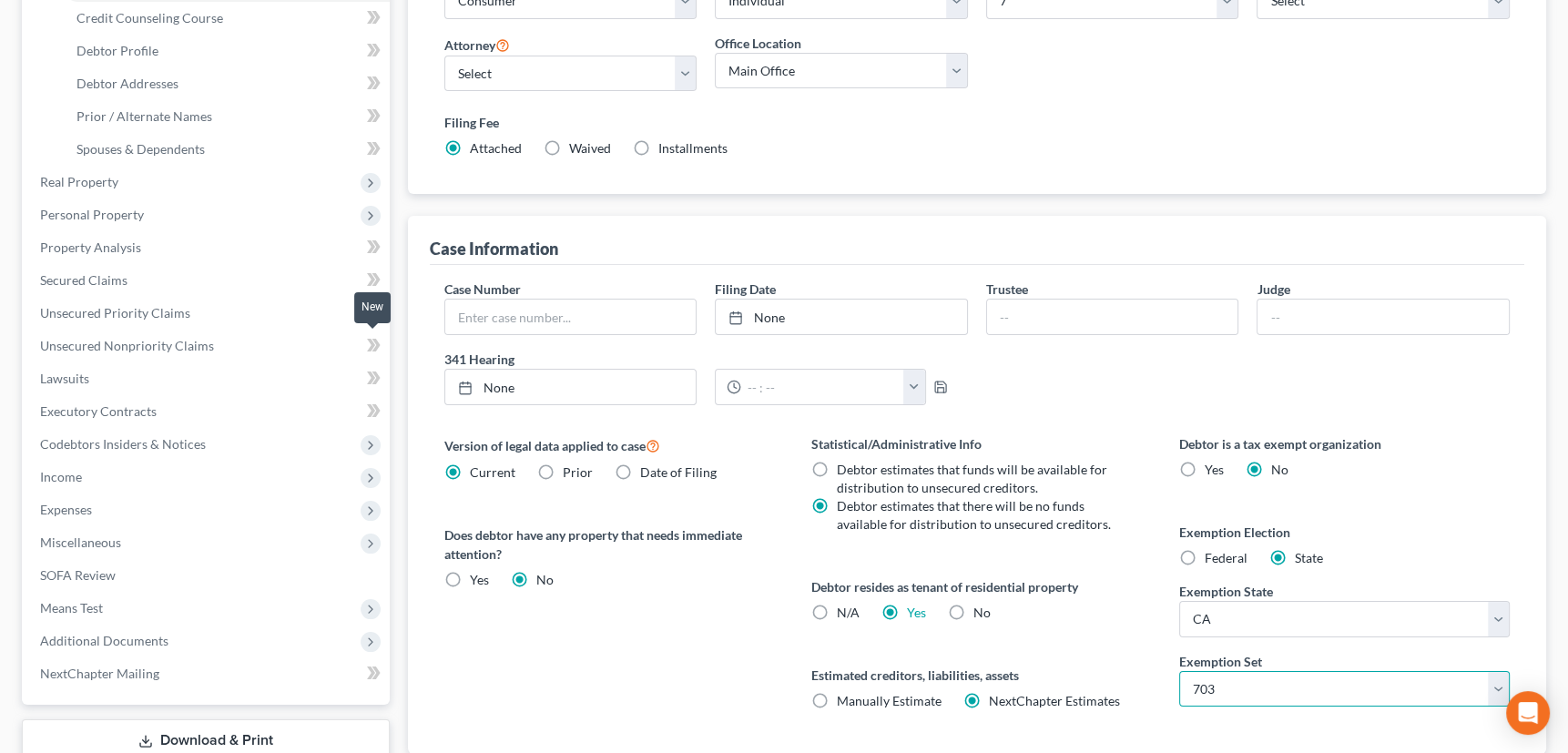
scroll to position [0, 0]
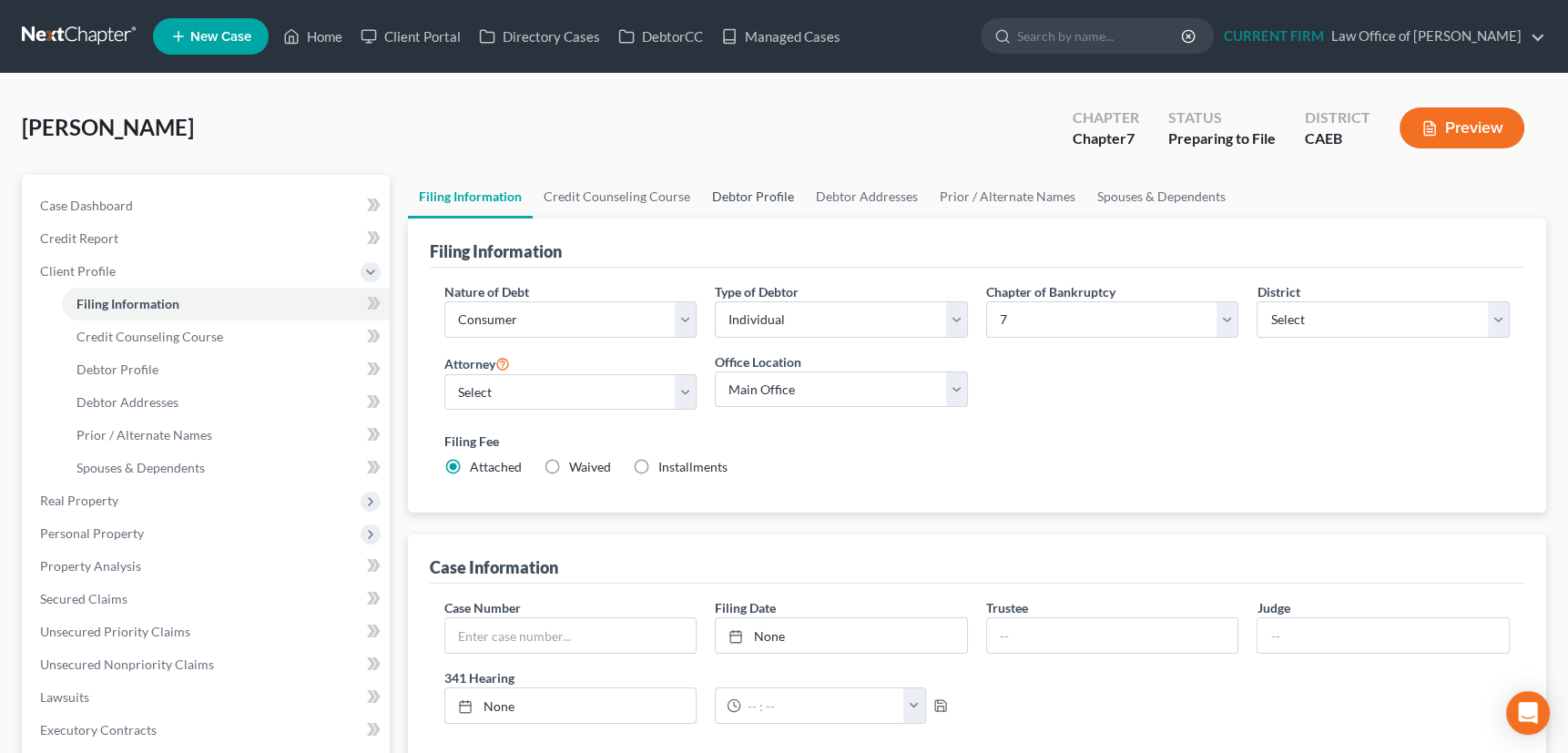
click at [750, 196] on link "Debtor Profile" at bounding box center [752, 196] width 103 height 44
select select "0"
select select "3"
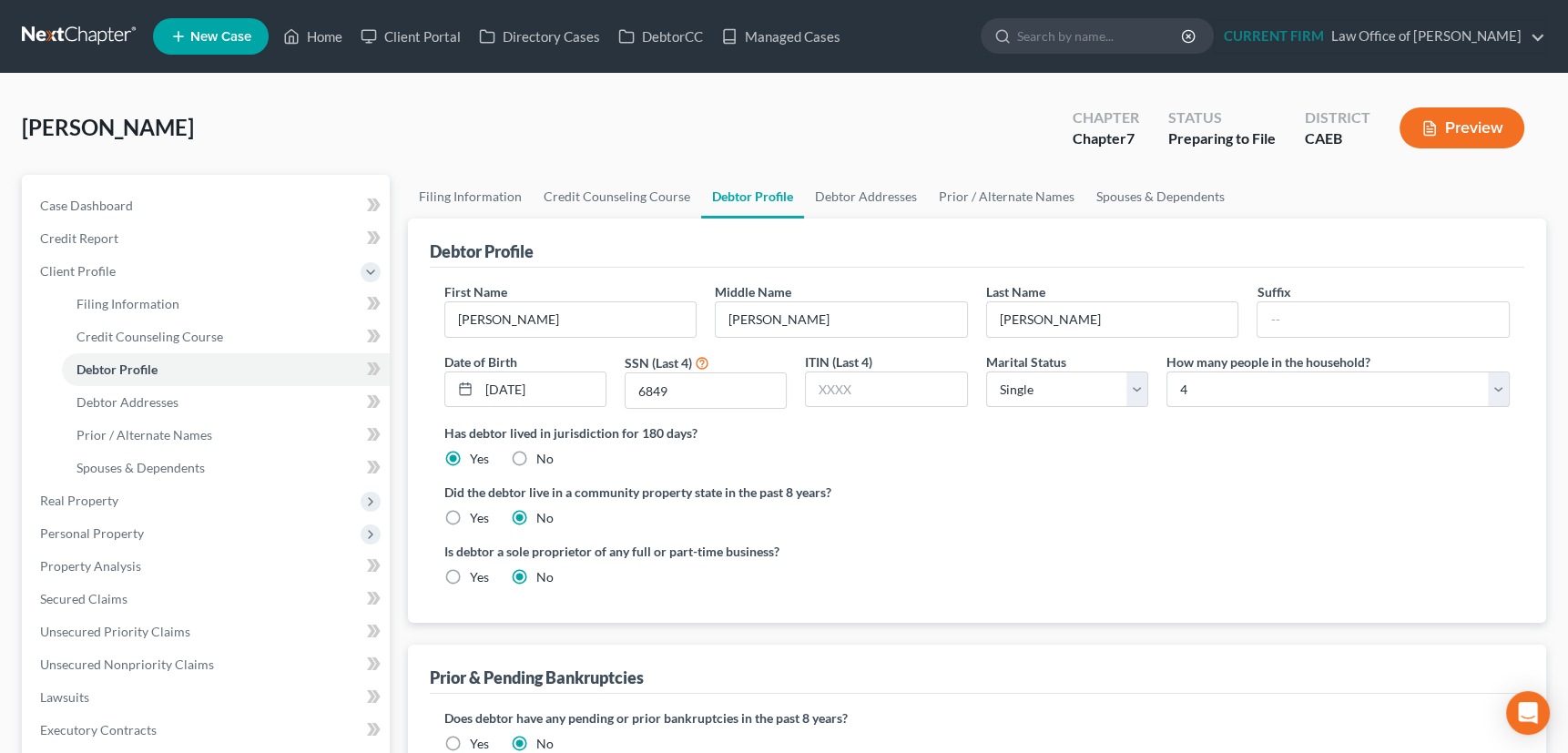
click at [470, 518] on label "Yes" at bounding box center [479, 517] width 19 height 19
click at [478, 518] on input "Yes" at bounding box center [483, 514] width 12 height 12
radio input "true"
radio input "false"
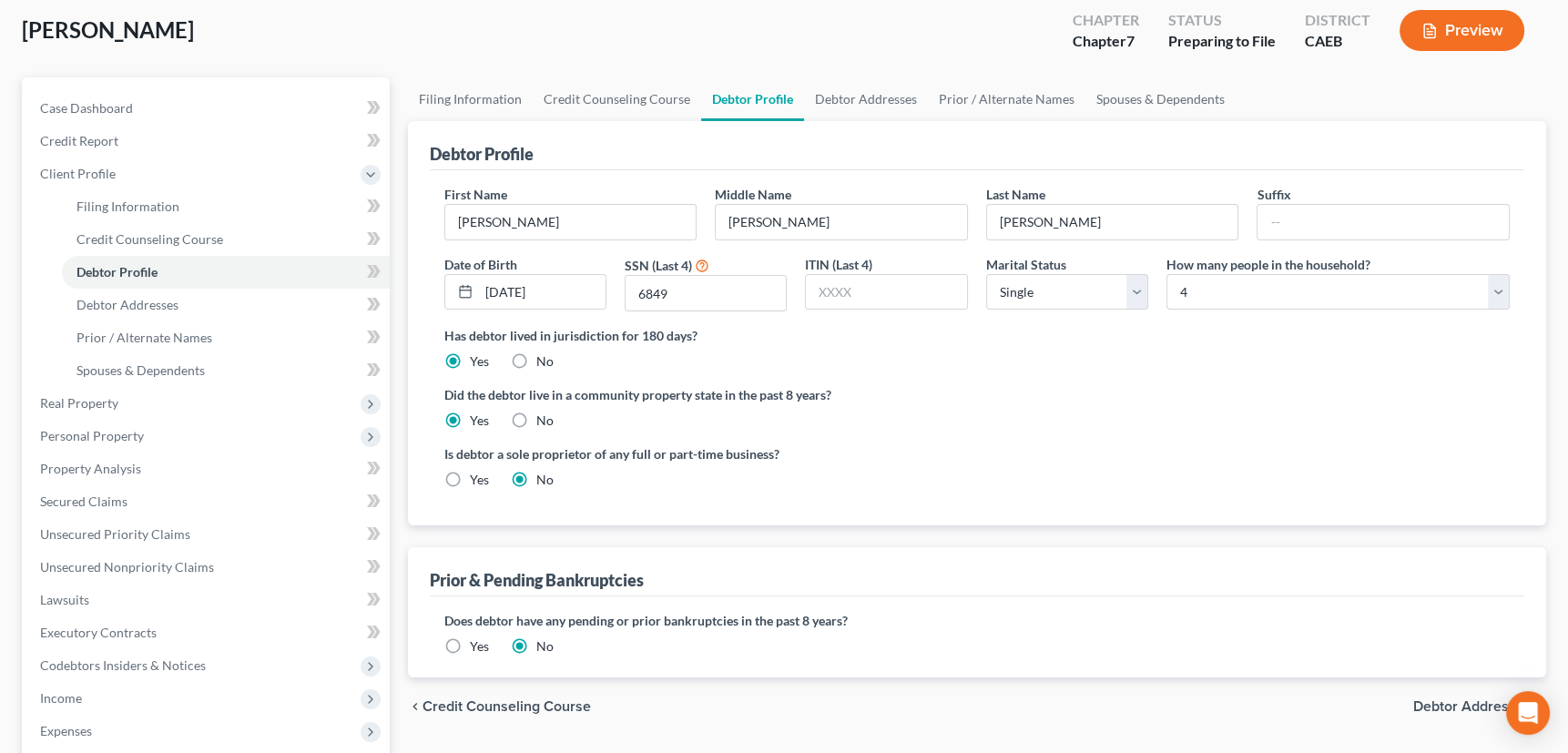
scroll to position [82, 0]
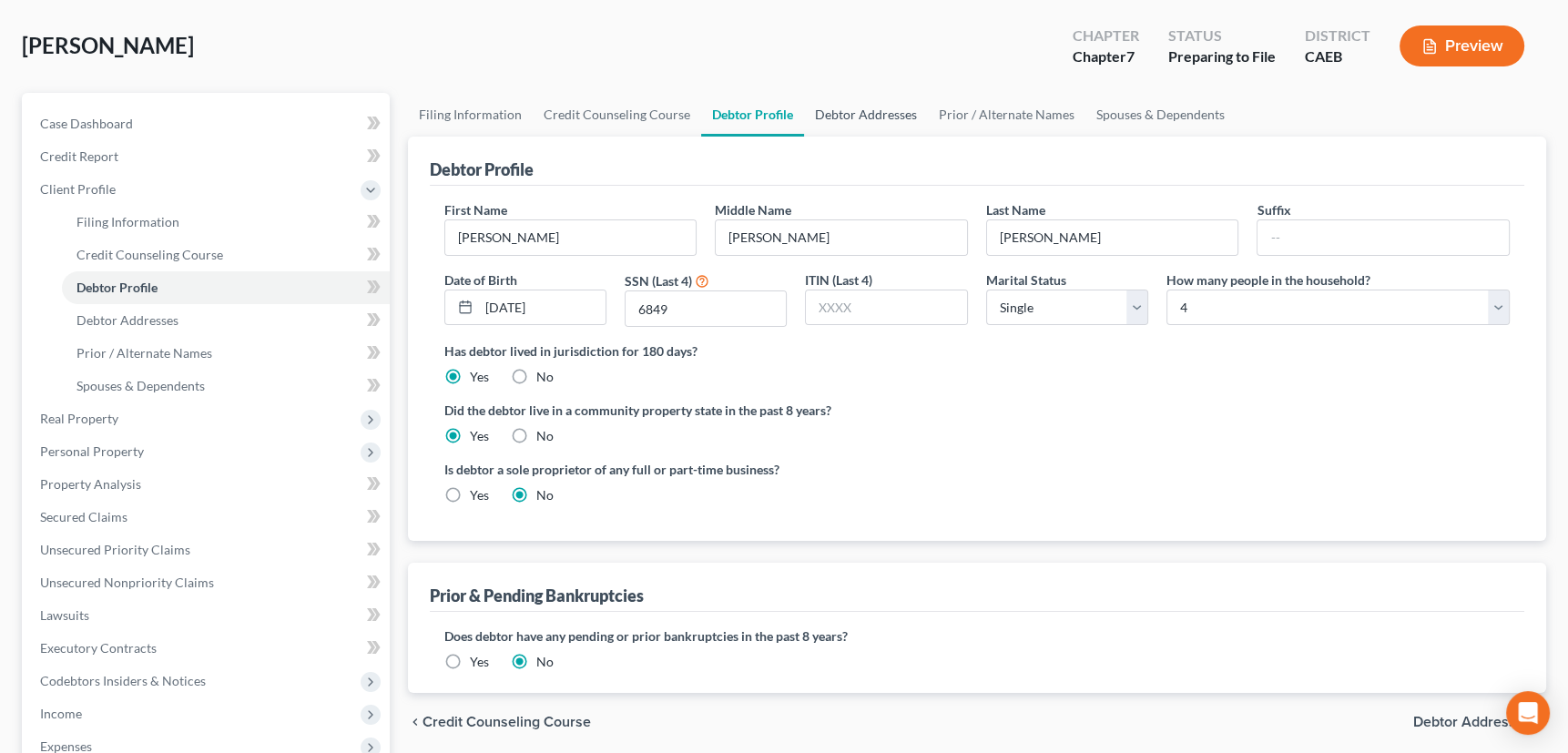
click at [853, 103] on link "Debtor Addresses" at bounding box center [865, 114] width 124 height 44
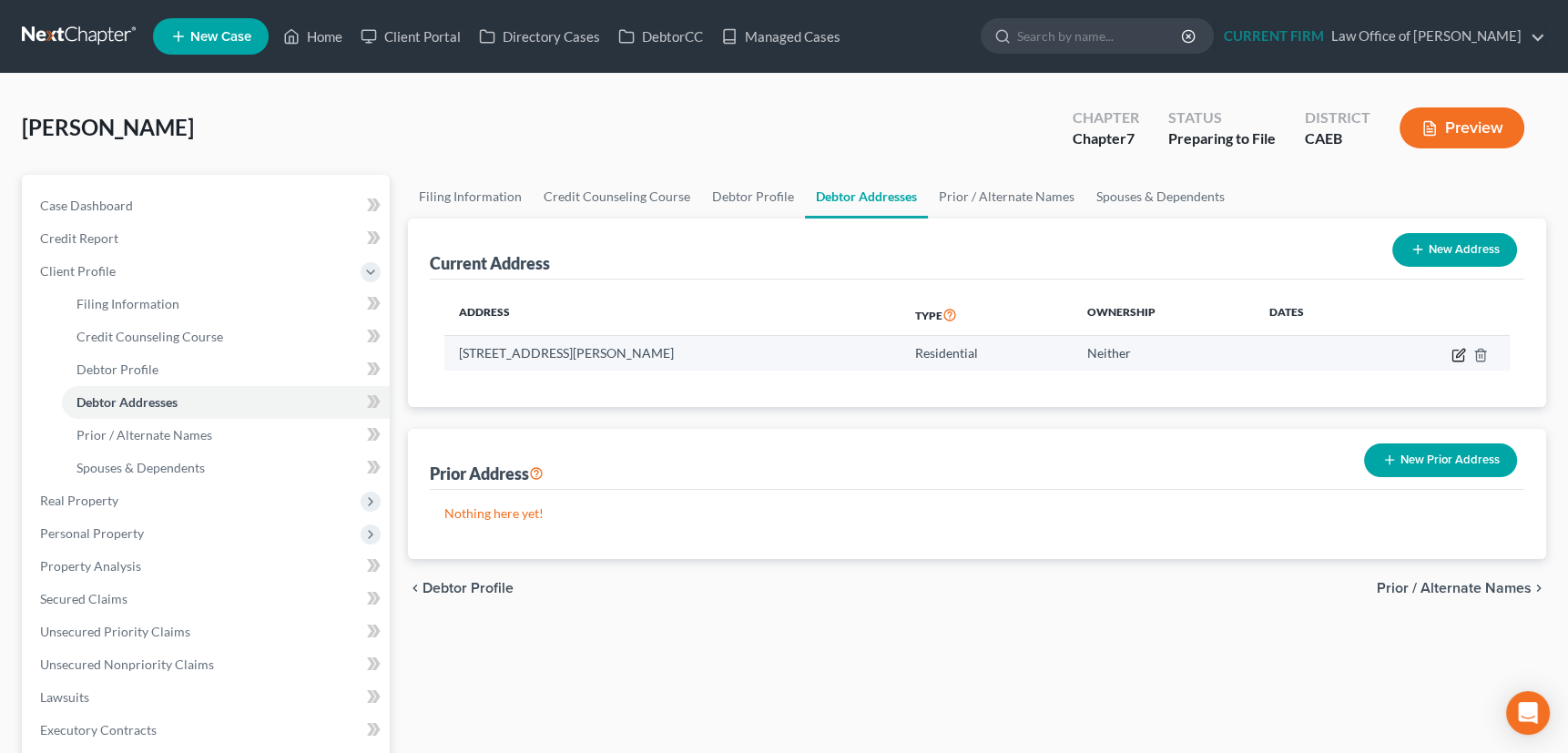
click at [1451, 354] on icon "button" at bounding box center [1458, 355] width 15 height 15
select select "4"
select select "0"
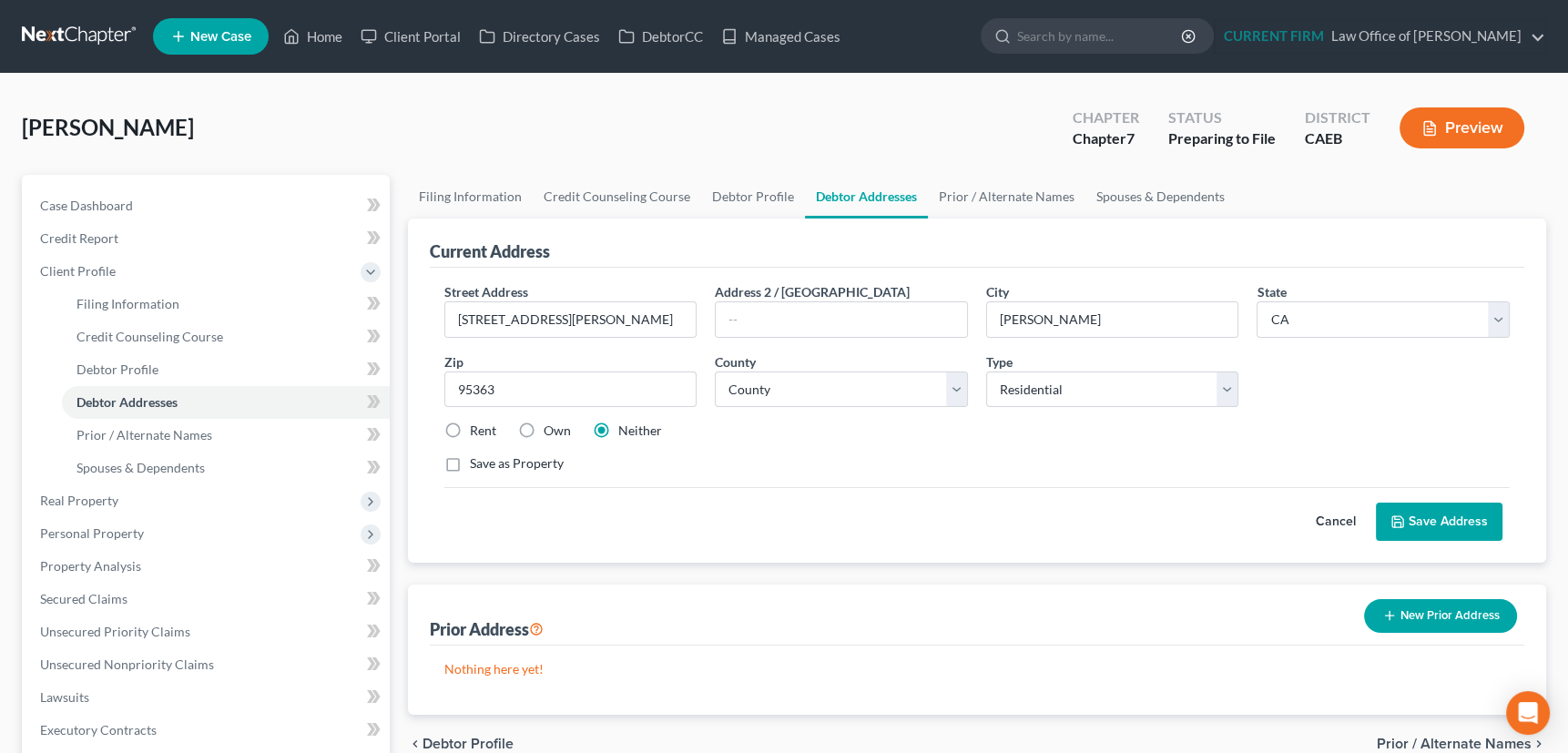
click at [470, 431] on label "Rent" at bounding box center [482, 431] width 26 height 19
click at [478, 431] on input "Rent" at bounding box center [483, 428] width 12 height 12
radio input "true"
click at [987, 193] on link "Prior / Alternate Names" at bounding box center [1007, 196] width 158 height 44
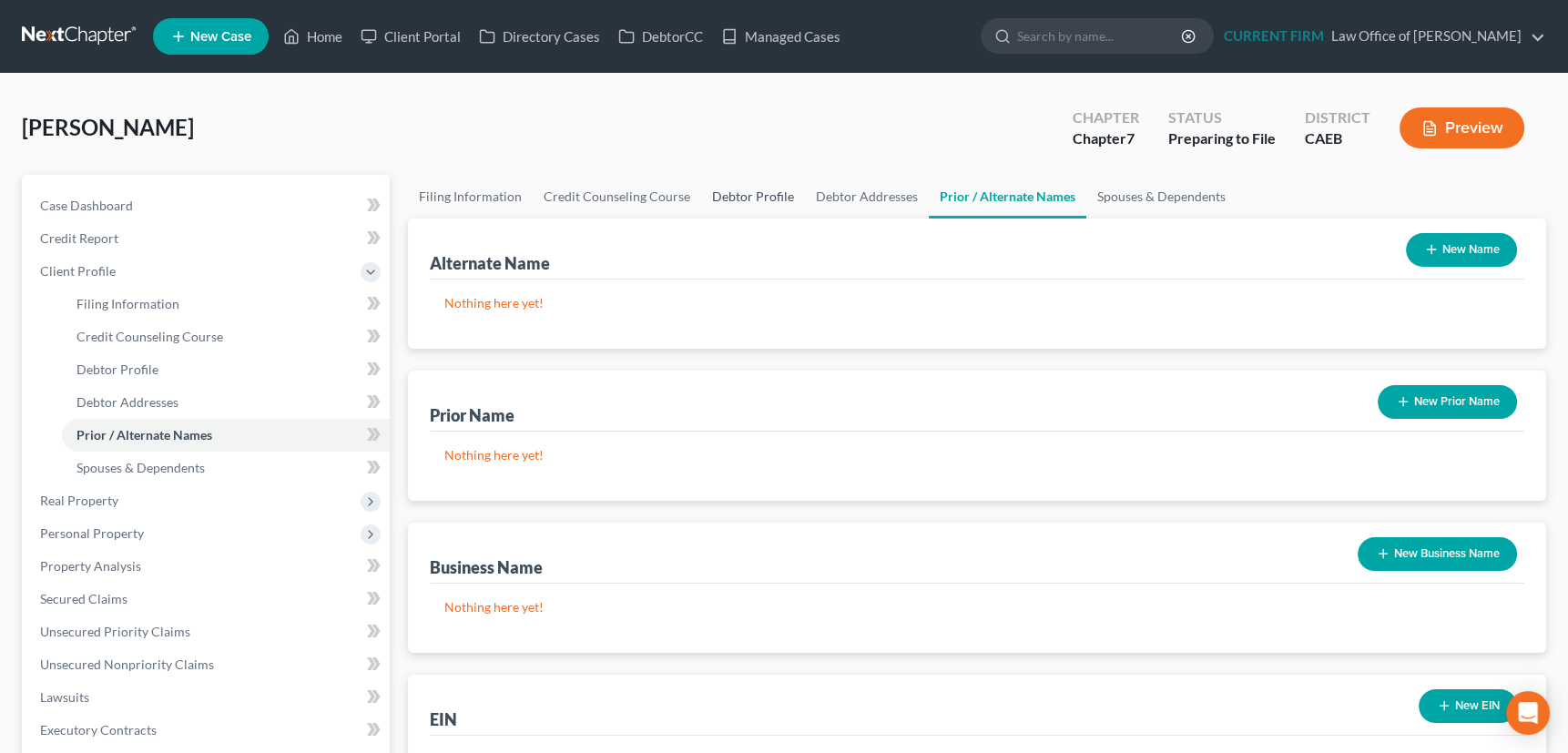
click at [740, 193] on link "Debtor Profile" at bounding box center [752, 196] width 103 height 44
select select "0"
select select "3"
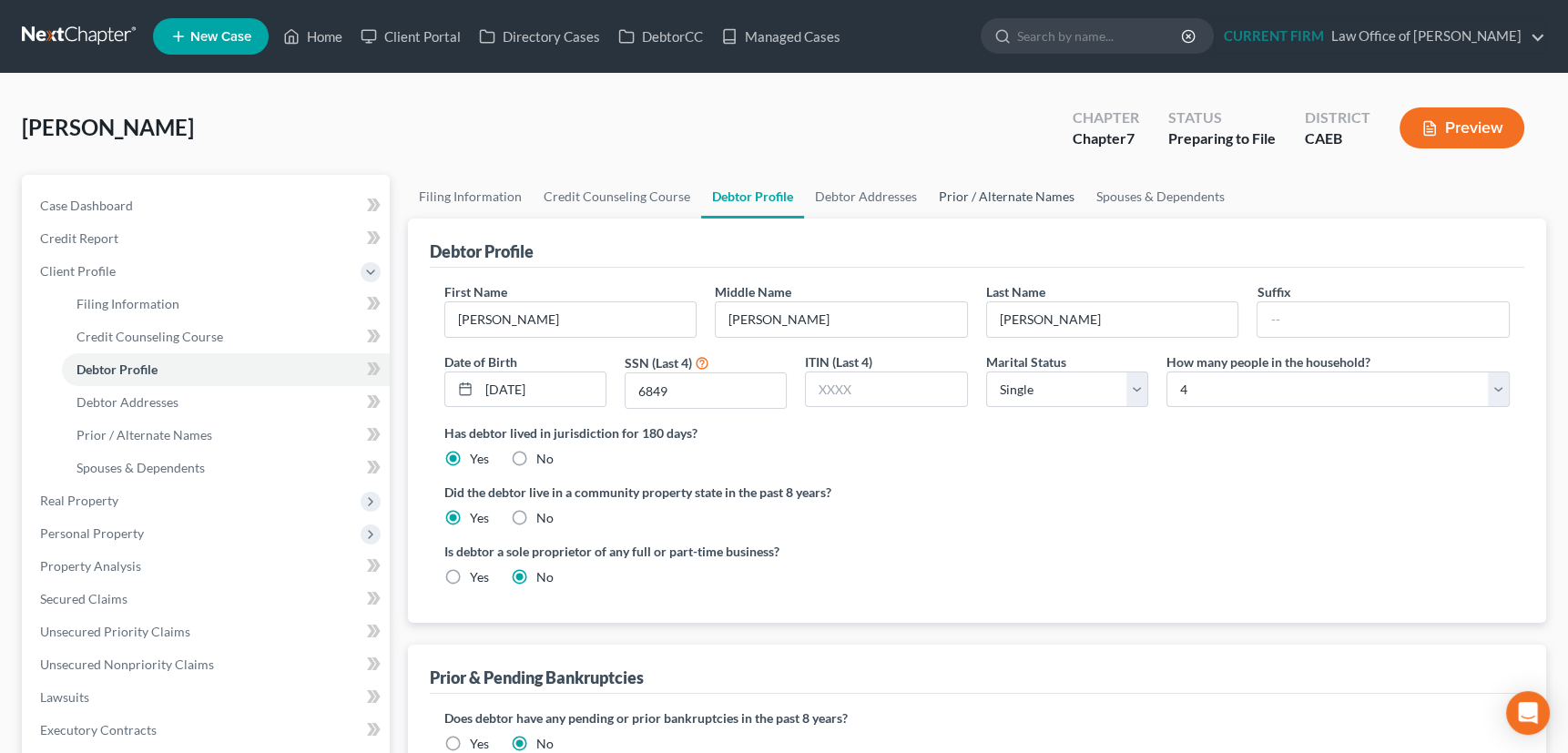
click at [1010, 194] on link "Prior / Alternate Names" at bounding box center [1007, 196] width 158 height 44
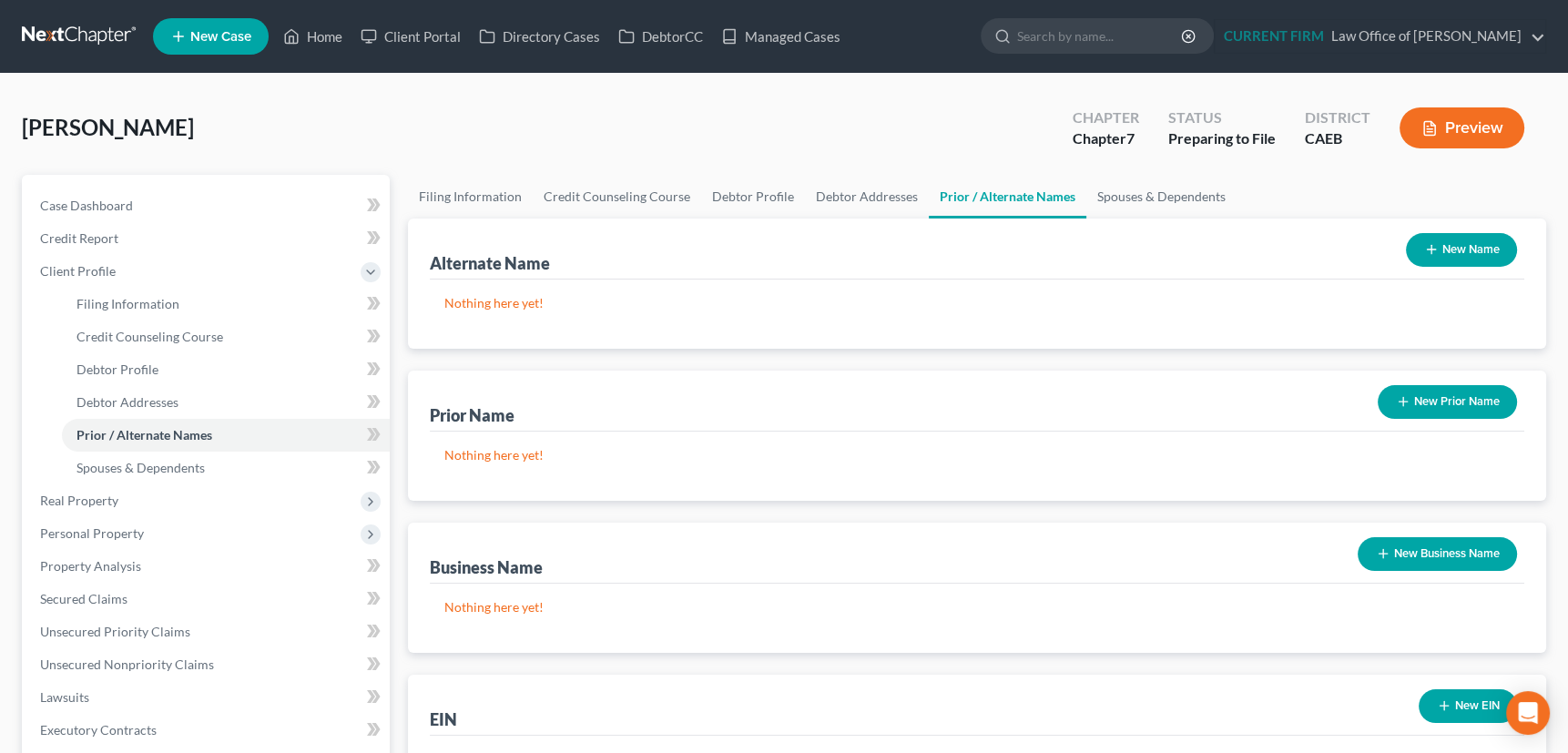
click at [1424, 245] on icon "button" at bounding box center [1431, 248] width 15 height 15
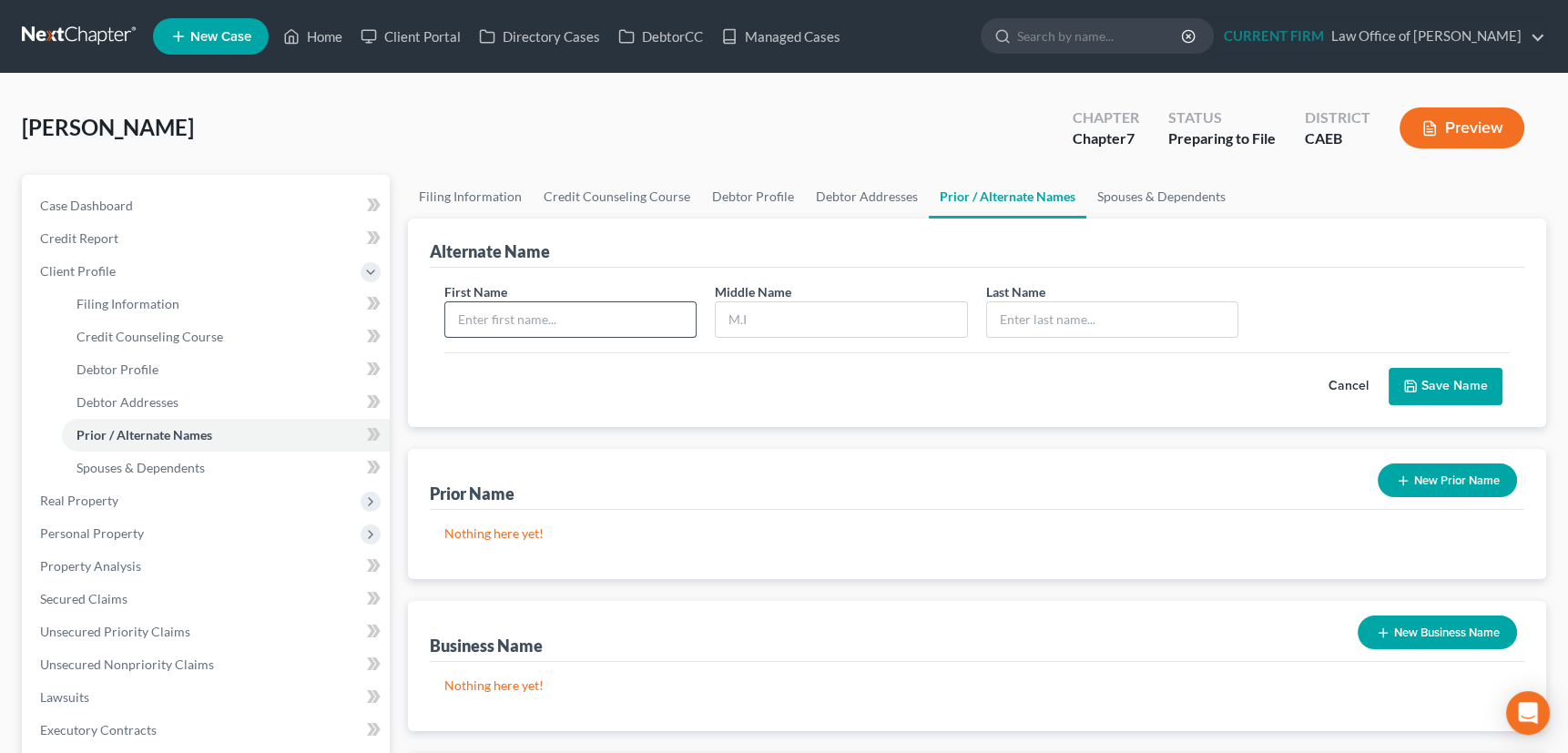
click at [485, 313] on input "text" at bounding box center [571, 319] width 251 height 34
type input "[PERSON_NAME]"
type input "N"
type input "[PERSON_NAME]"
click at [1426, 381] on button "Save Name" at bounding box center [1445, 386] width 114 height 38
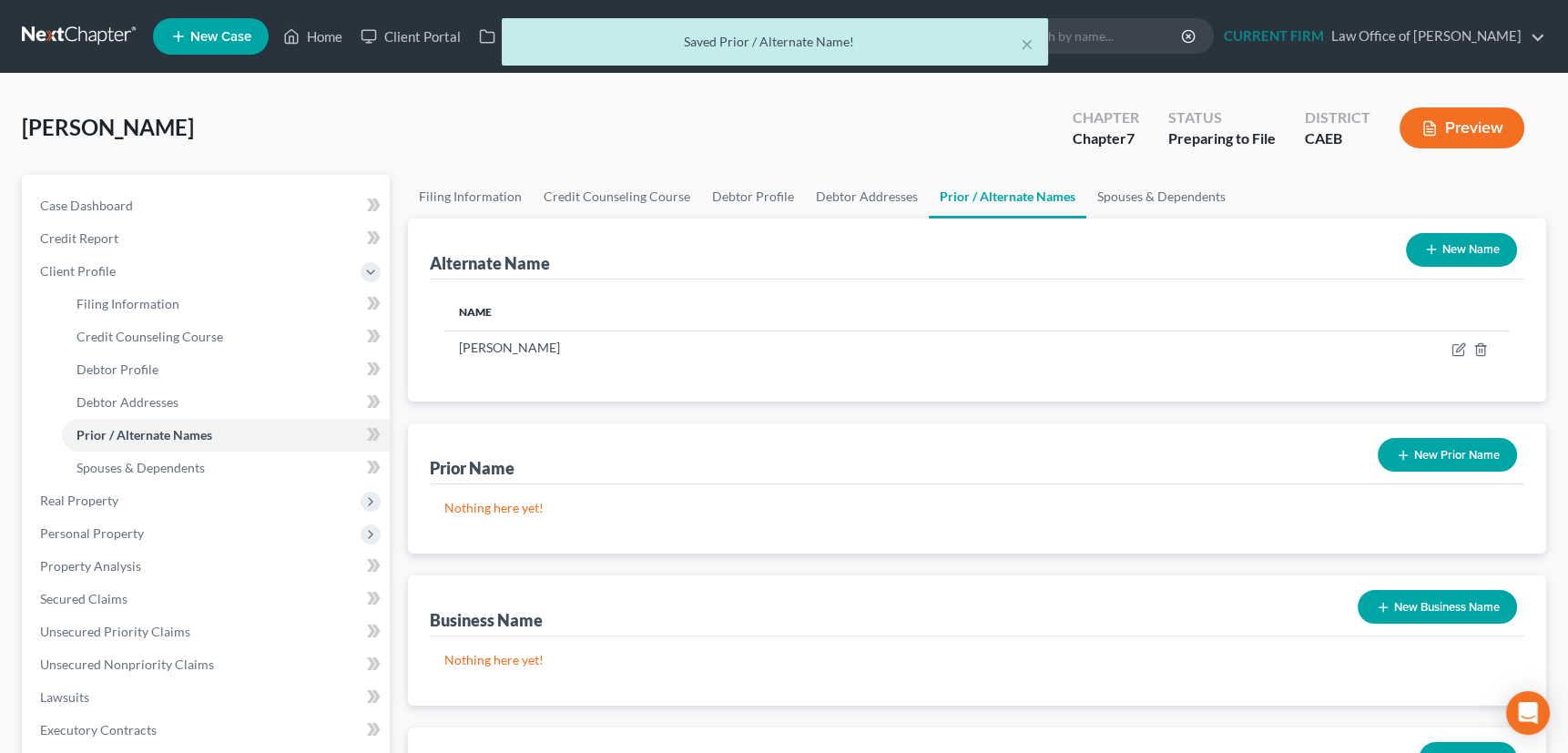
click at [1424, 250] on icon "button" at bounding box center [1431, 248] width 15 height 15
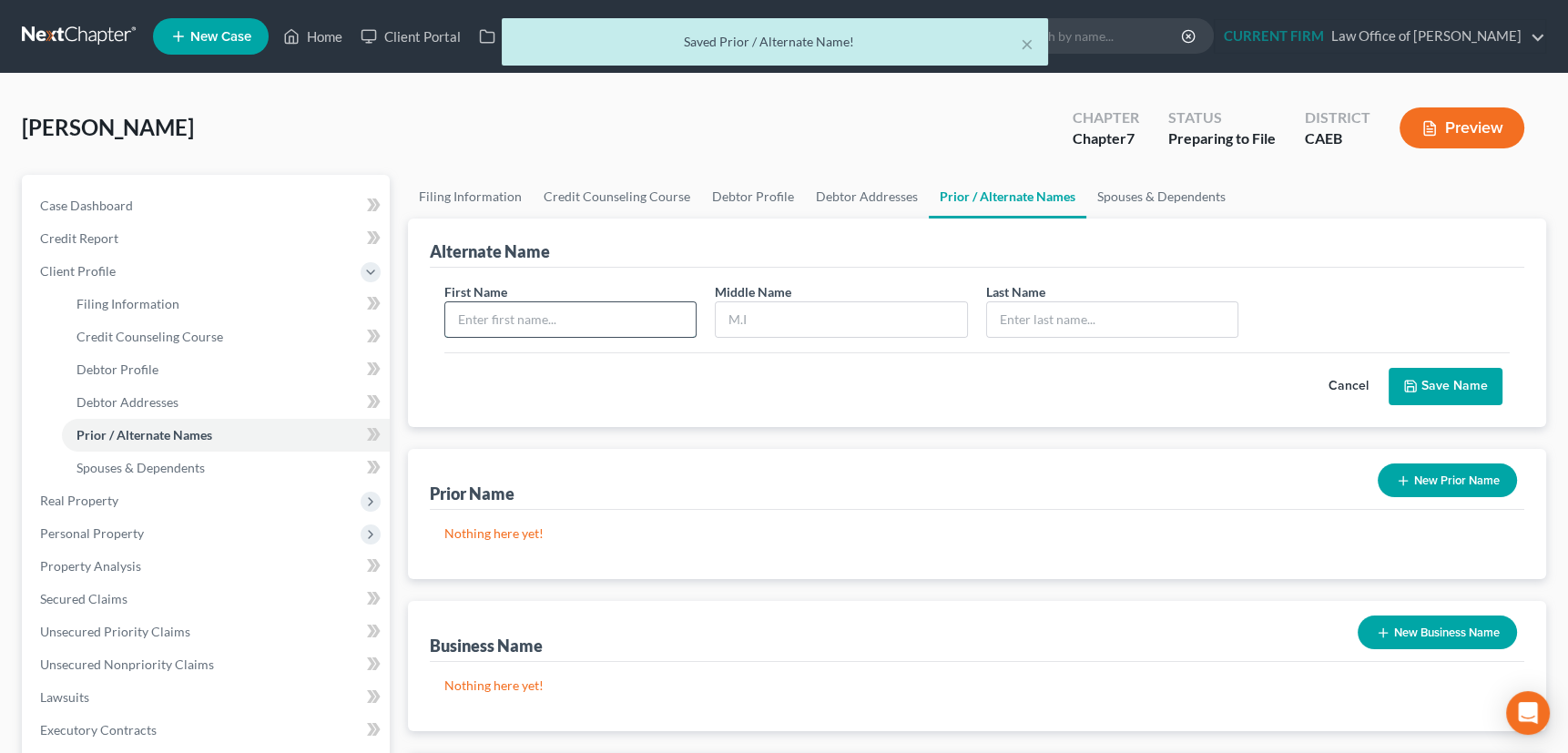
click at [611, 316] on input "text" at bounding box center [571, 319] width 251 height 34
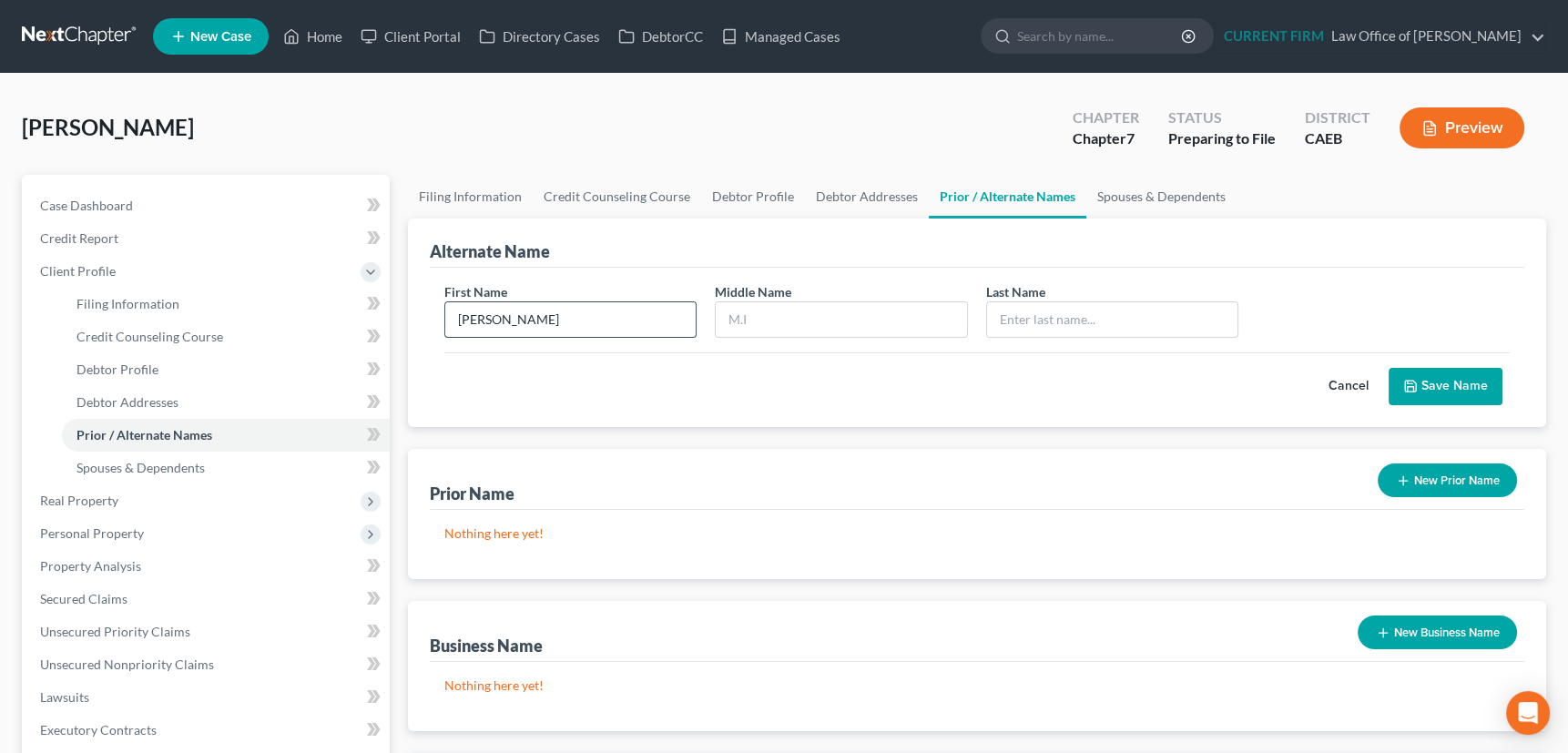
type input "[PERSON_NAME]"
click at [1422, 380] on button "Save Name" at bounding box center [1445, 386] width 114 height 38
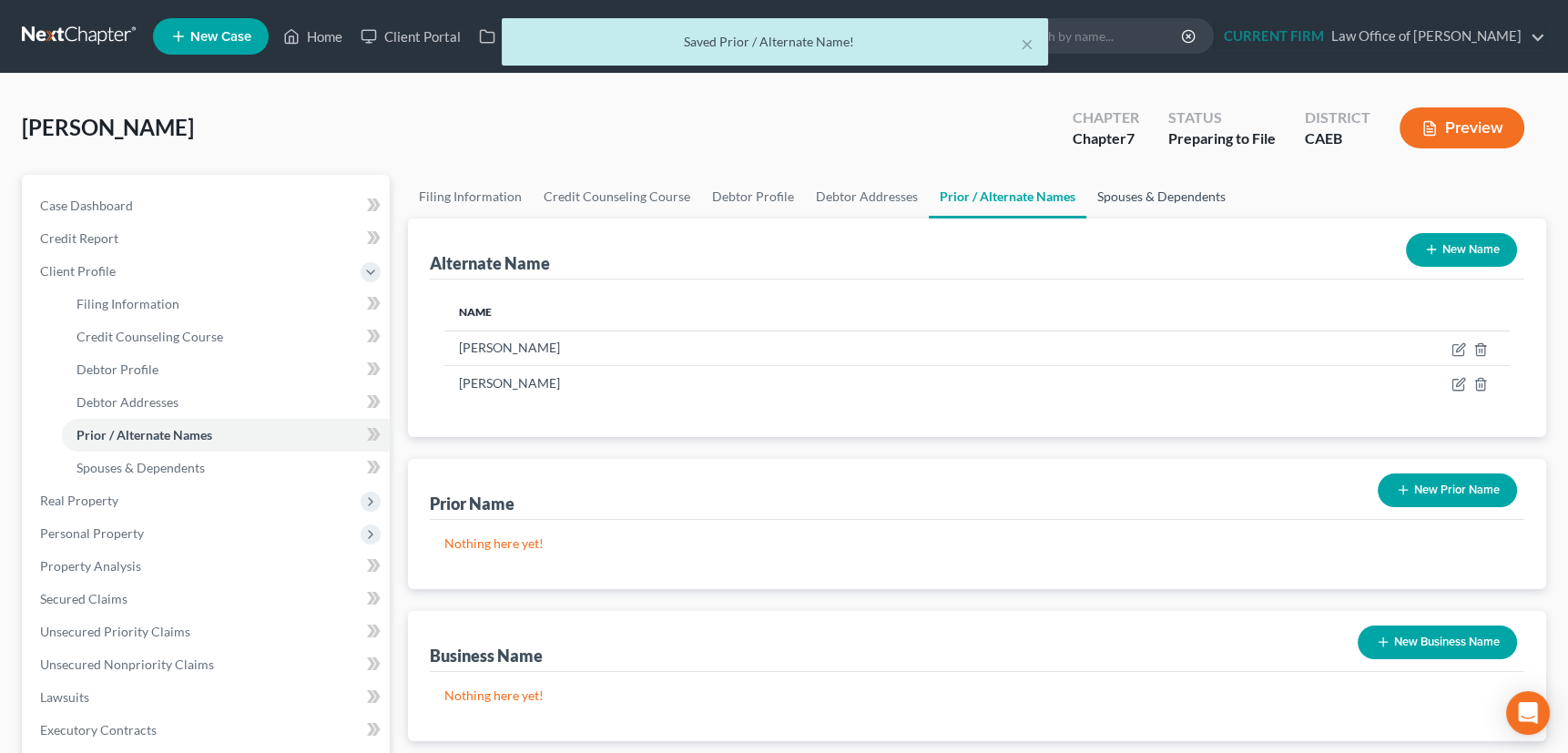
click at [1128, 191] on link "Spouses & Dependents" at bounding box center [1161, 196] width 150 height 44
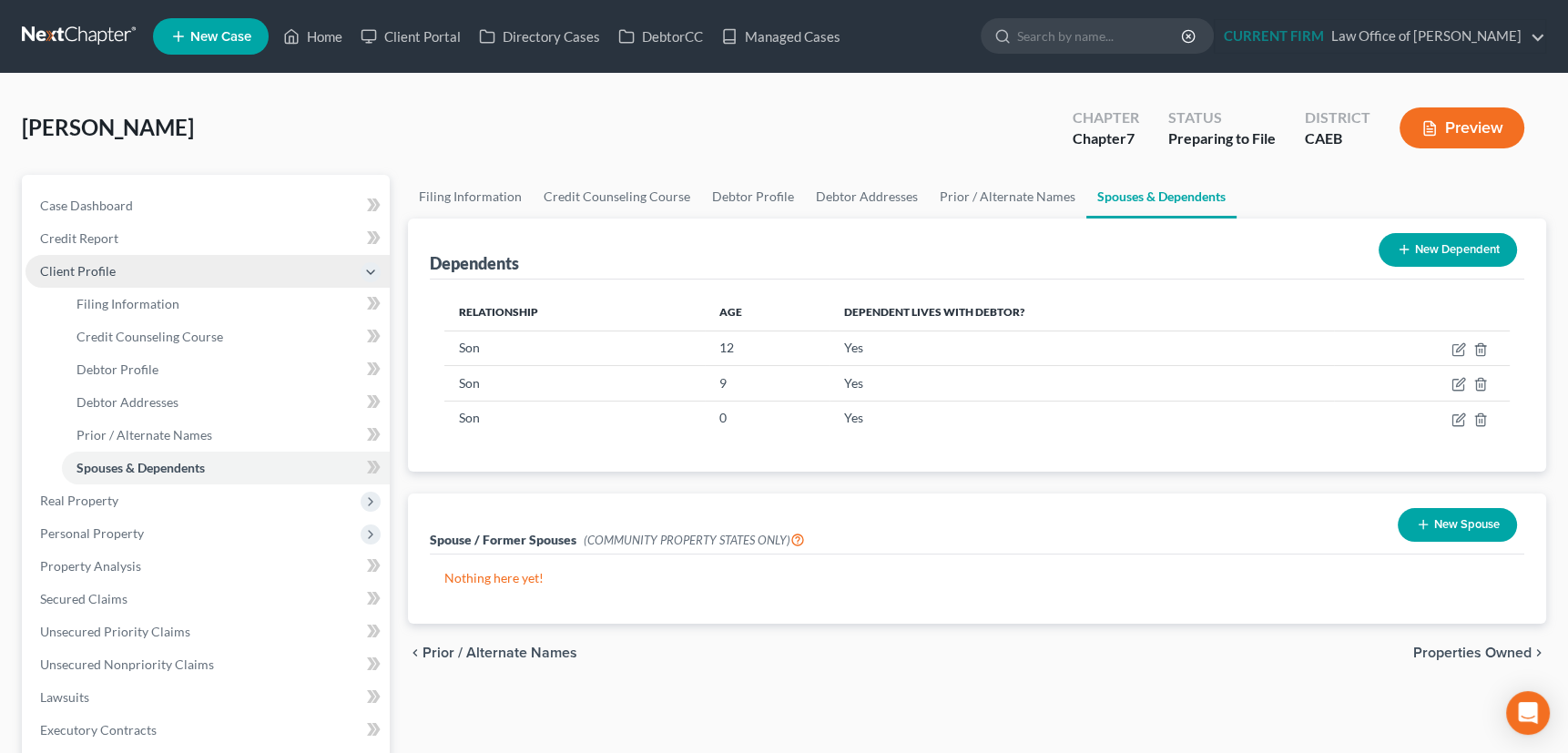
click at [82, 268] on span "Client Profile" at bounding box center [78, 271] width 76 height 16
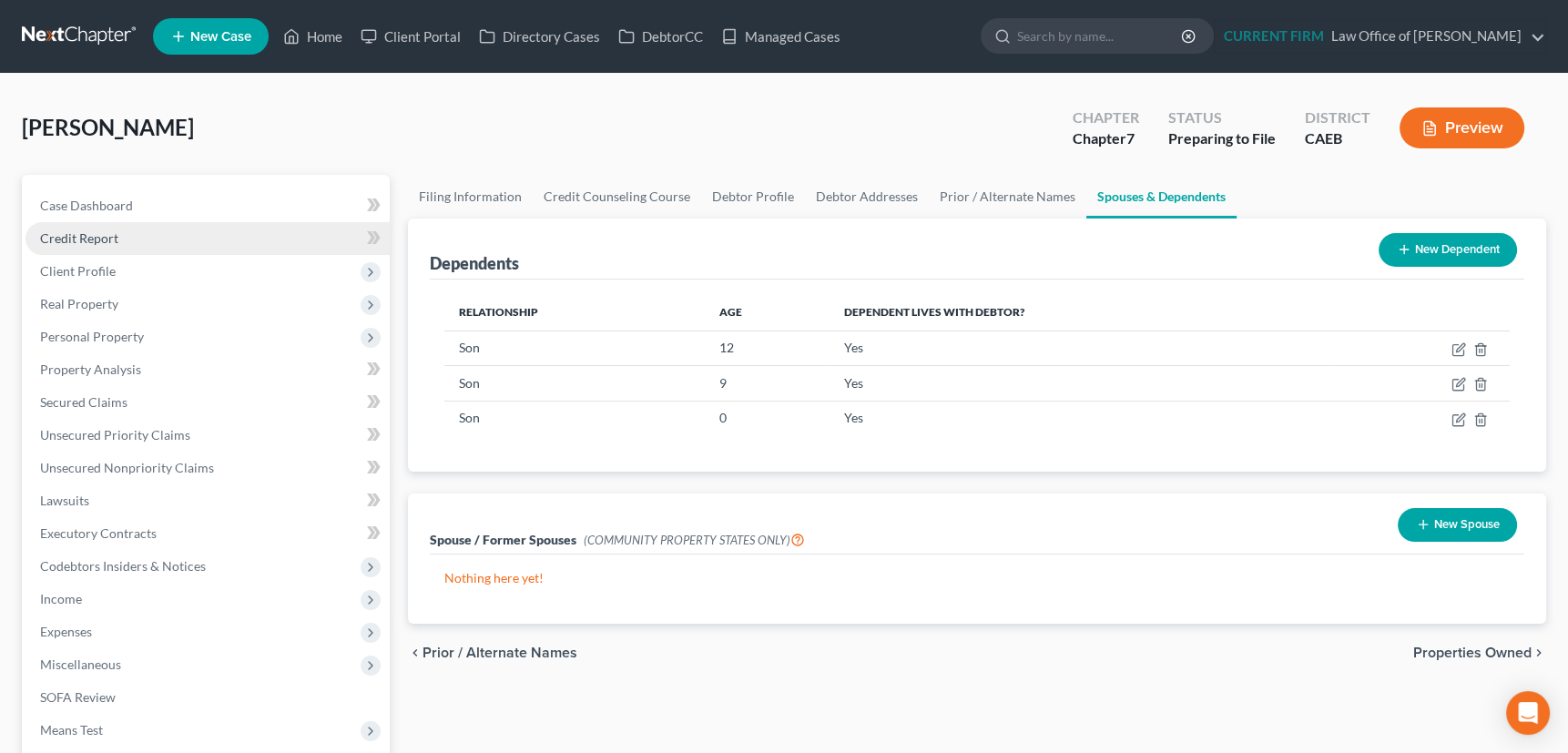
click at [91, 235] on span "Credit Report" at bounding box center [79, 238] width 78 height 16
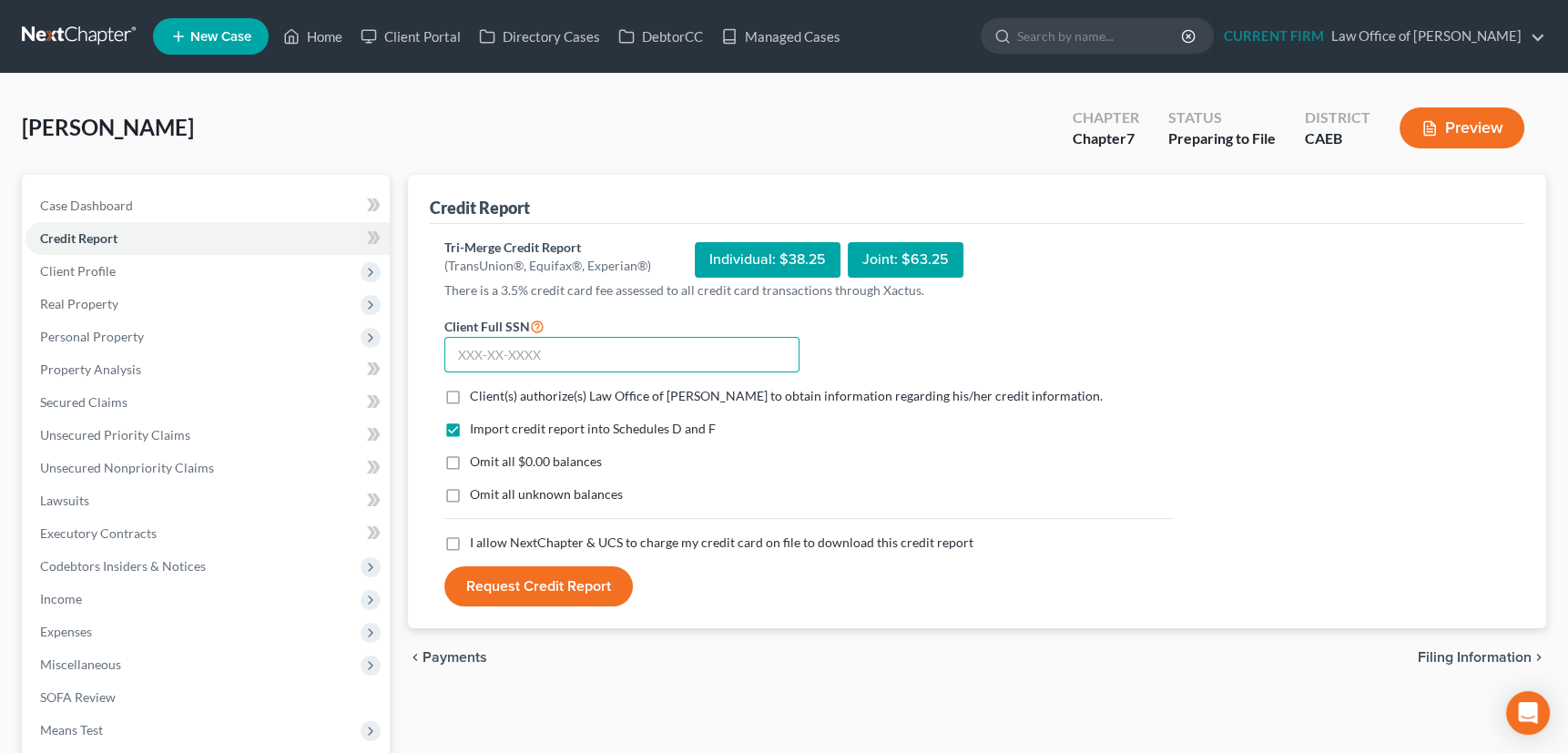
click at [512, 344] on input "text" at bounding box center [622, 355] width 355 height 36
click at [558, 353] on input "text" at bounding box center [622, 355] width 355 height 36
click at [518, 356] on input "text" at bounding box center [622, 355] width 355 height 36
type input "616-09-6849"
click at [470, 397] on label "Client(s) authorize(s) Law Office of [PERSON_NAME] to obtain information regard…" at bounding box center [785, 395] width 632 height 19
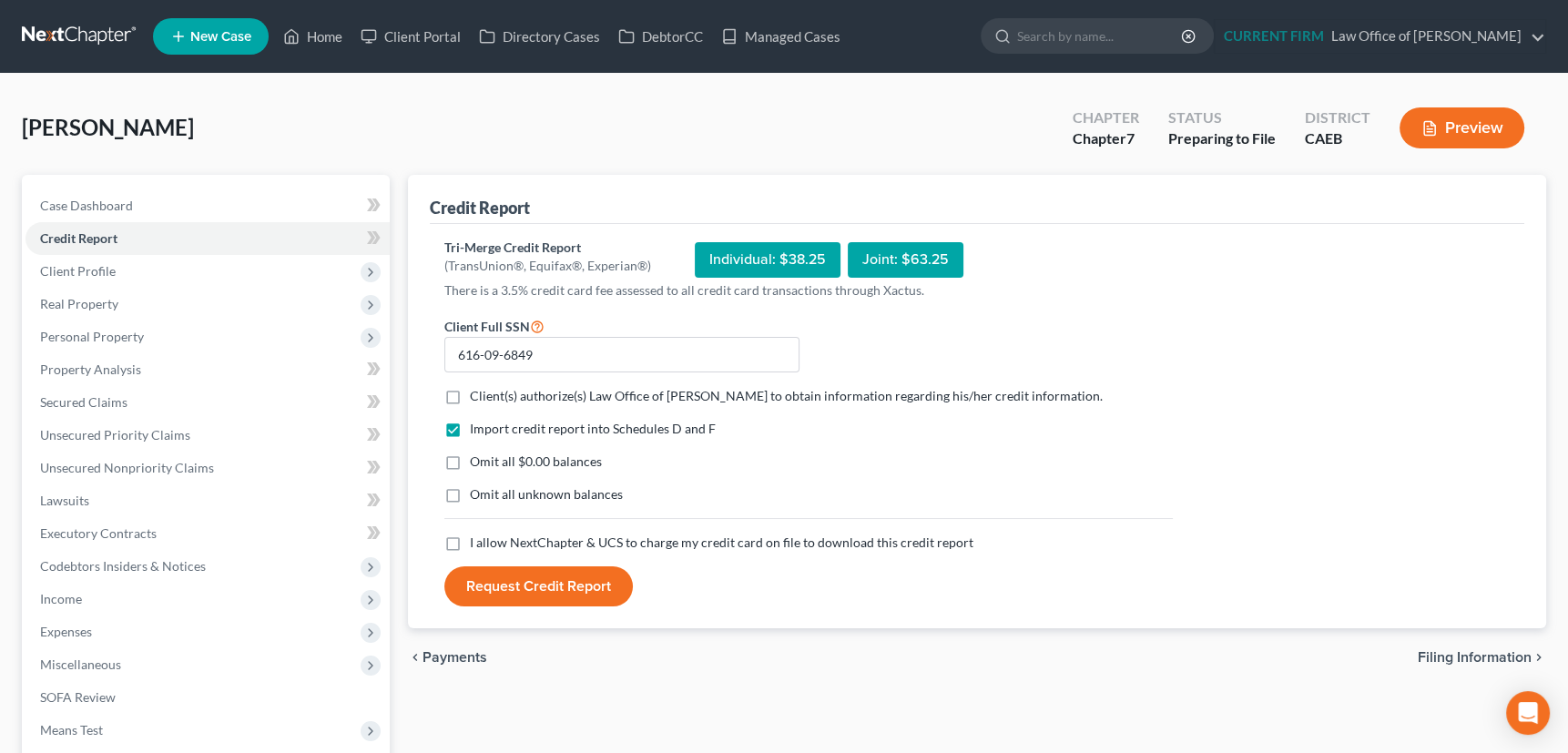
click at [478, 397] on input "Client(s) authorize(s) Law Office of [PERSON_NAME] to obtain information regard…" at bounding box center [483, 393] width 12 height 12
checkbox input "true"
click at [470, 538] on label "I allow NextChapter & UCS to charge my credit card on file to download this cre…" at bounding box center [721, 542] width 504 height 19
click at [478, 538] on input "I allow NextChapter & UCS to charge my credit card on file to download this cre…" at bounding box center [483, 539] width 12 height 12
checkbox input "true"
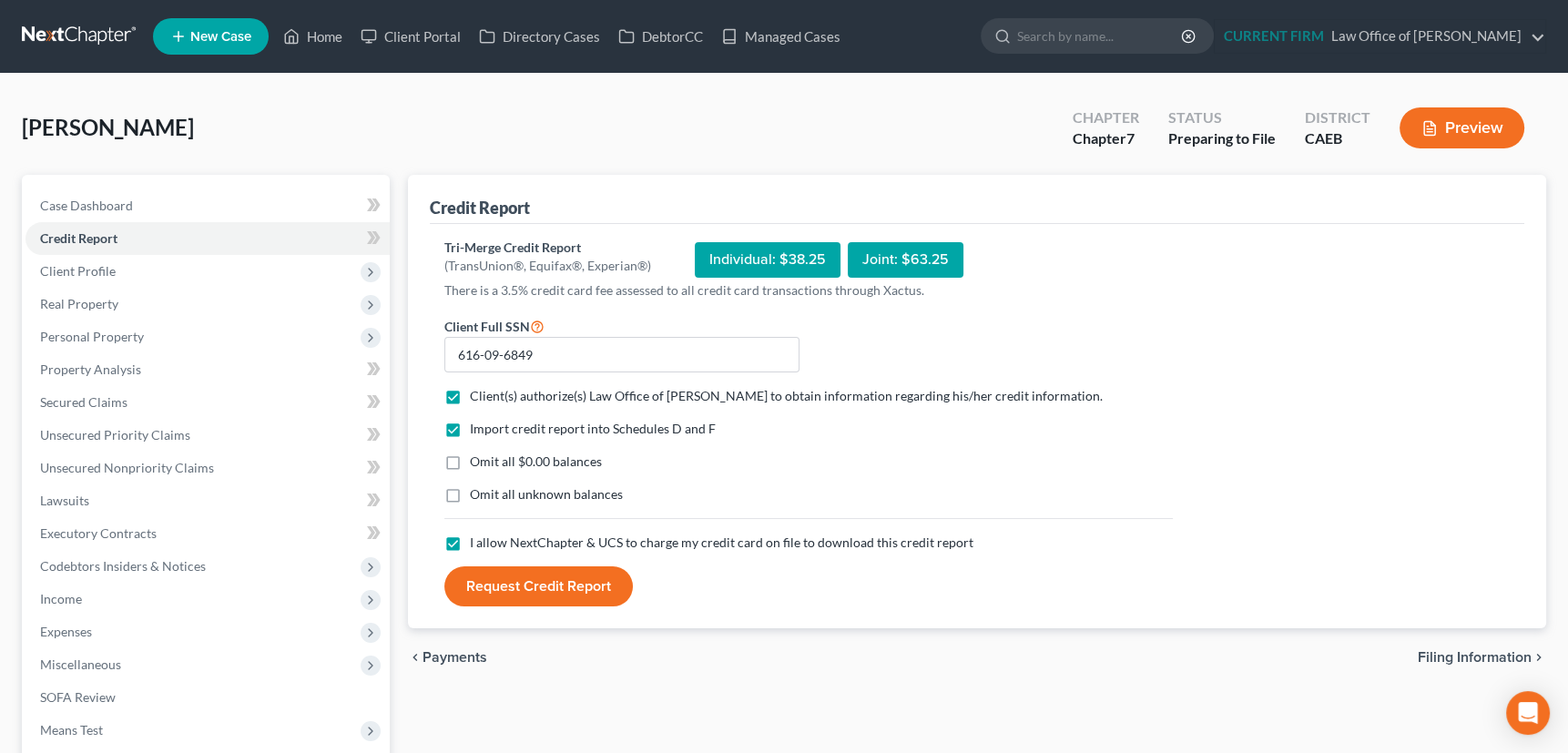
click at [547, 583] on button "Request Credit Report" at bounding box center [538, 585] width 188 height 40
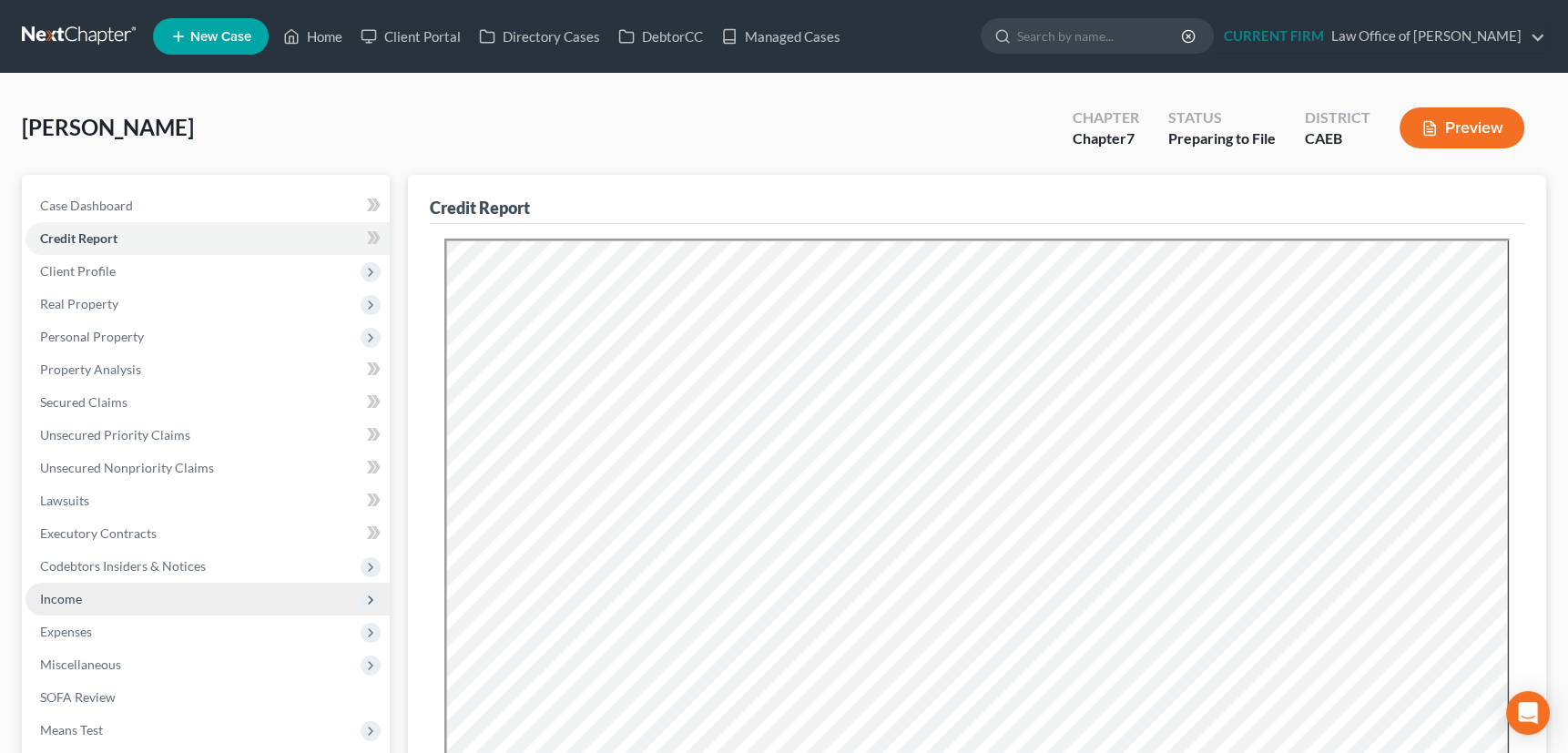
click at [58, 600] on span "Income" at bounding box center [60, 598] width 42 height 16
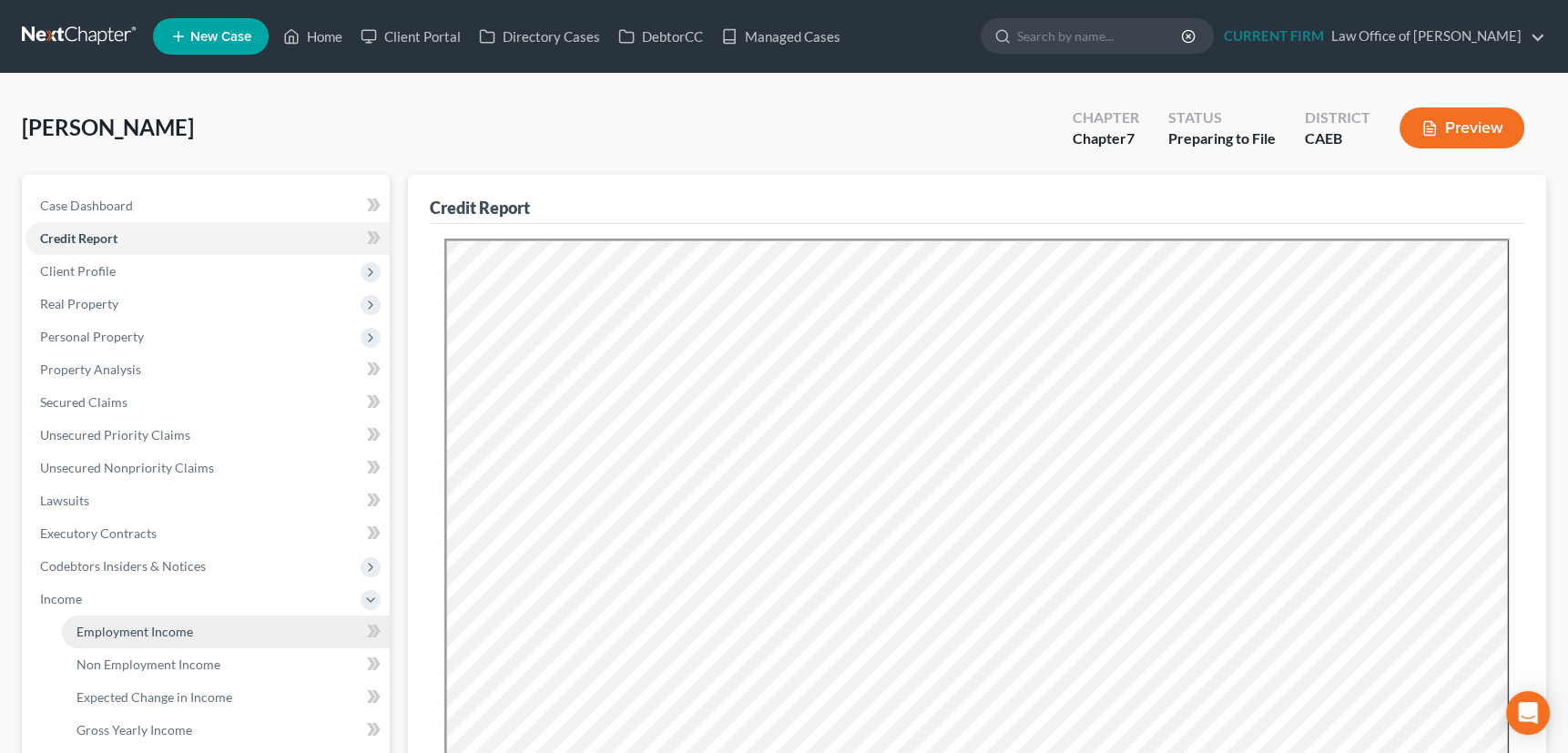
click at [122, 636] on span "Employment Income" at bounding box center [134, 631] width 117 height 16
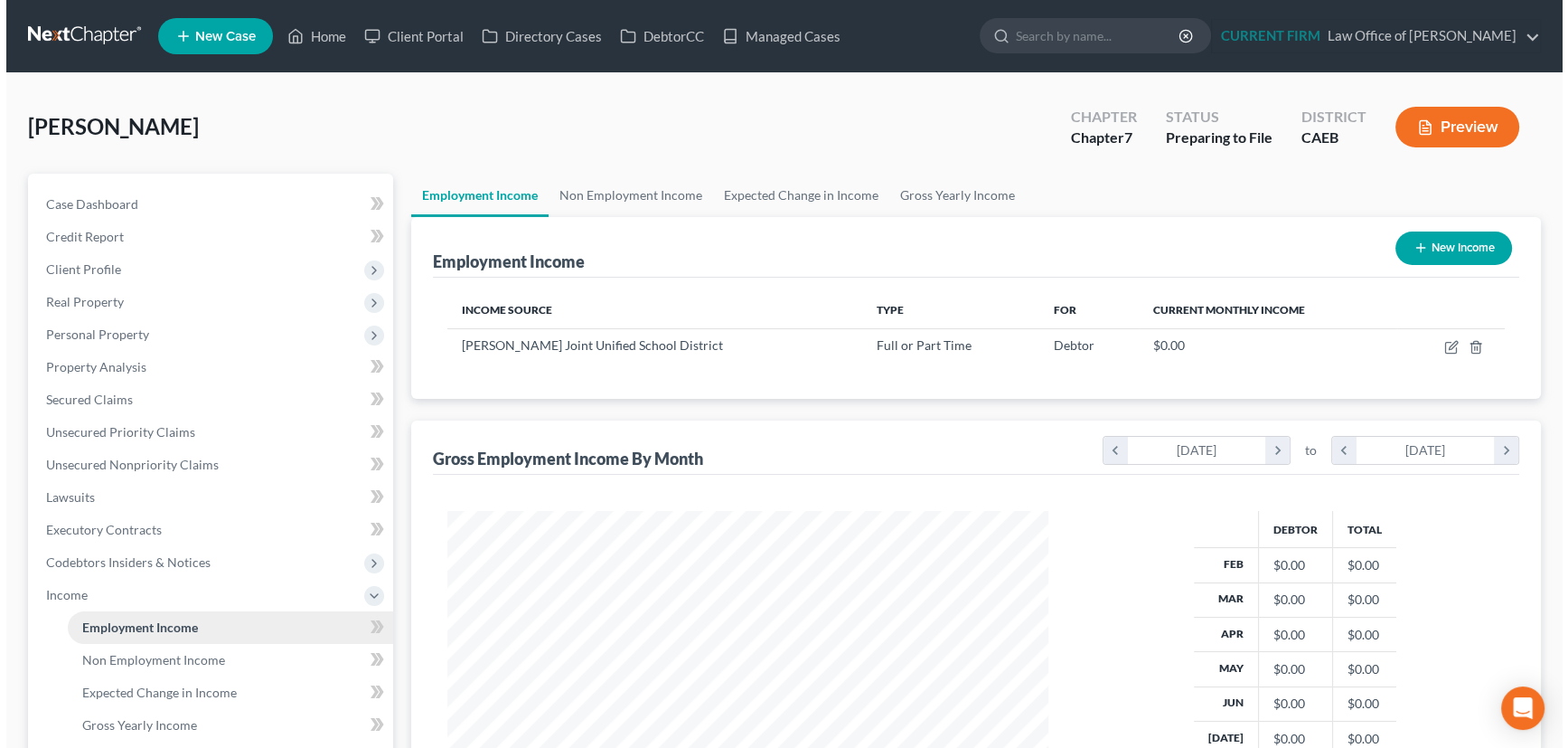
scroll to position [323, 637]
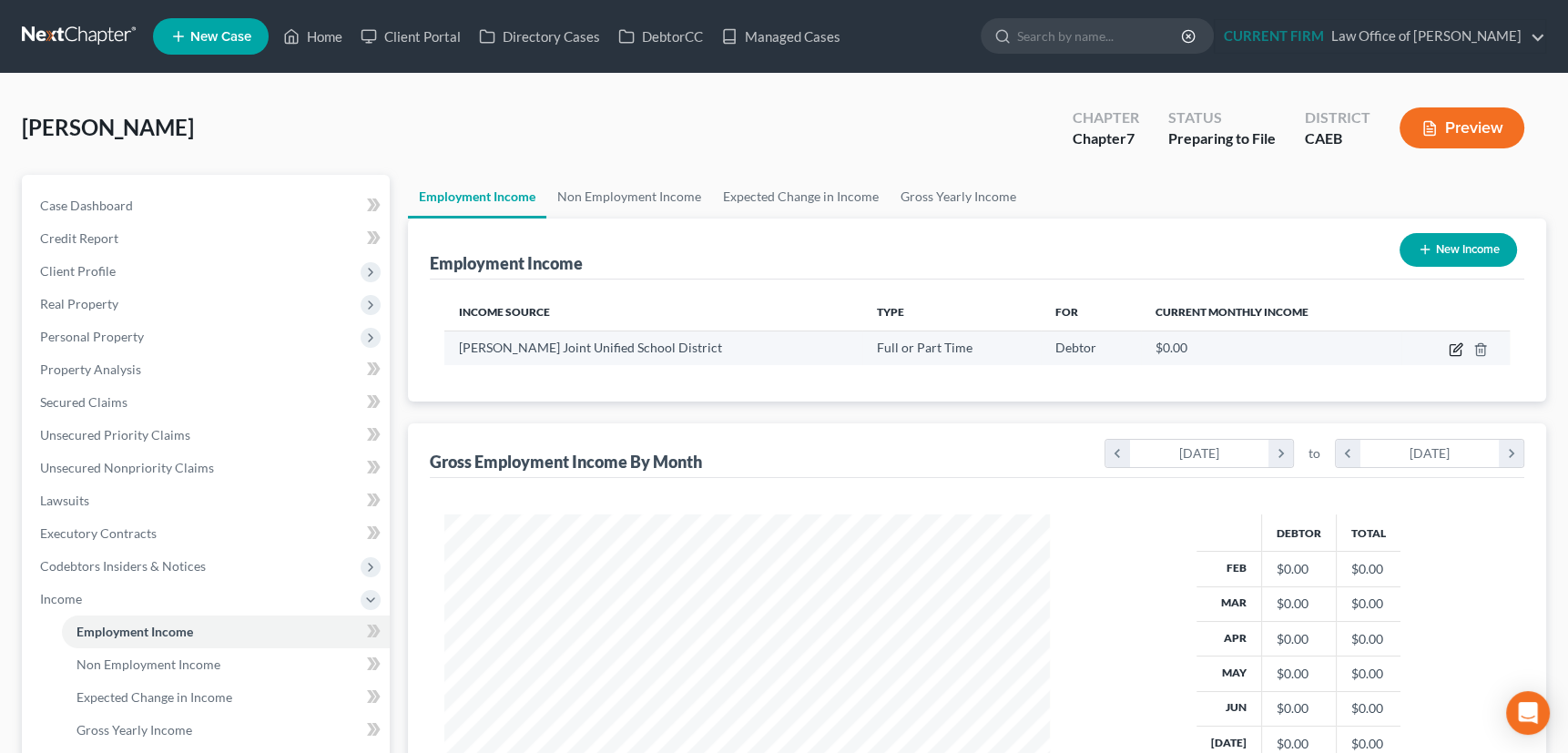
click at [1449, 346] on icon "button" at bounding box center [1454, 350] width 11 height 11
select select "0"
select select "4"
select select "0"
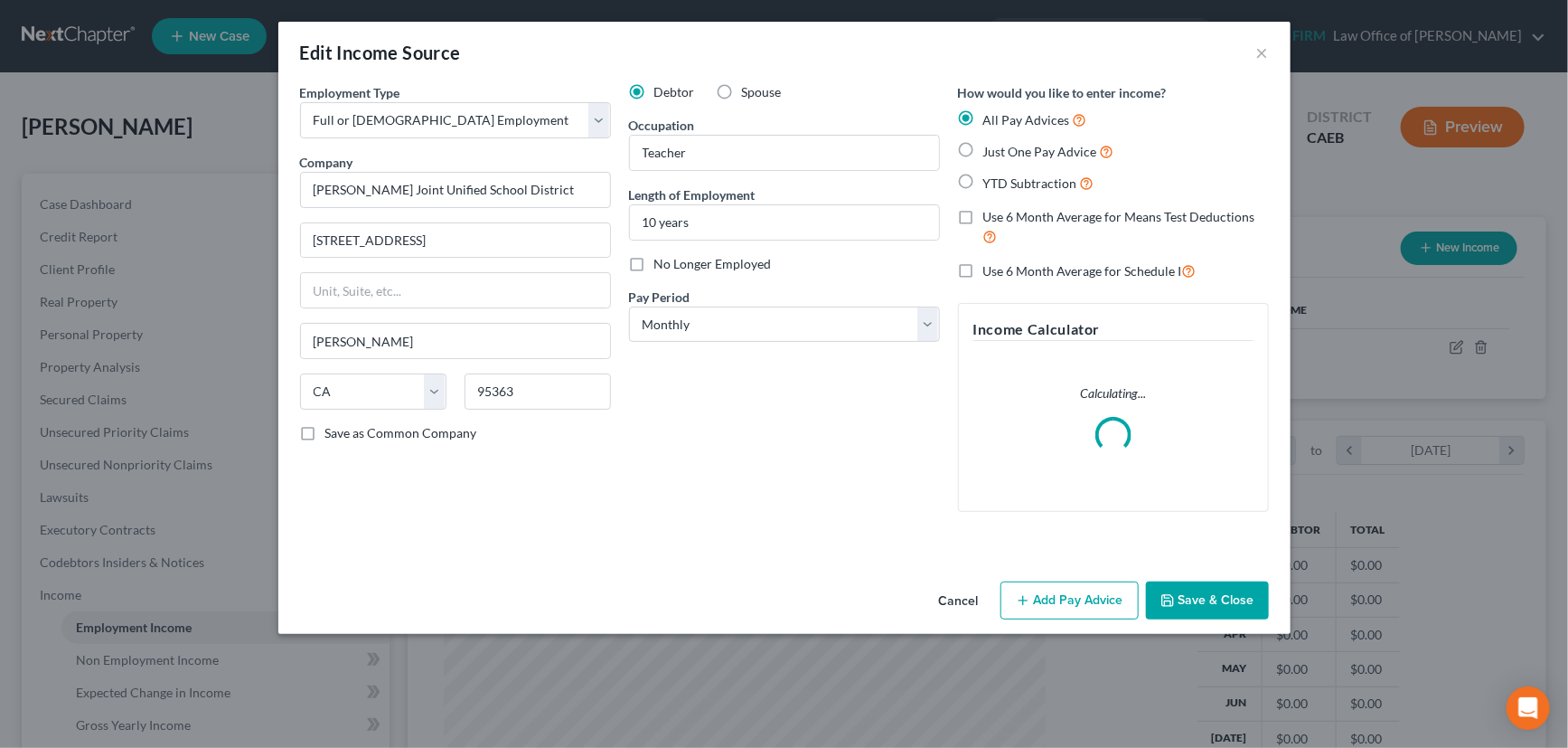
scroll to position [323, 642]
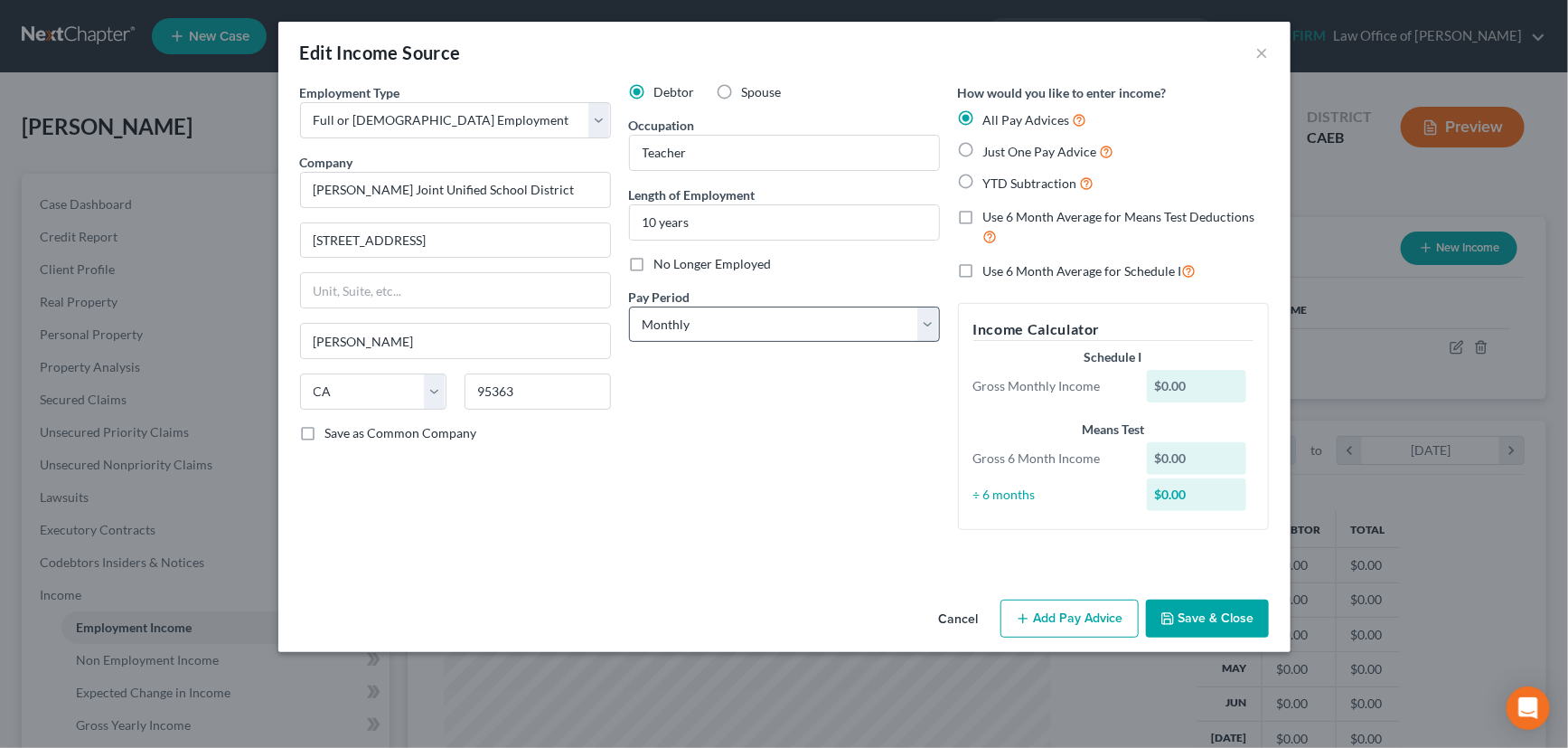
drag, startPoint x: 311, startPoint y: 430, endPoint x: 746, endPoint y: 330, distance: 446.3
click at [325, 430] on label "Save as Common Company" at bounding box center [400, 433] width 152 height 18
click at [333, 430] on input "Save as Common Company" at bounding box center [339, 430] width 12 height 12
checkbox input "true"
click at [983, 266] on label "Use 6 Month Average for Schedule I" at bounding box center [1089, 270] width 213 height 20
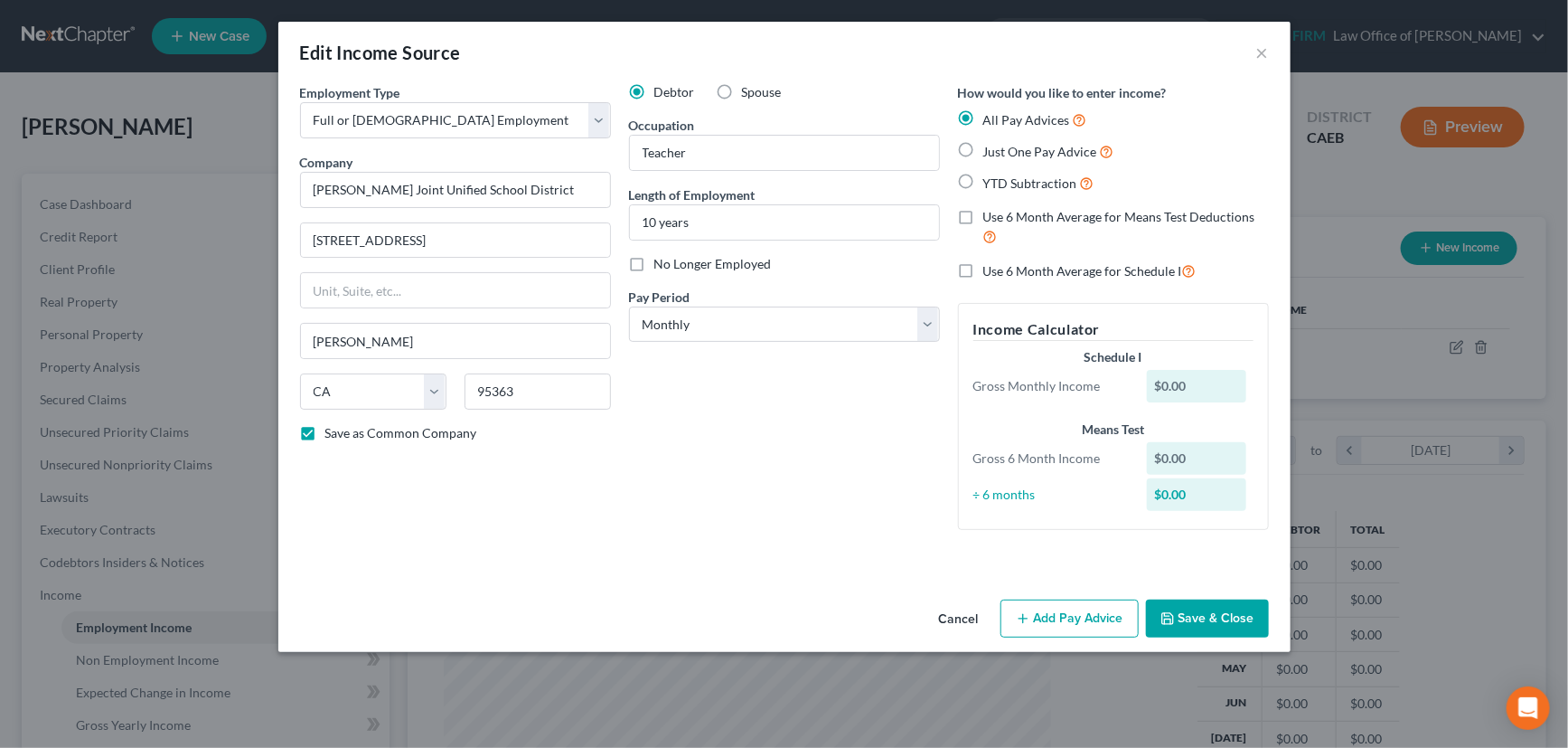
click at [991, 266] on input "Use 6 Month Average for Schedule I" at bounding box center [996, 266] width 12 height 12
checkbox input "true"
click at [1044, 616] on button "Add Pay Advice" at bounding box center [1069, 617] width 138 height 38
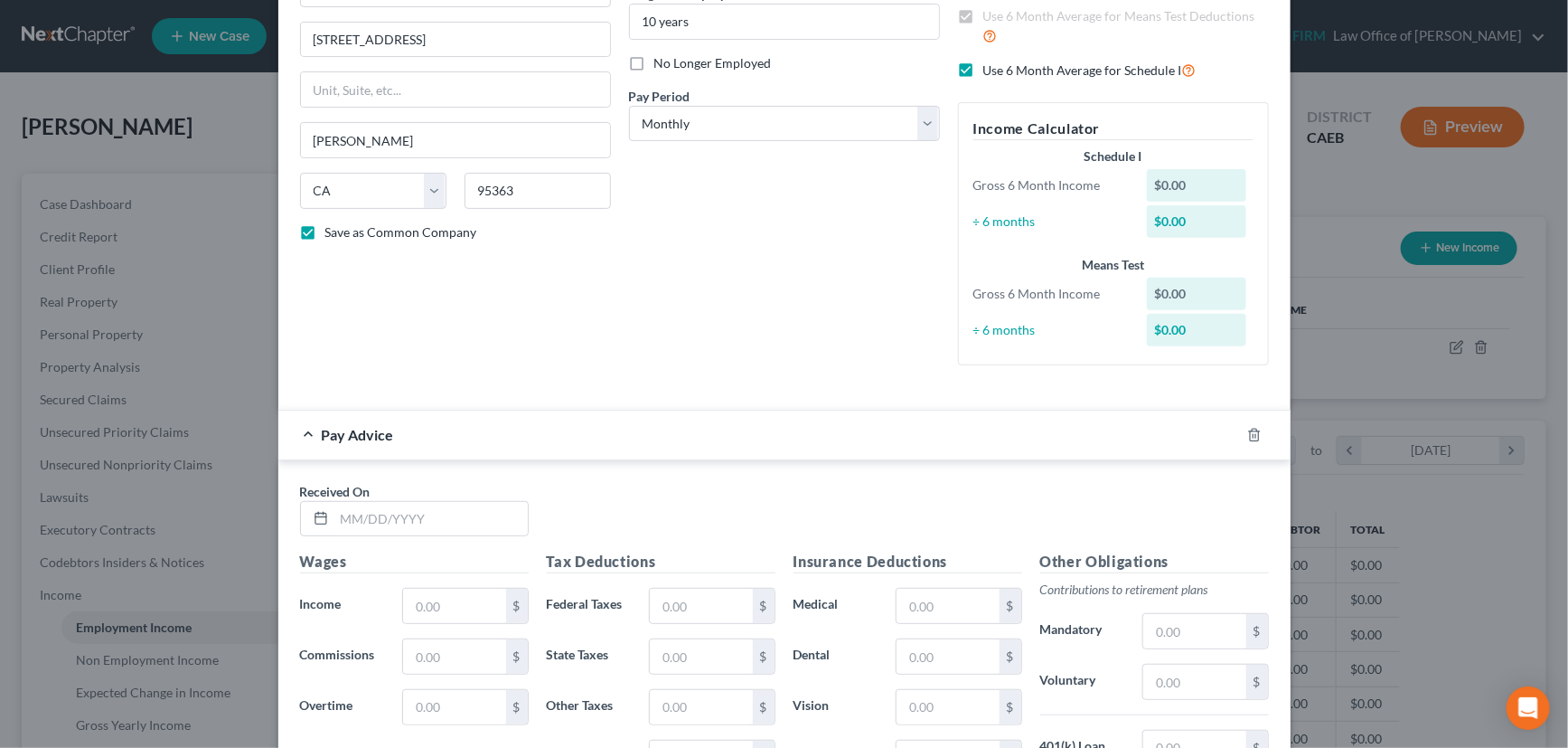
scroll to position [246, 0]
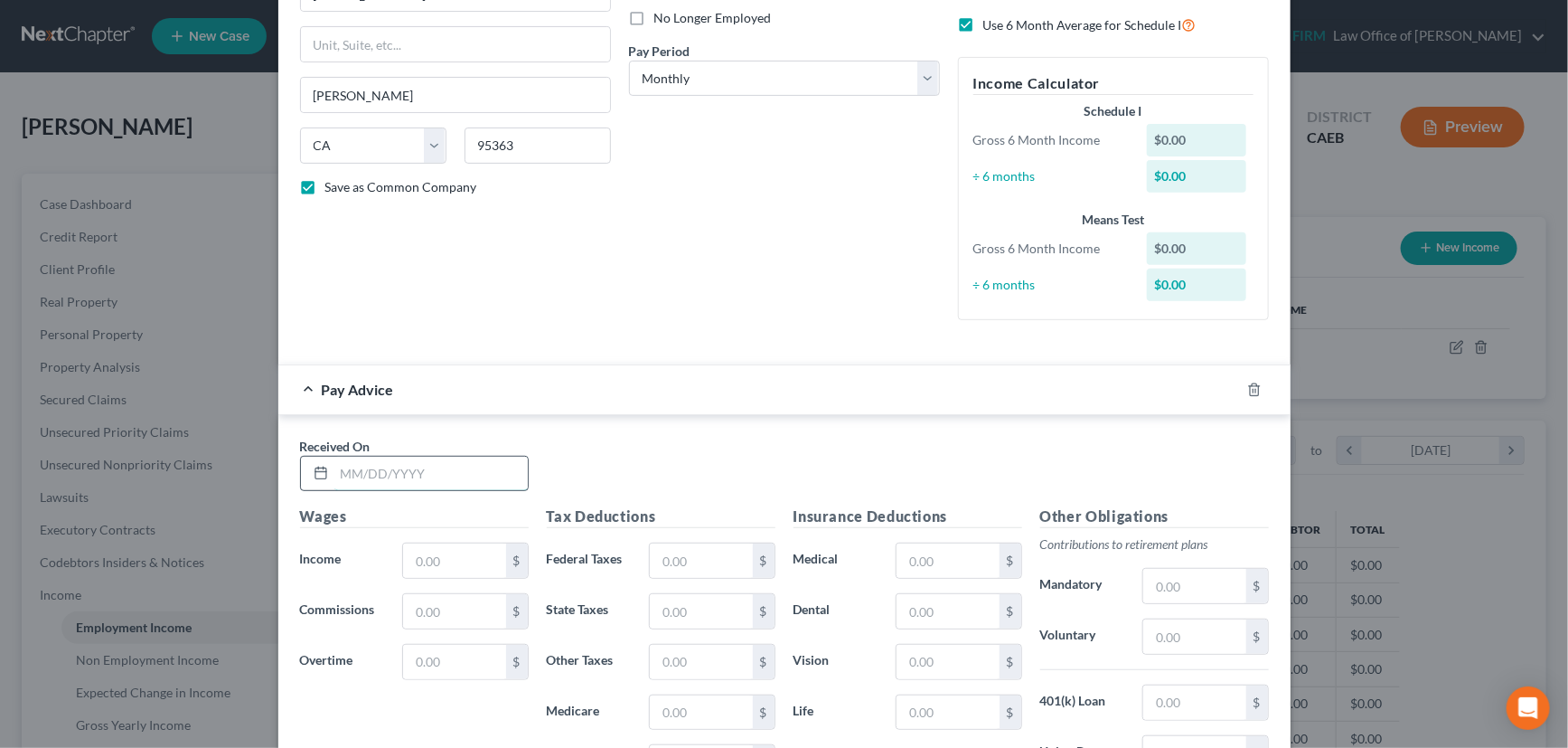
click at [461, 466] on input "text" at bounding box center [431, 473] width 193 height 34
type input "[DATE]"
type input "6,046.19"
type input "71.80"
type input "128.07"
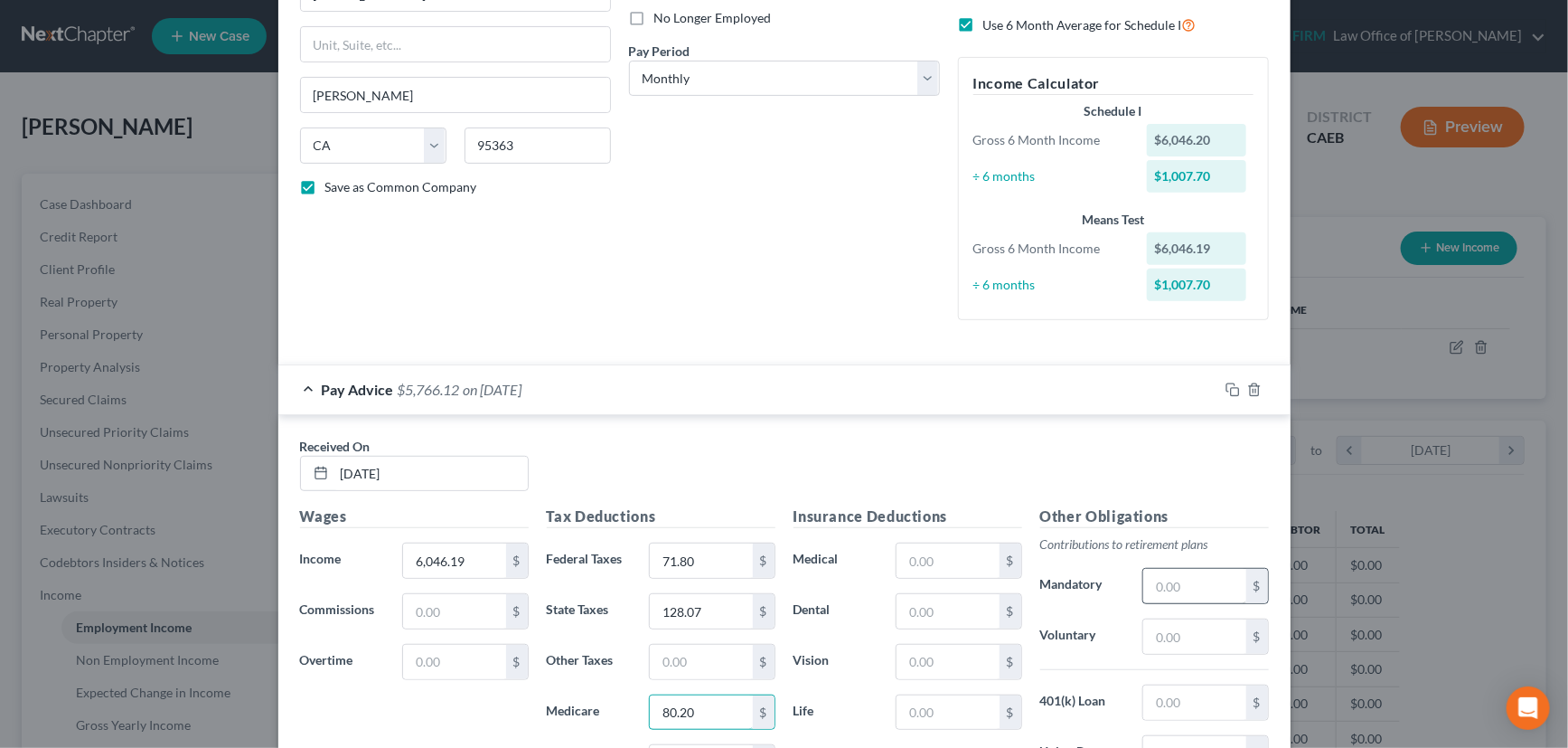
type input "80.20"
click at [1184, 585] on input "text" at bounding box center [1195, 585] width 103 height 34
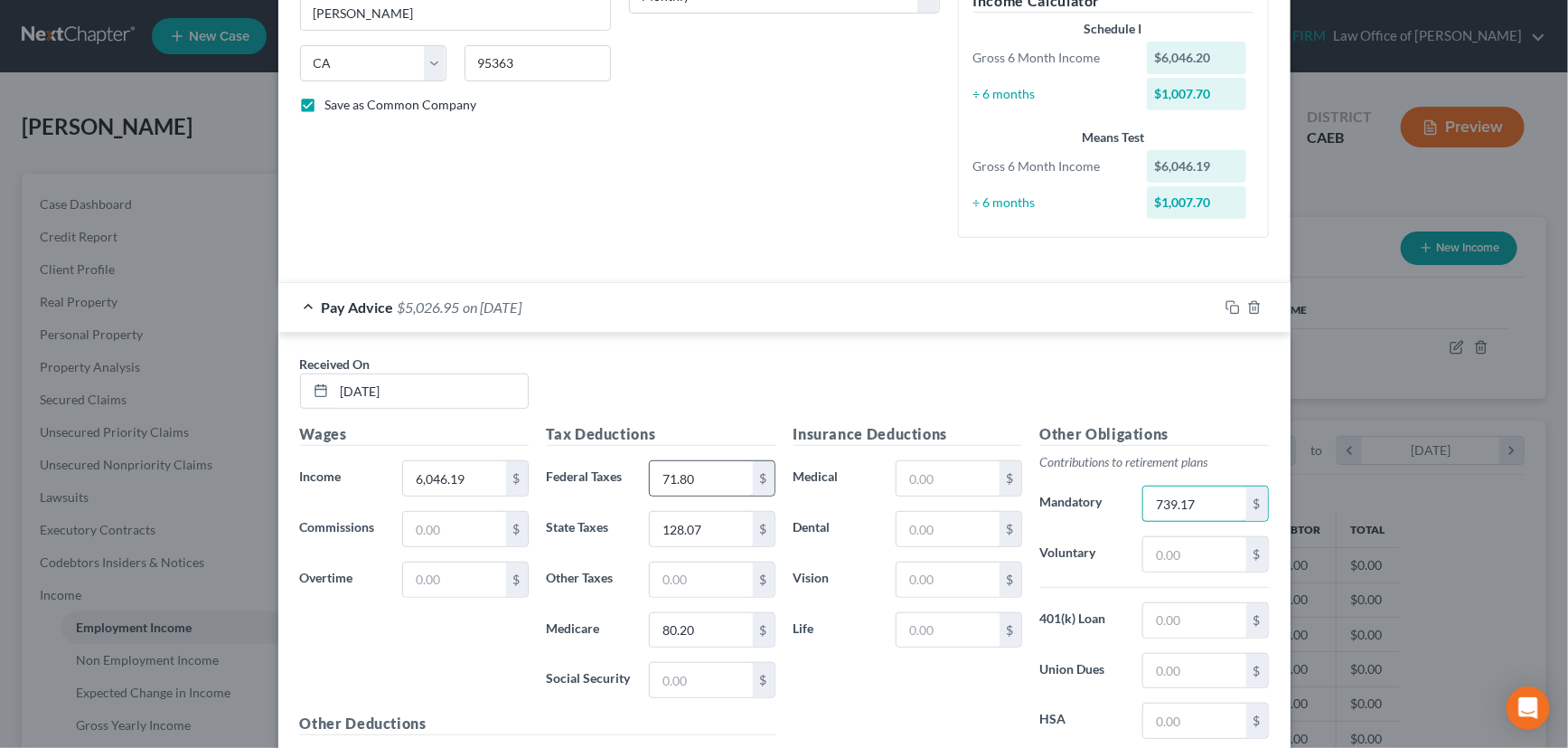
scroll to position [410, 0]
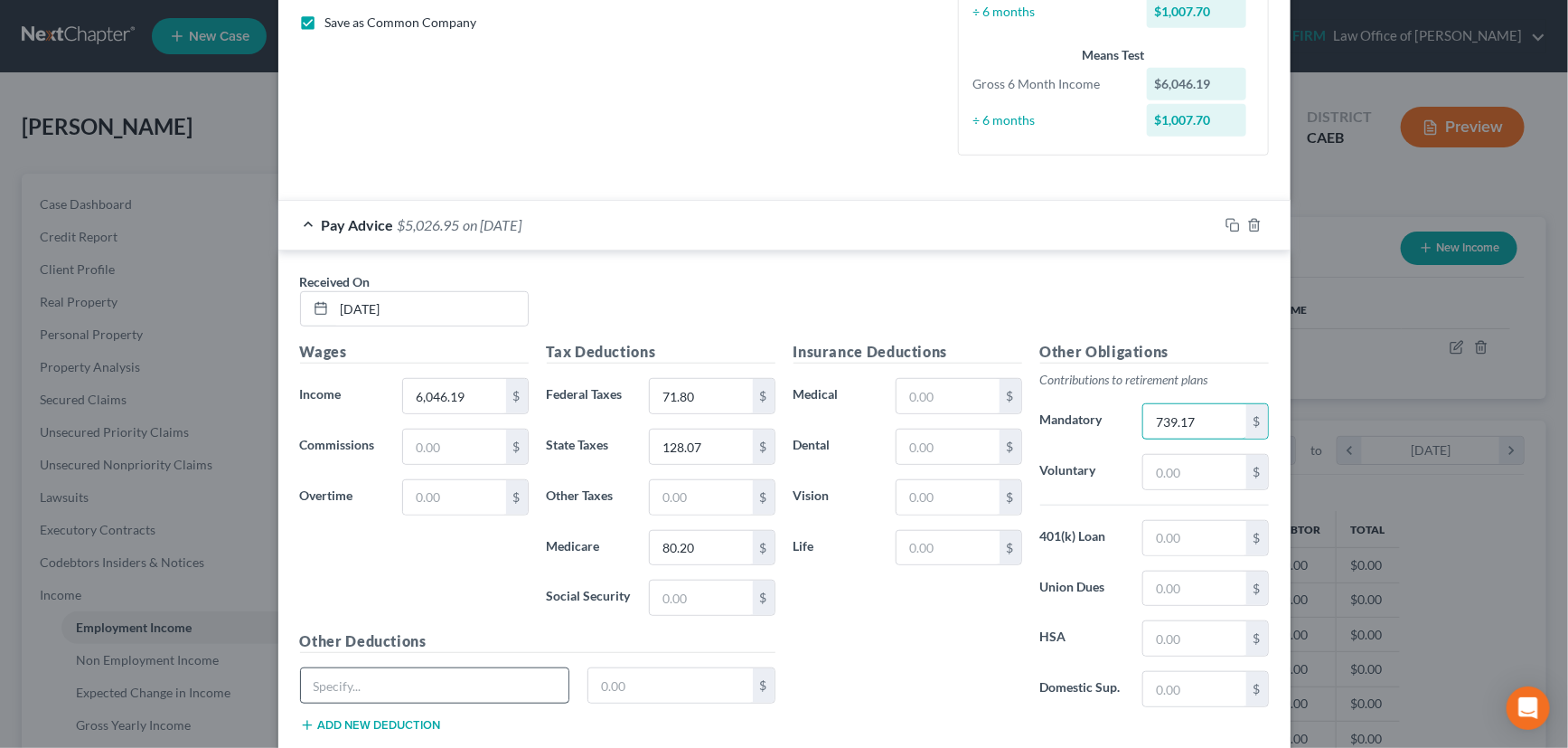
type input "739.17"
click at [370, 685] on input "text" at bounding box center [434, 684] width 268 height 34
type input "ADI Amer Fid Assur"
click at [1168, 581] on input "text" at bounding box center [1195, 587] width 103 height 34
type input "100.75"
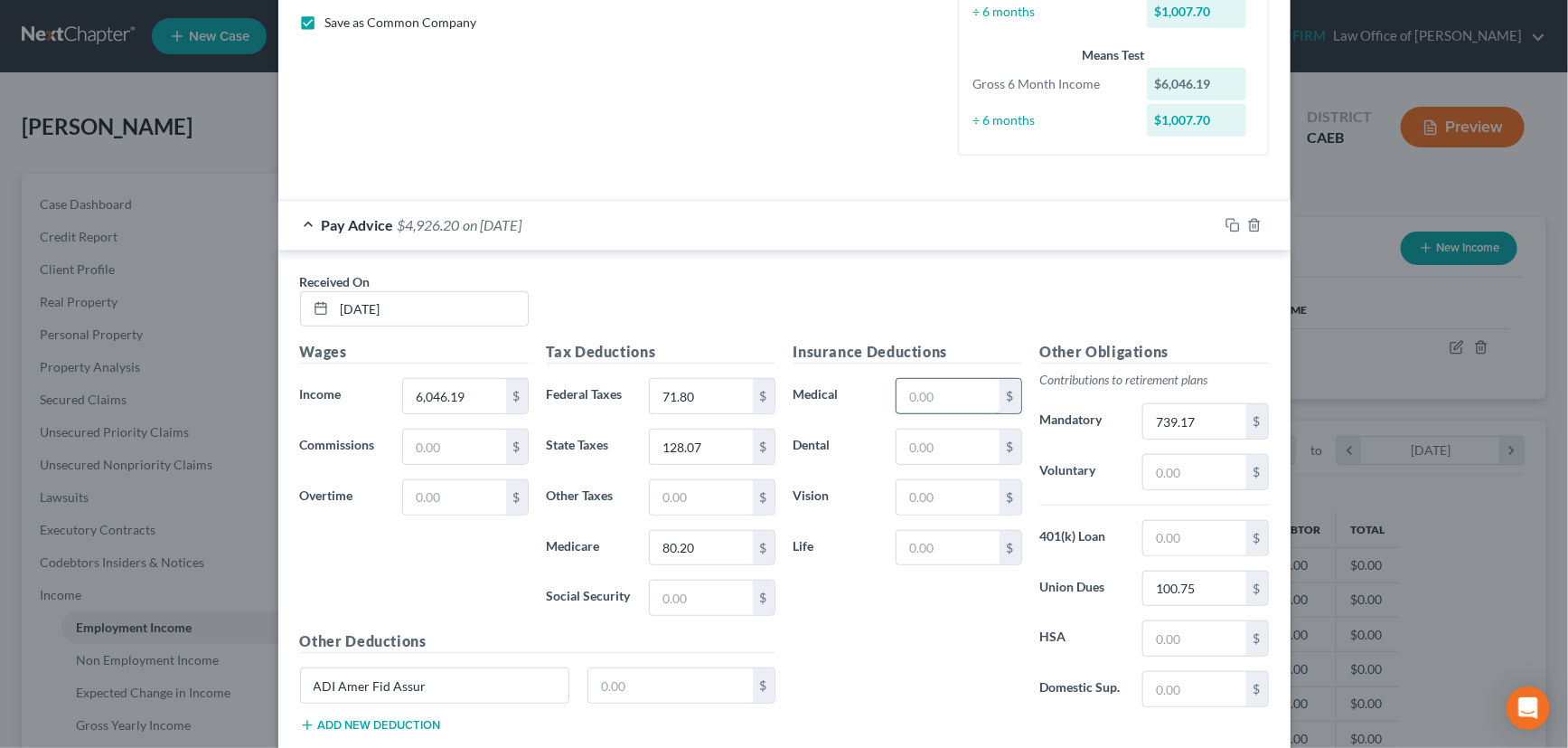
click at [937, 391] on input "text" at bounding box center [948, 395] width 103 height 34
type input "425.13"
click at [610, 677] on input "text" at bounding box center [670, 684] width 164 height 34
click at [888, 653] on div "Insurance Deductions Medical 425.13 $ Dental $ Vision $ Life $" at bounding box center [907, 530] width 247 height 380
type input "219.02"
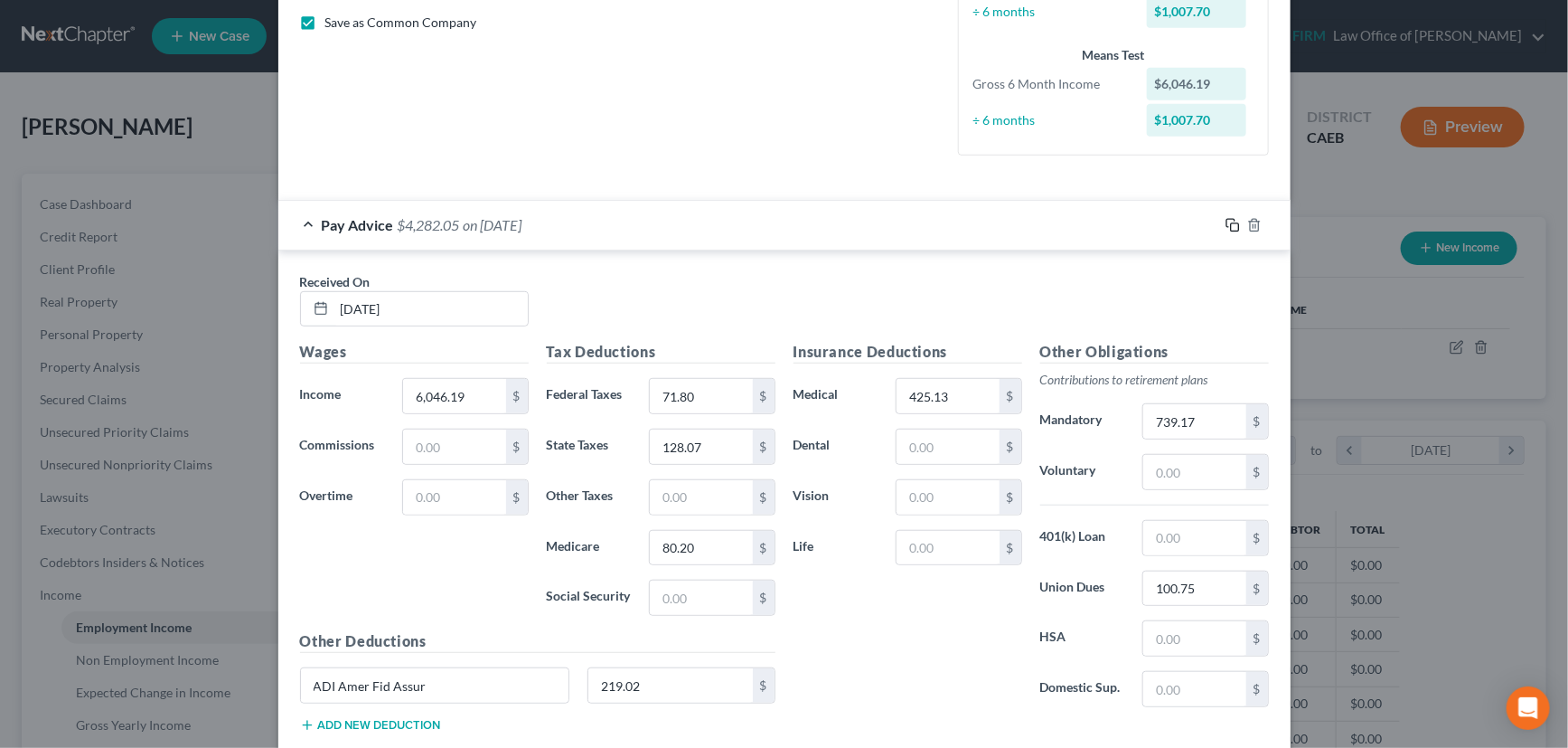
click at [1228, 219] on icon "button" at bounding box center [1232, 224] width 15 height 15
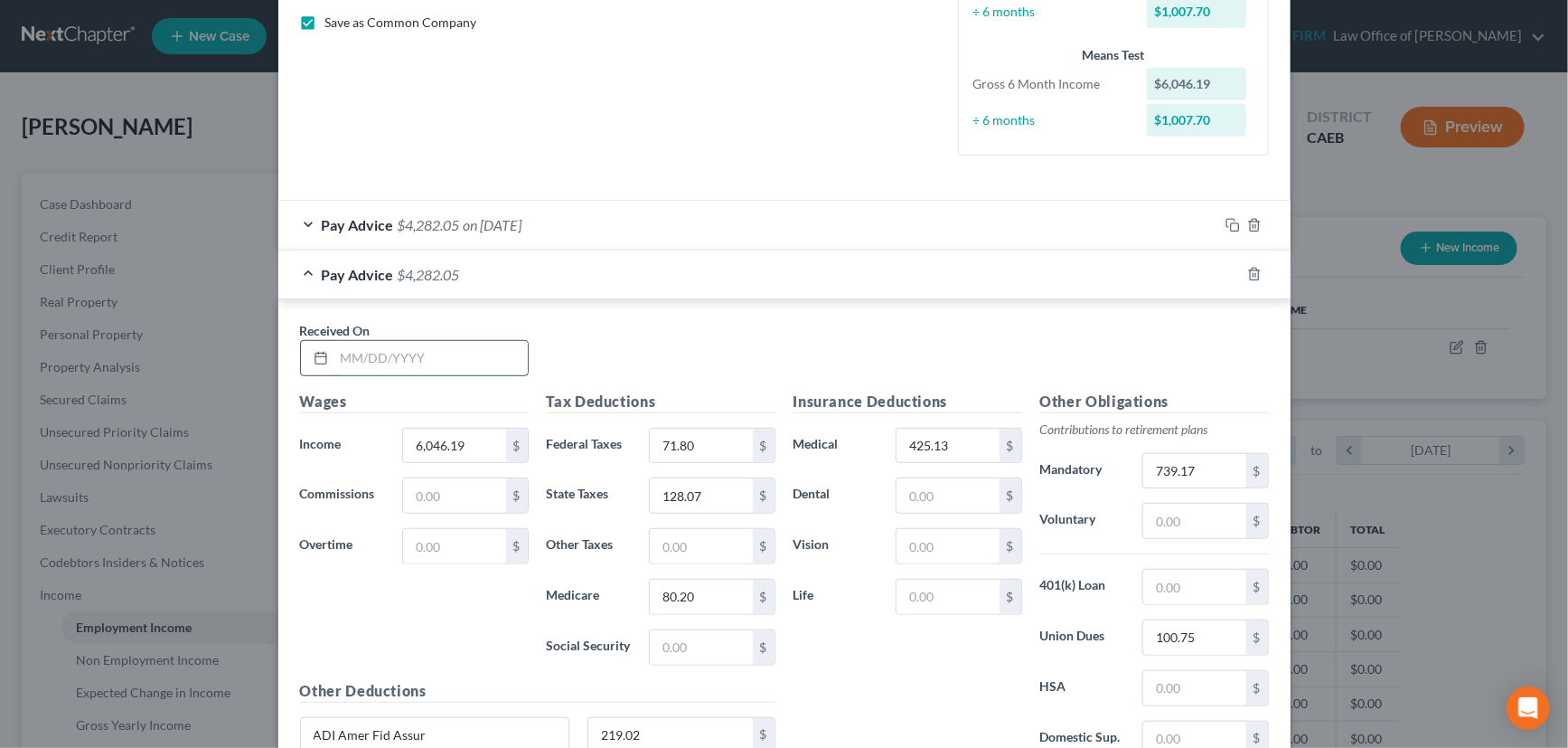
click at [460, 355] on input "text" at bounding box center [431, 357] width 193 height 34
type input "[DATE]"
type input "5,984.94"
type input "65.20"
type input "124.44"
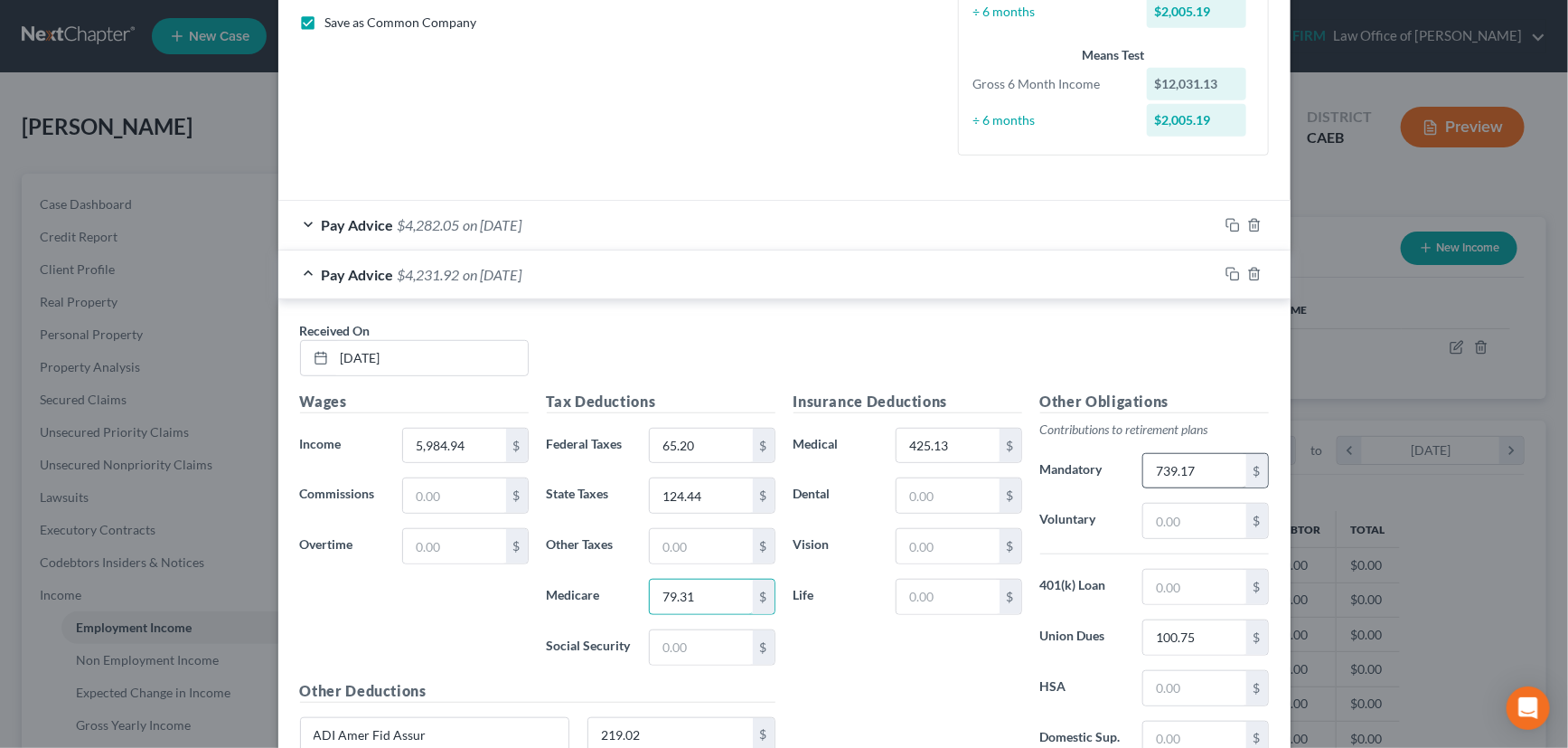
type input "79.31"
click at [1199, 477] on input "739.17" at bounding box center [1195, 470] width 103 height 34
type input "732.92"
click at [1226, 274] on icon "button" at bounding box center [1232, 274] width 15 height 15
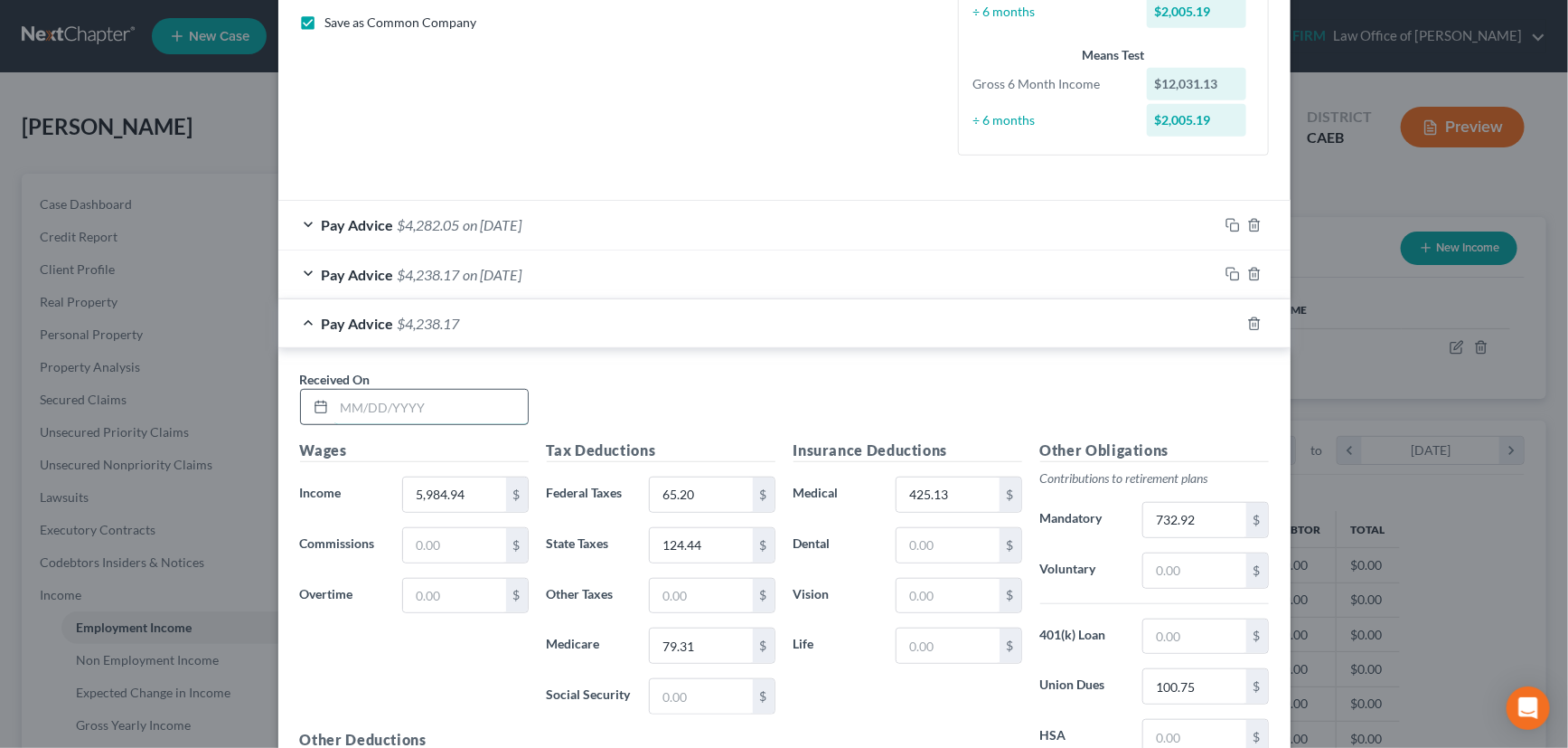
click at [444, 413] on input "text" at bounding box center [431, 406] width 193 height 34
type input "[DATE]"
type input "4,984.94"
type input "65.18"
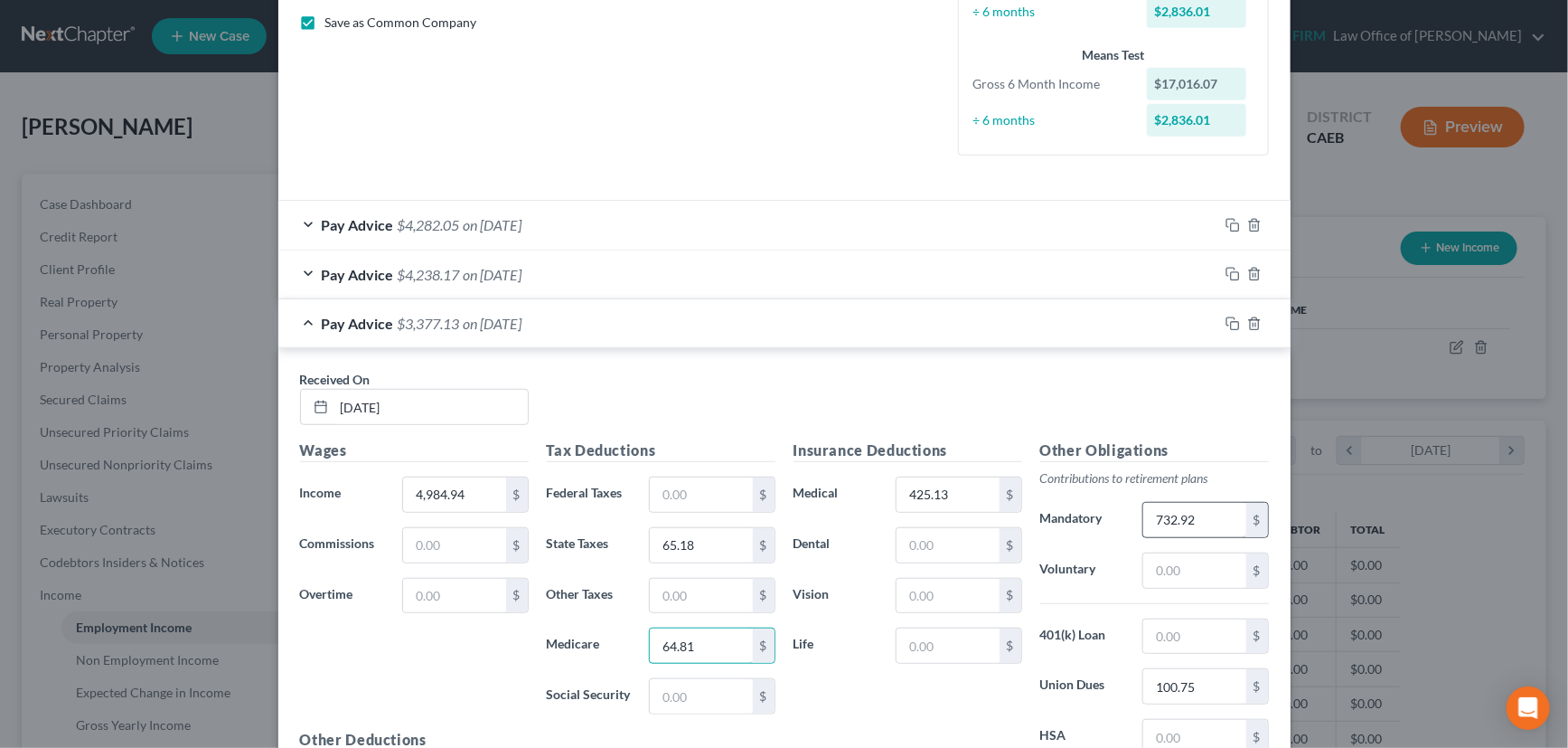
type input "64.81"
click at [1194, 519] on input "732.92" at bounding box center [1195, 519] width 103 height 34
type input "630.87"
drag, startPoint x: 1226, startPoint y: 323, endPoint x: 1098, endPoint y: 325, distance: 128.0
click at [1226, 323] on icon "button" at bounding box center [1232, 323] width 15 height 15
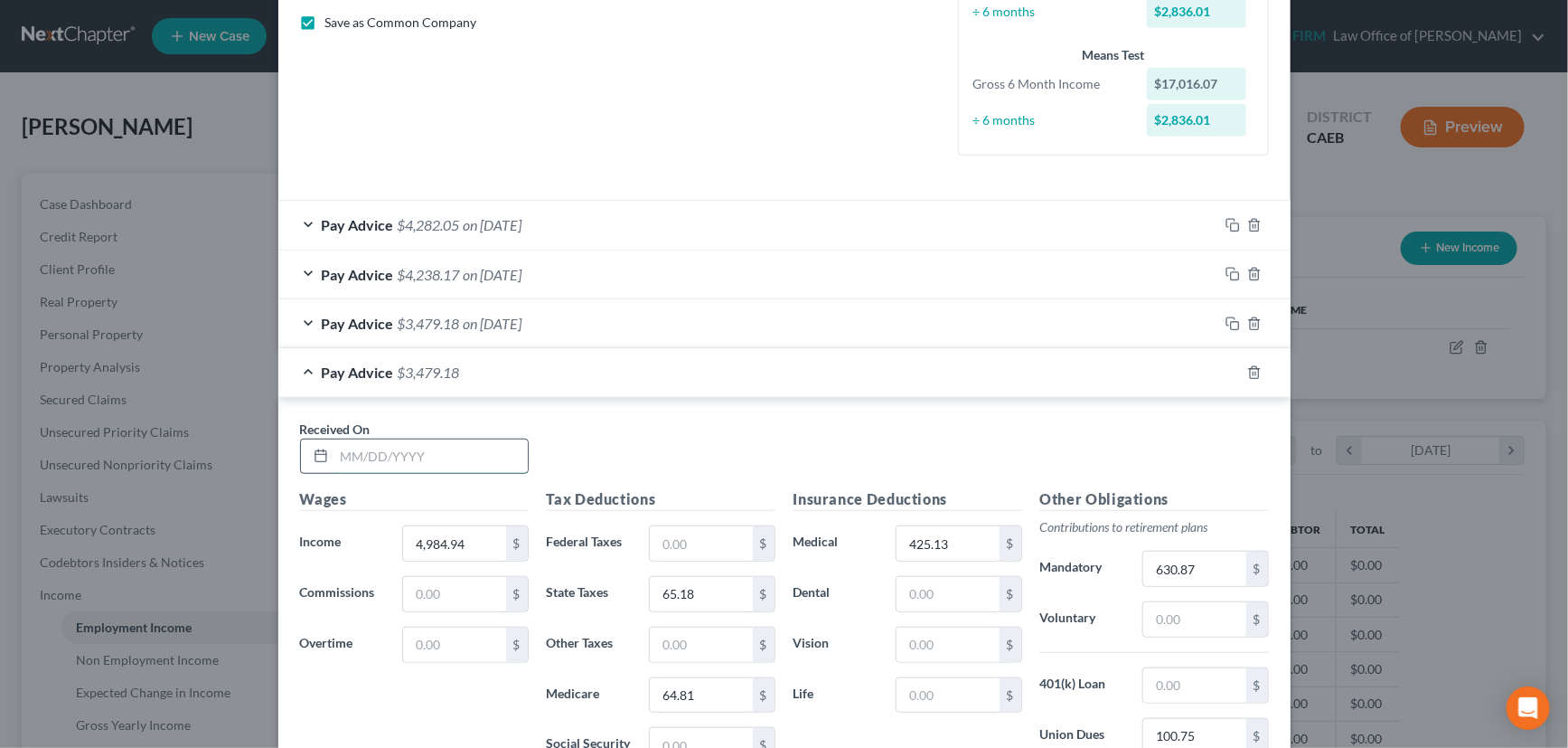
click at [472, 452] on input "text" at bounding box center [431, 456] width 193 height 34
type input "[DATE]"
type input "5,984.94"
type input "65.20"
type input "7"
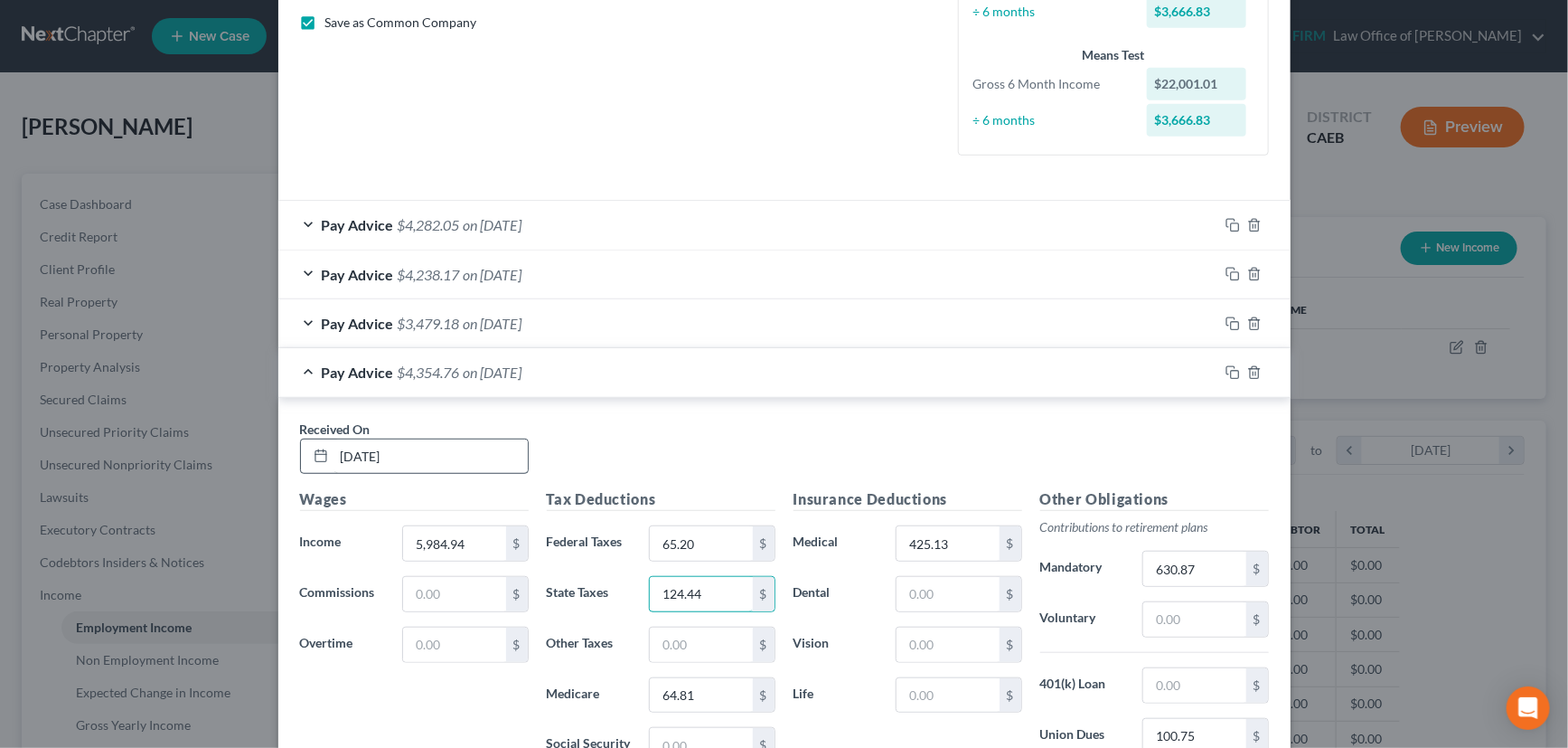
type input "124.44"
type input "79.31"
click at [1211, 563] on input "630.87" at bounding box center [1195, 568] width 103 height 34
type input "732.92"
click at [1230, 371] on rect "button" at bounding box center [1234, 374] width 8 height 8
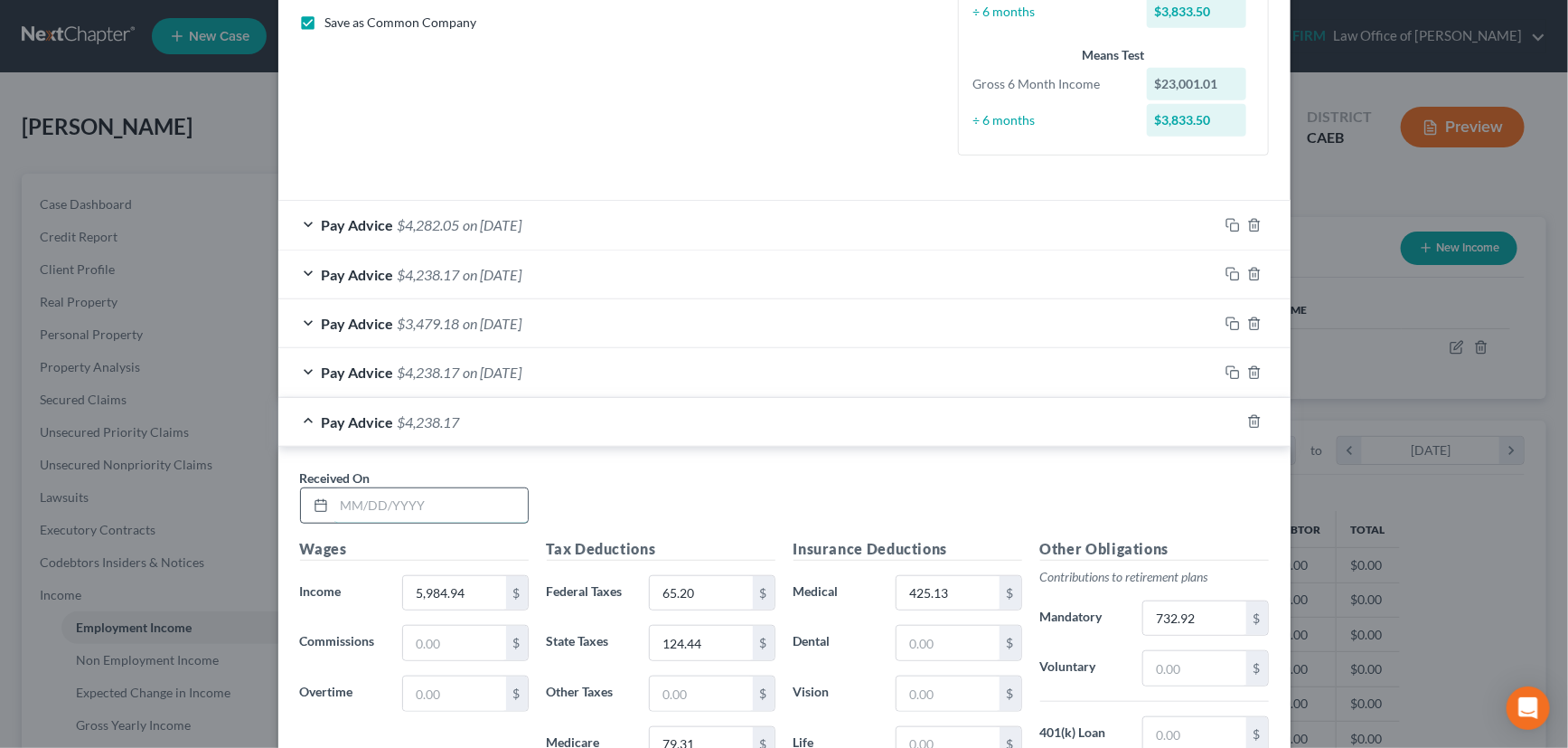
click at [468, 500] on input "text" at bounding box center [431, 504] width 193 height 34
type input "[DATE]"
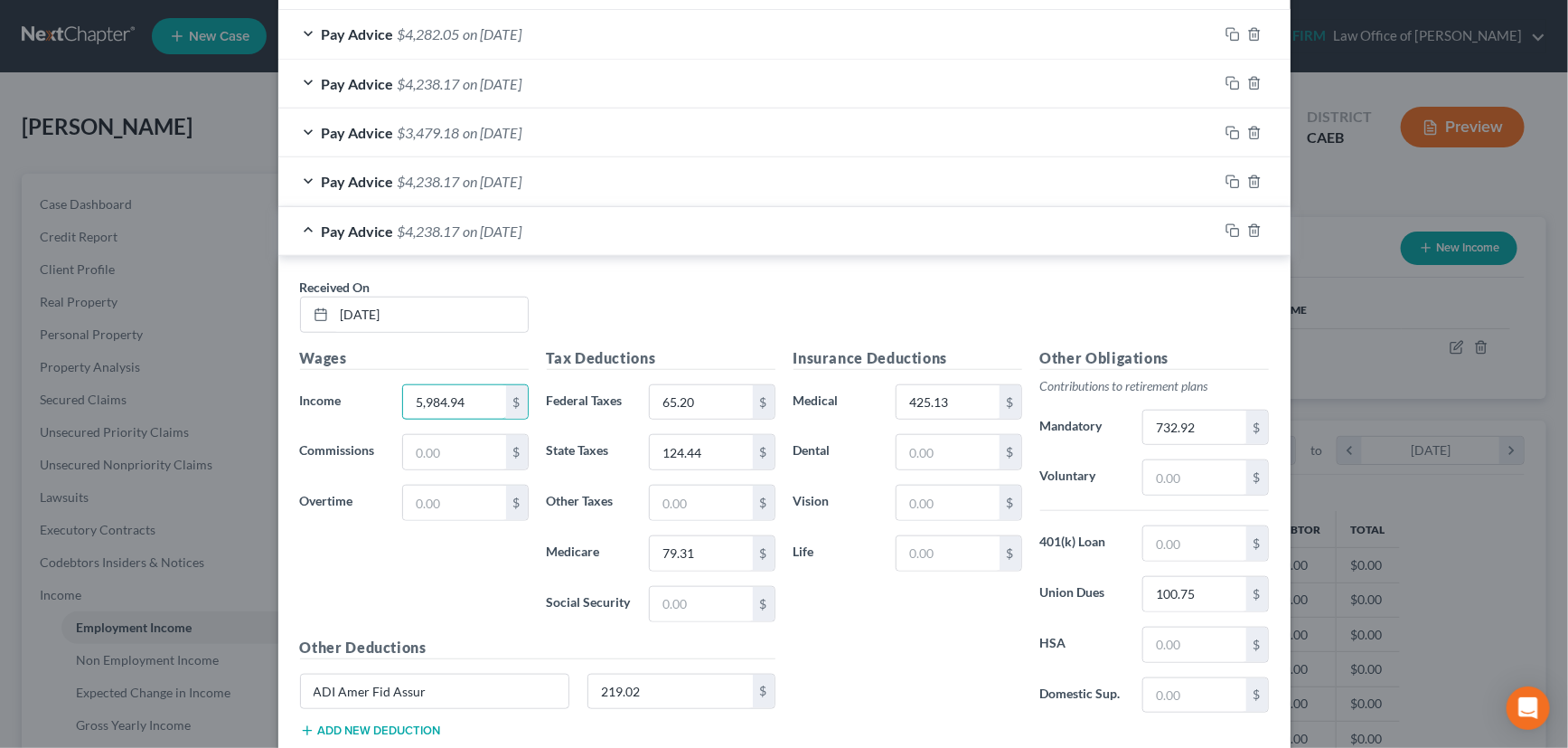
scroll to position [657, 0]
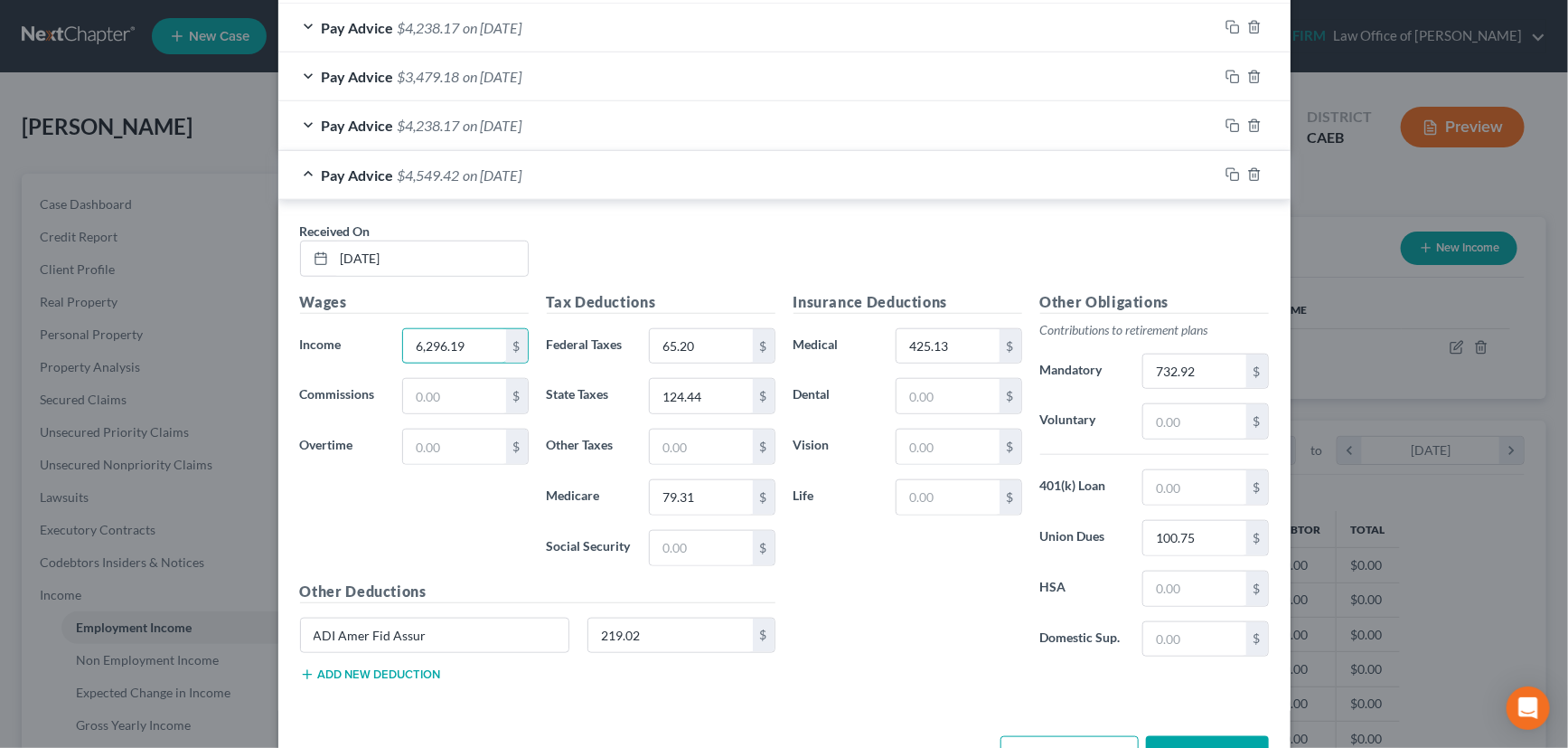
type input "6,296.19"
type input "249.47"
type input "211.90"
type input "83.82"
click at [1196, 364] on input "732.92" at bounding box center [1195, 371] width 103 height 34
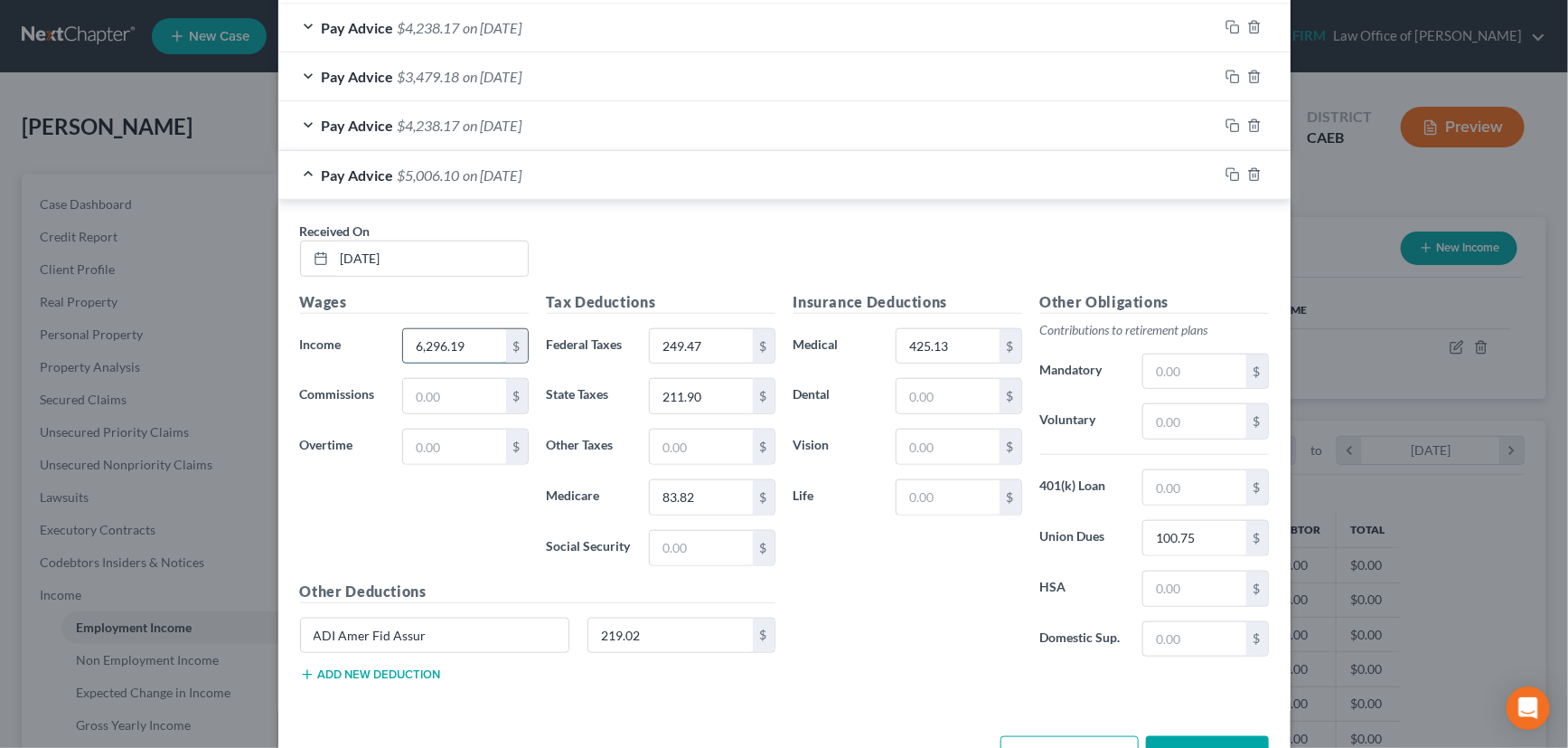
click at [479, 341] on input "6,296.19" at bounding box center [455, 345] width 103 height 34
type input "6,340.96"
click at [975, 168] on div "Pay Advice $5,050.87 on [DATE]" at bounding box center [749, 175] width 940 height 48
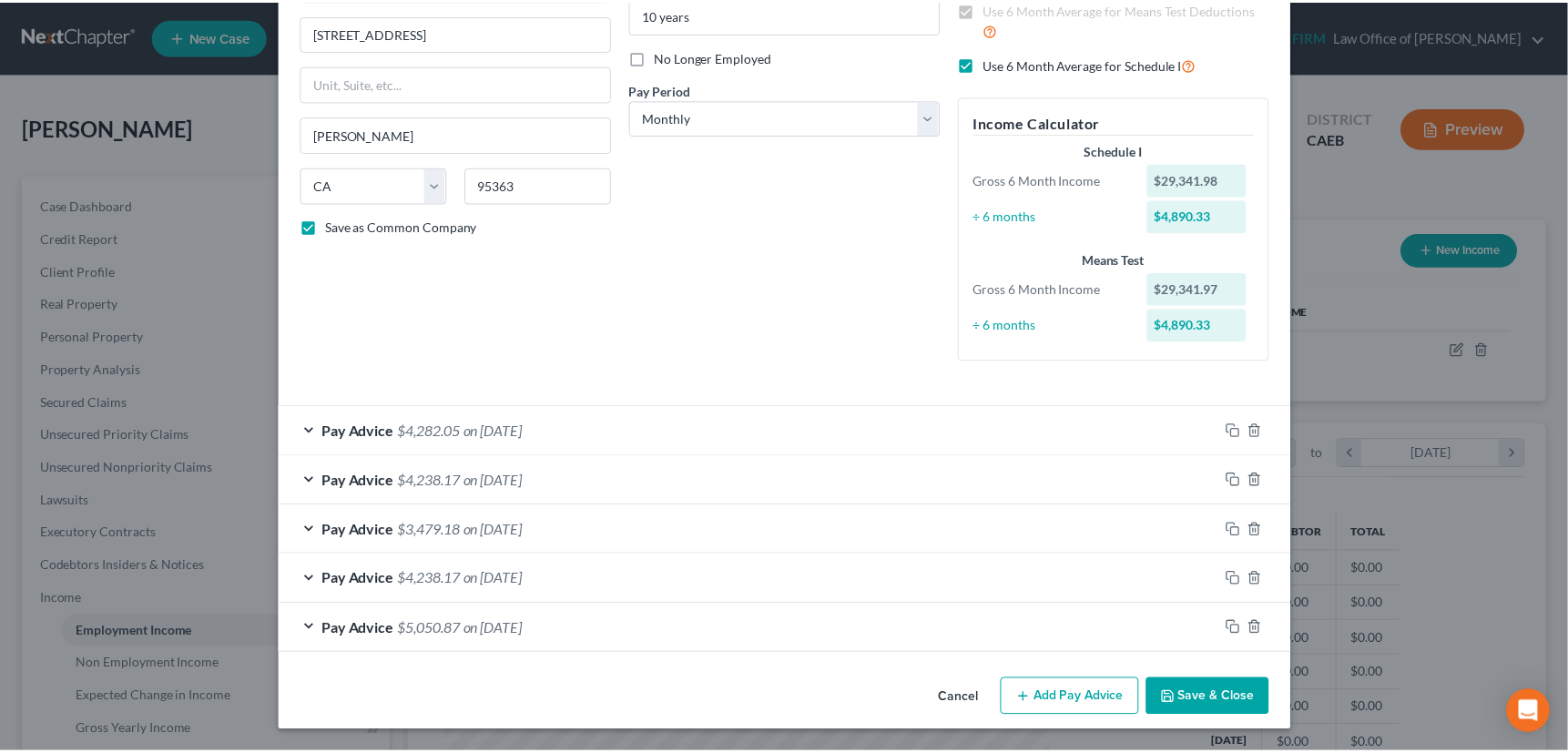
scroll to position [208, 0]
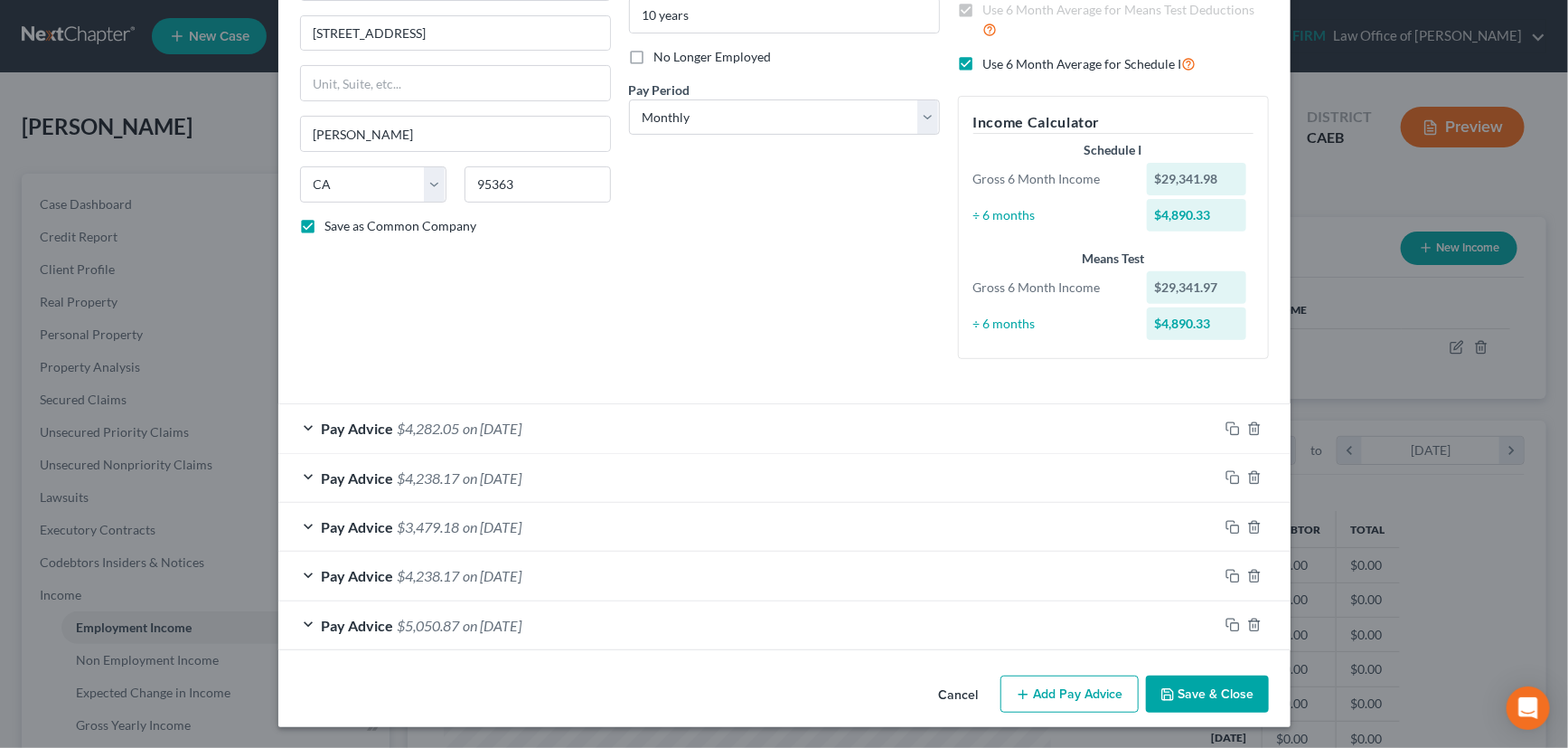
click at [1212, 685] on button "Save & Close" at bounding box center [1207, 694] width 123 height 38
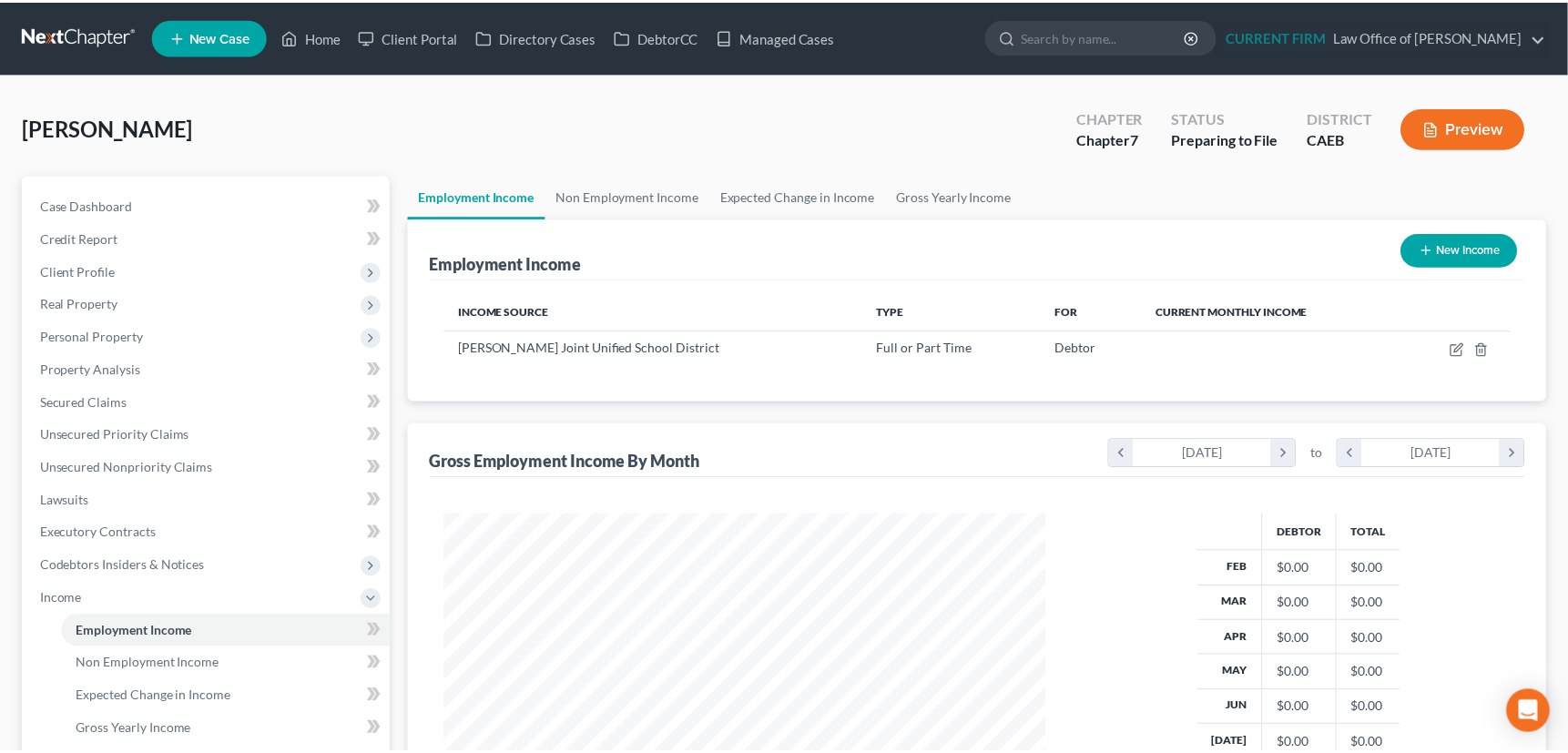
scroll to position [909668, 909716]
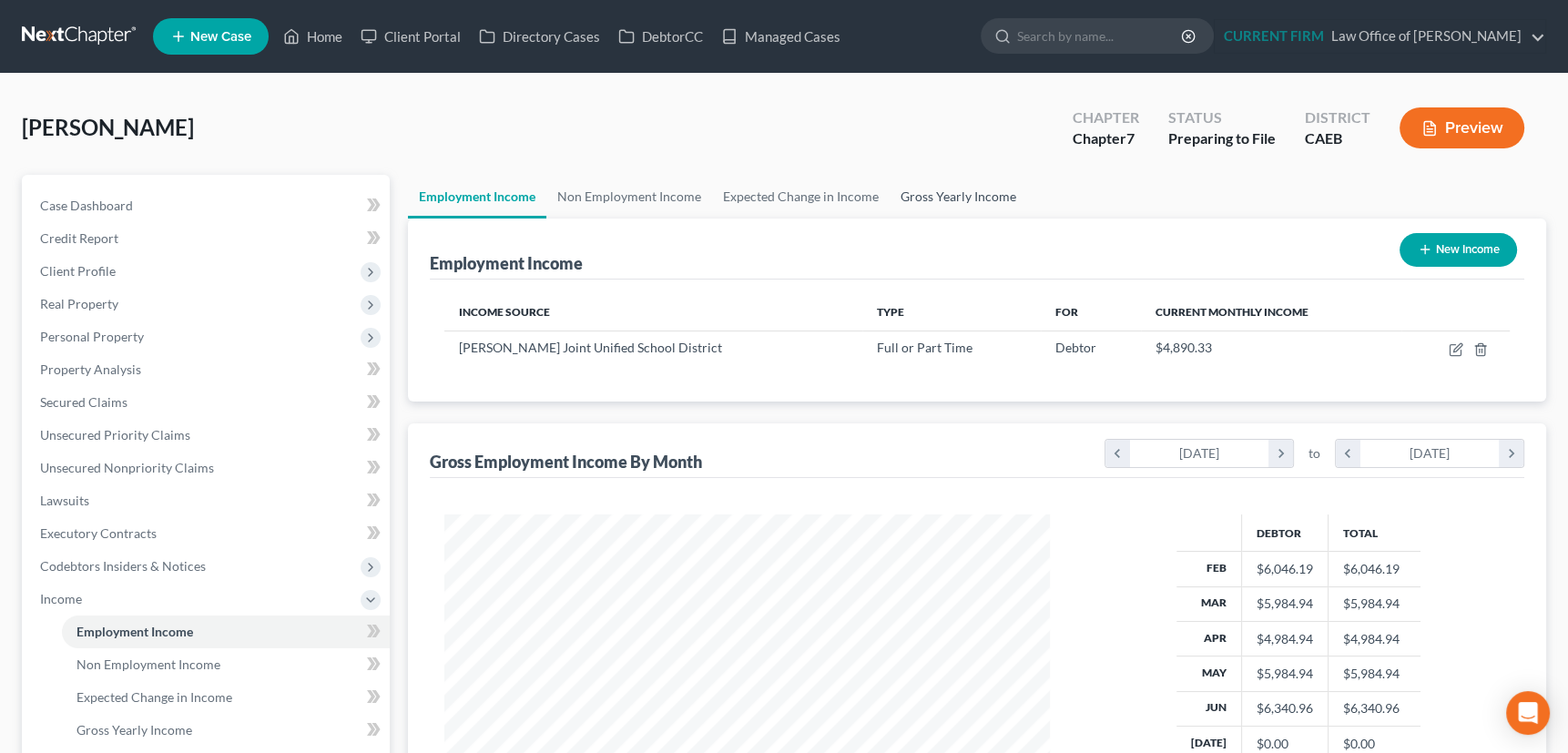
click at [940, 193] on link "Gross Yearly Income" at bounding box center [958, 196] width 137 height 44
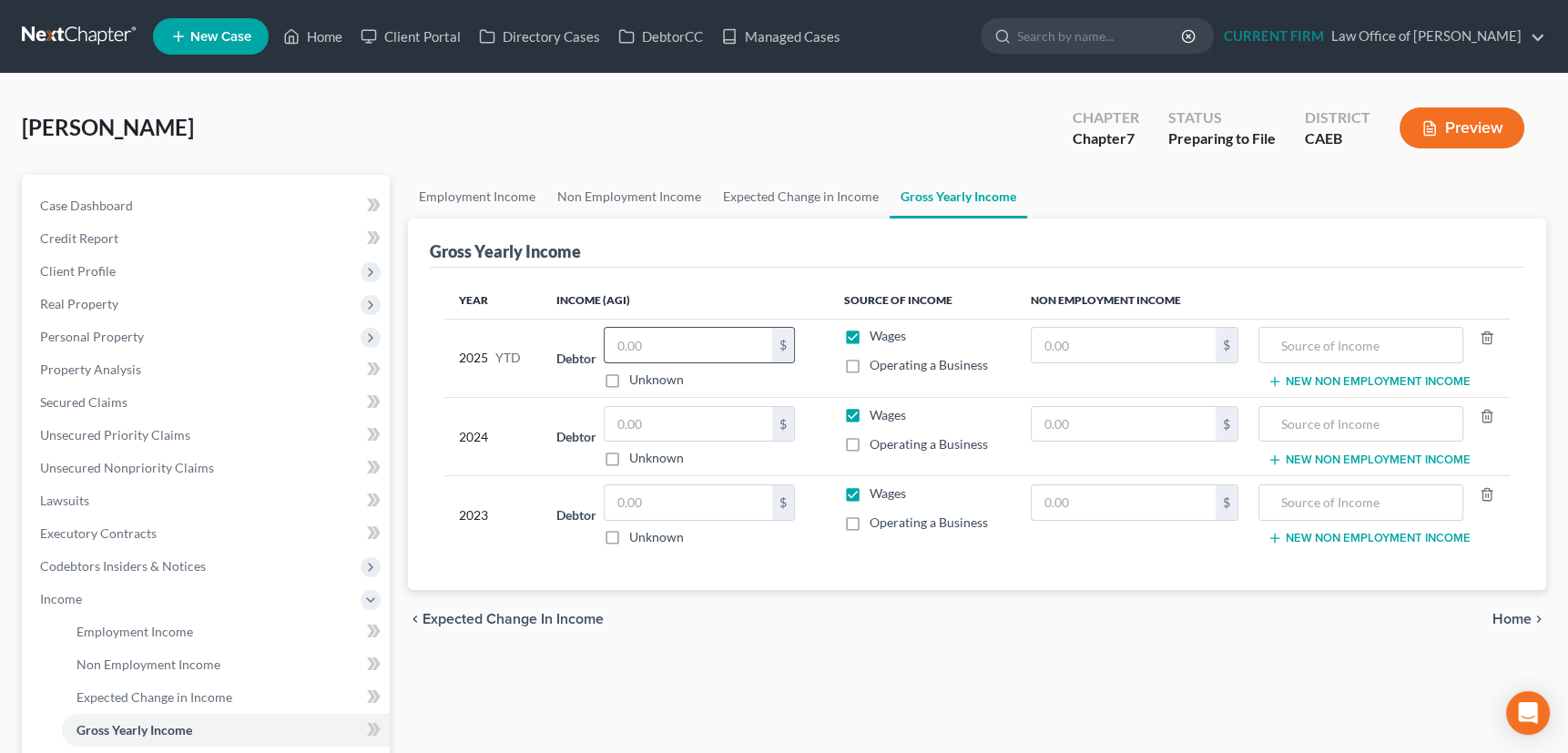
click at [653, 337] on input "text" at bounding box center [688, 344] width 168 height 34
type input "35,282"
click at [646, 419] on input "text" at bounding box center [688, 424] width 168 height 34
type input "59,438"
click at [667, 497] on input "text" at bounding box center [688, 502] width 168 height 34
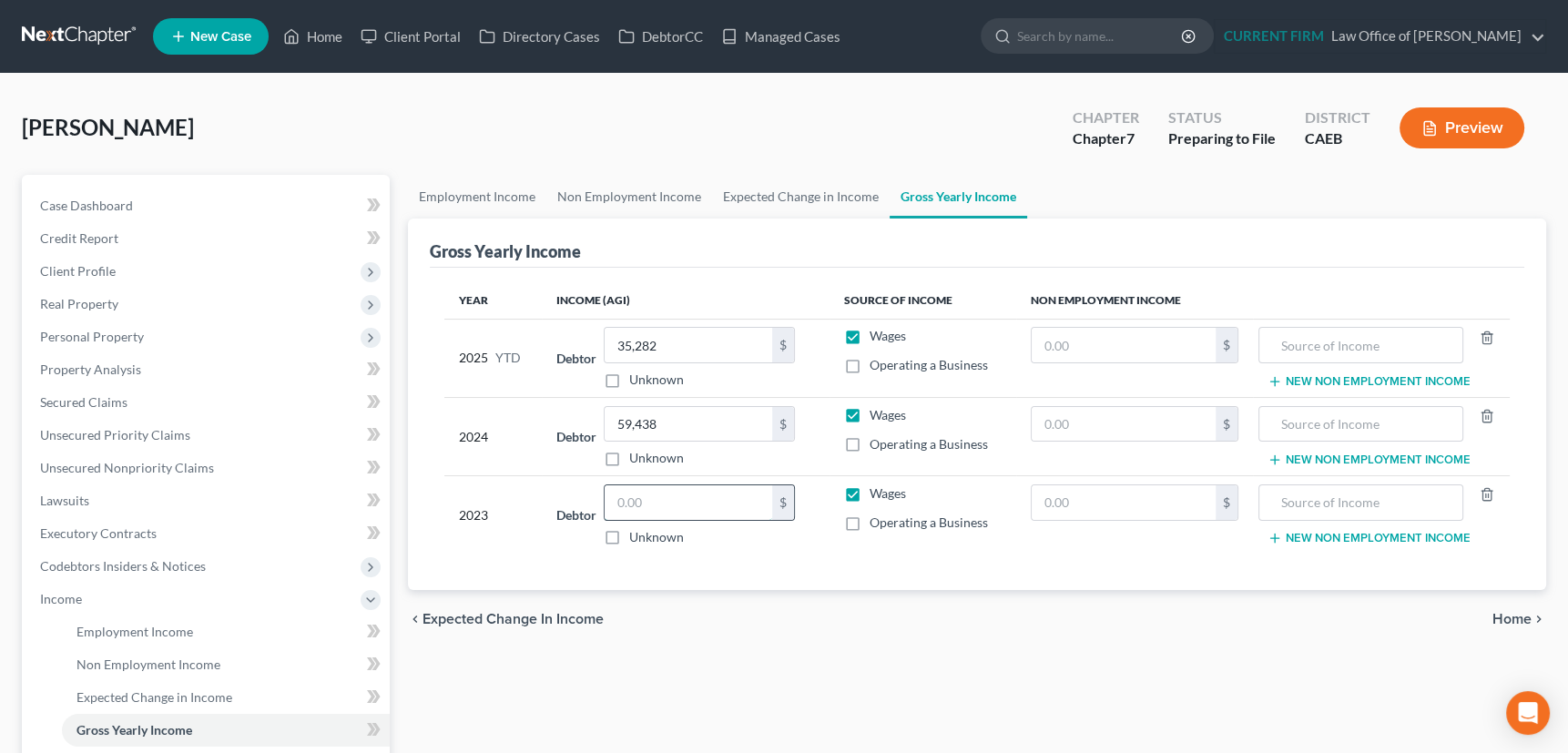
click at [625, 497] on input "text" at bounding box center [688, 502] width 168 height 34
type input "58,745"
click at [71, 593] on span "Income" at bounding box center [60, 598] width 42 height 16
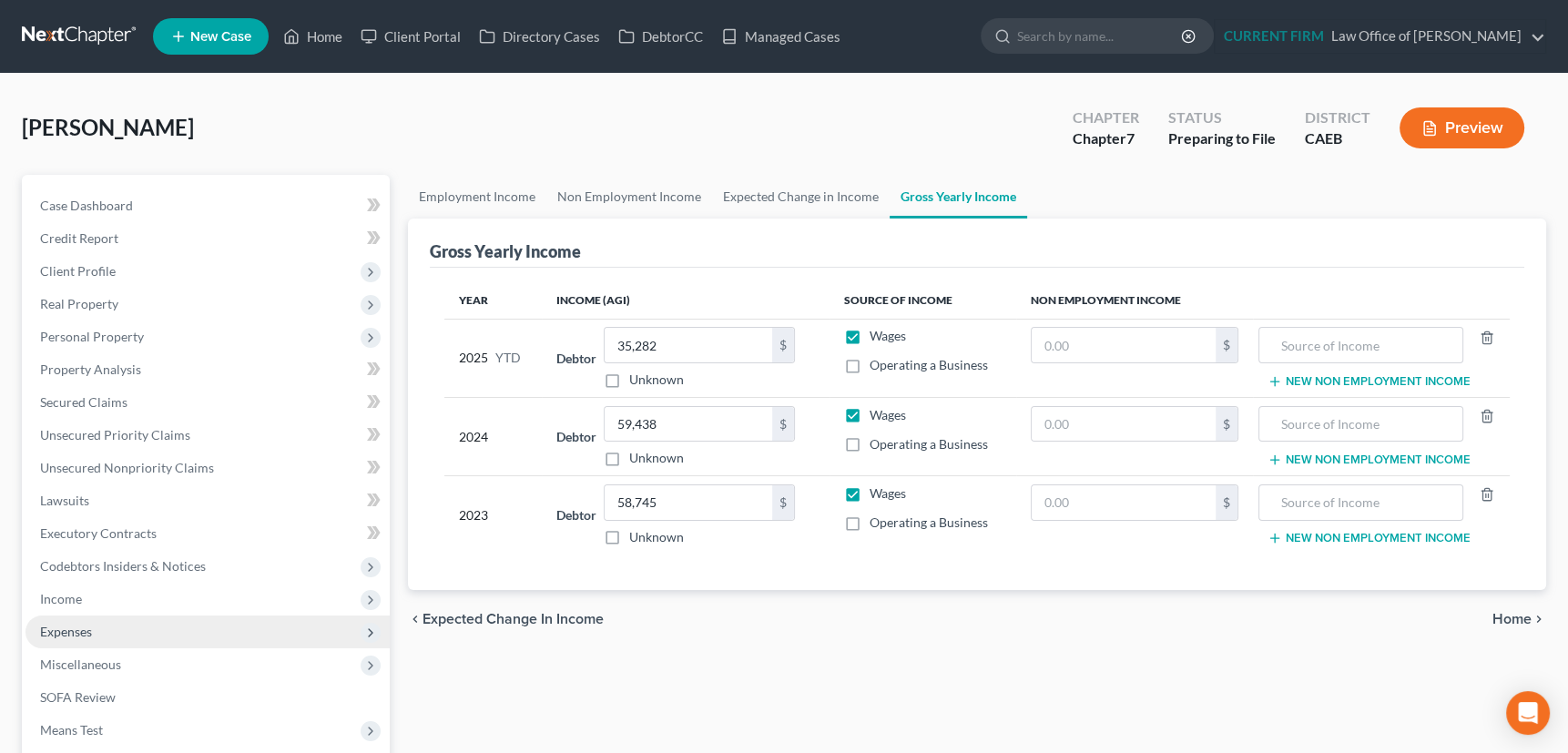
click at [76, 628] on span "Expenses" at bounding box center [65, 631] width 52 height 16
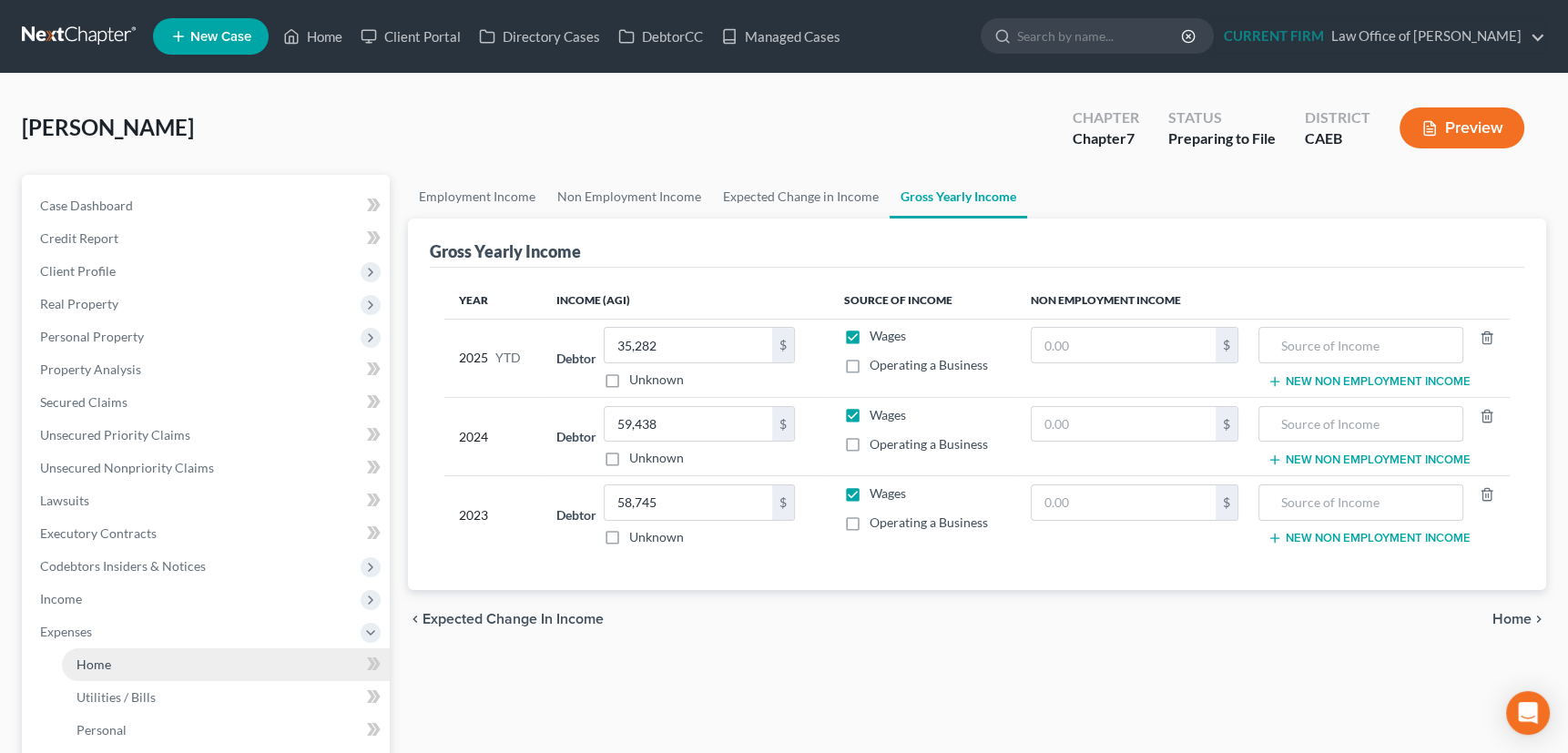
click at [92, 659] on span "Home" at bounding box center [93, 664] width 34 height 16
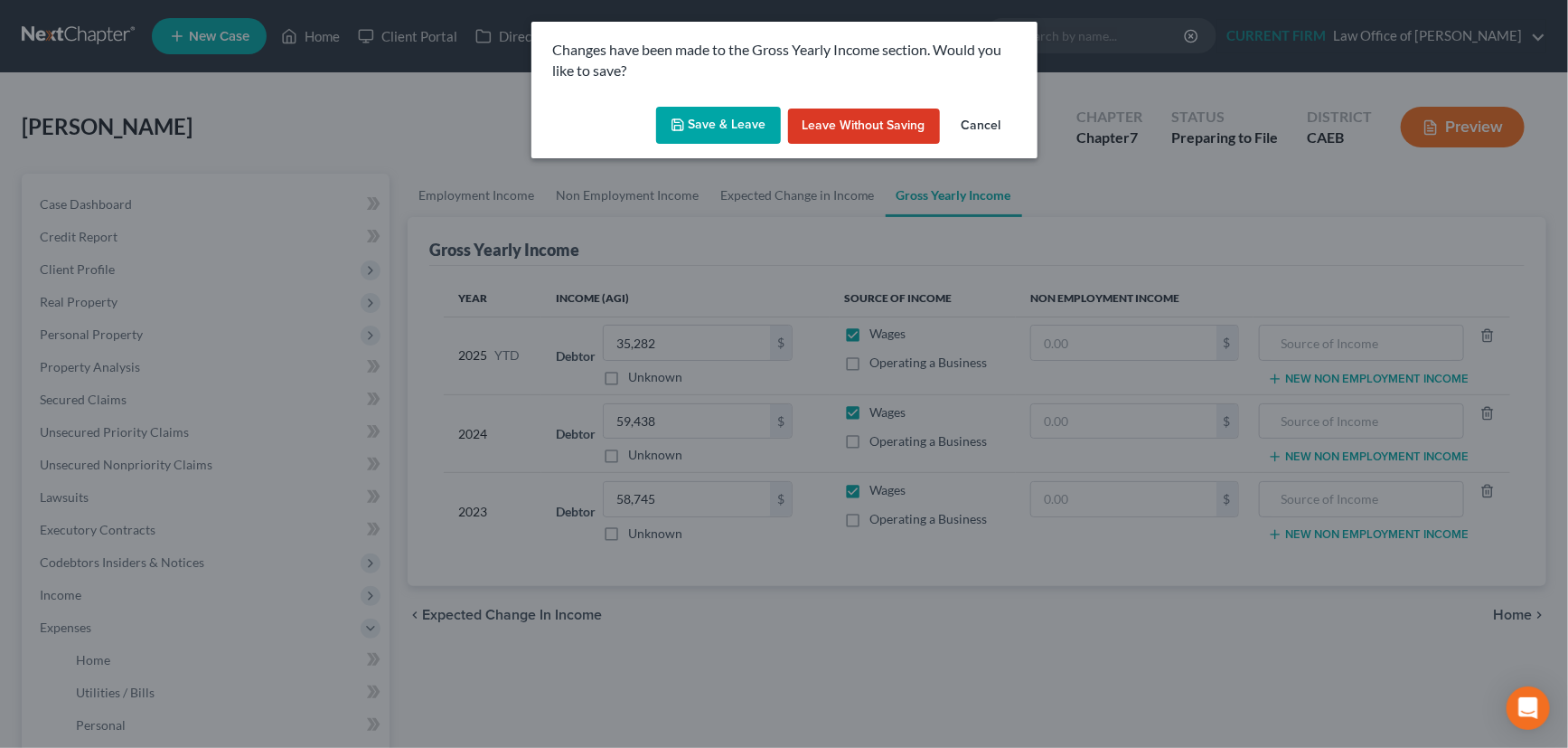
click at [710, 132] on button "Save & Leave" at bounding box center [718, 125] width 125 height 38
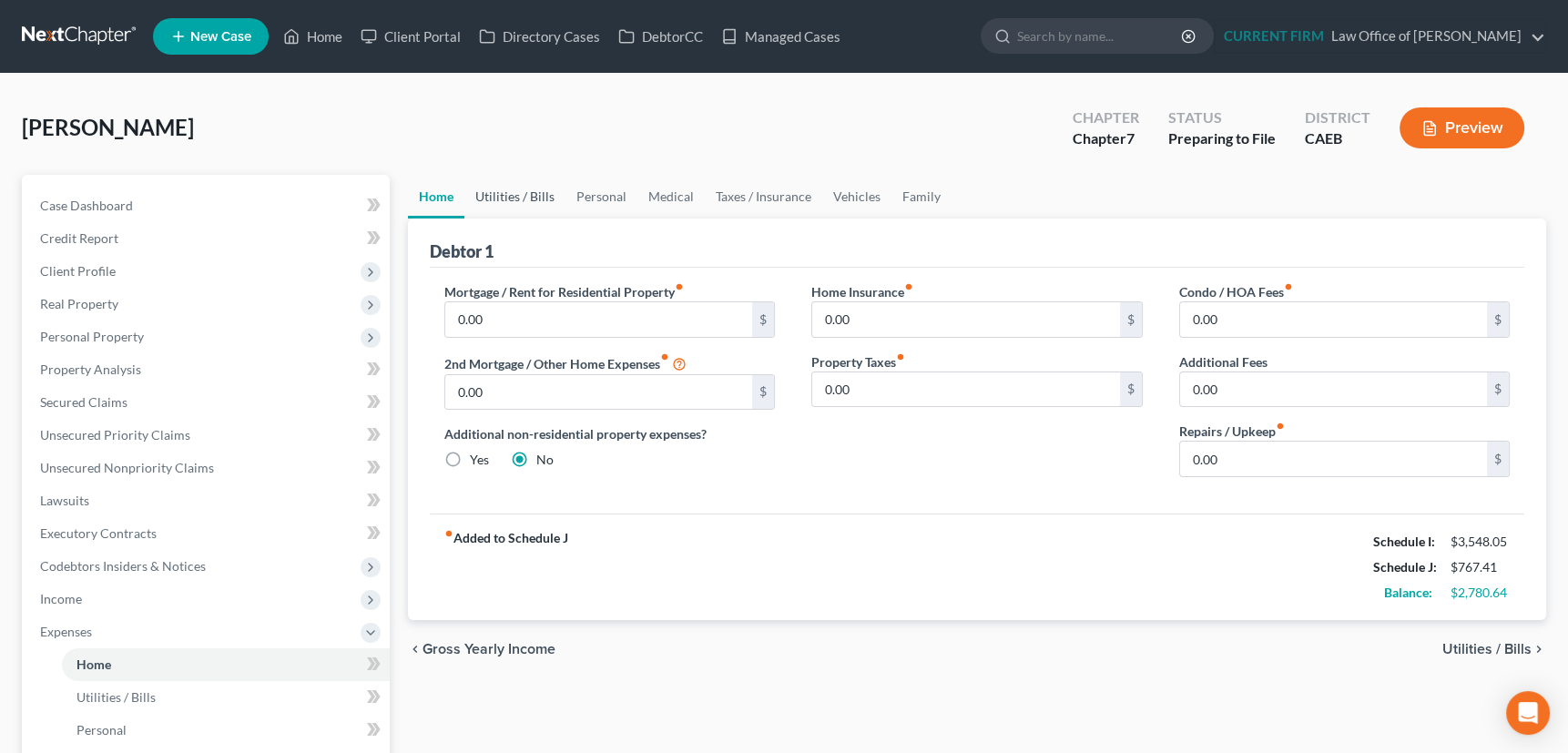
click at [519, 194] on link "Utilities / Bills" at bounding box center [515, 196] width 101 height 44
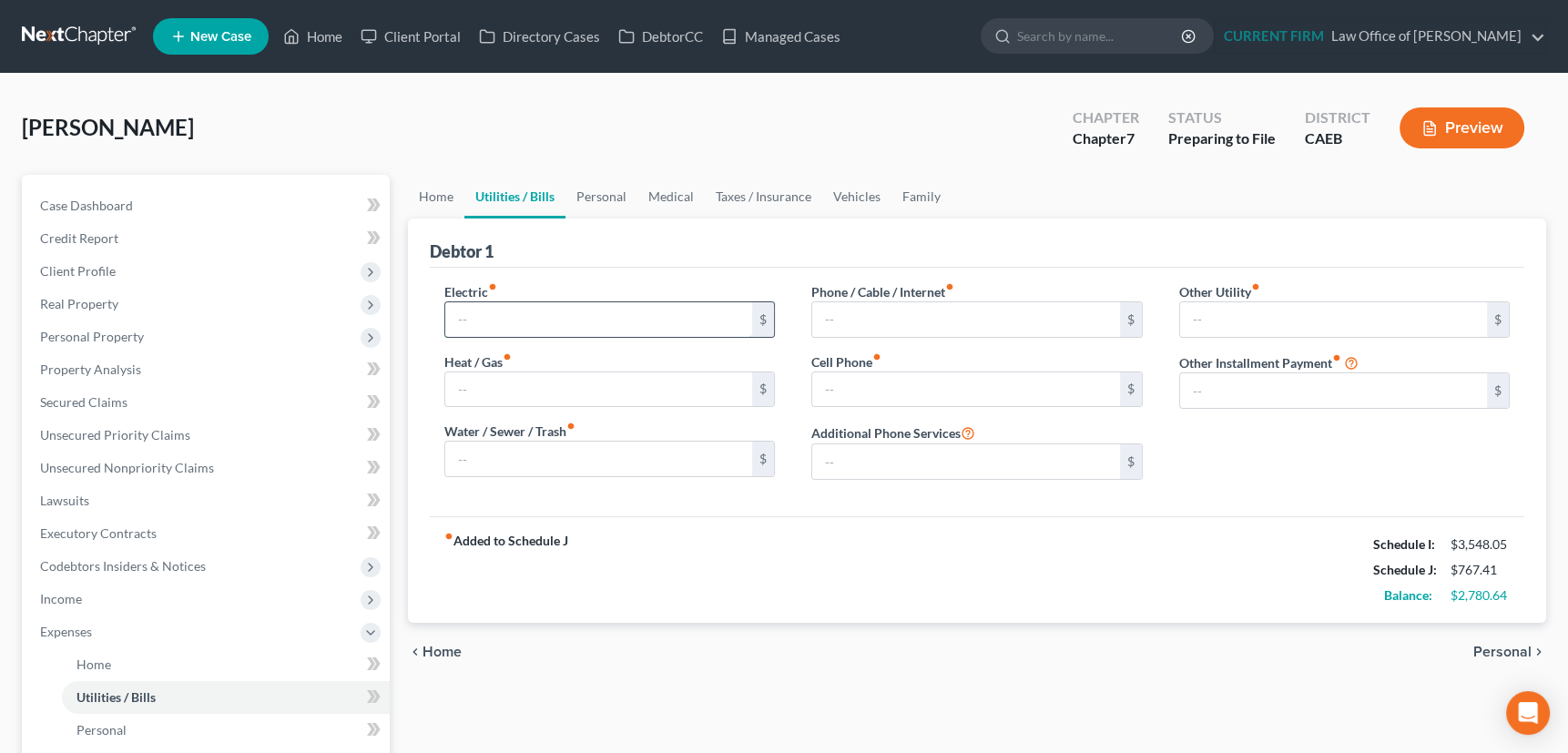
click at [526, 311] on input "text" at bounding box center [599, 319] width 308 height 34
type input "172"
type input "100"
type input "160"
type input "133"
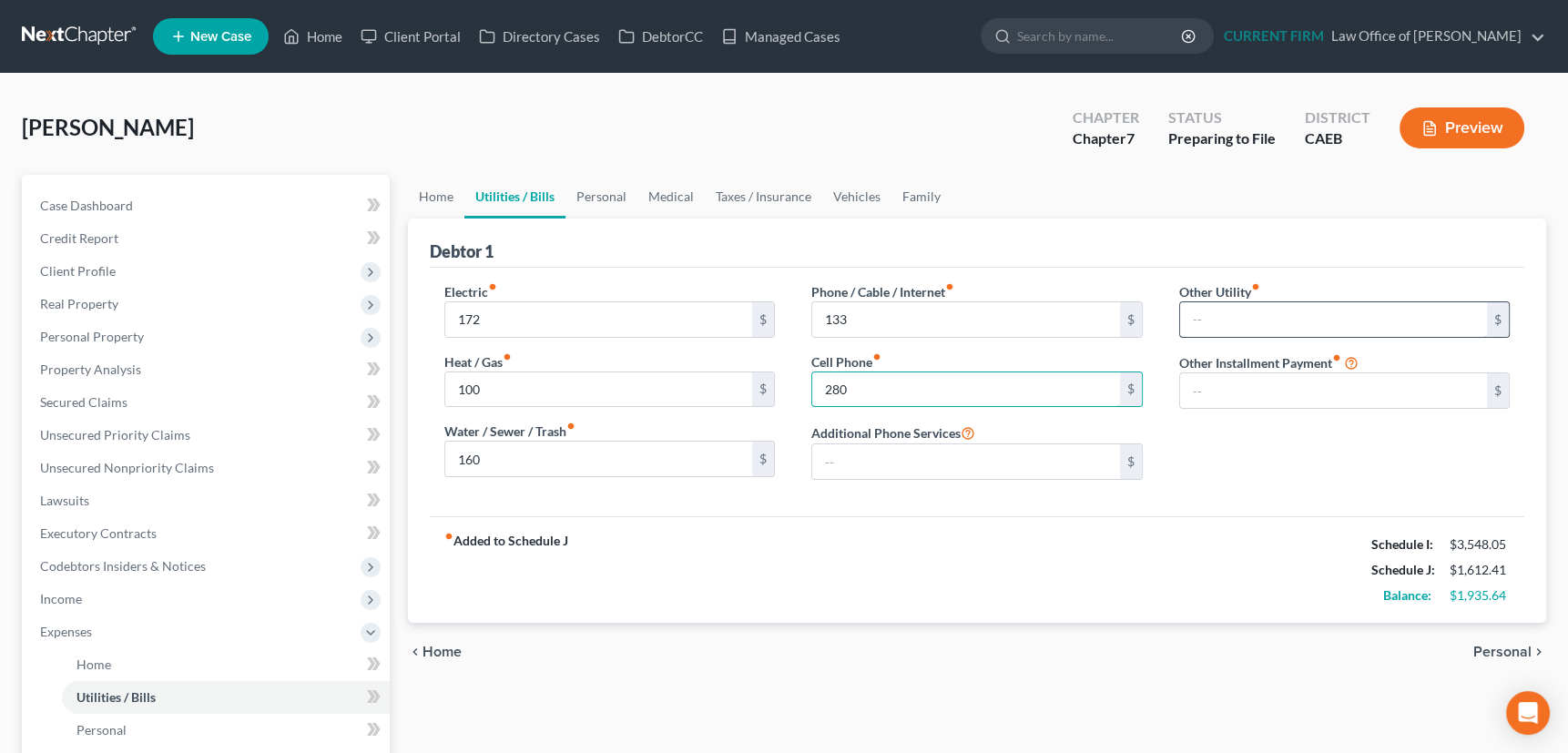
type input "280"
click at [1237, 317] on input "text" at bounding box center [1334, 319] width 308 height 34
type input "60"
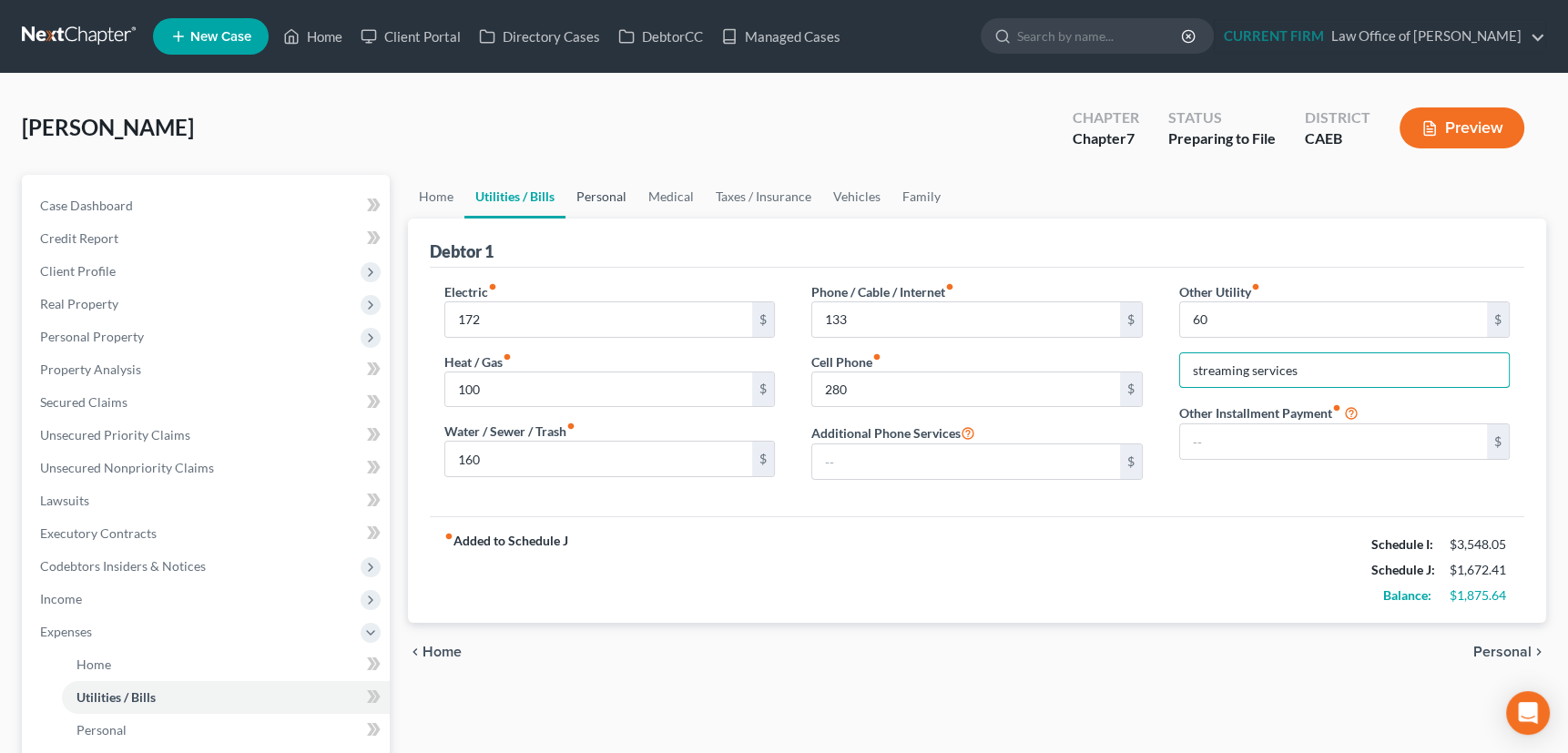
type input "streaming services"
click at [601, 194] on link "Personal" at bounding box center [601, 196] width 72 height 44
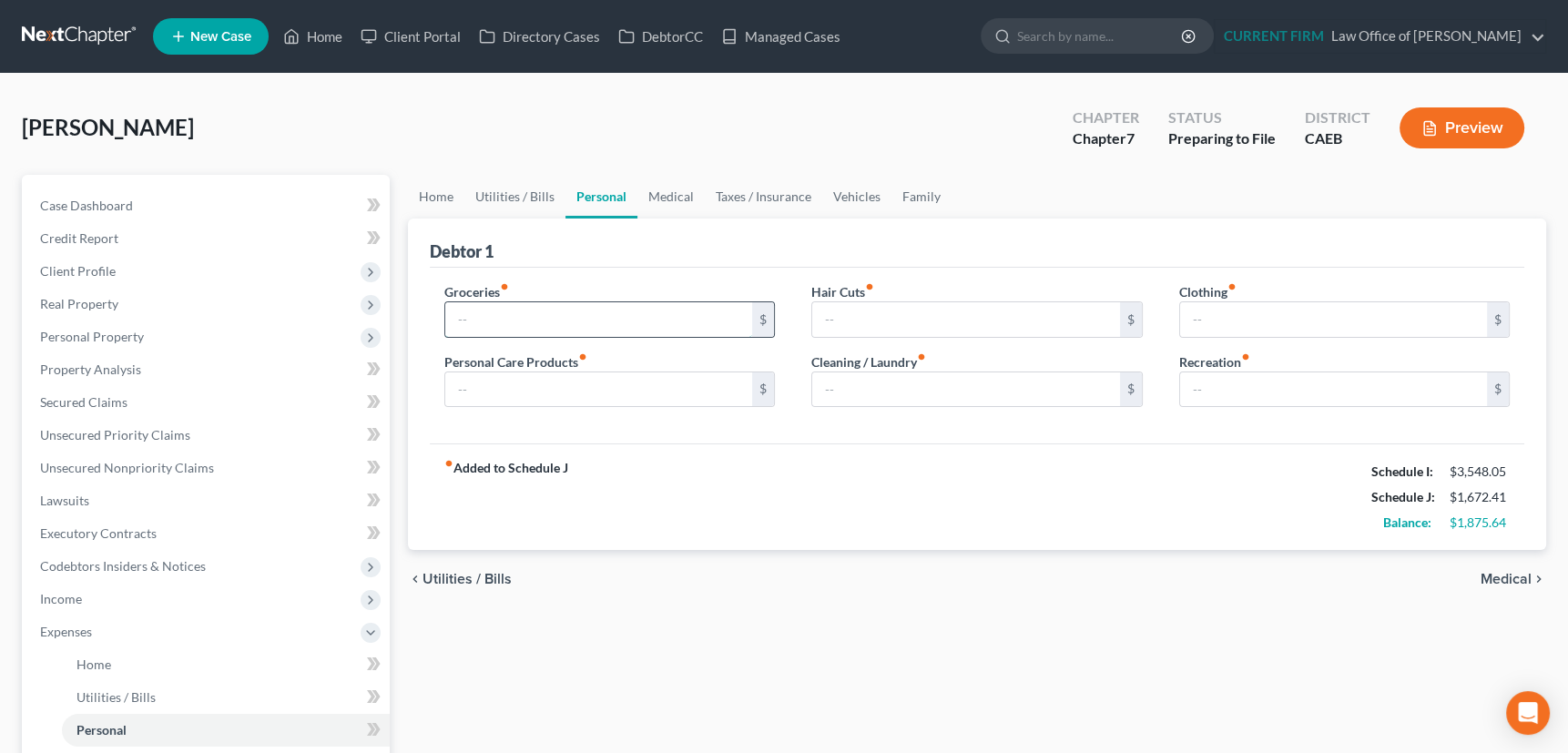
click at [485, 319] on input "text" at bounding box center [599, 319] width 308 height 34
type input "1,000"
type input "100"
type input "30"
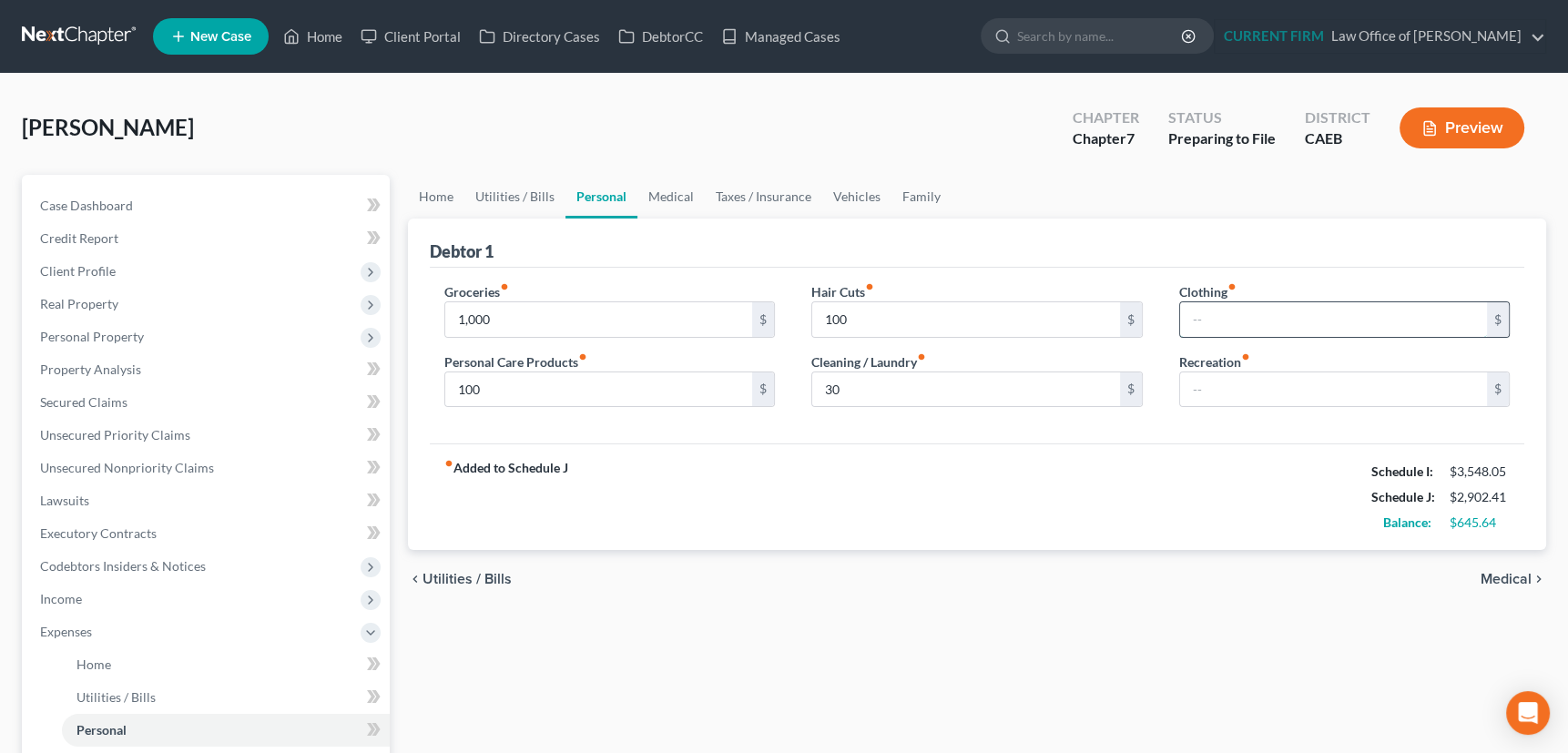
click at [1225, 315] on input "text" at bounding box center [1334, 319] width 308 height 34
type input "200"
click at [1239, 383] on input "text" at bounding box center [1334, 389] width 308 height 34
type input "200"
click at [665, 191] on link "Medical" at bounding box center [670, 196] width 67 height 44
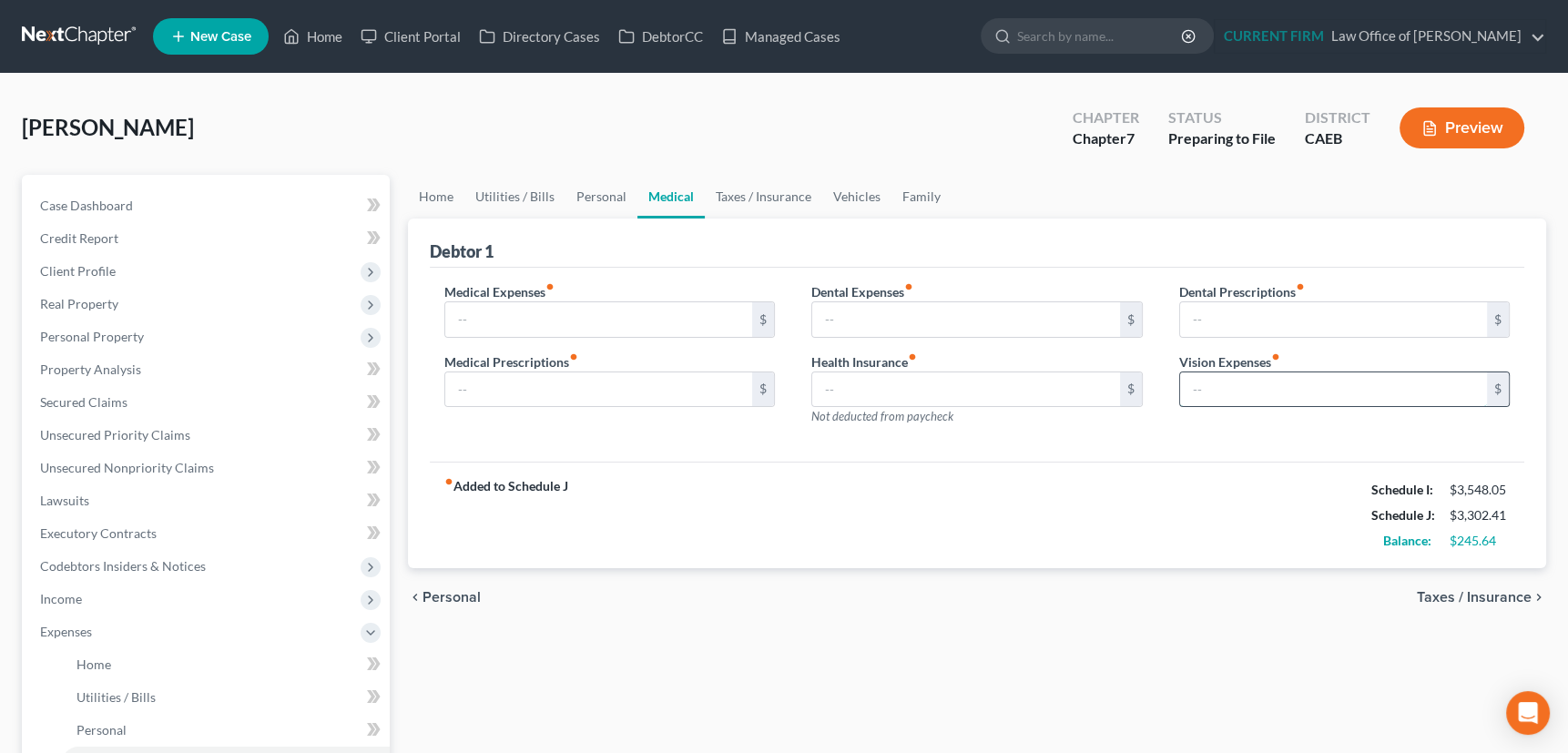
click at [1225, 395] on input "text" at bounding box center [1334, 389] width 308 height 34
type input "10"
click at [860, 194] on link "Vehicles" at bounding box center [857, 196] width 69 height 44
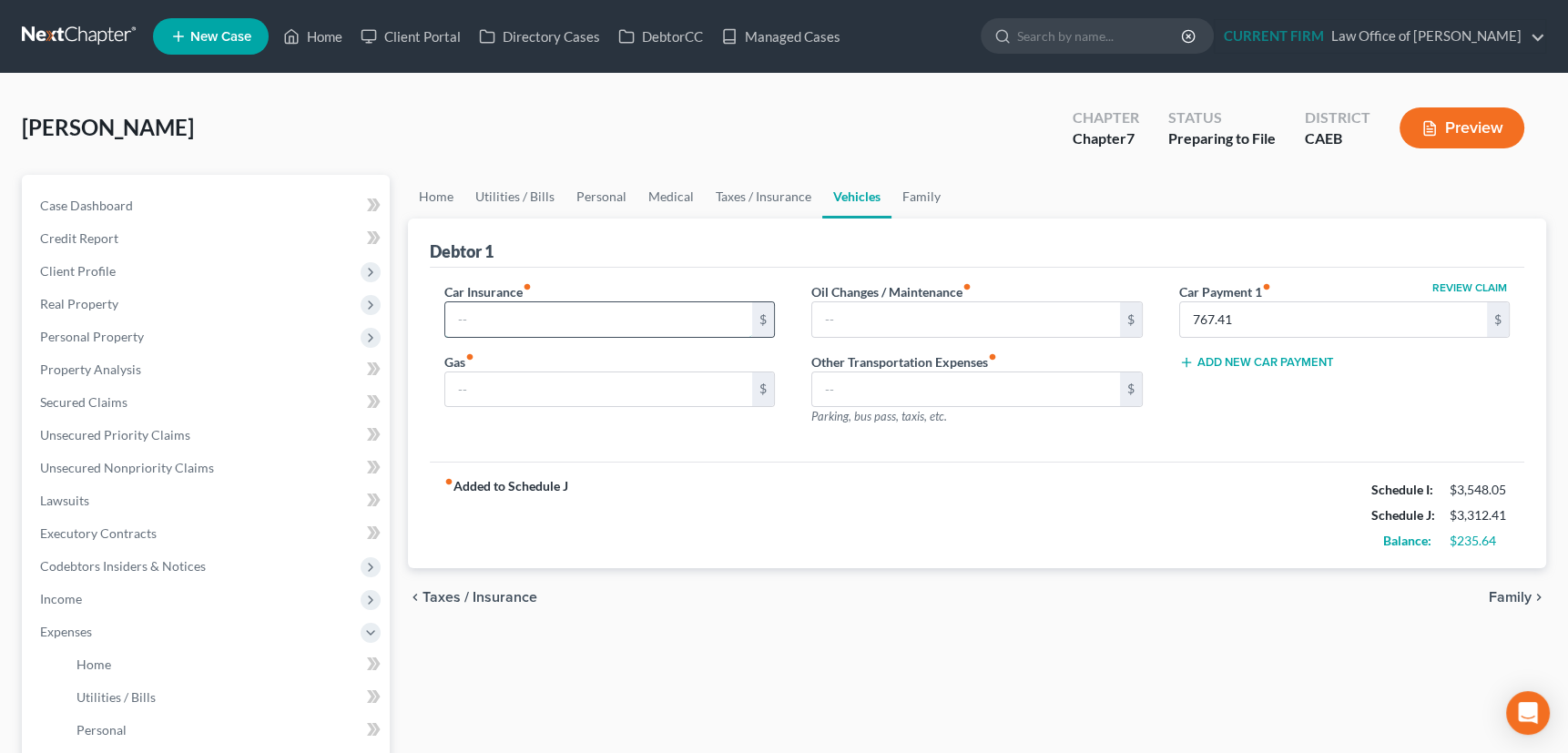
click at [576, 307] on input "text" at bounding box center [599, 319] width 308 height 34
type input "352"
click at [558, 387] on input "text" at bounding box center [599, 389] width 308 height 34
type input "200"
click at [876, 316] on input "text" at bounding box center [966, 319] width 308 height 34
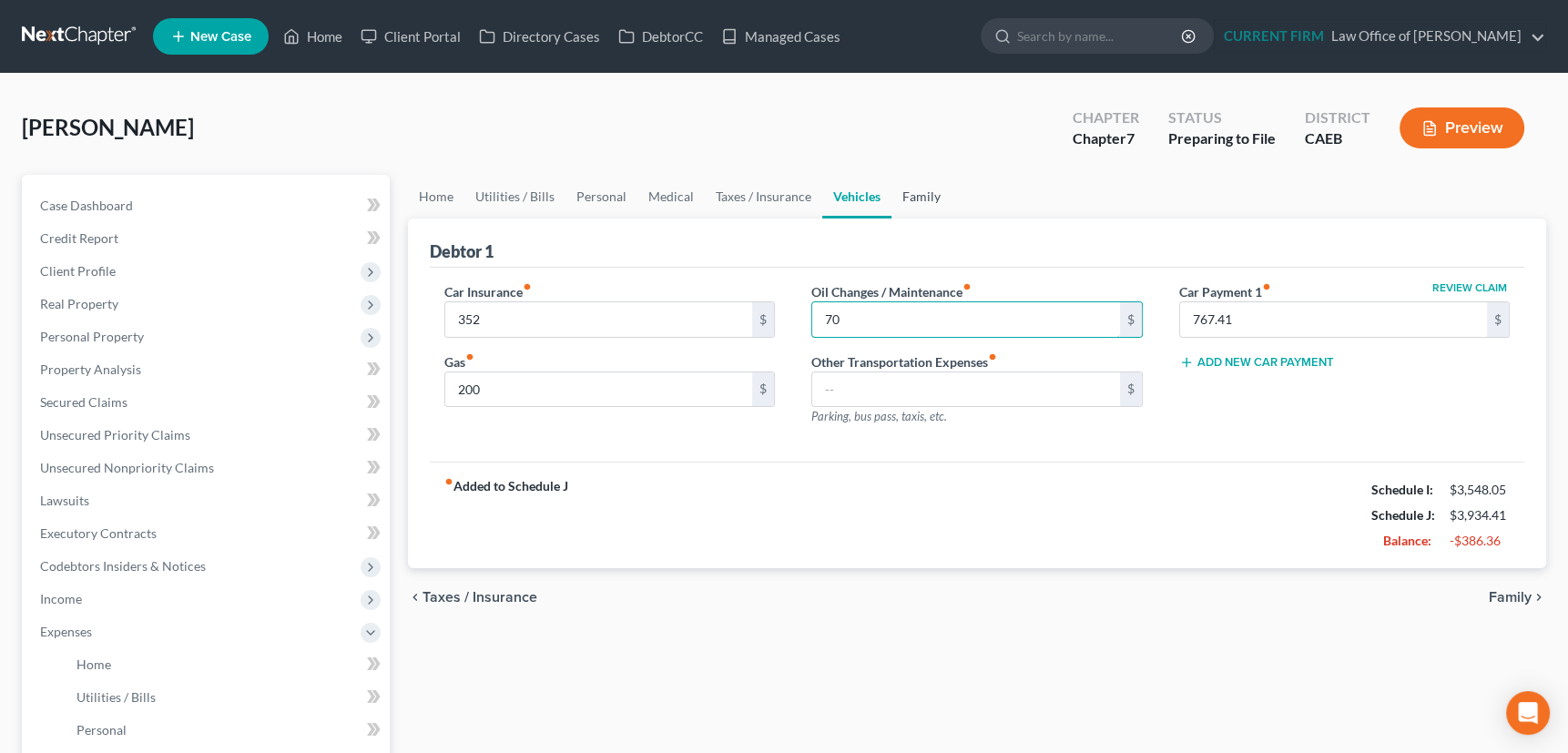
type input "70"
click at [917, 192] on link "Family" at bounding box center [922, 196] width 60 height 44
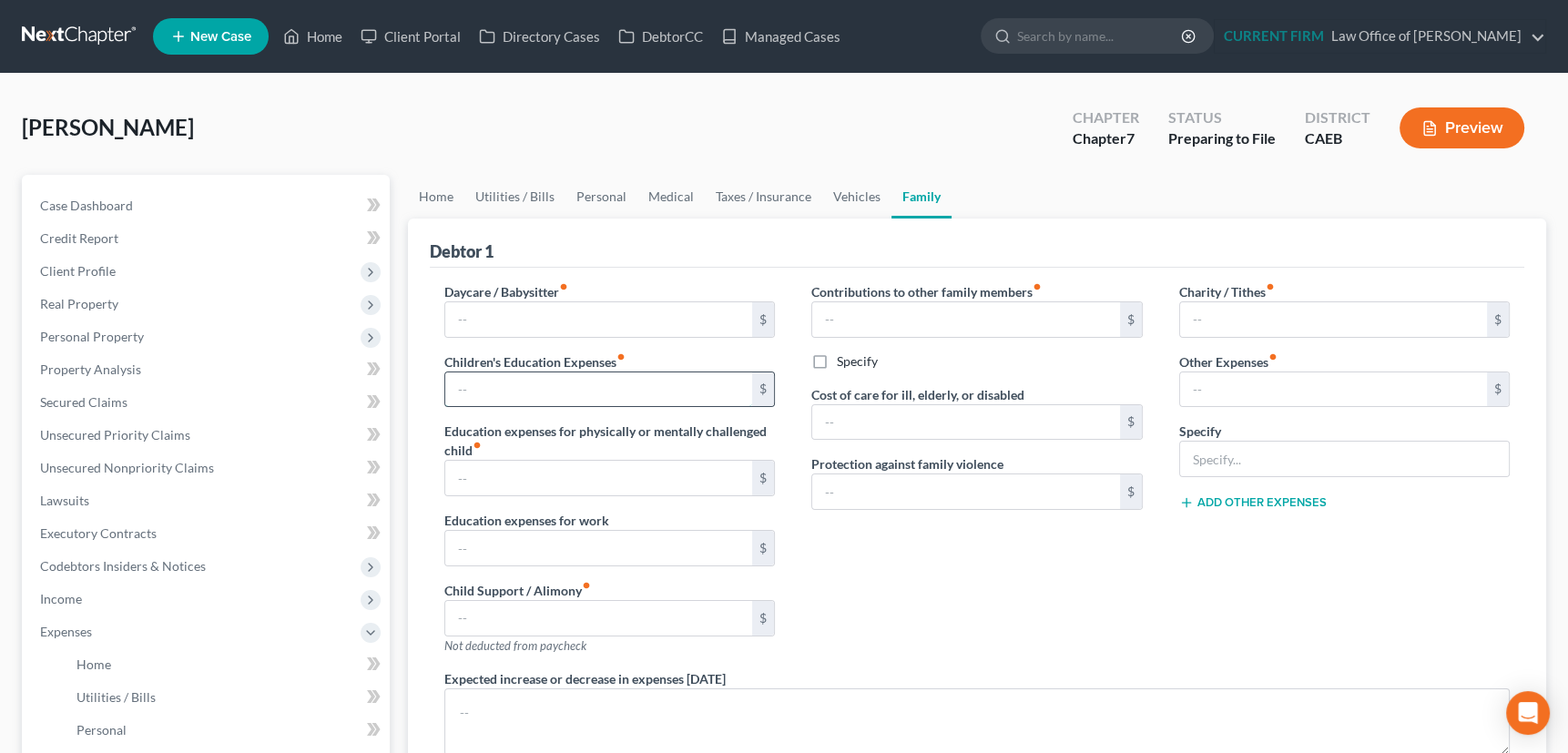
click at [555, 383] on input "text" at bounding box center [599, 389] width 308 height 34
type input "100"
click at [429, 192] on link "Home" at bounding box center [437, 196] width 57 height 44
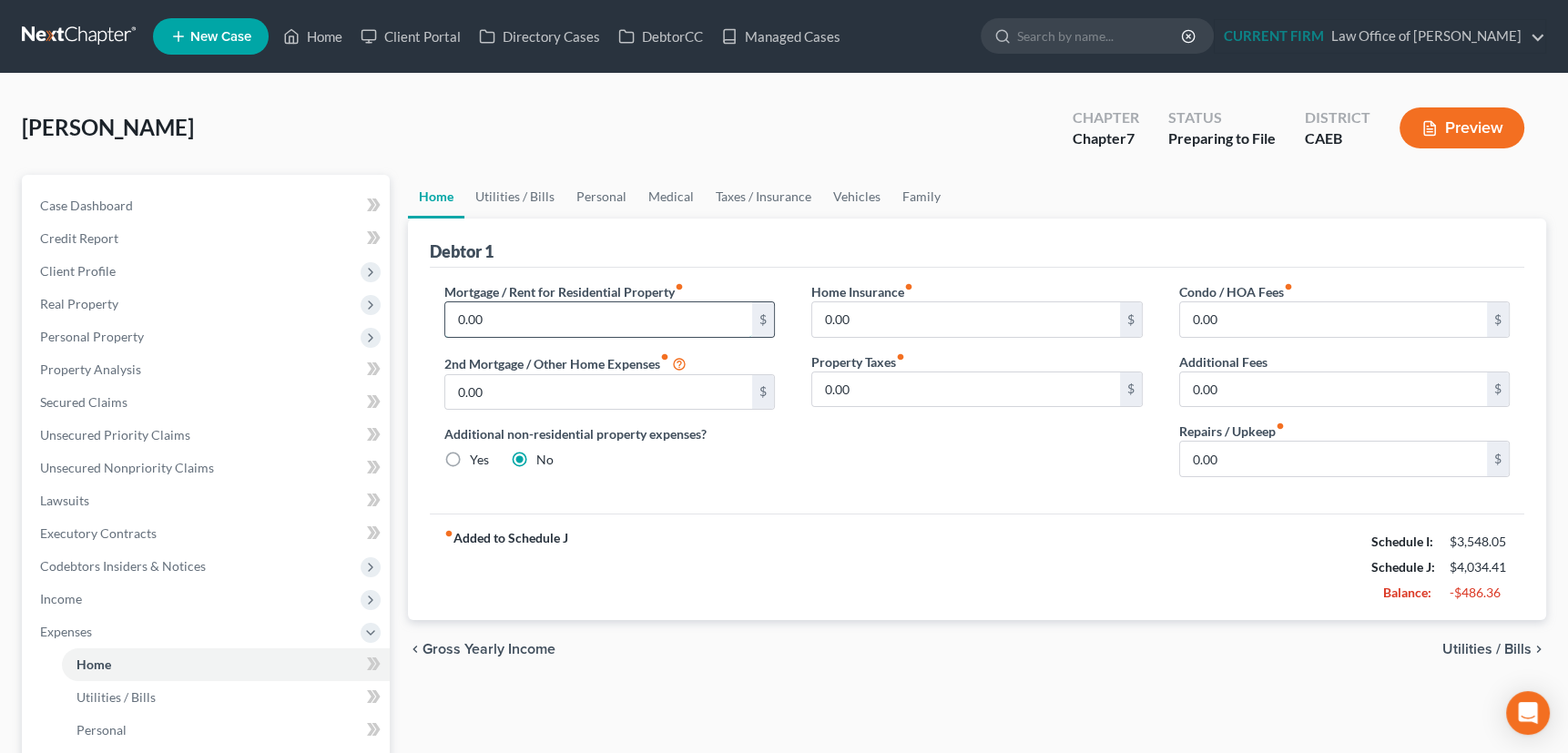
click at [491, 317] on input "0.00" at bounding box center [599, 319] width 308 height 34
click at [518, 197] on link "Utilities / Bills" at bounding box center [515, 196] width 101 height 44
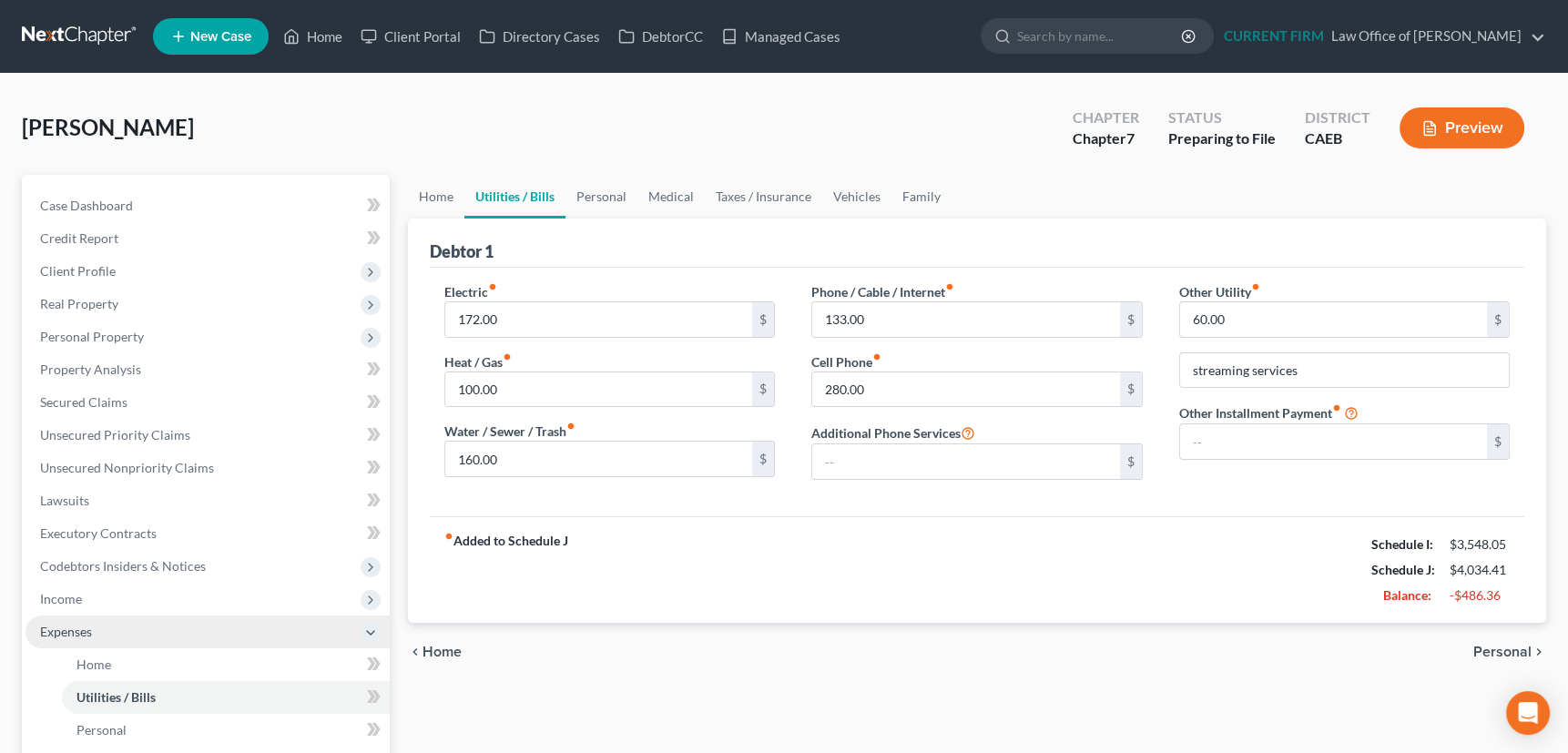
click at [50, 628] on span "Expenses" at bounding box center [65, 631] width 52 height 16
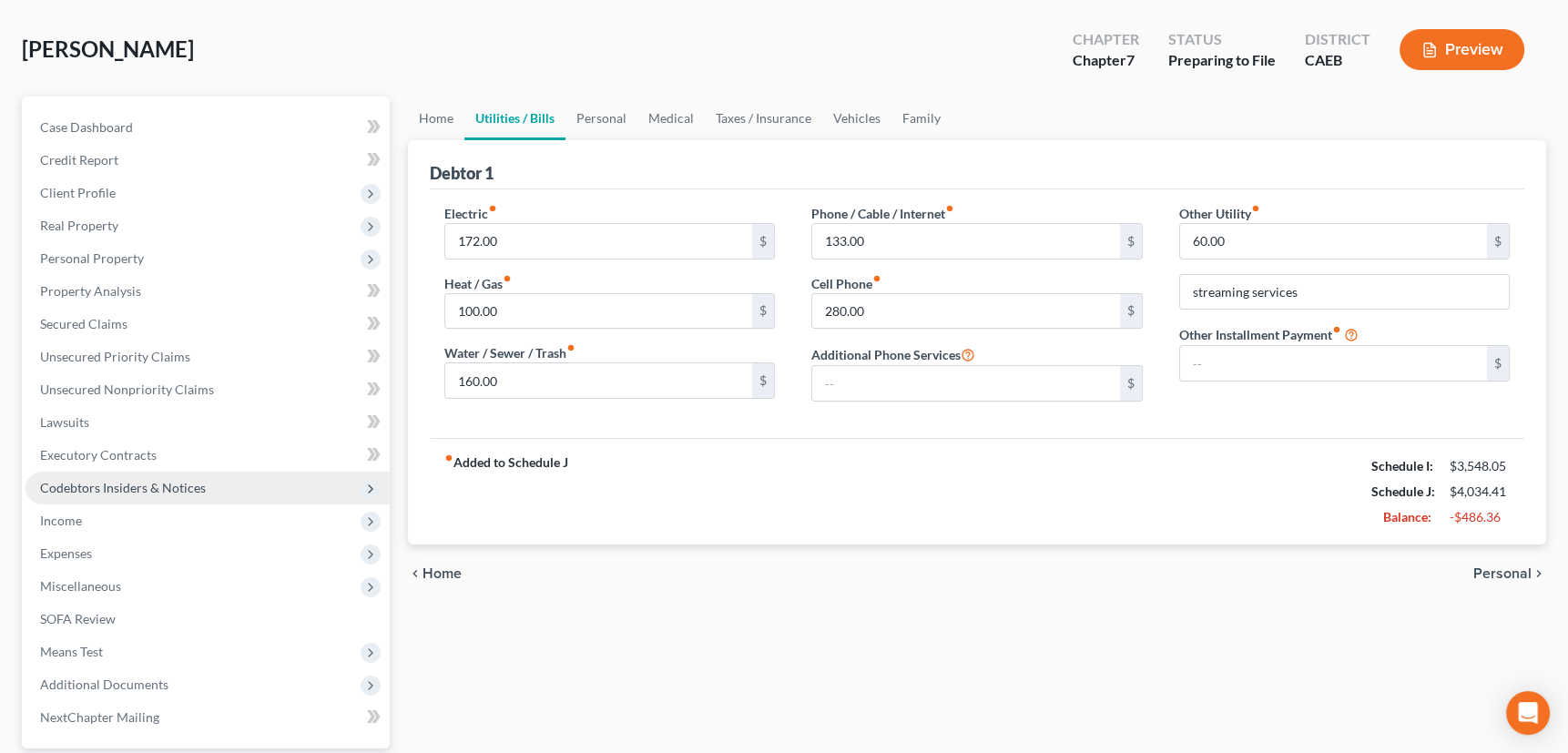
scroll to position [245, 0]
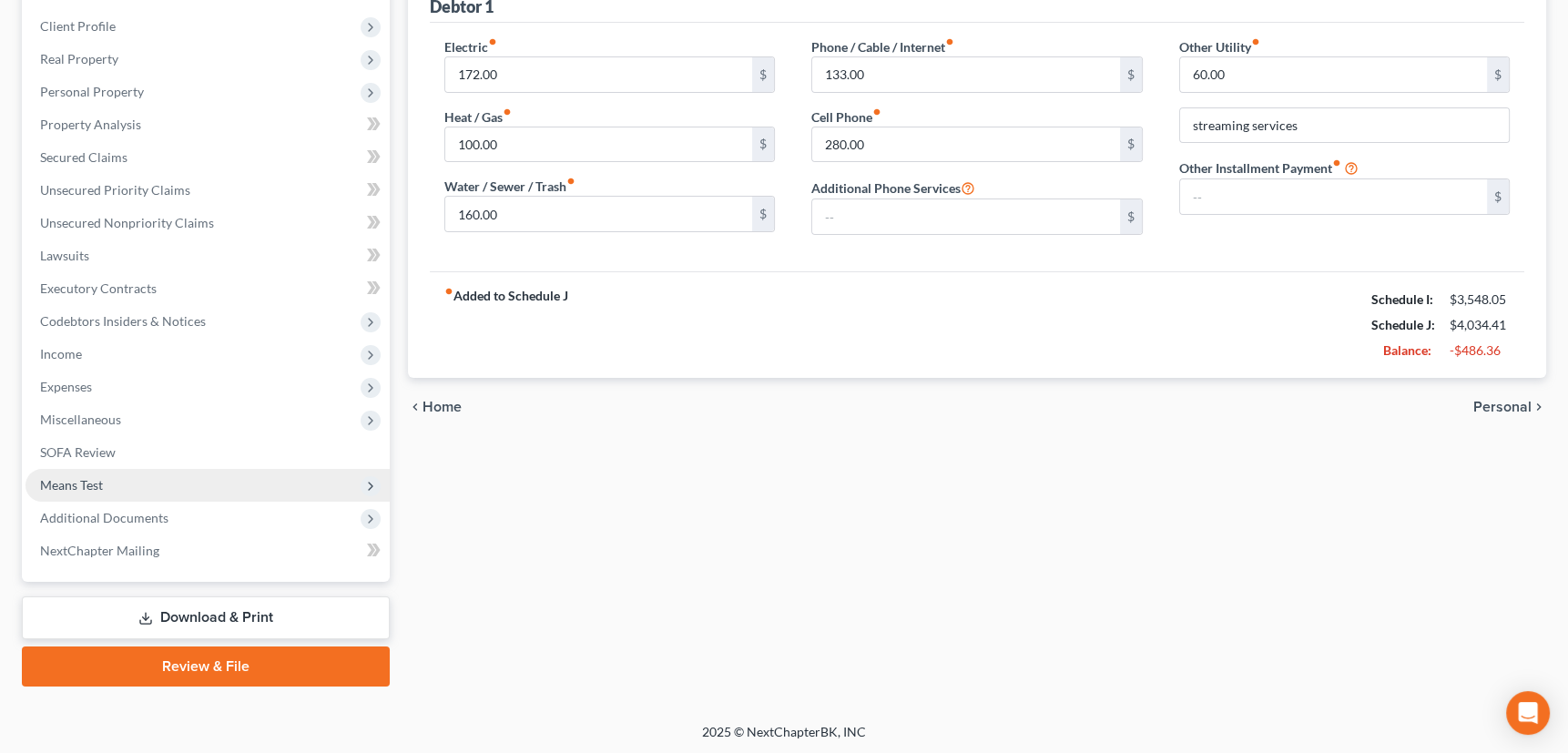
click at [79, 480] on span "Means Test" at bounding box center [71, 485] width 62 height 16
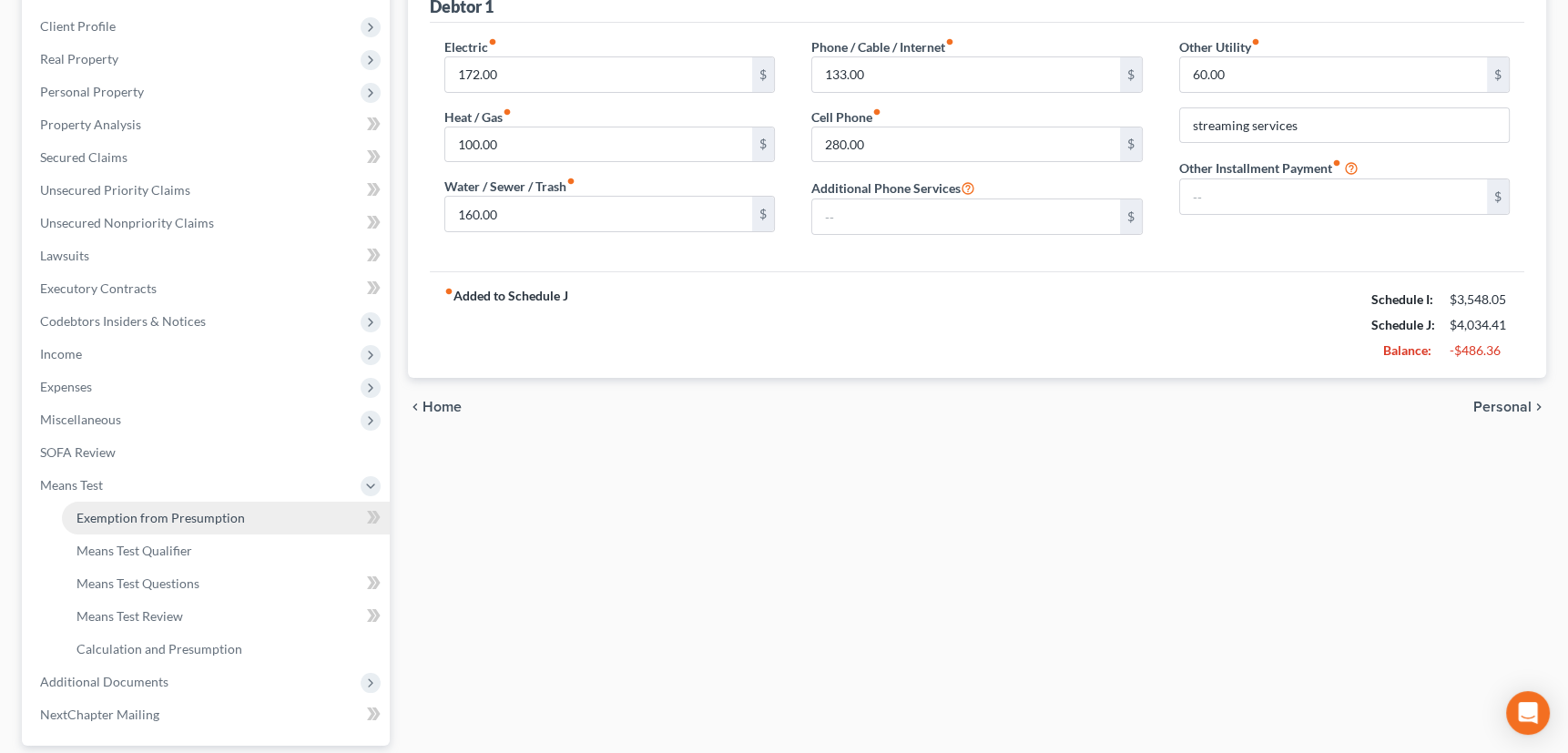
click at [118, 517] on span "Exemption from Presumption" at bounding box center [160, 517] width 169 height 16
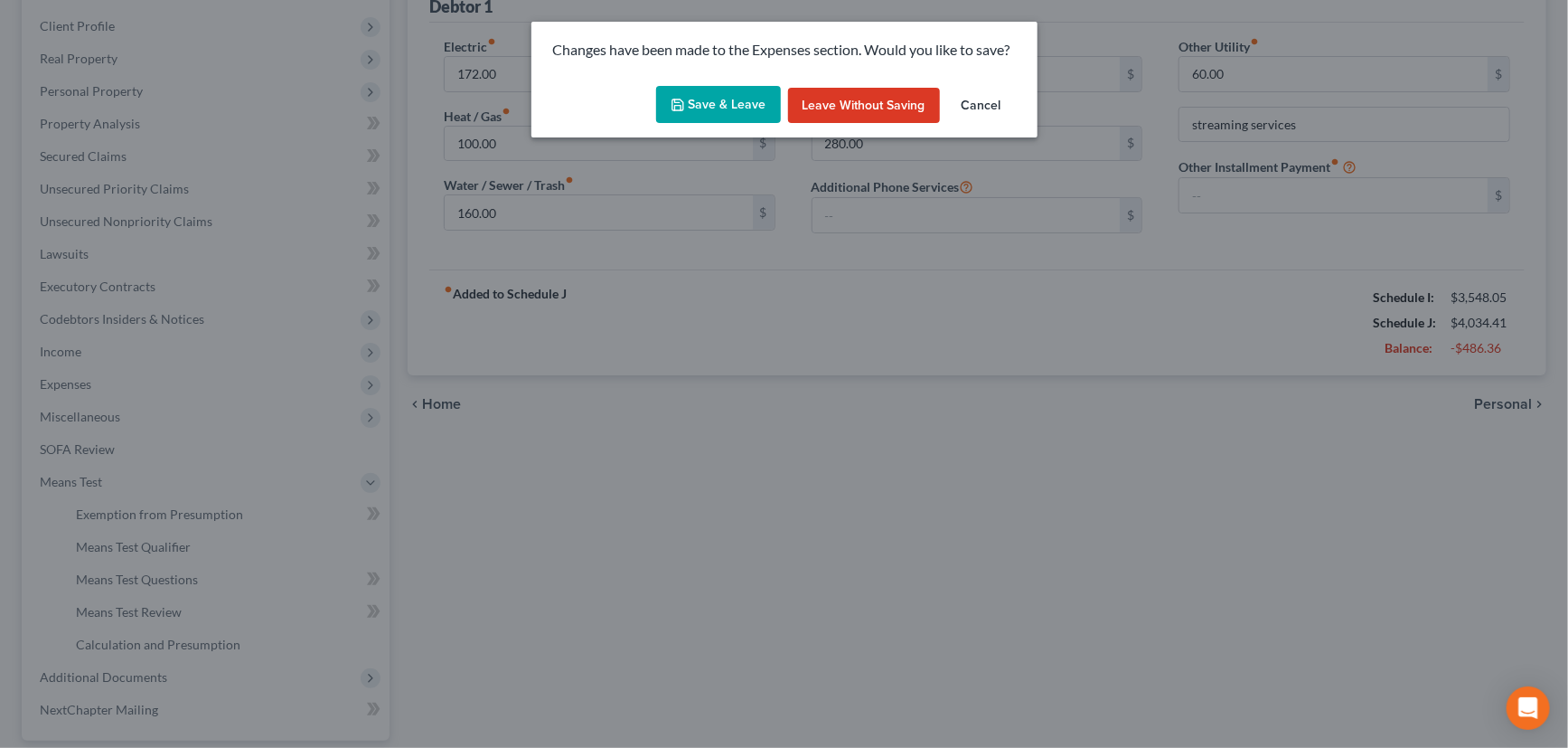
click at [705, 99] on button "Save & Leave" at bounding box center [718, 105] width 125 height 38
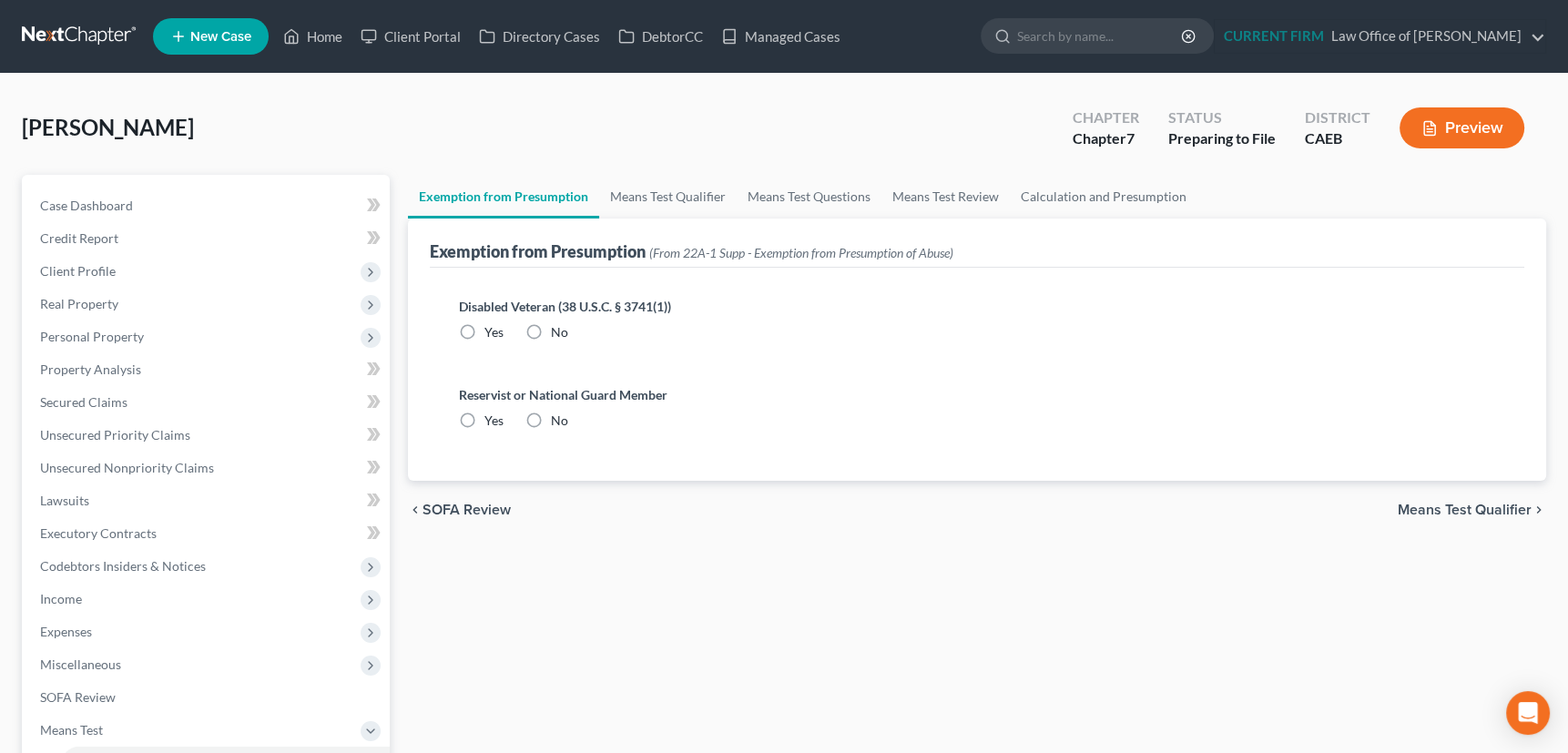
click at [551, 327] on label "No" at bounding box center [559, 332] width 18 height 19
click at [558, 327] on input "No" at bounding box center [564, 329] width 12 height 12
radio input "true"
click at [551, 411] on label "No" at bounding box center [559, 420] width 18 height 19
click at [558, 411] on input "No" at bounding box center [564, 417] width 12 height 12
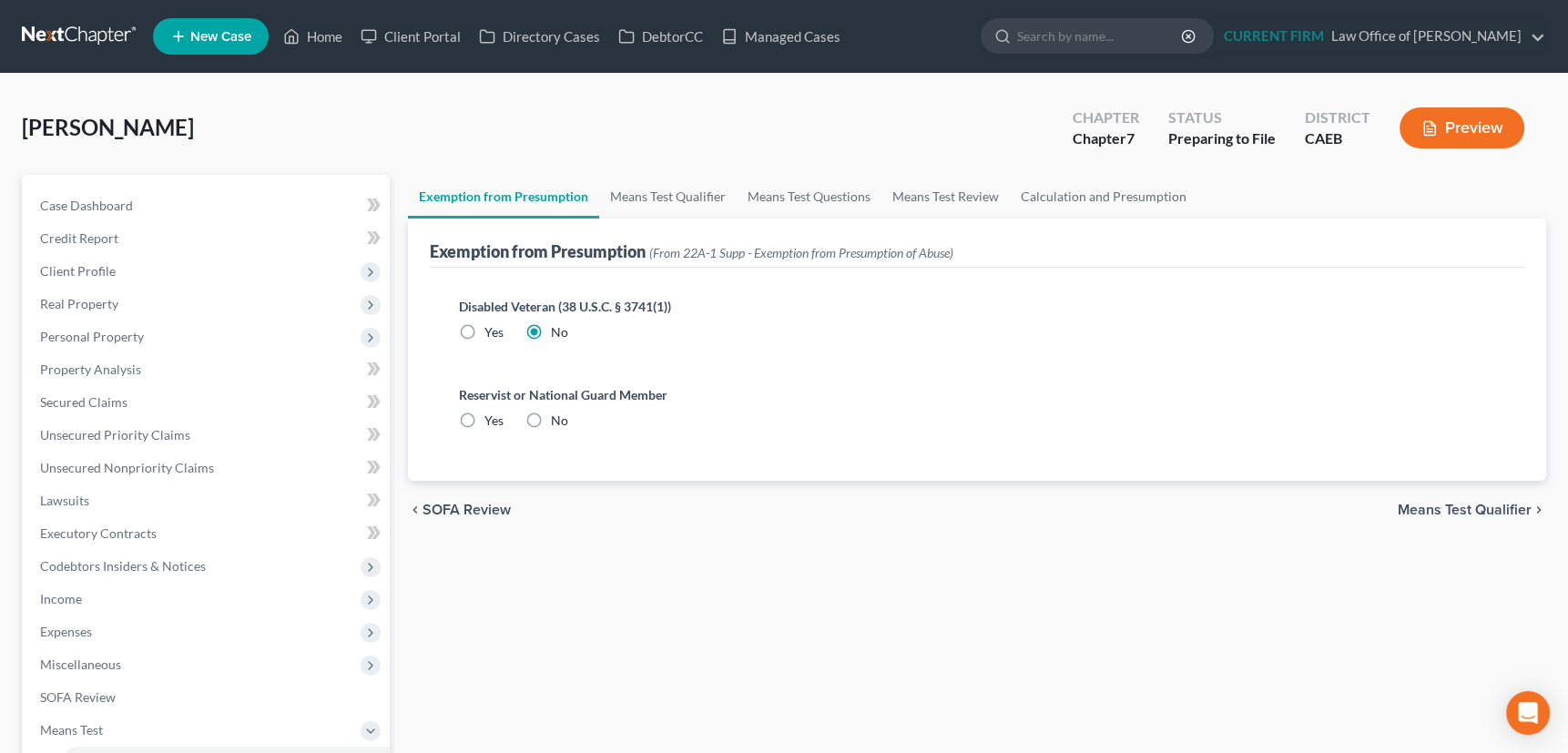
radio input "true"
click at [656, 187] on link "Means Test Qualifier" at bounding box center [668, 196] width 137 height 44
